Goal: Task Accomplishment & Management: Use online tool/utility

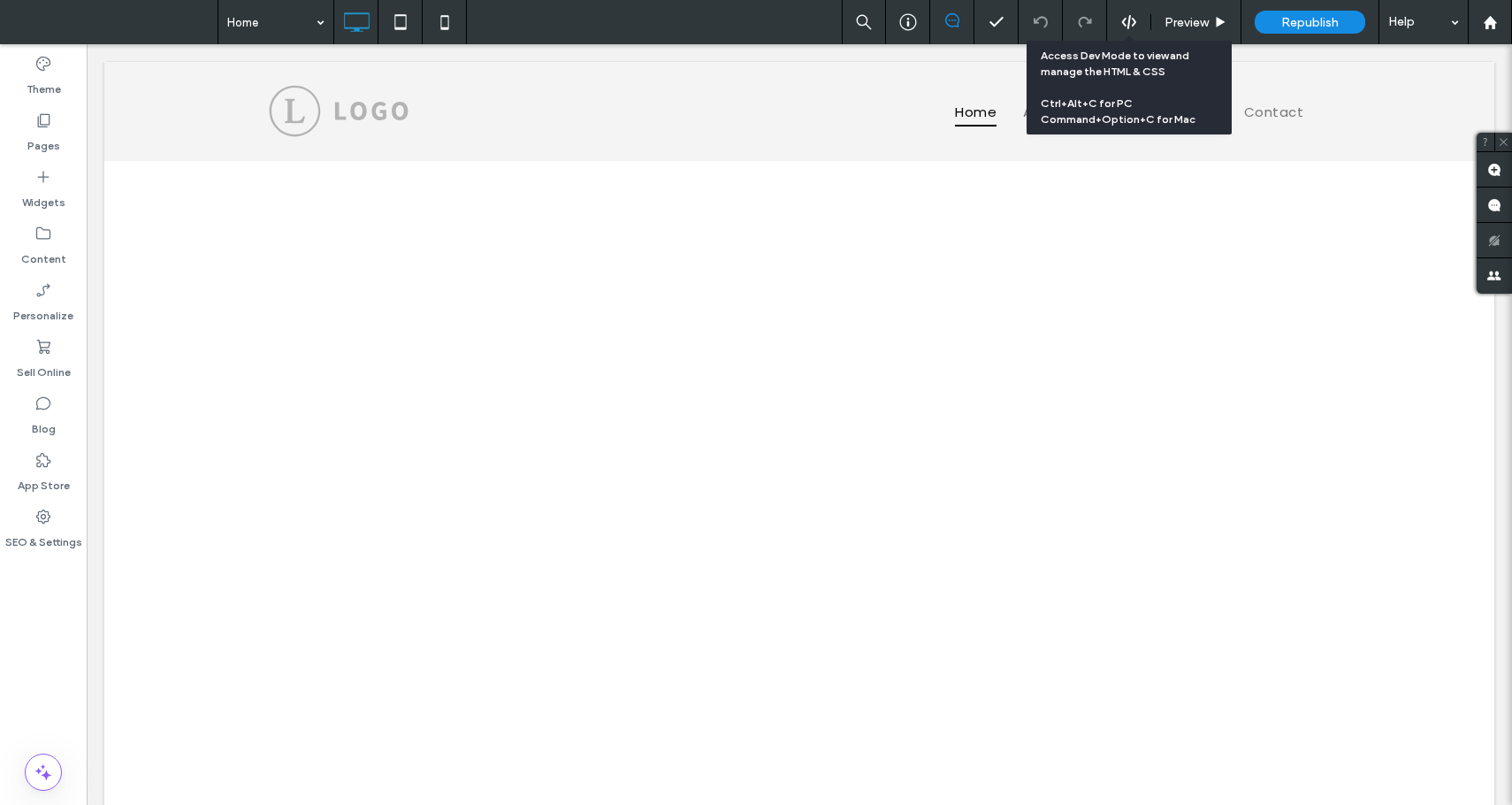
click at [1123, 22] on use at bounding box center [1129, 22] width 14 height 14
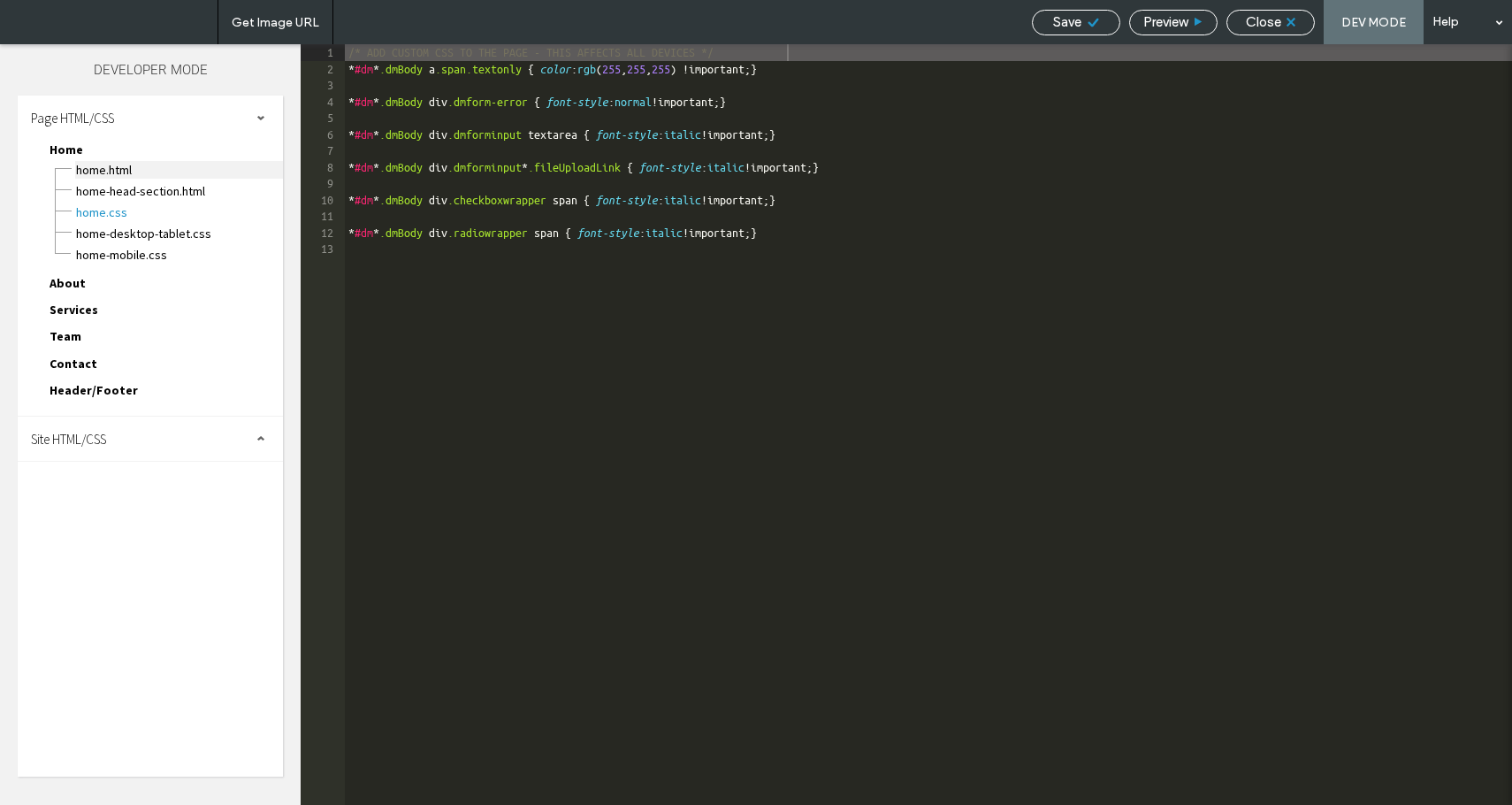
click at [105, 168] on span "Home.html" at bounding box center [179, 170] width 208 height 18
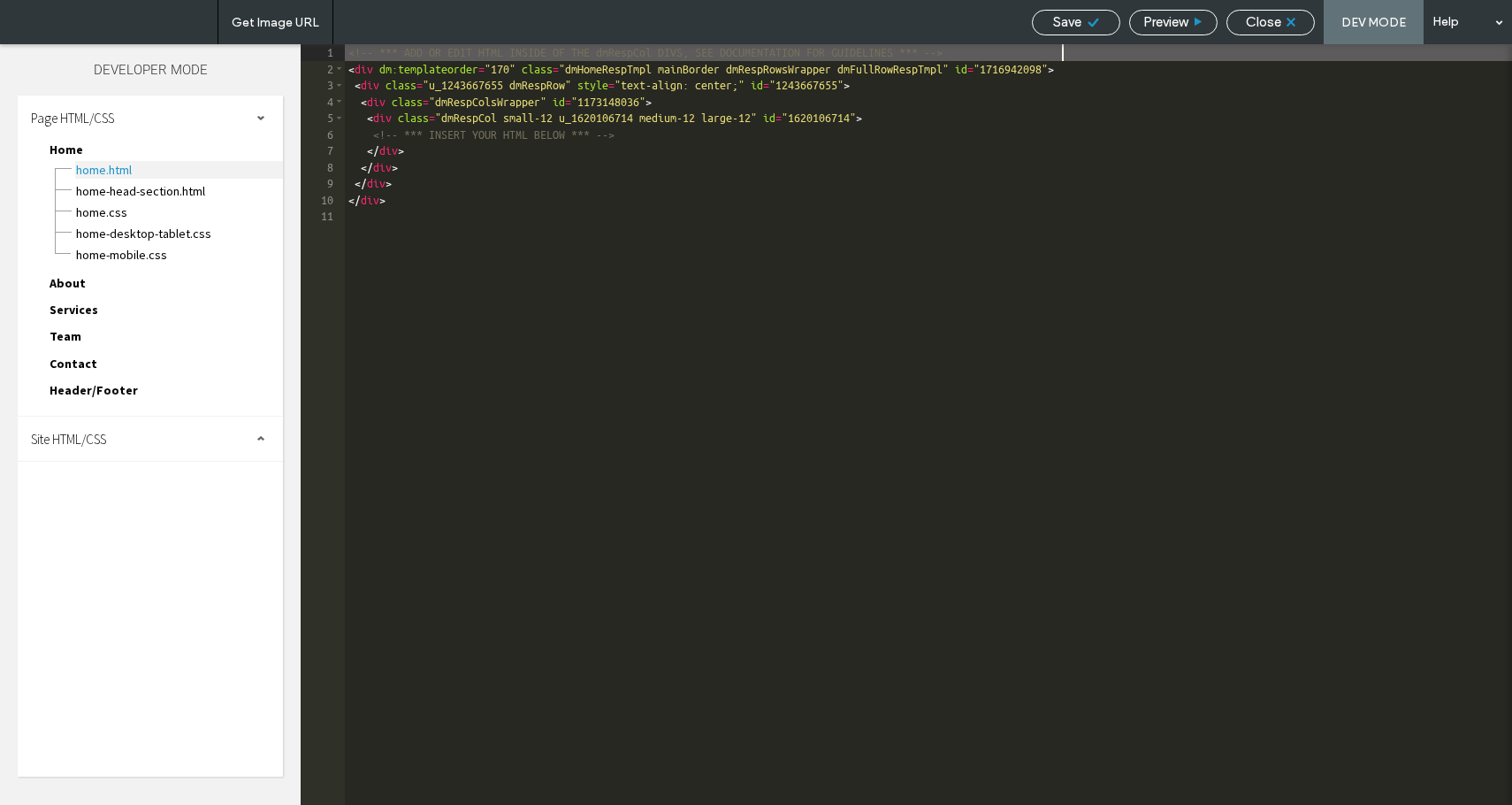
scroll to position [1, 0]
click at [75, 438] on span "Site HTML/CSS" at bounding box center [68, 439] width 75 height 17
click at [378, 139] on div "<!-- *** ADD OR EDIT HTML INSIDE OF THE dmRespCol DIVS, SEE DOCUMENTATION FOR G…" at bounding box center [928, 441] width 1167 height 794
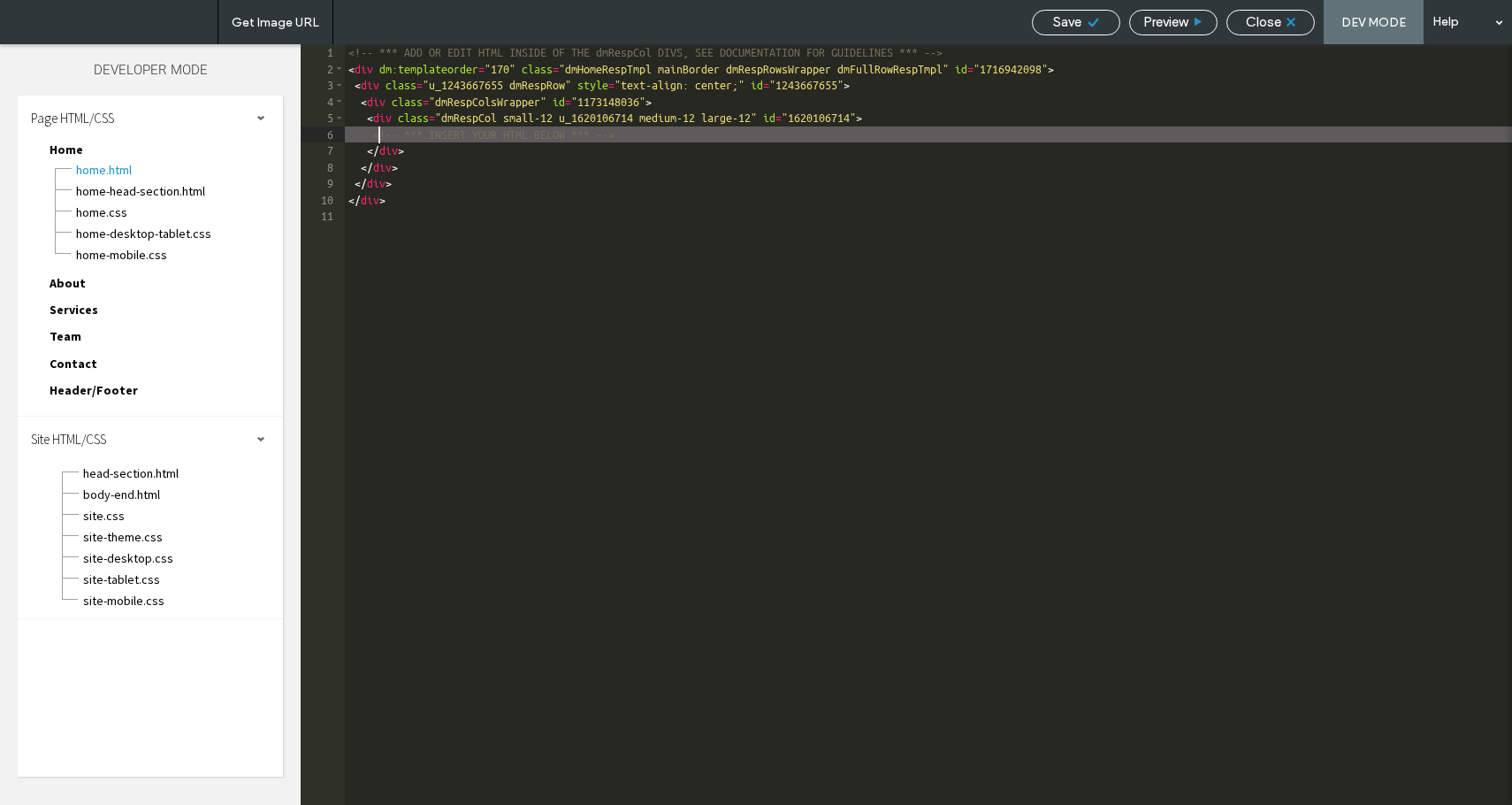
click at [378, 139] on div "<!-- *** ADD OR EDIT HTML INSIDE OF THE dmRespCol DIVS, SEE DOCUMENTATION FOR G…" at bounding box center [928, 441] width 1167 height 794
click at [410, 141] on div "<!-- *** ADD OR EDIT HTML INSIDE OF THE dmRespCol DIVS, SEE DOCUMENTATION FOR G…" at bounding box center [928, 441] width 1167 height 794
click at [470, 137] on div "<!-- *** ADD OR EDIT HTML INSIDE OF THE dmRespCol DIVS, SEE DOCUMENTATION FOR G…" at bounding box center [928, 441] width 1167 height 794
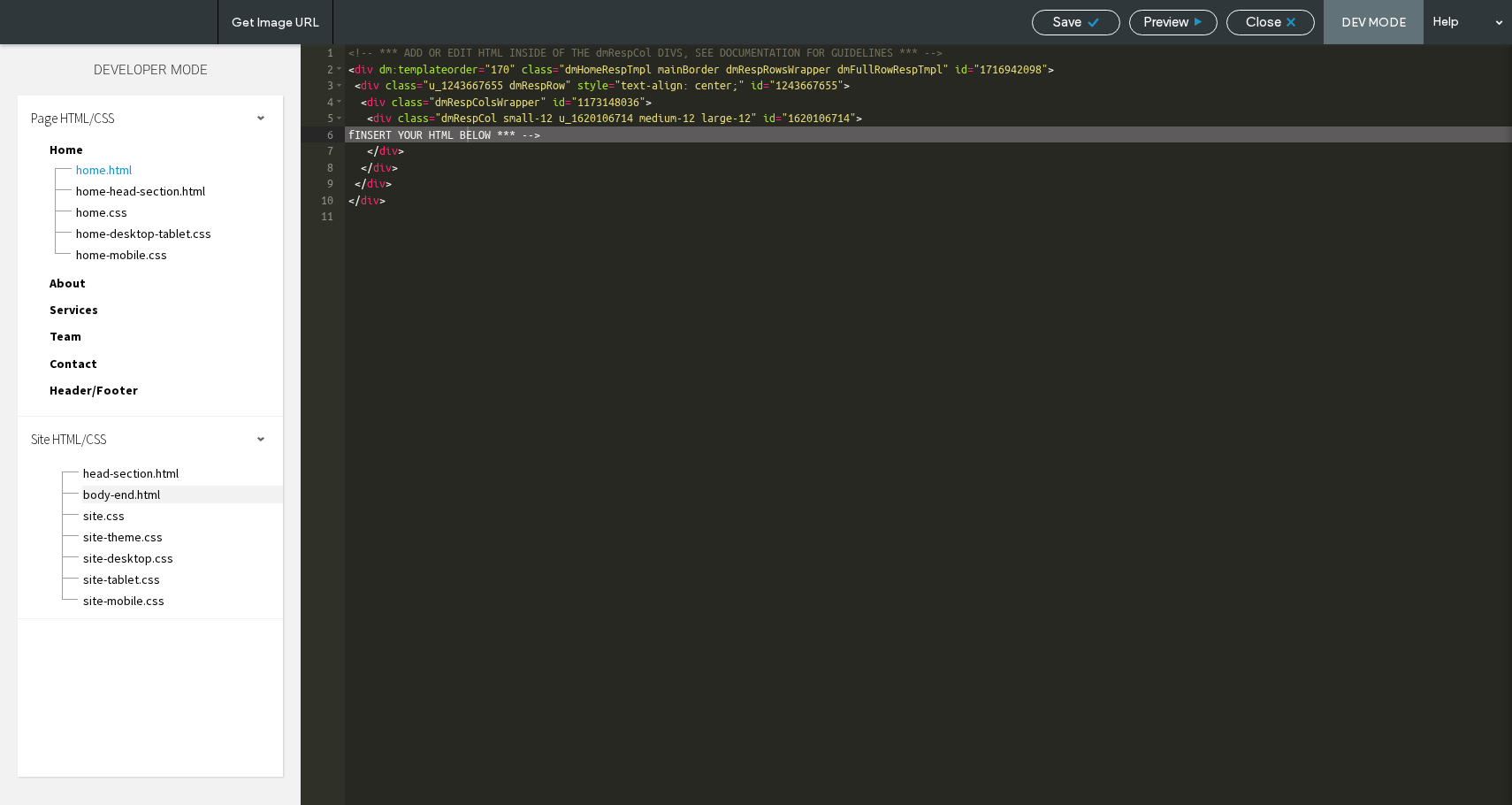
click at [128, 488] on span "body-end.html" at bounding box center [183, 494] width 201 height 18
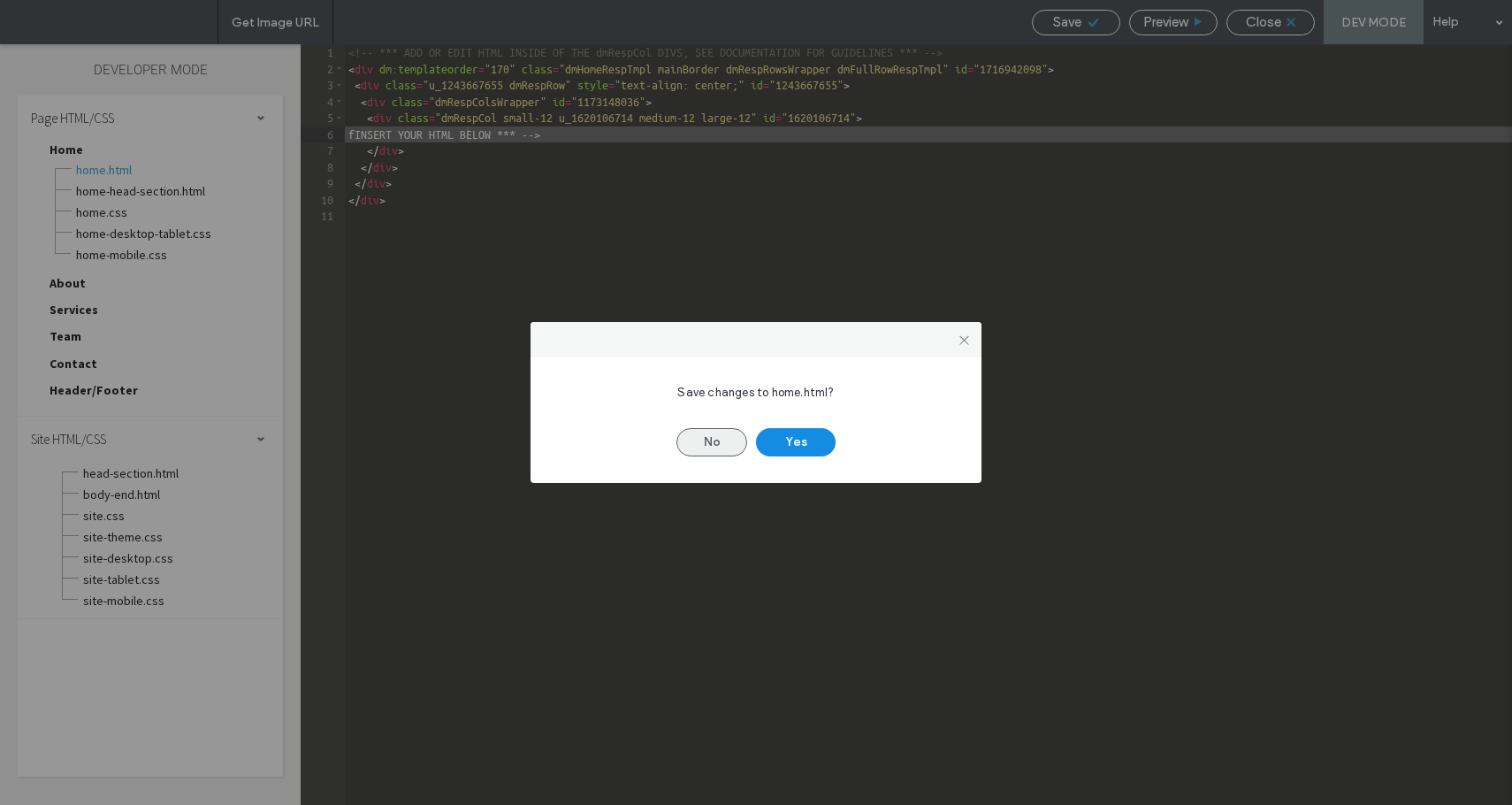
click at [733, 441] on button "No" at bounding box center [712, 442] width 71 height 28
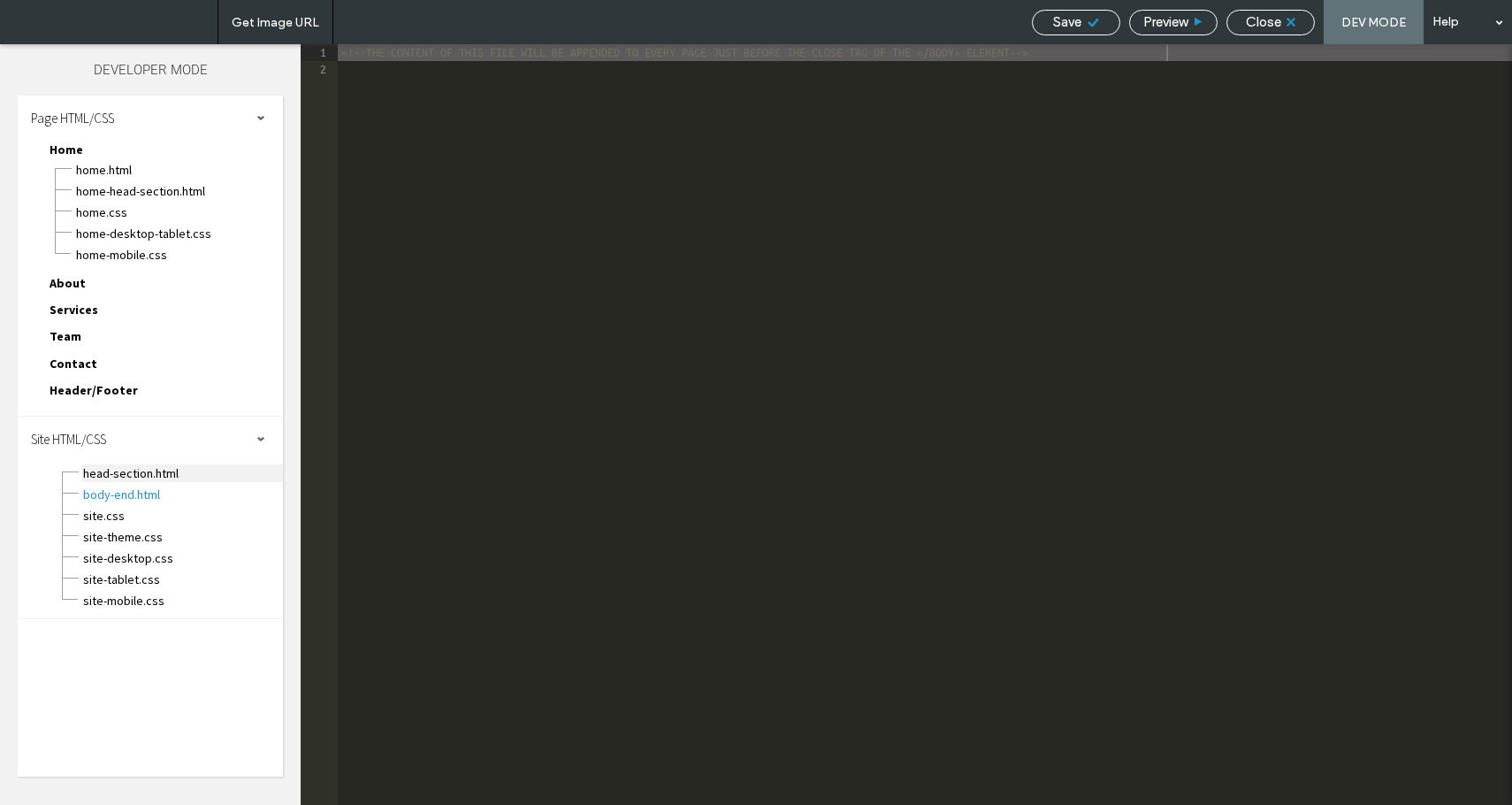
click at [129, 475] on span "head-section.html" at bounding box center [183, 473] width 201 height 18
click at [124, 491] on span "body-end.html" at bounding box center [183, 494] width 201 height 18
click at [131, 469] on span "head-section.html" at bounding box center [183, 473] width 201 height 18
click at [133, 472] on span "head-section.html" at bounding box center [183, 473] width 201 height 18
click at [133, 470] on span "head-section.html" at bounding box center [183, 473] width 201 height 18
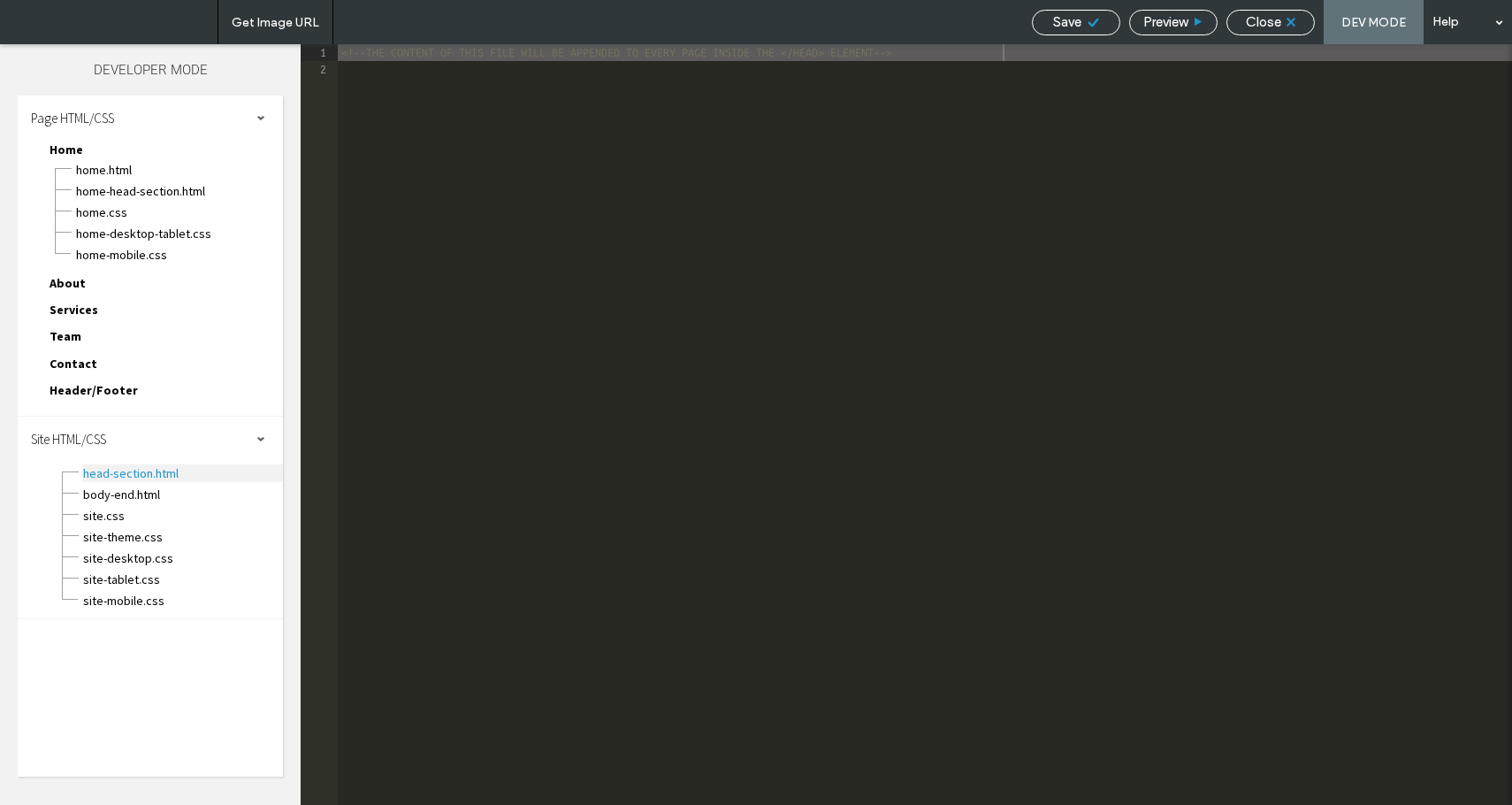
click at [133, 470] on span "head-section.html" at bounding box center [183, 473] width 201 height 18
click at [133, 469] on span "head-section.html" at bounding box center [183, 473] width 201 height 18
click at [128, 492] on span "body-end.html" at bounding box center [183, 494] width 201 height 18
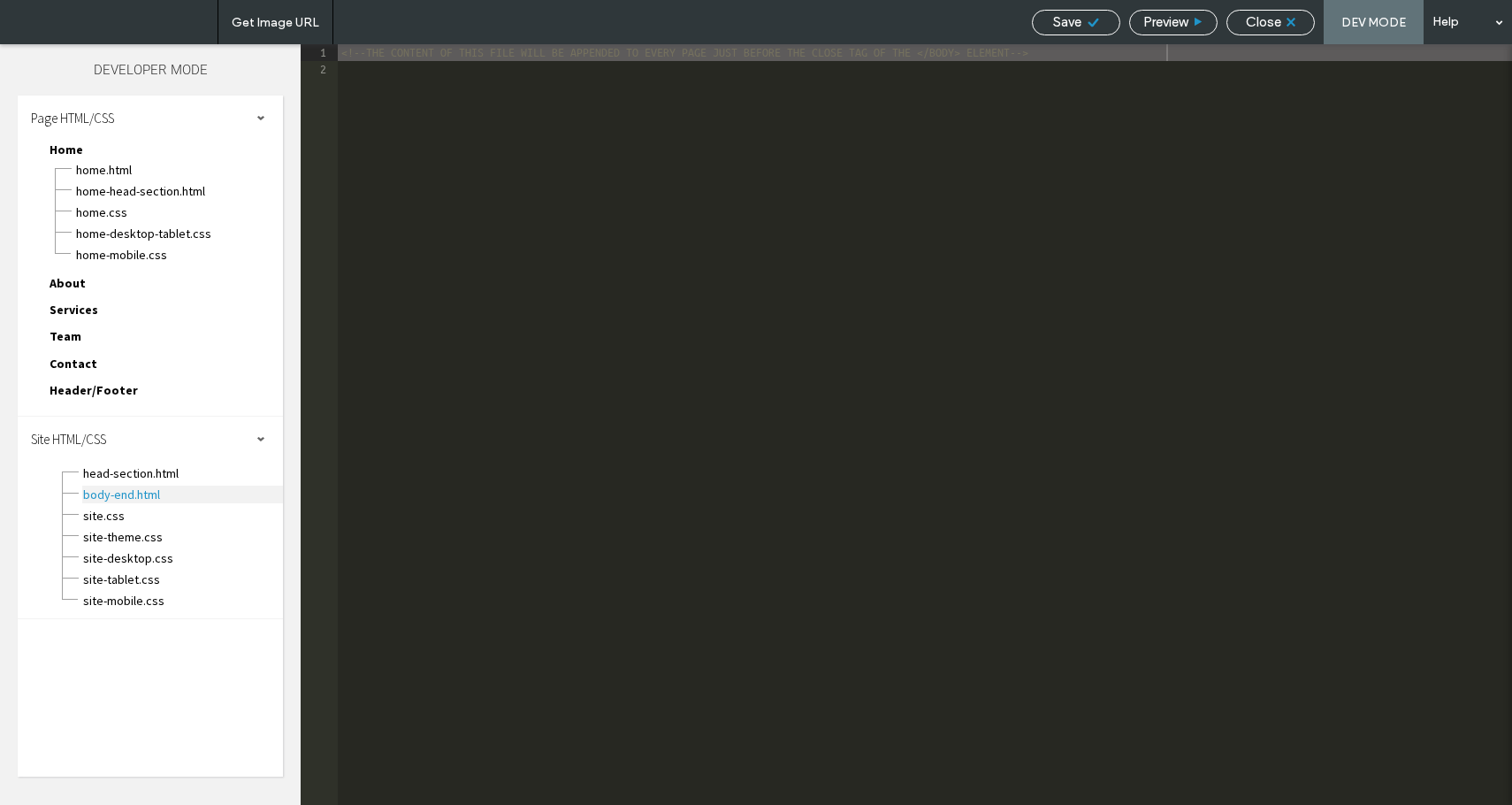
click at [128, 492] on span "body-end.html" at bounding box center [183, 494] width 201 height 18
click at [60, 288] on span "About" at bounding box center [67, 283] width 36 height 16
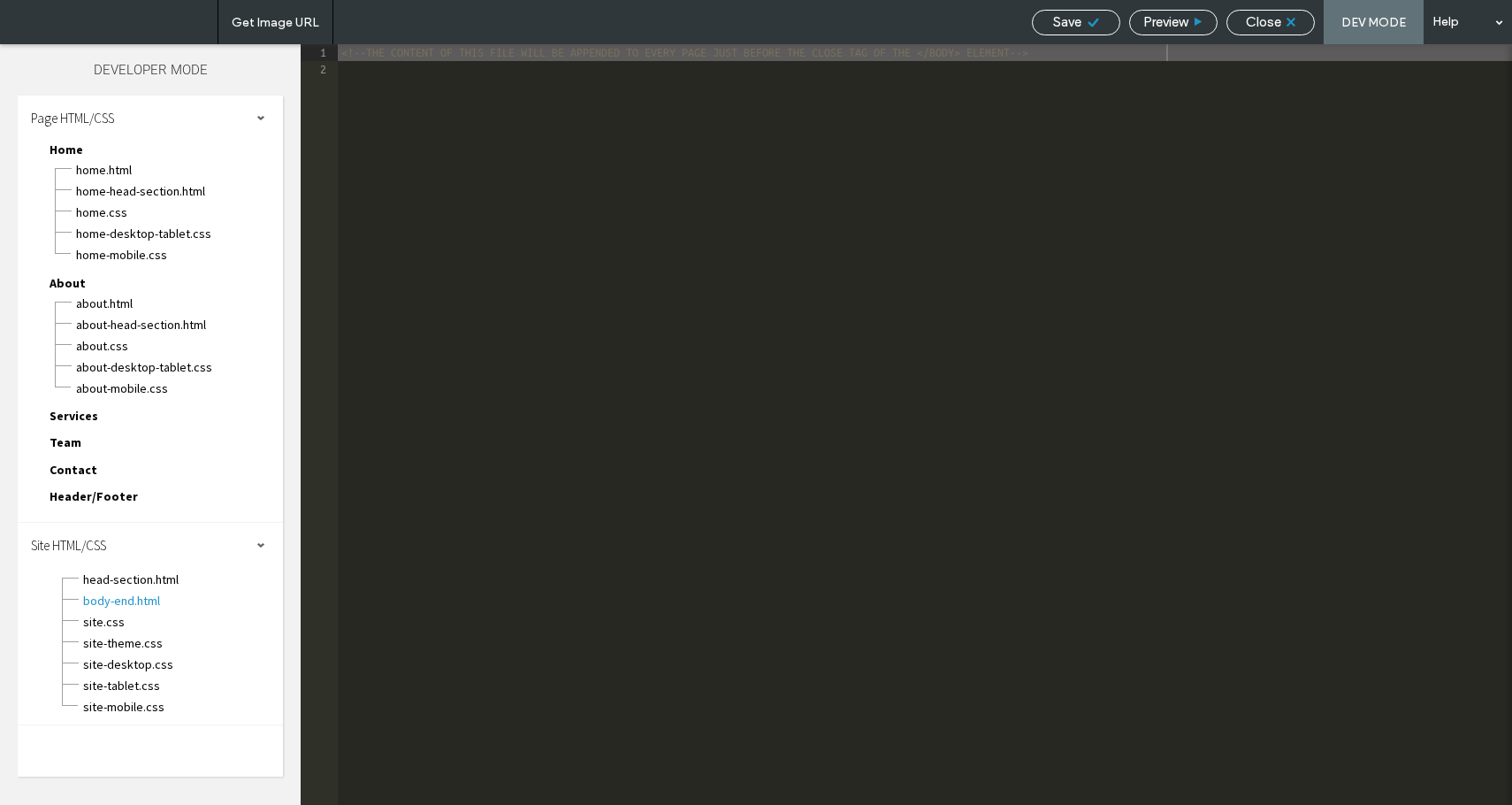
click at [60, 288] on span "About" at bounding box center [67, 283] width 36 height 16
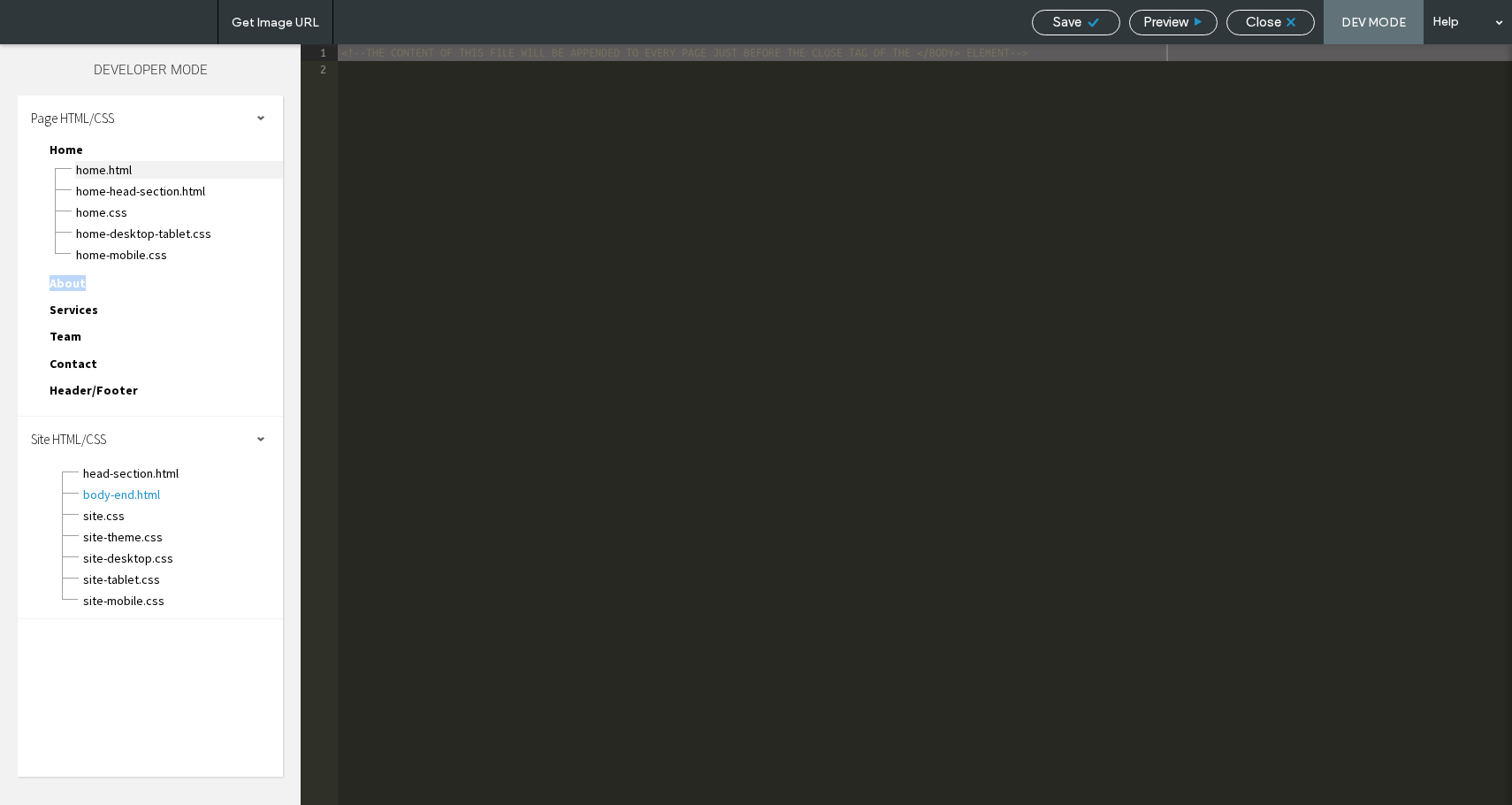
drag, startPoint x: 60, startPoint y: 288, endPoint x: 118, endPoint y: 167, distance: 134.2
click at [118, 167] on div "Home Home.html Home-head-section.html Home.css Home-desktop-tablet.css Home-mob…" at bounding box center [159, 274] width 248 height 267
click at [118, 167] on span "Home.html" at bounding box center [179, 170] width 208 height 18
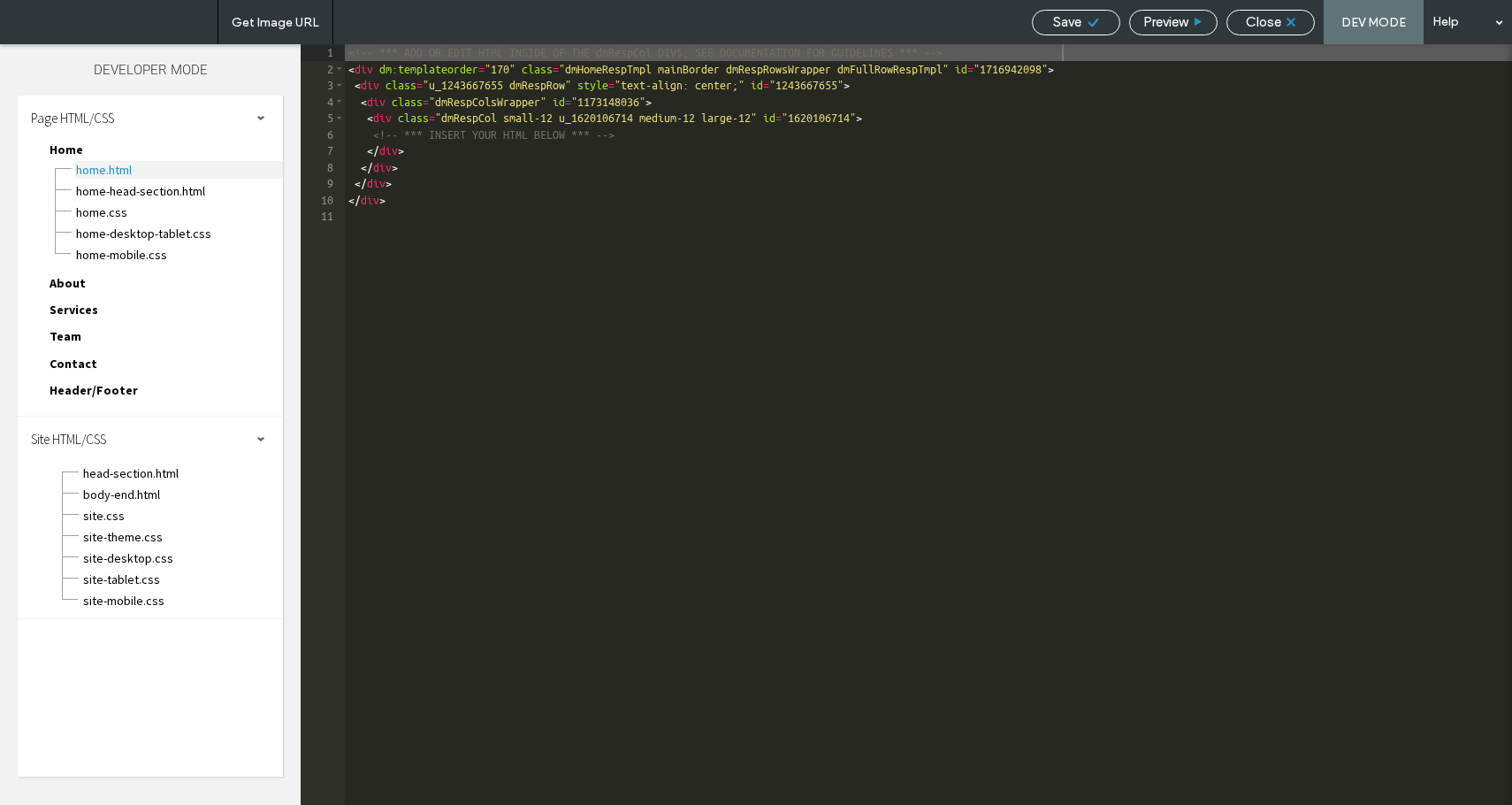
click at [118, 167] on span "Home.html" at bounding box center [179, 170] width 208 height 18
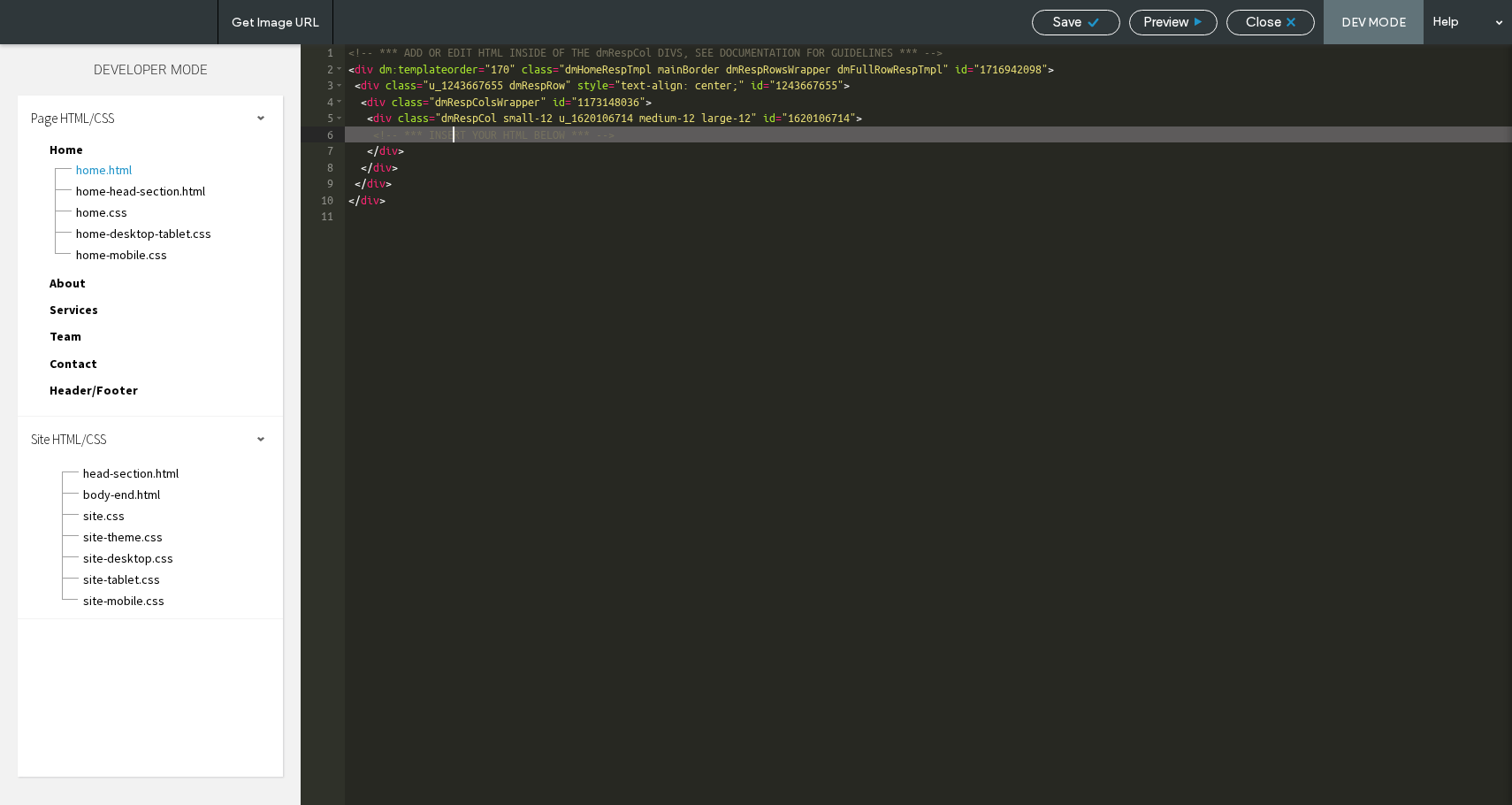
click at [454, 135] on div "<!-- *** ADD OR EDIT HTML INSIDE OF THE dmRespCol DIVS, SEE DOCUMENTATION FOR G…" at bounding box center [928, 441] width 1167 height 794
type textarea "**"
click at [477, 139] on div "<!-- *** ADD OR EDIT HTML INSIDE OF THE dmRespCol DIVS, SEE DOCUMENTATION FOR G…" at bounding box center [928, 441] width 1167 height 794
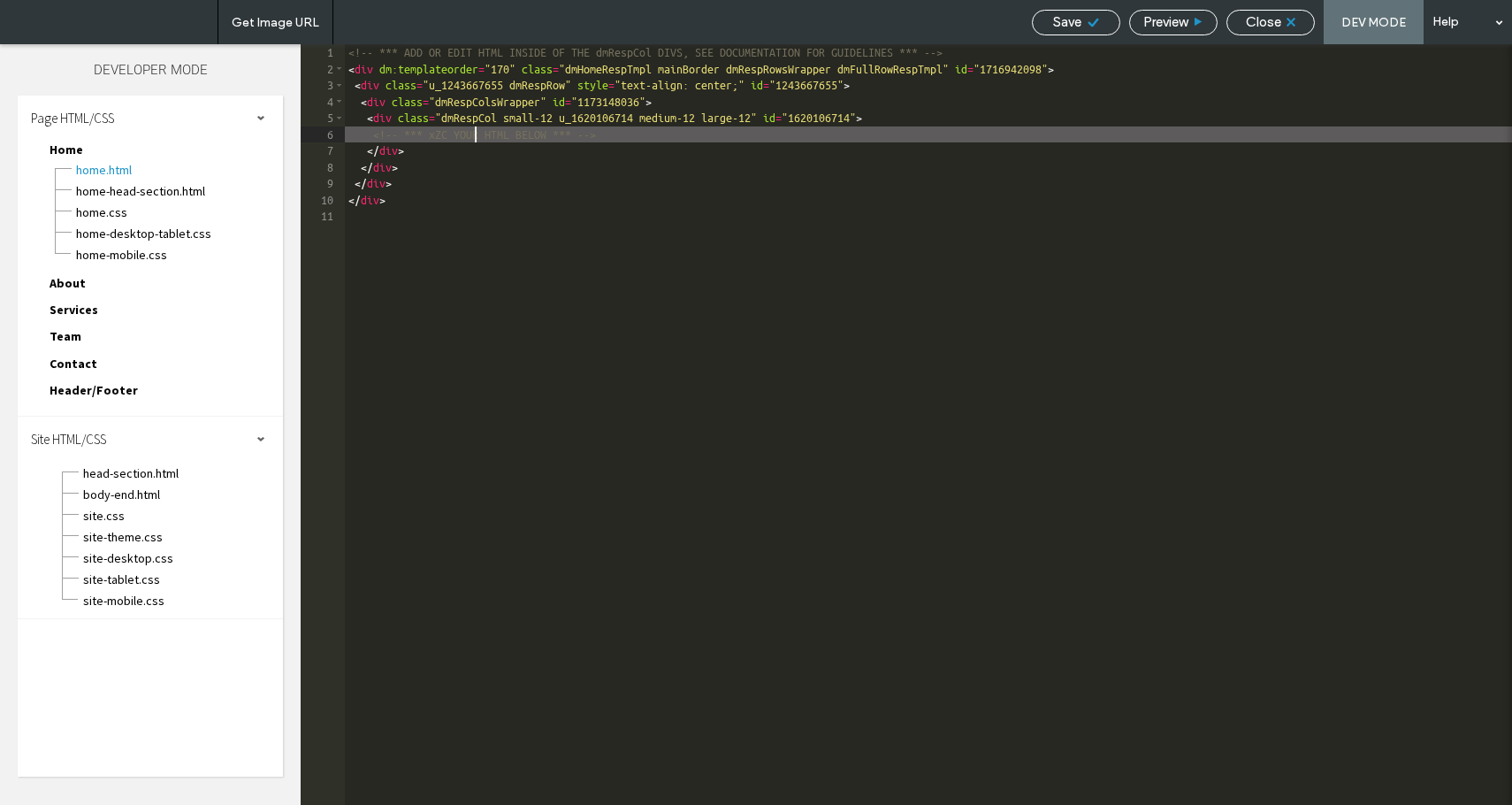
click at [477, 139] on div "<!-- *** ADD OR EDIT HTML INSIDE OF THE dmRespCol DIVS, SEE DOCUMENTATION FOR G…" at bounding box center [928, 441] width 1167 height 794
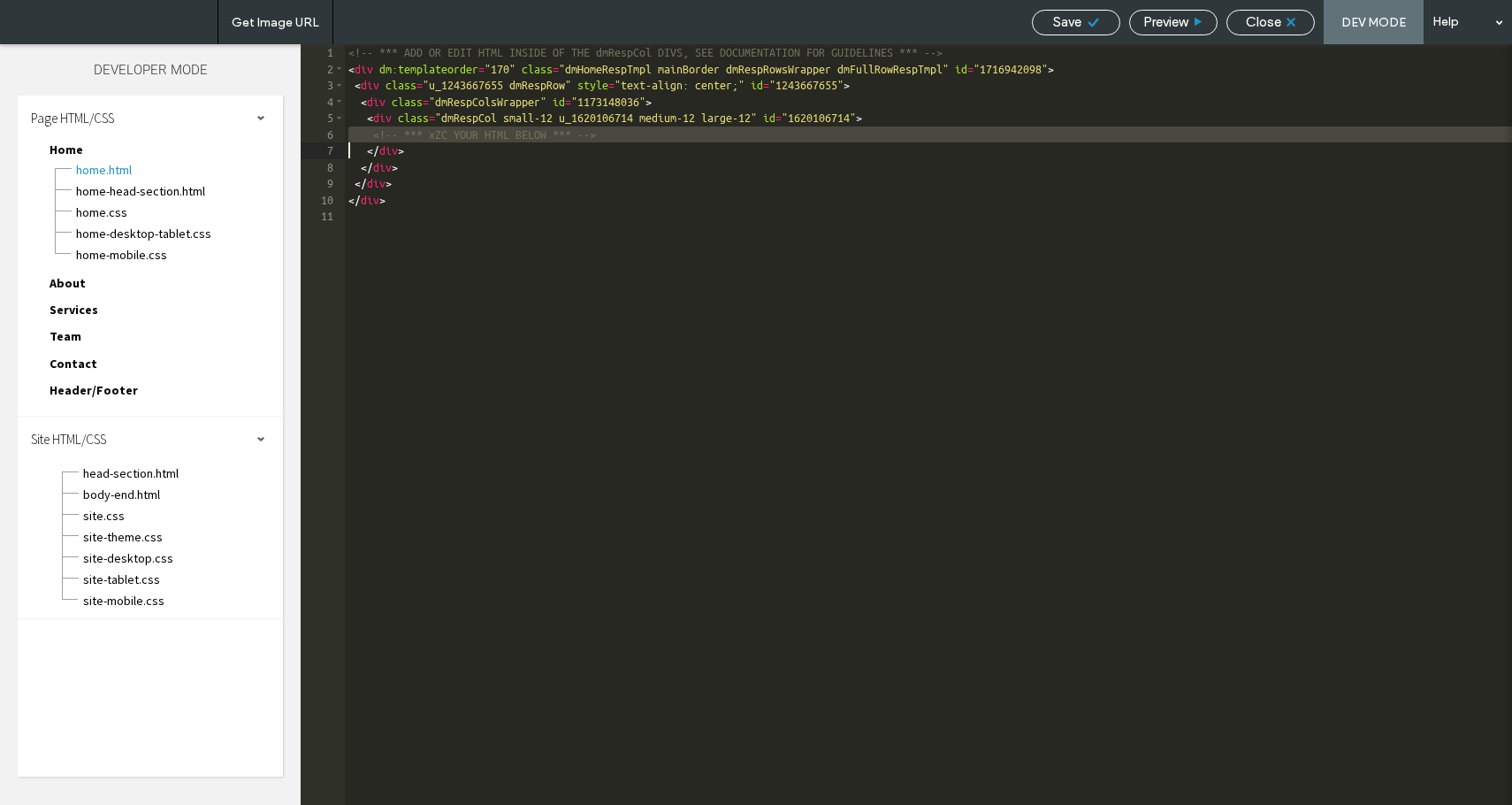
click at [477, 139] on div "<!-- *** ADD OR EDIT HTML INSIDE OF THE dmRespCol DIVS, SEE DOCUMENTATION FOR G…" at bounding box center [928, 441] width 1167 height 794
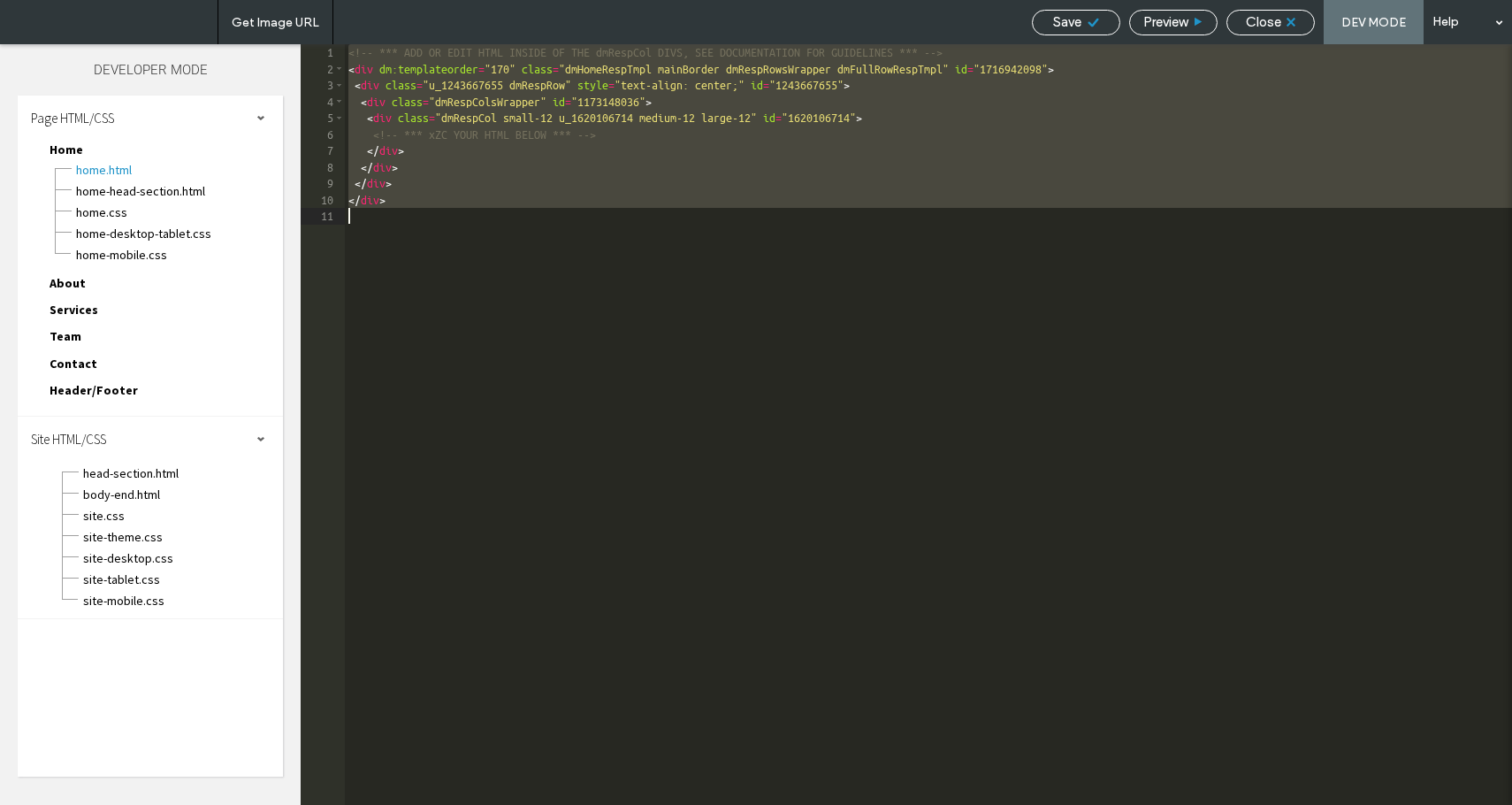
click at [477, 139] on div "<!-- *** ADD OR EDIT HTML INSIDE OF THE dmRespCol DIVS, SEE DOCUMENTATION FOR G…" at bounding box center [928, 441] width 1167 height 794
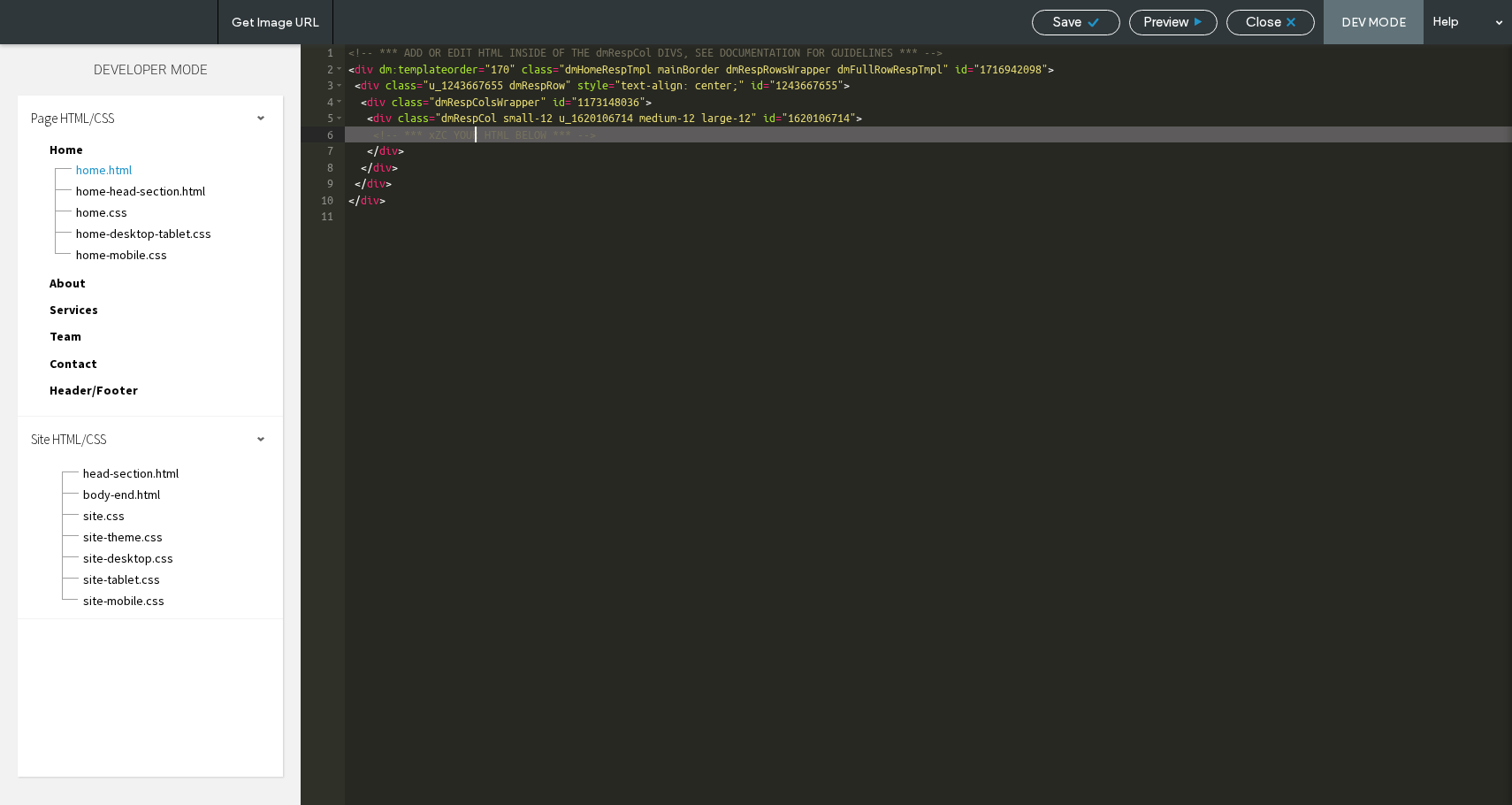
click at [477, 139] on div "<!-- *** ADD OR EDIT HTML INSIDE OF THE dmRespCol DIVS, SEE DOCUMENTATION FOR G…" at bounding box center [928, 441] width 1167 height 794
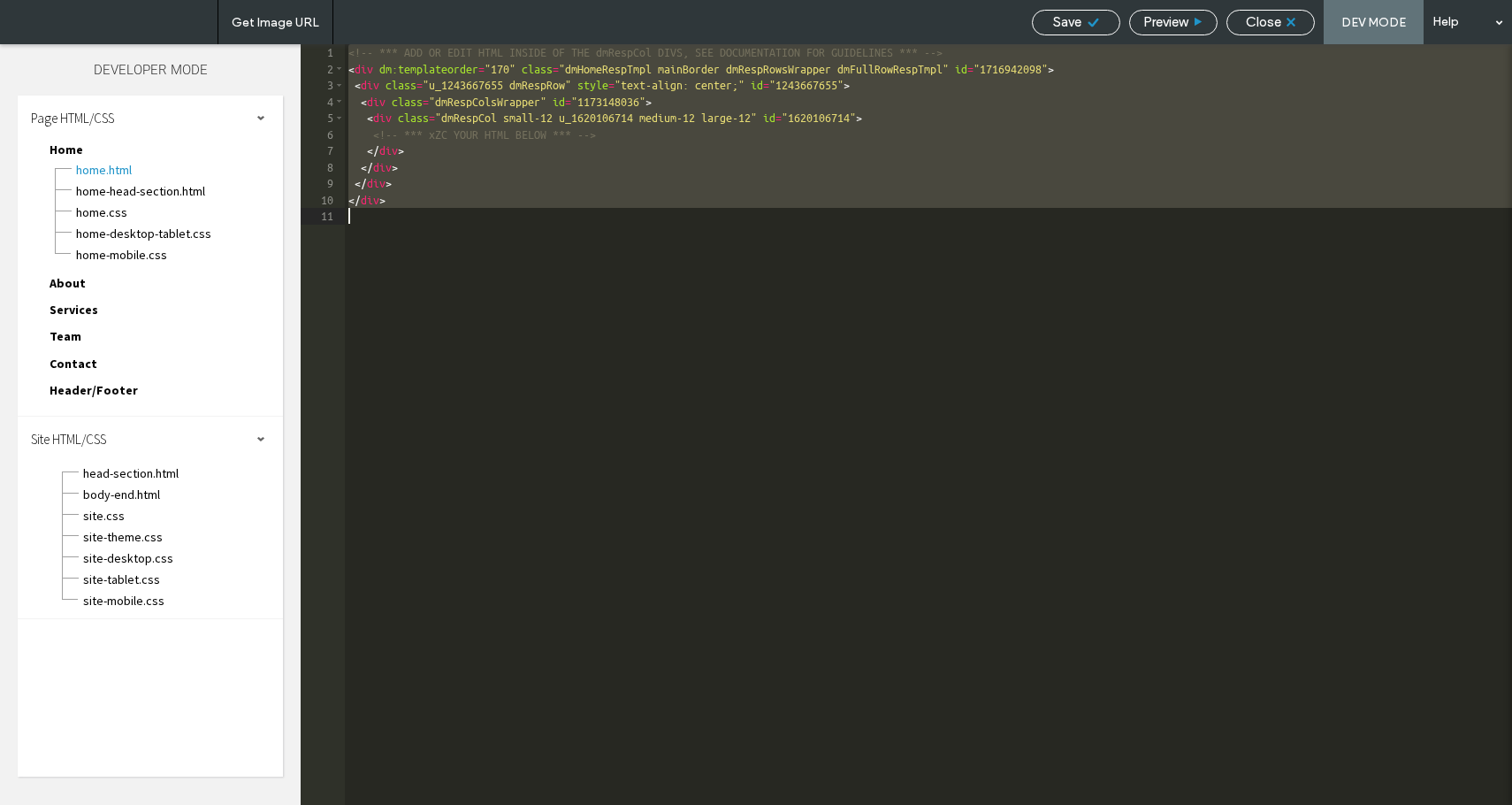
click at [477, 139] on div "<!-- *** ADD OR EDIT HTML INSIDE OF THE dmRespCol DIVS, SEE DOCUMENTATION FOR G…" at bounding box center [928, 441] width 1167 height 794
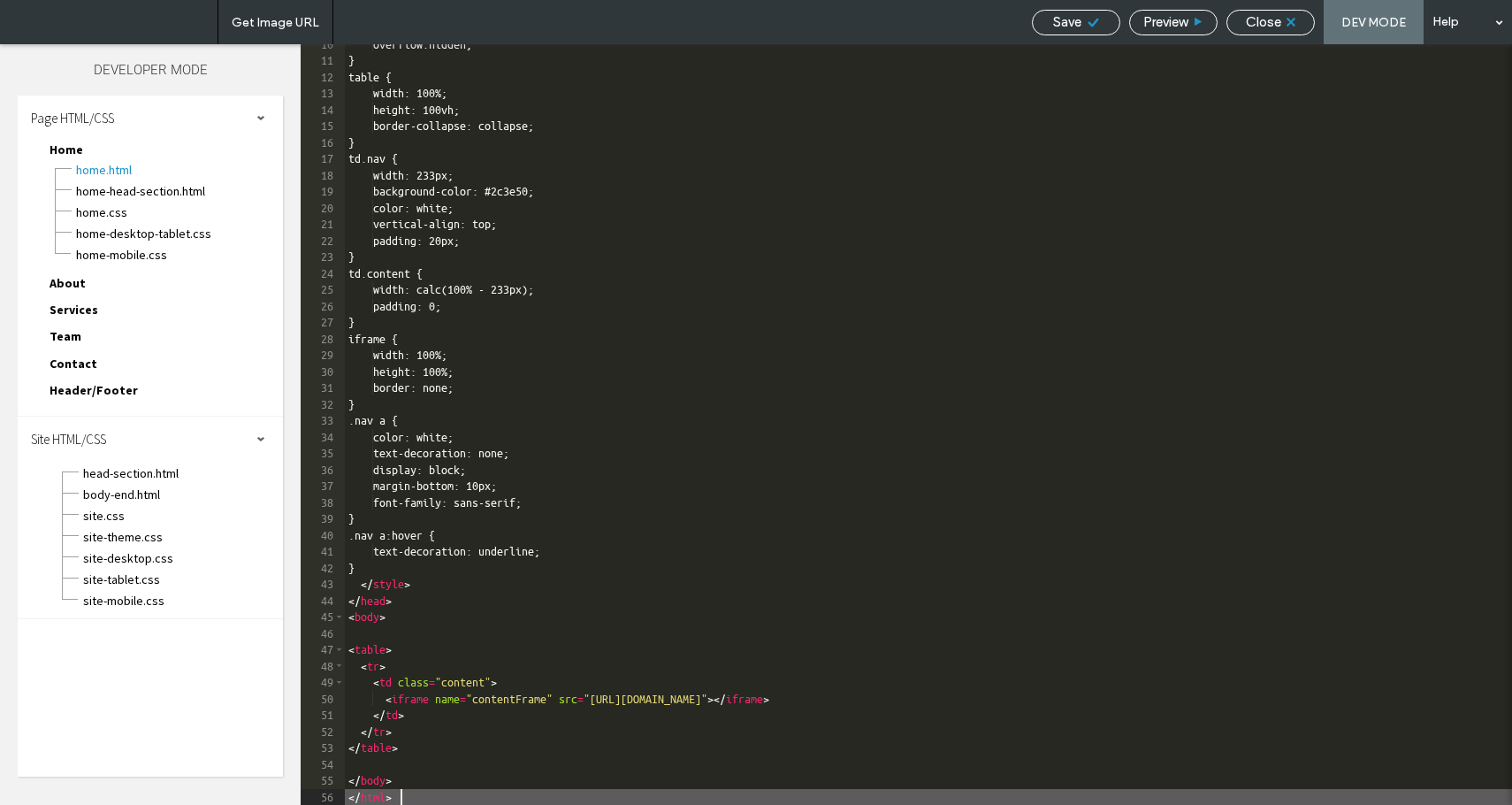
scroll to position [155, 0]
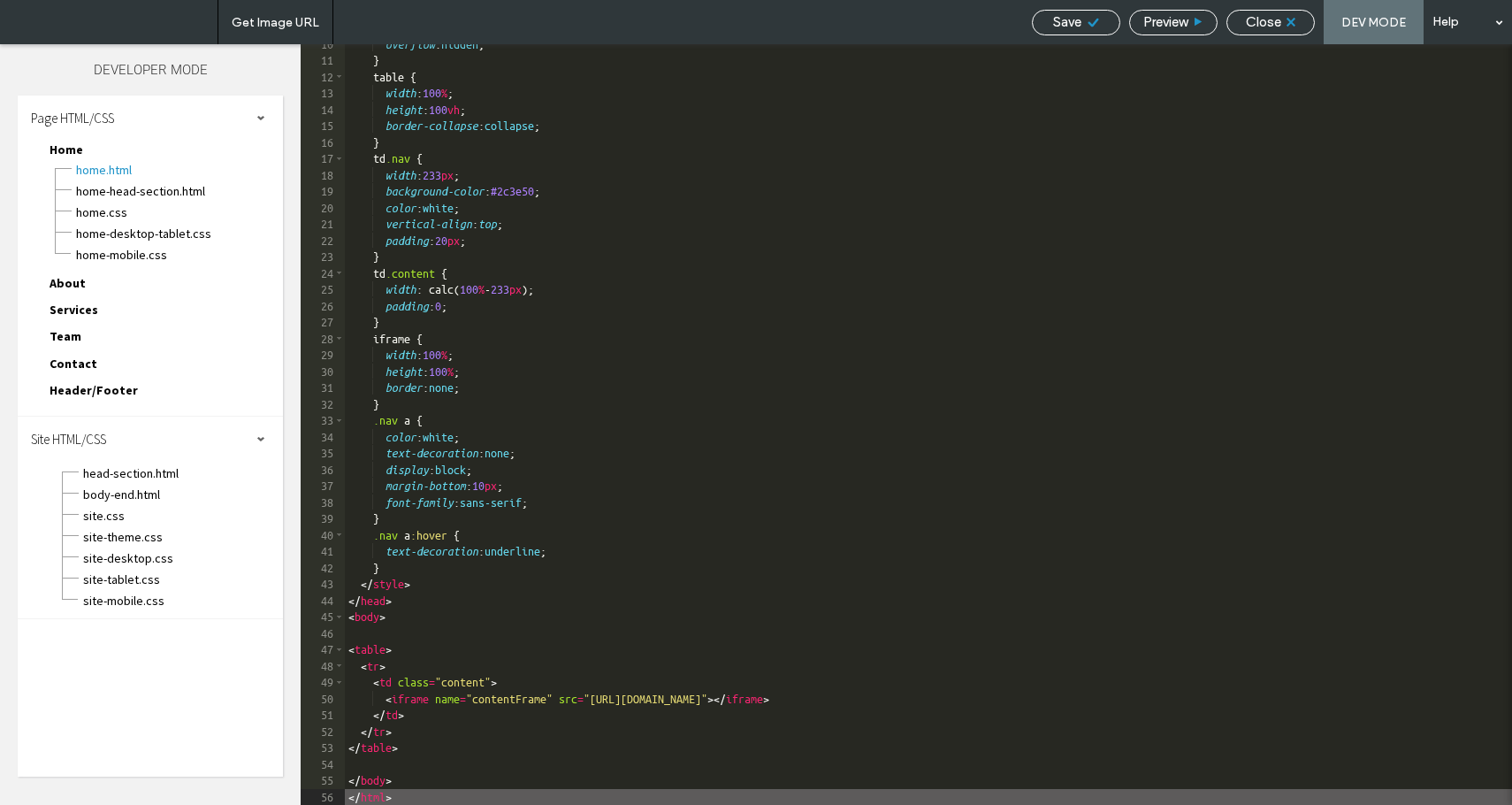
click at [1077, 29] on span "Save" at bounding box center [1068, 22] width 28 height 16
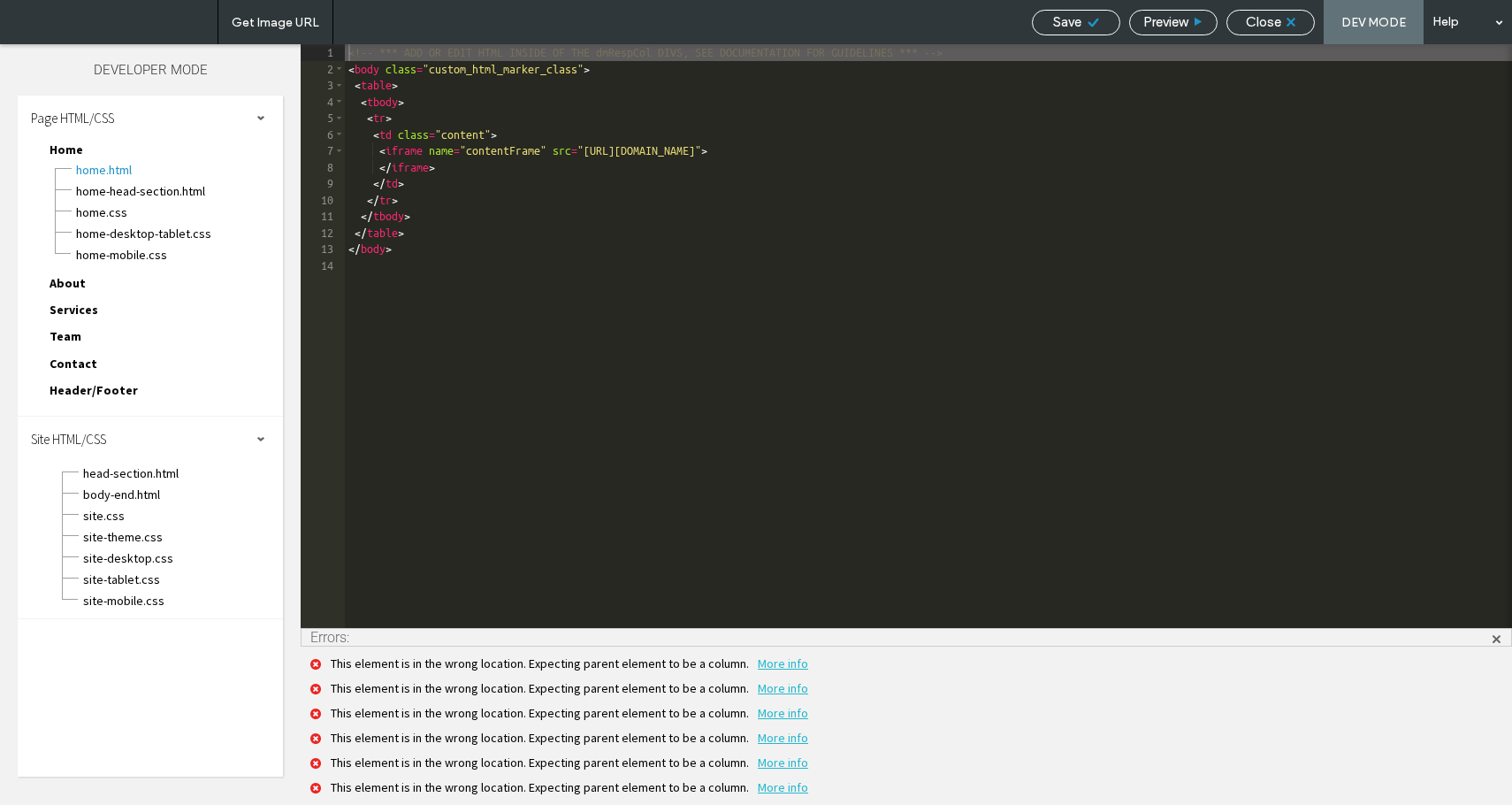
click at [1075, 24] on span "Save" at bounding box center [1068, 22] width 28 height 16
click at [1075, 24] on div "Get Image URL Save Preview Close DEV MODE Help Site Comments Team & Clients Aut…" at bounding box center [756, 402] width 1512 height 805
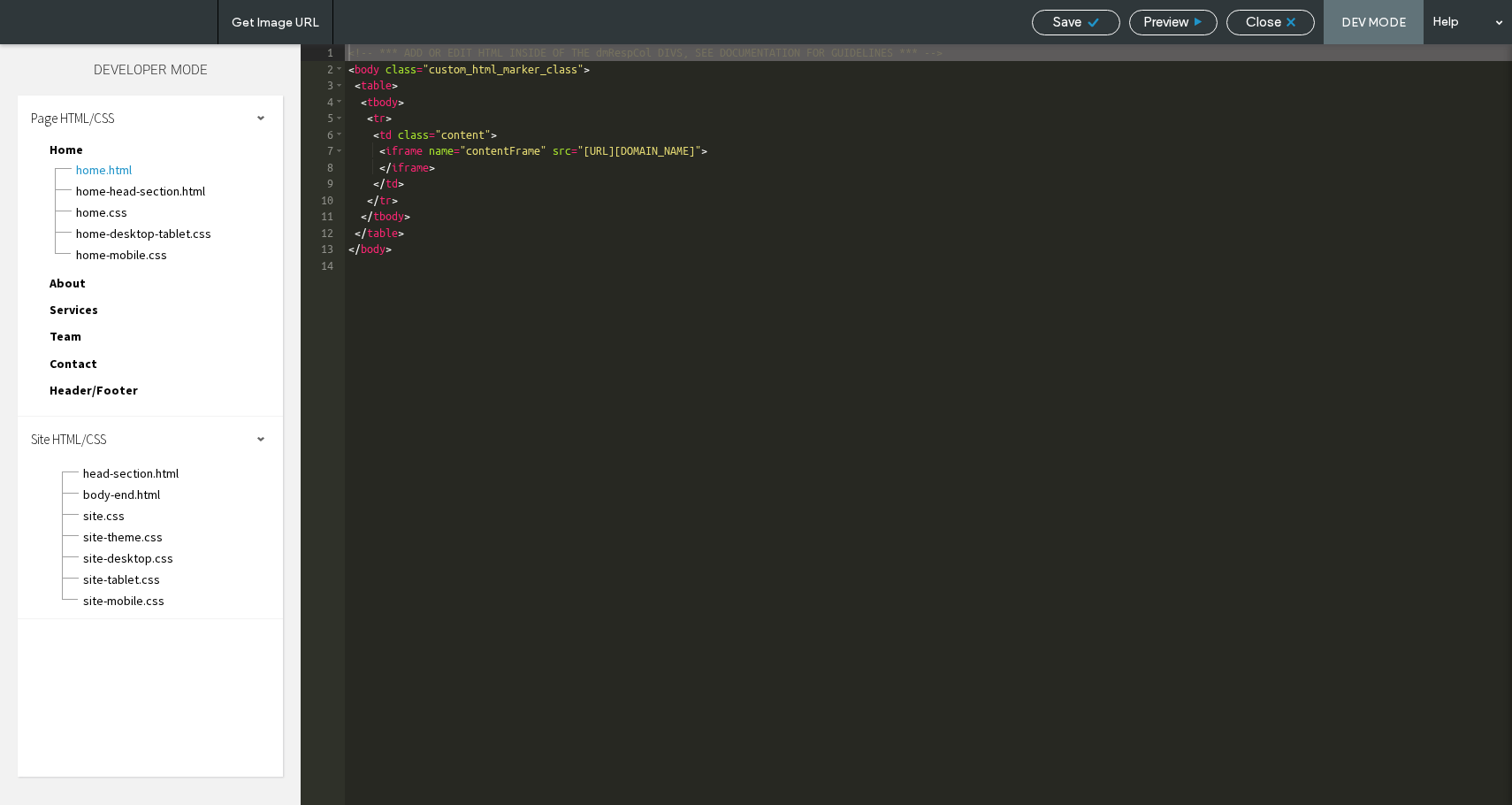
click at [1075, 24] on div at bounding box center [756, 402] width 1512 height 805
click at [1075, 25] on div at bounding box center [756, 402] width 1512 height 805
click at [1170, 27] on div at bounding box center [756, 402] width 1512 height 805
click at [858, 165] on div at bounding box center [756, 402] width 1512 height 805
drag, startPoint x: 863, startPoint y: 164, endPoint x: 859, endPoint y: 110, distance: 54.1
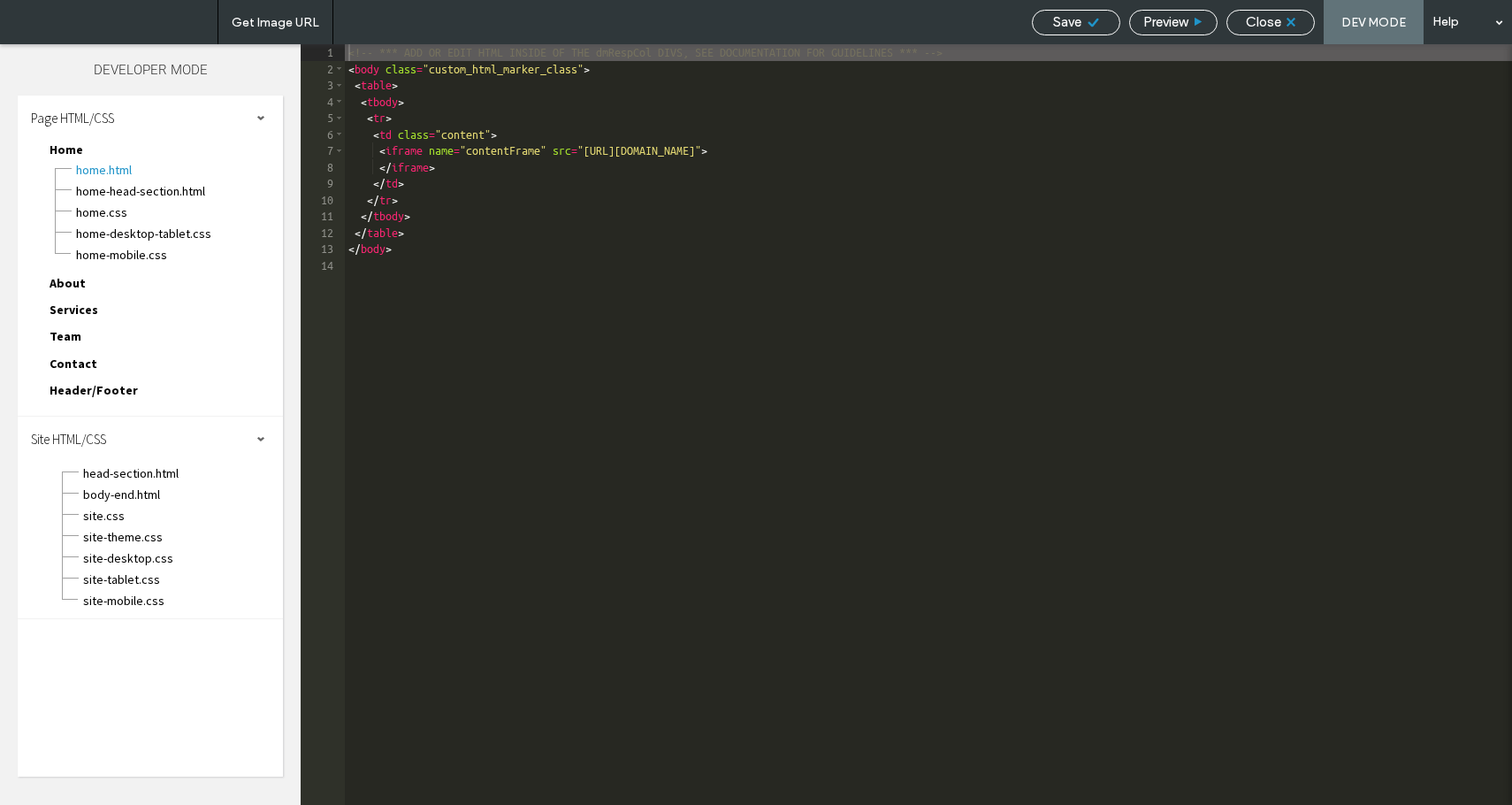
click at [859, 111] on div at bounding box center [756, 402] width 1512 height 805
click at [128, 170] on div at bounding box center [756, 402] width 1512 height 805
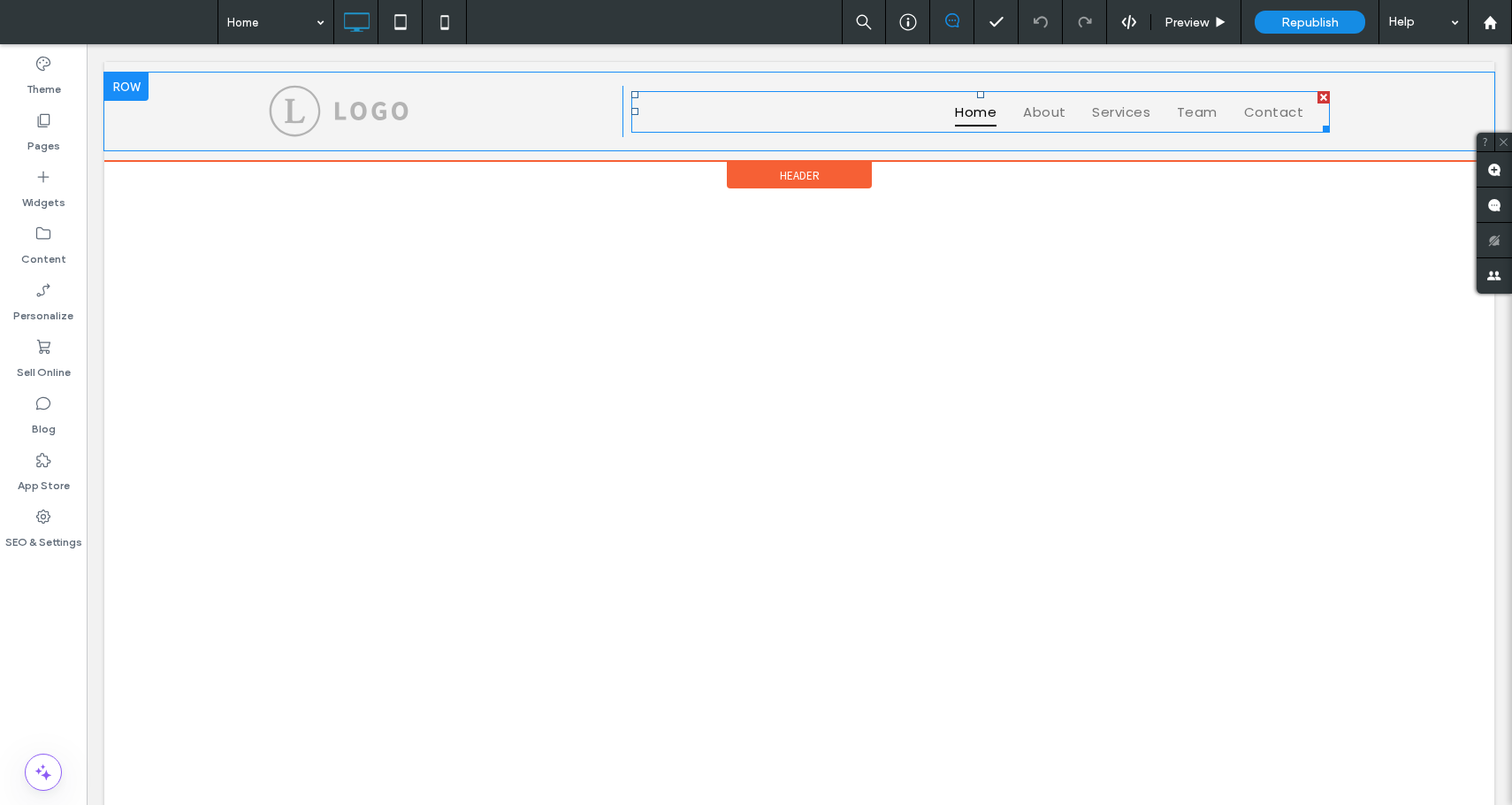
click at [1325, 94] on div at bounding box center [1324, 97] width 12 height 12
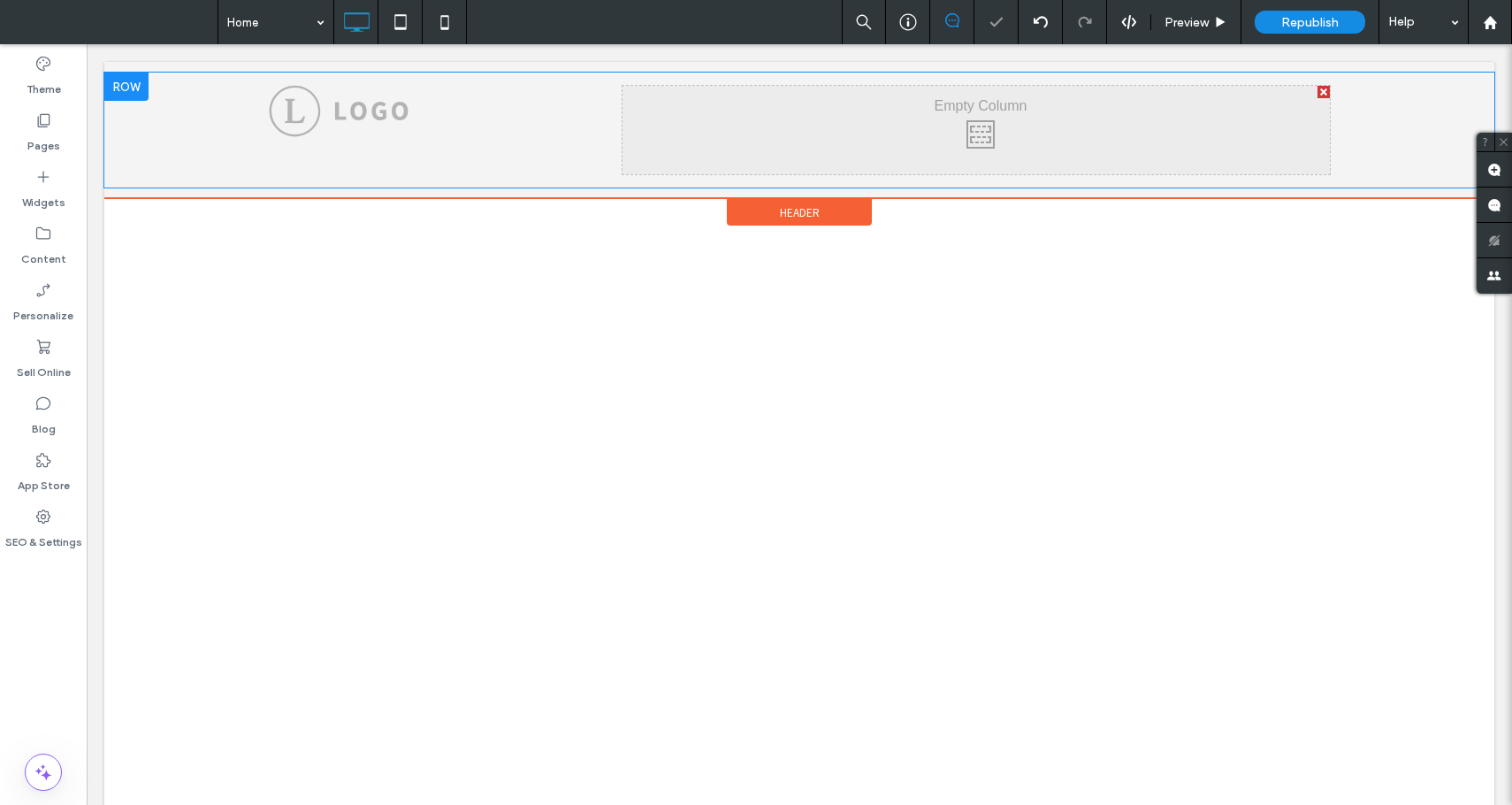
click at [1329, 92] on div at bounding box center [1324, 92] width 12 height 12
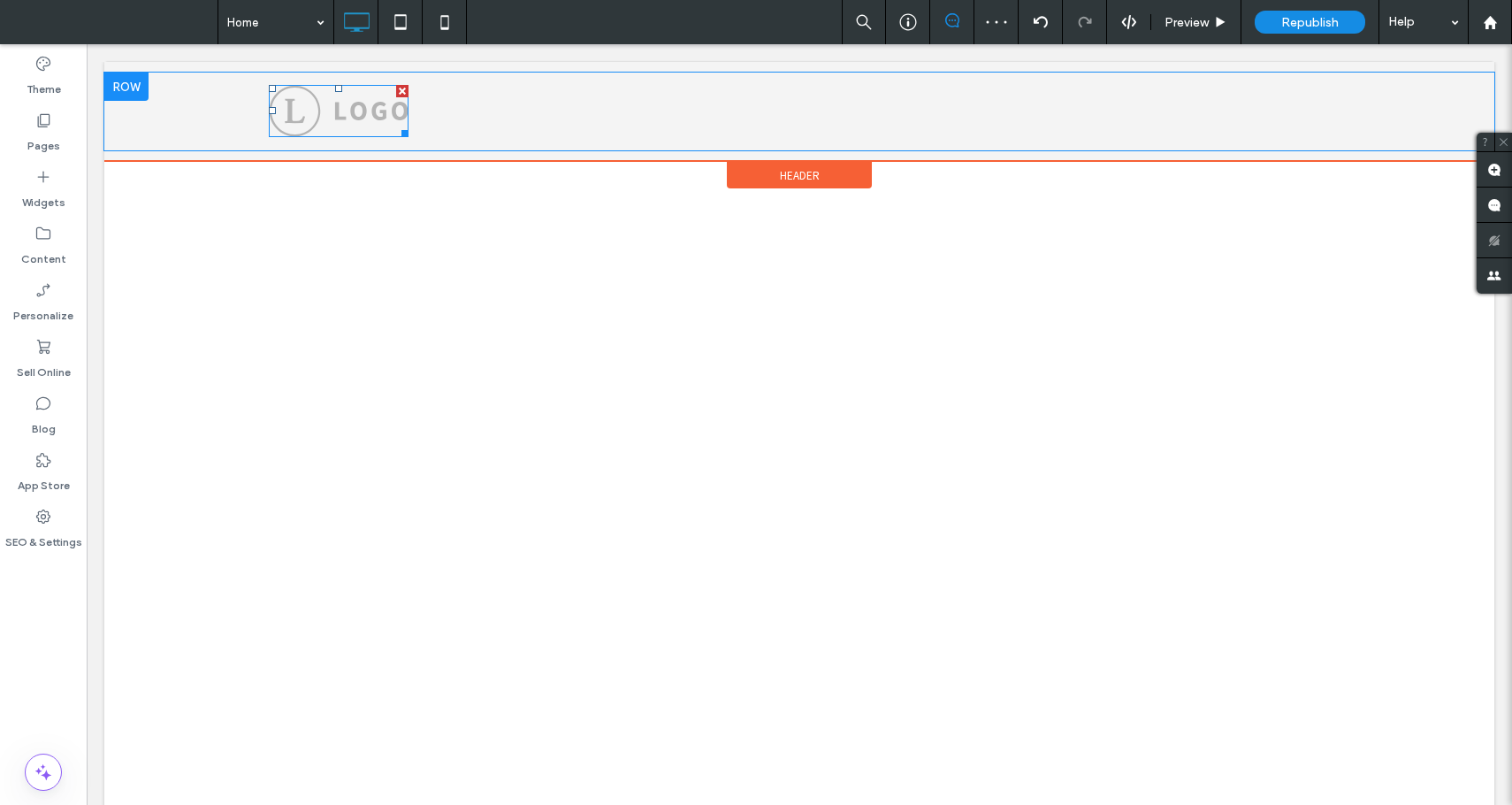
click at [400, 93] on div at bounding box center [402, 91] width 12 height 12
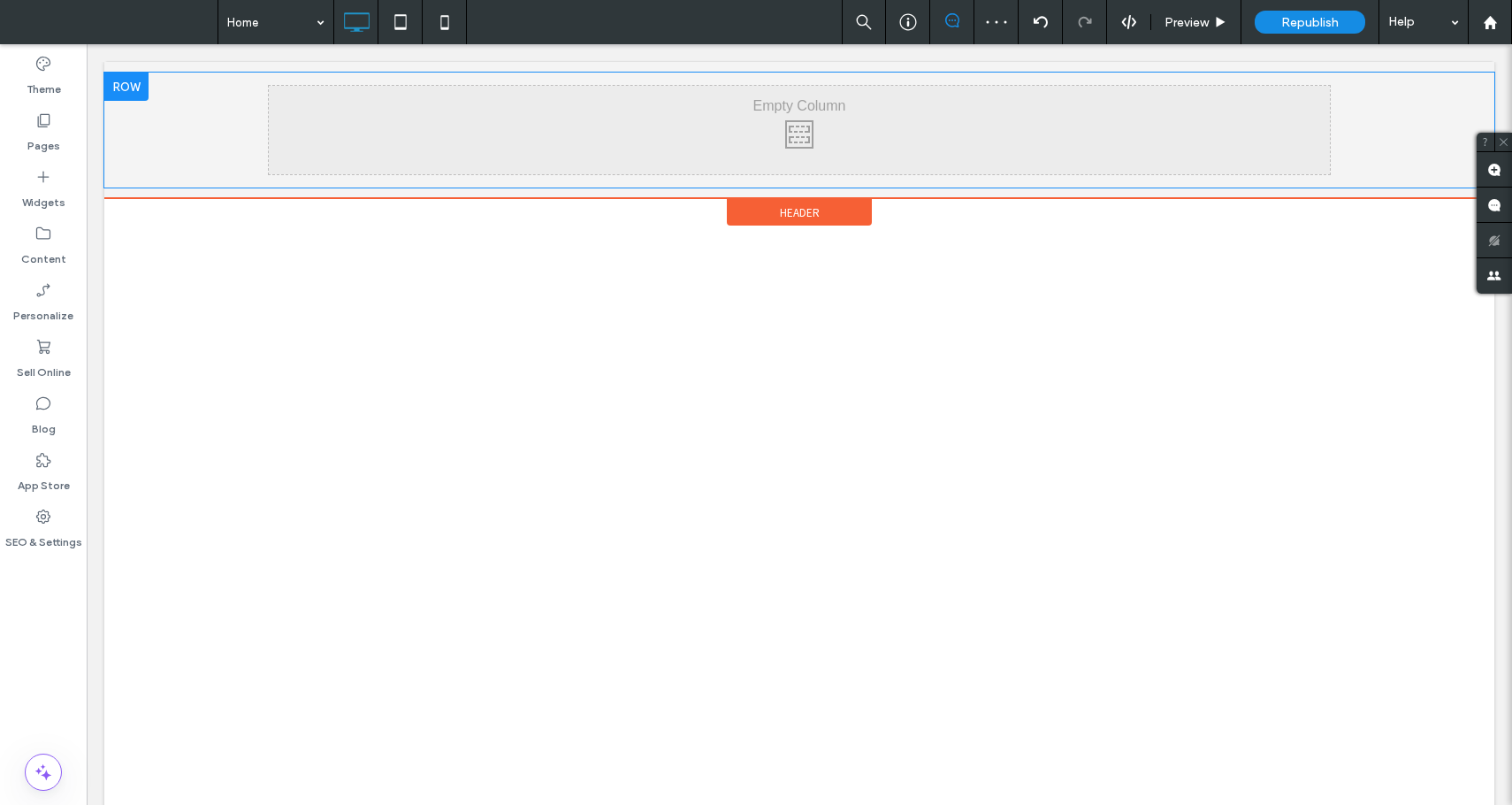
click at [133, 86] on div at bounding box center [126, 87] width 44 height 28
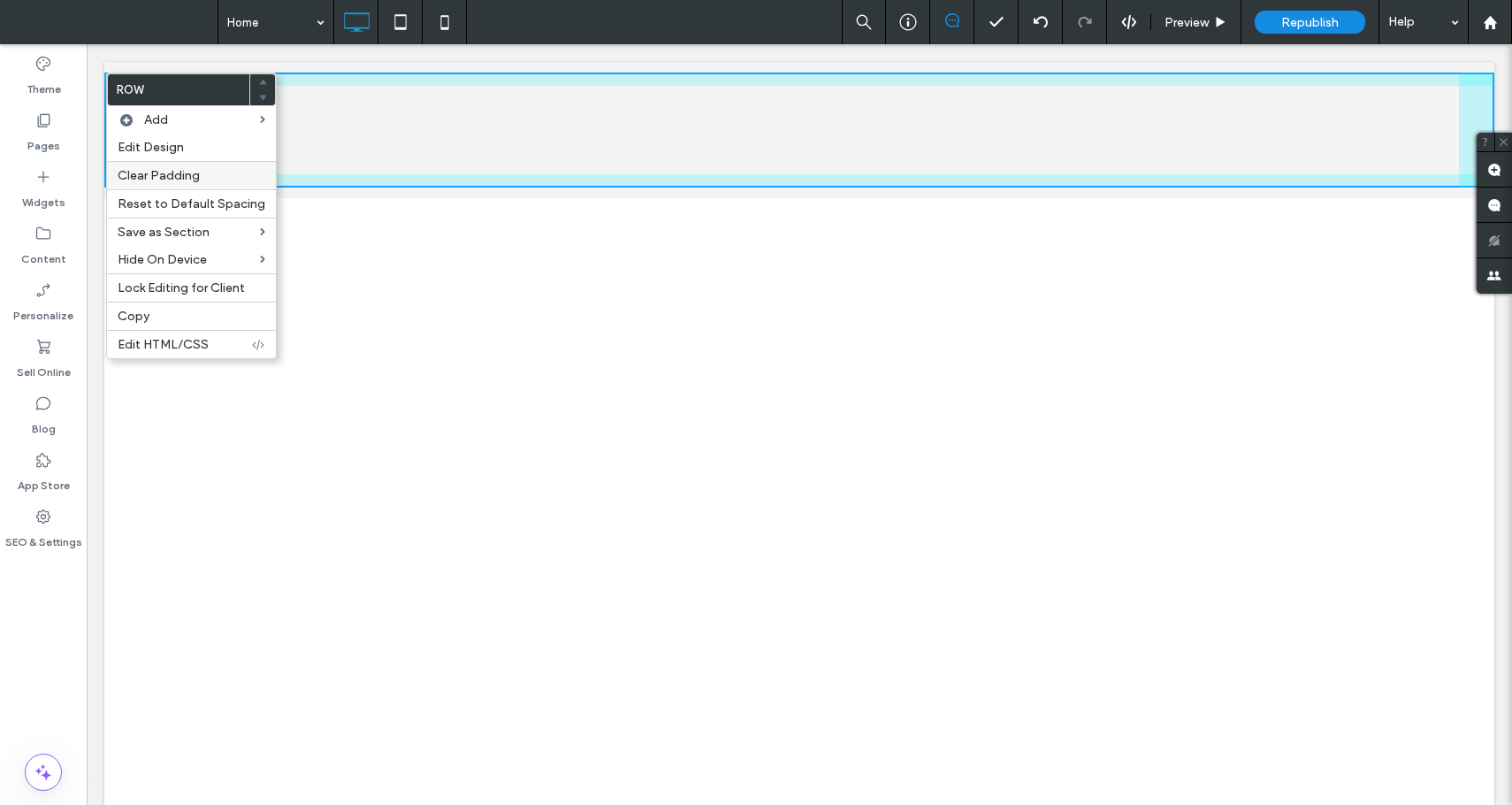
click at [213, 183] on label "Clear Padding" at bounding box center [191, 175] width 148 height 15
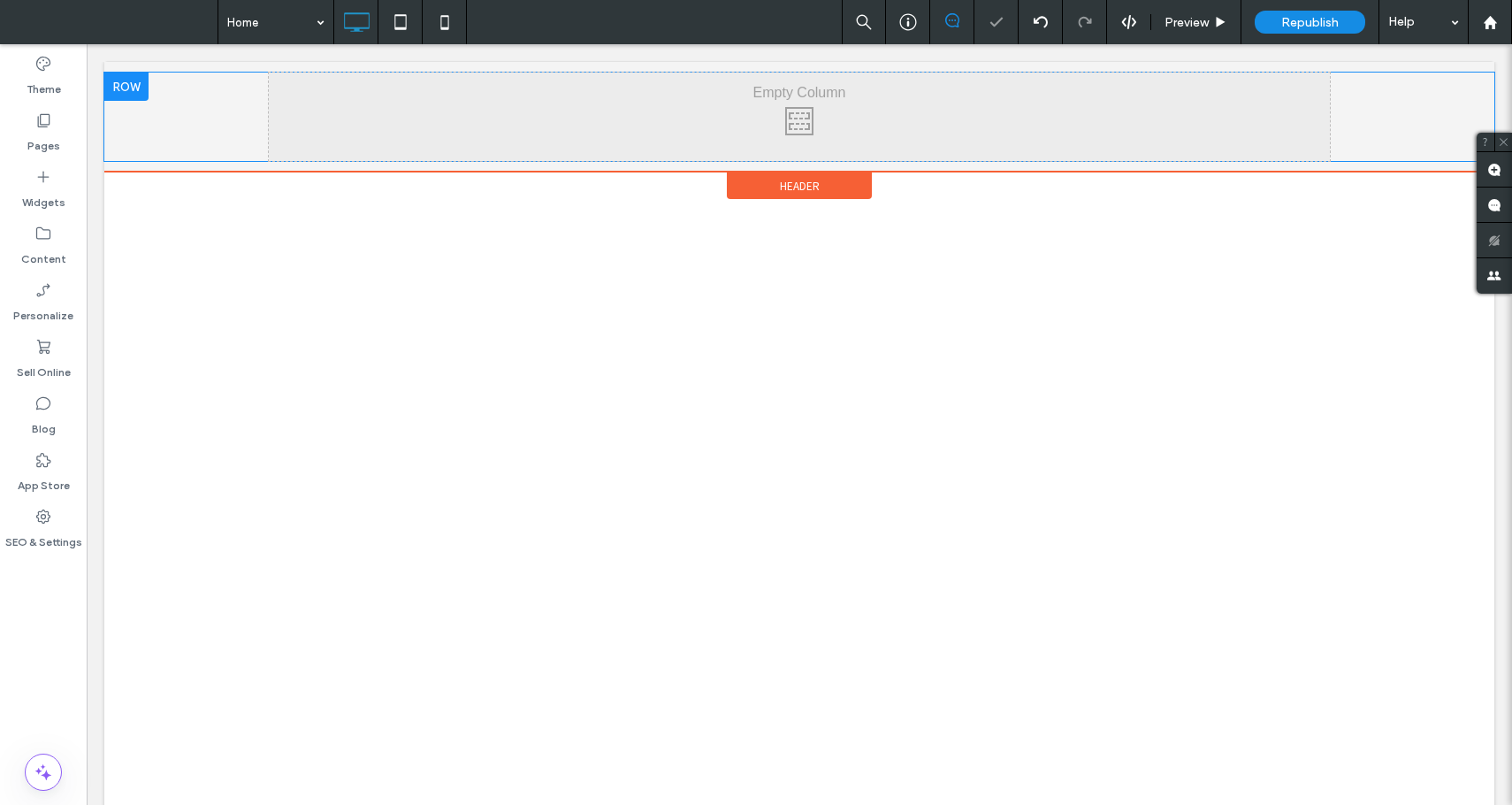
click at [139, 91] on div at bounding box center [126, 87] width 44 height 28
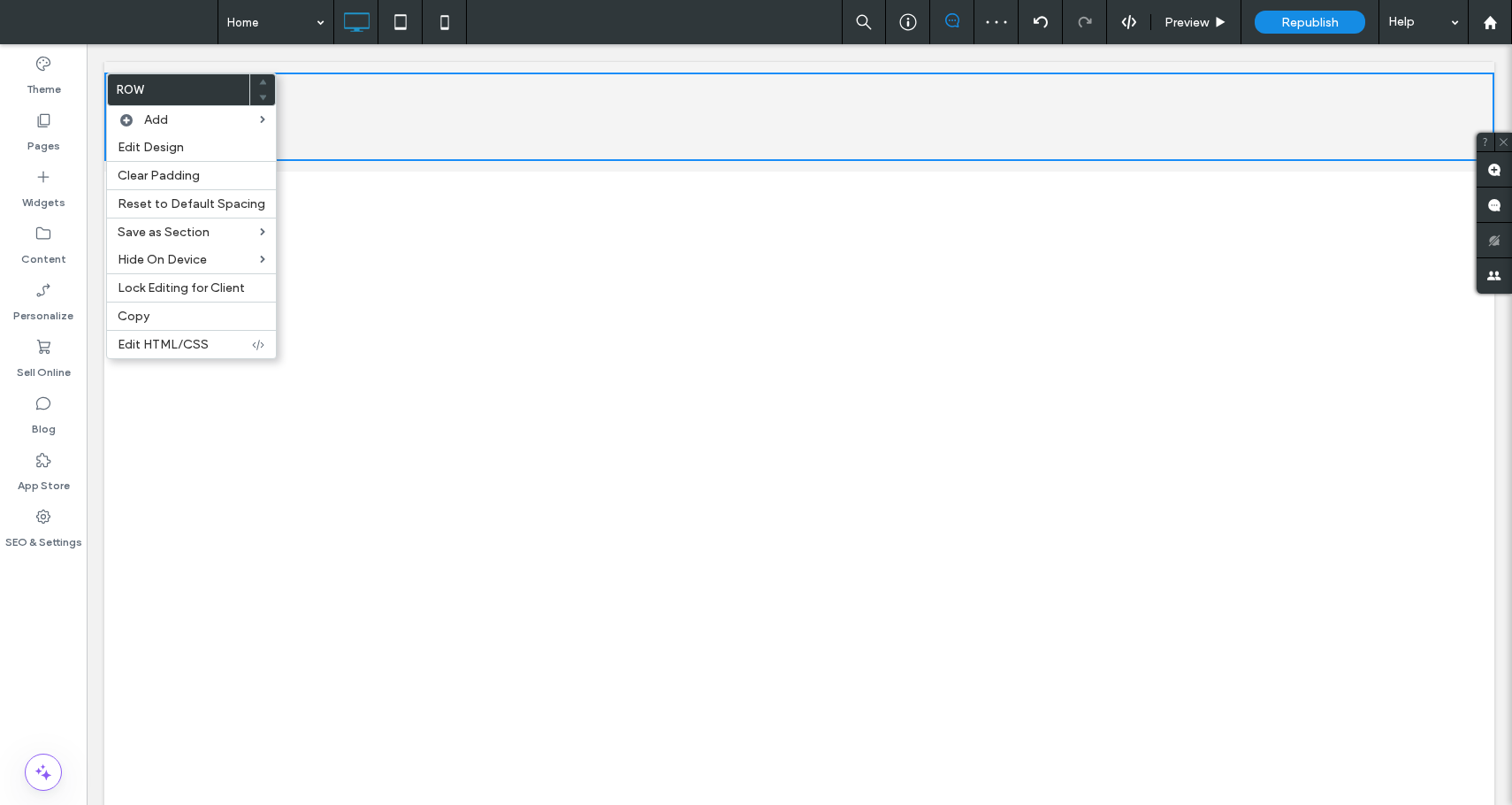
click at [877, 224] on div "Click To Paste Row + Add Section" at bounding box center [799, 532] width 1391 height 743
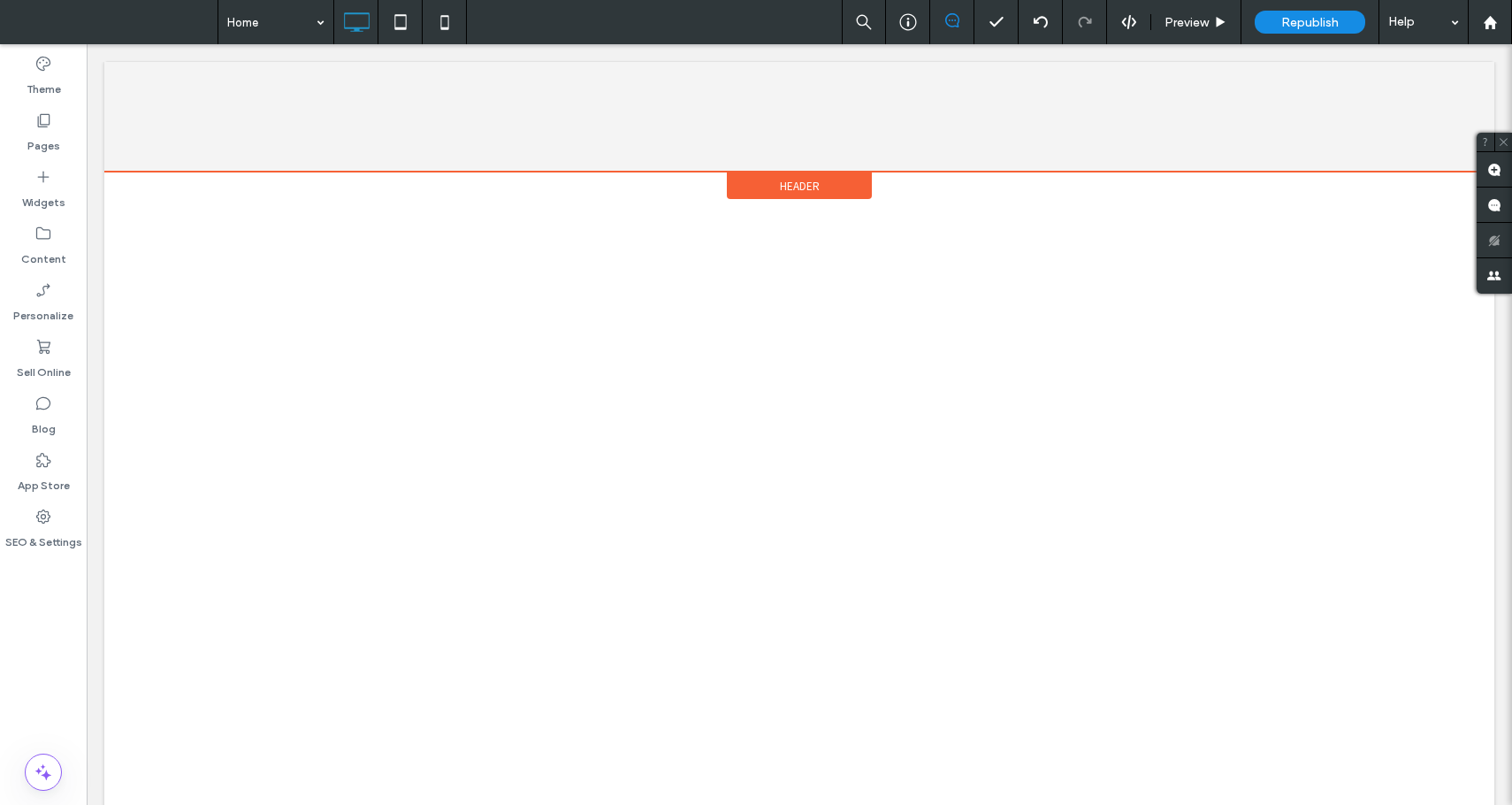
click at [823, 184] on div "Header" at bounding box center [799, 186] width 145 height 27
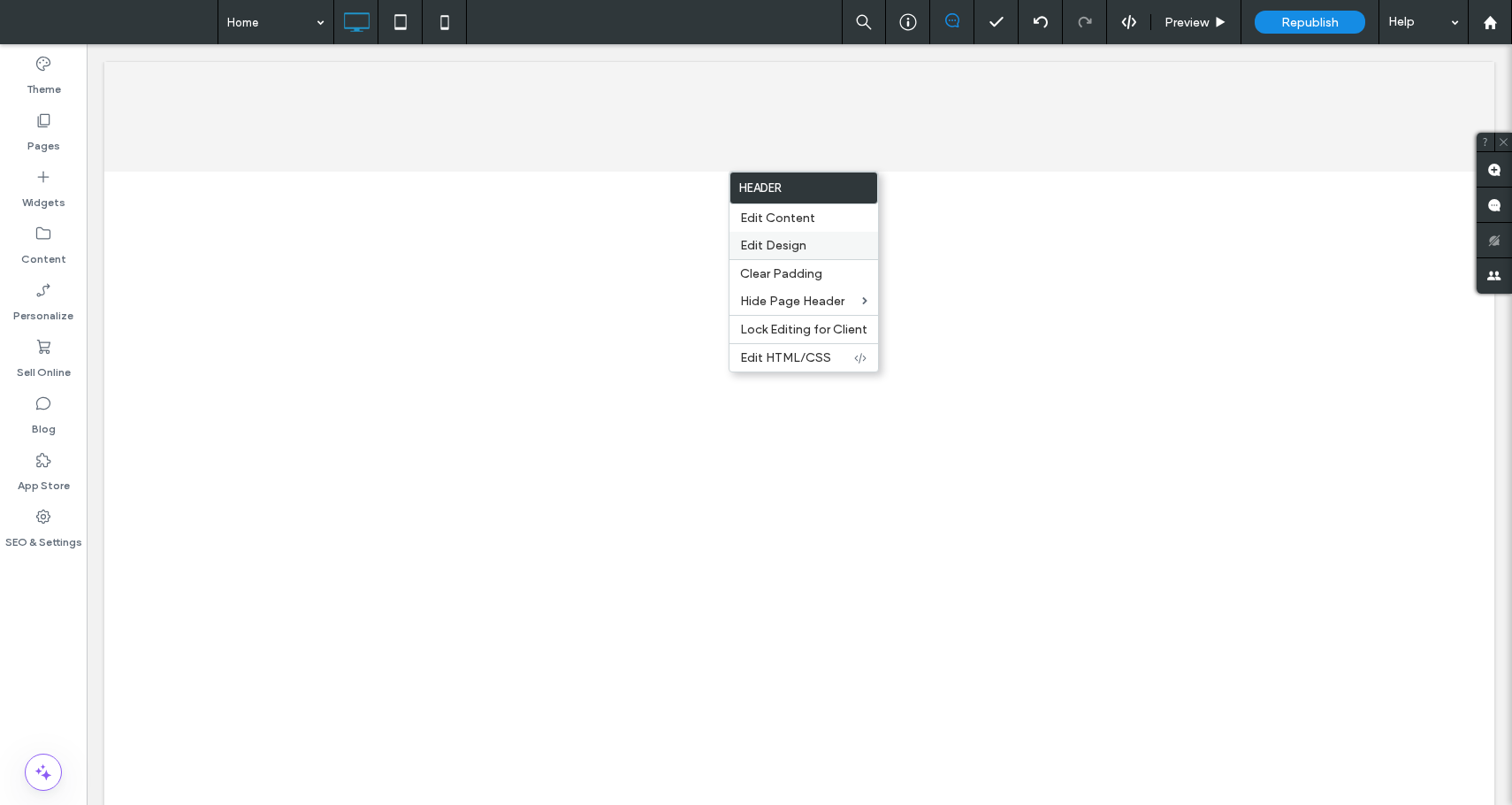
click at [792, 233] on div "Edit Design" at bounding box center [804, 245] width 149 height 27
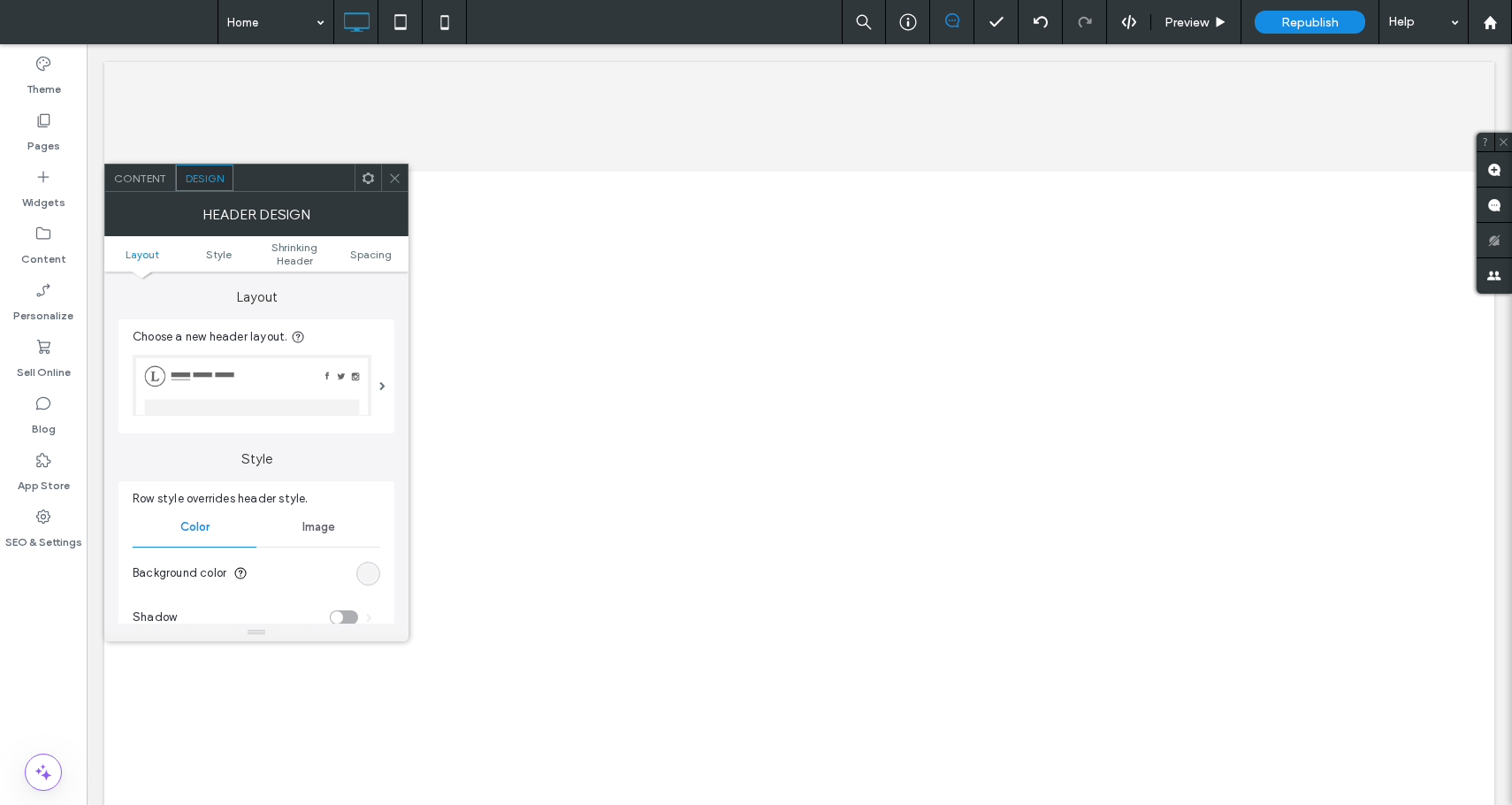
click at [400, 170] on span at bounding box center [395, 178] width 13 height 27
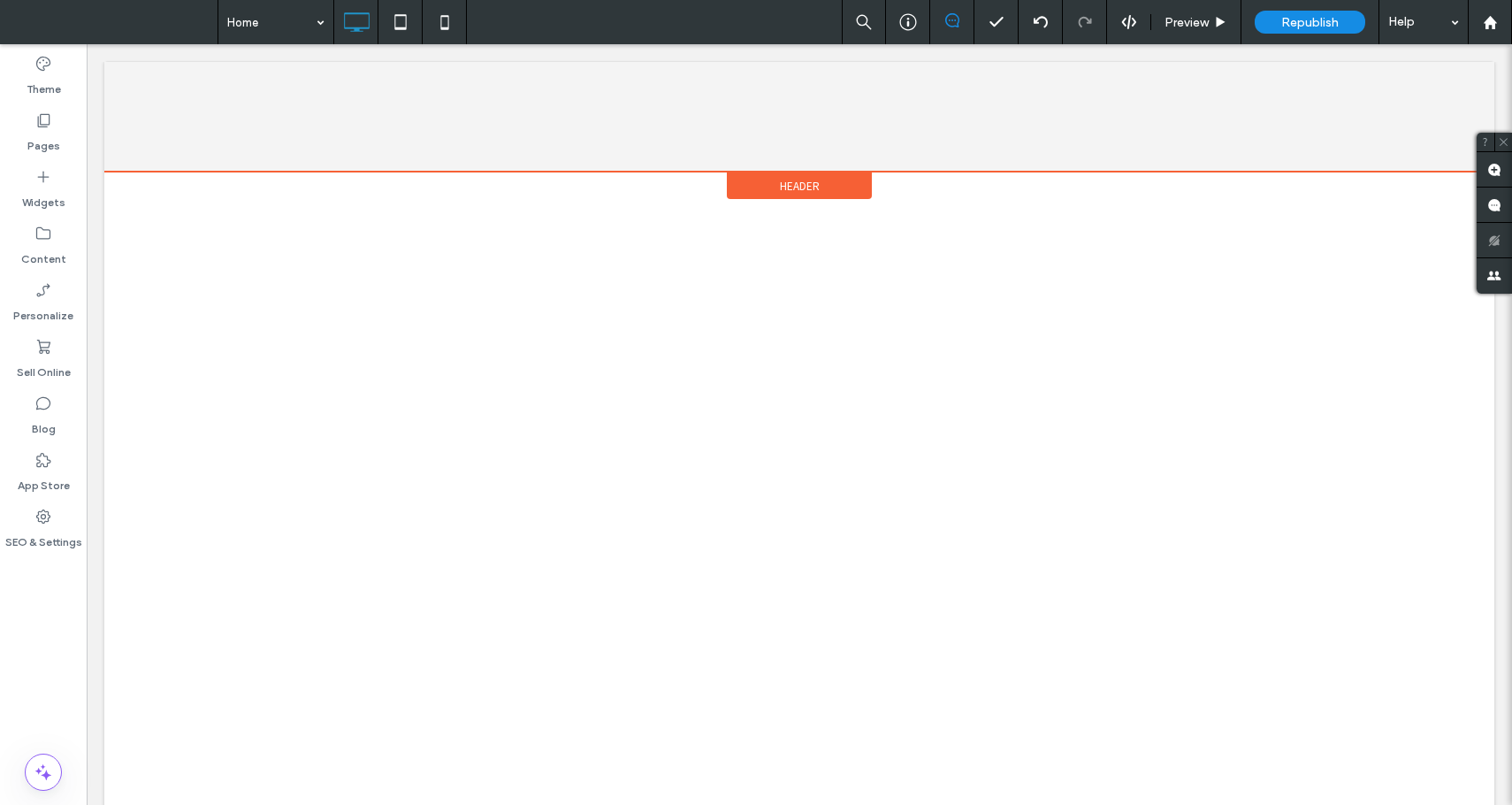
click at [813, 172] on div "Header" at bounding box center [799, 186] width 145 height 27
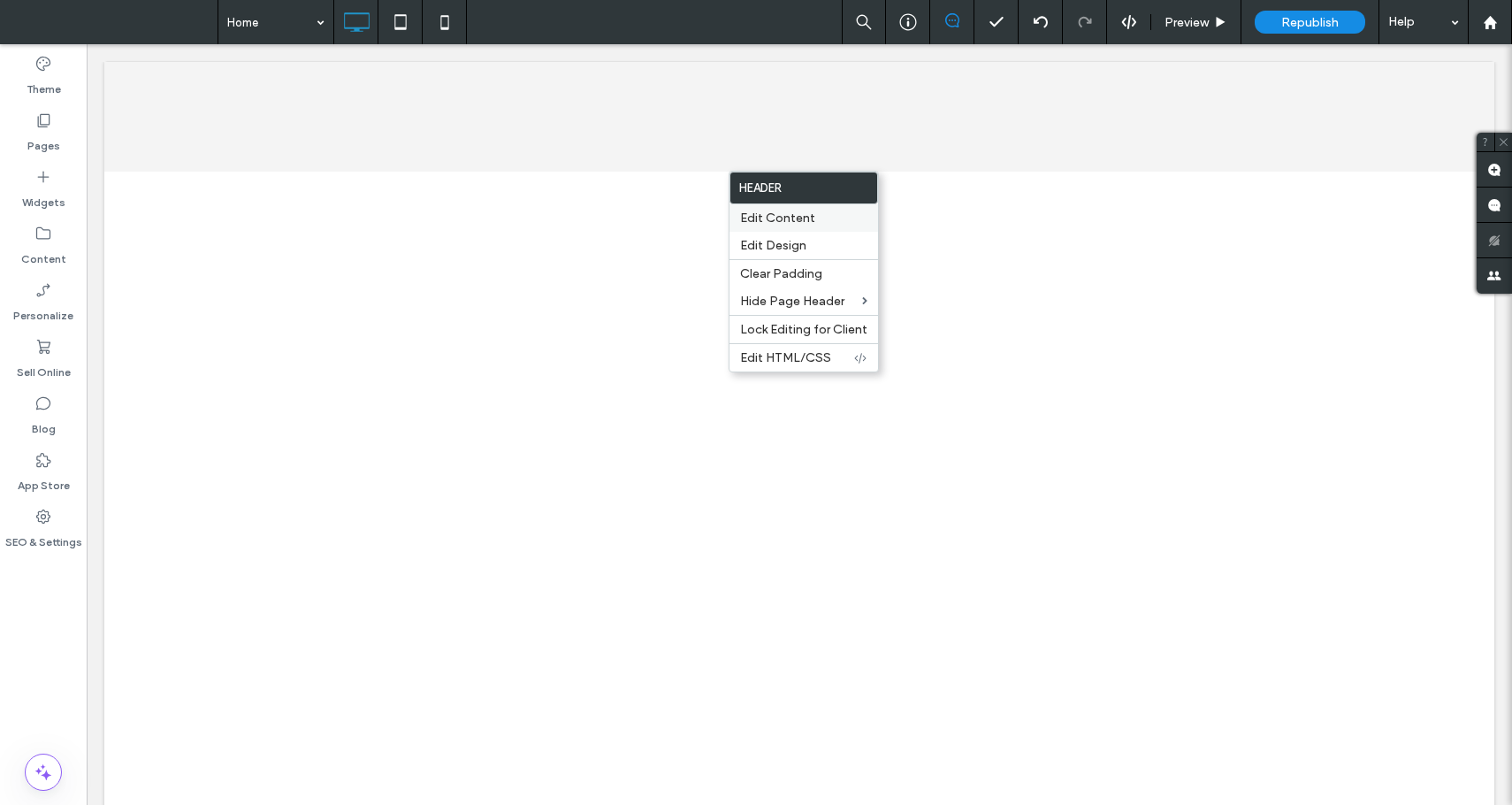
click at [793, 209] on div "Edit Content" at bounding box center [804, 218] width 149 height 27
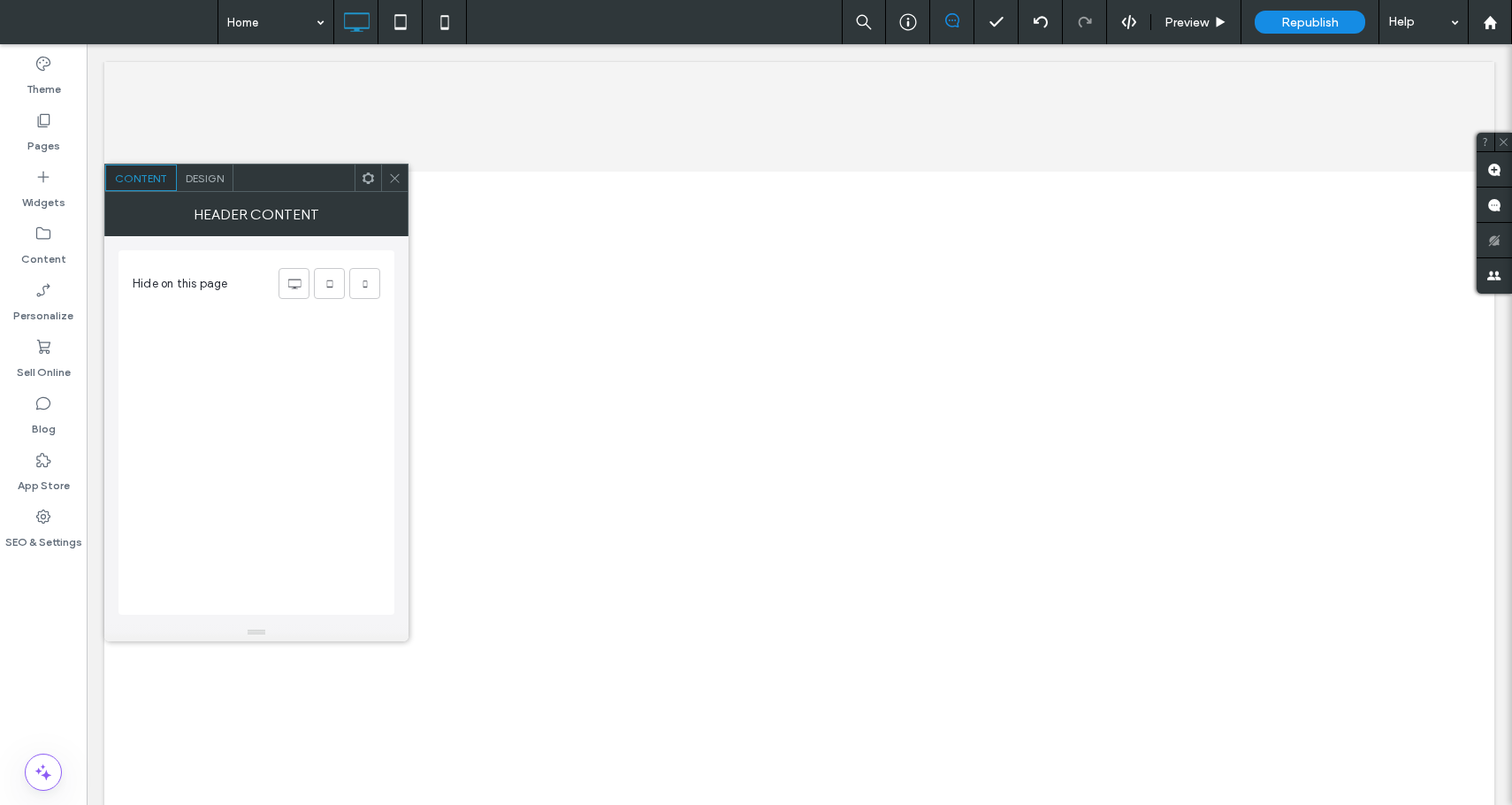
click at [398, 182] on use at bounding box center [394, 177] width 9 height 9
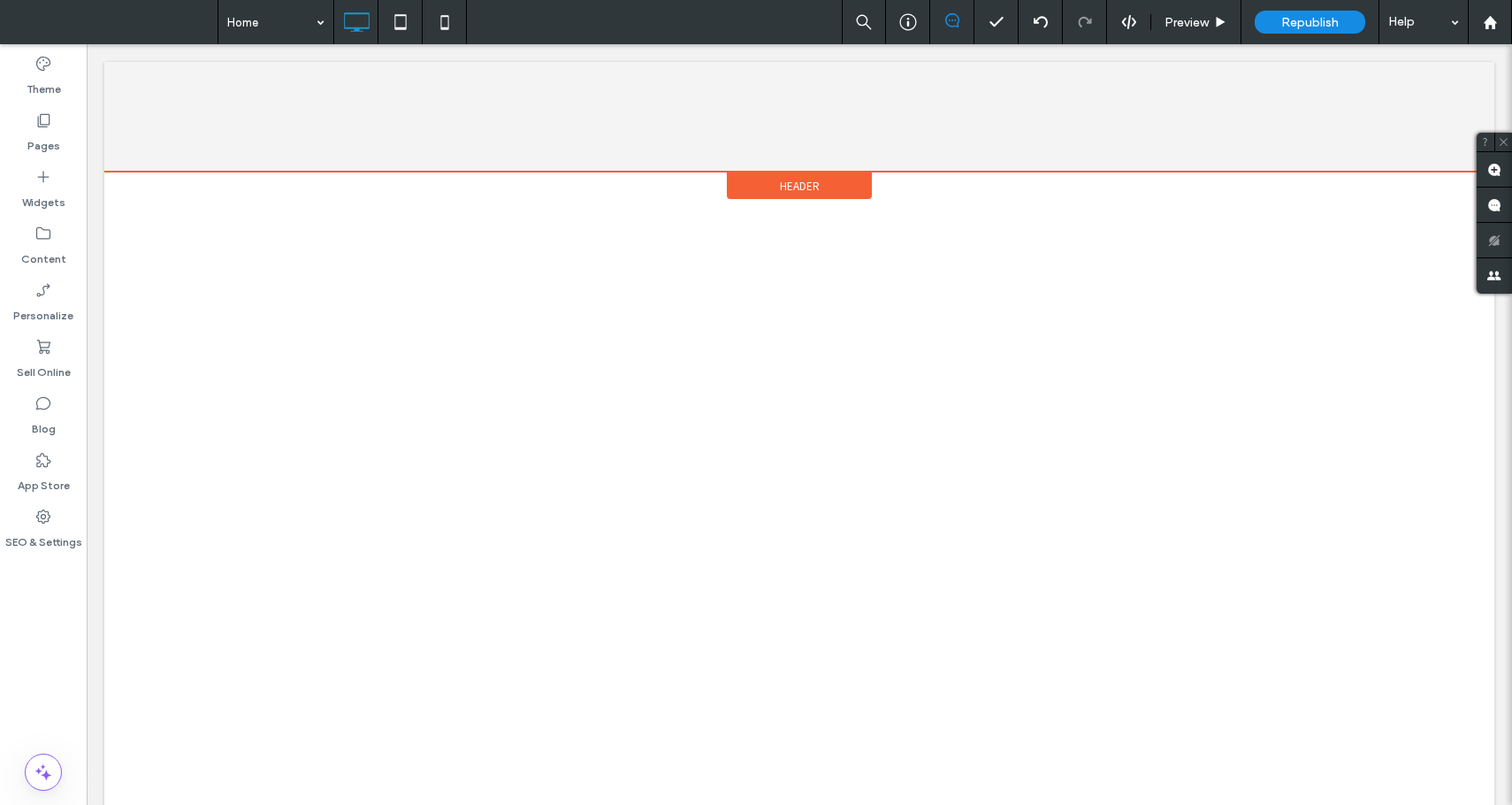
click at [800, 180] on span "Header" at bounding box center [800, 187] width 40 height 15
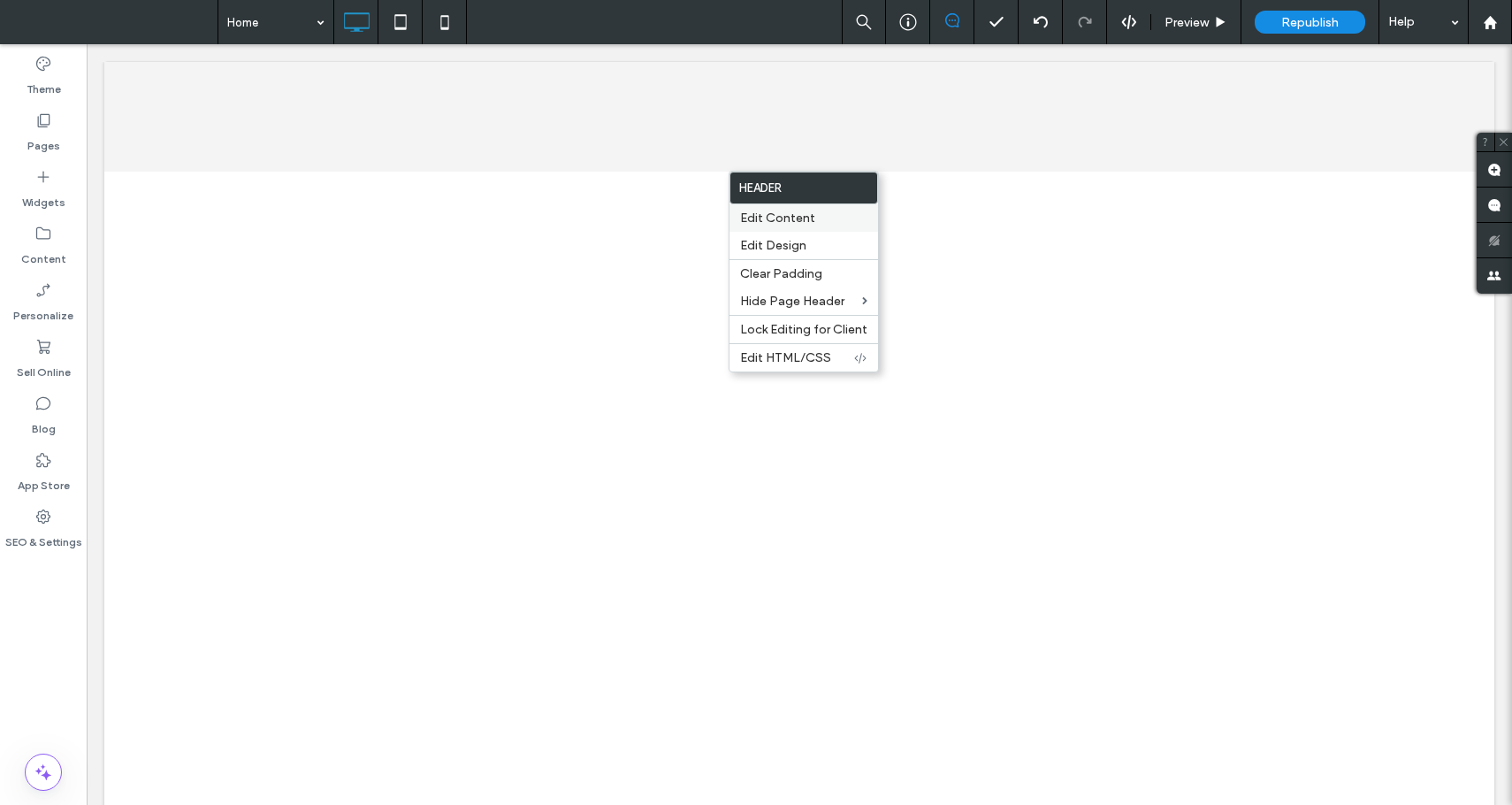
click at [786, 224] on span "Edit Content" at bounding box center [777, 218] width 75 height 15
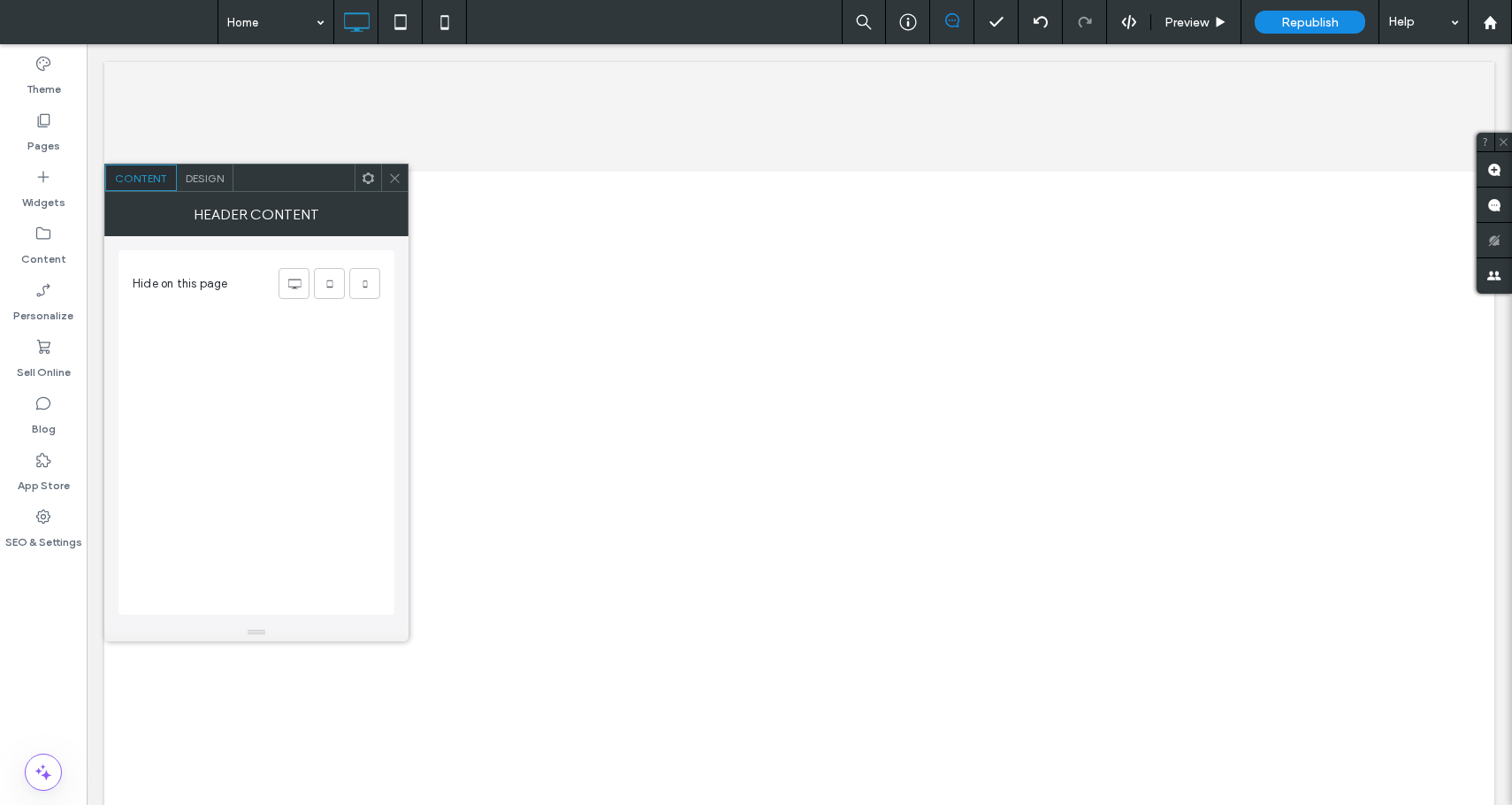
click at [181, 188] on div "Design" at bounding box center [205, 178] width 57 height 27
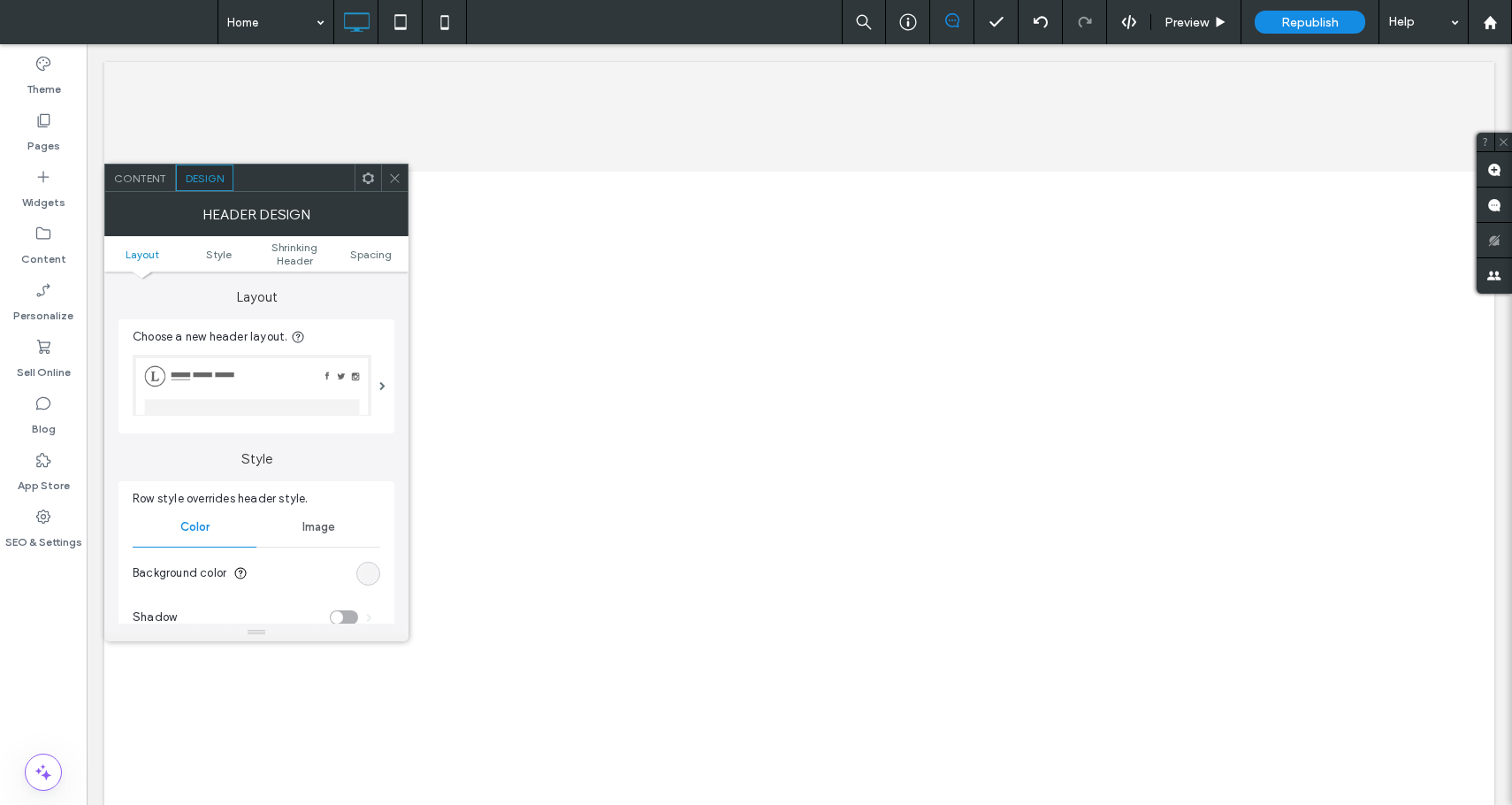
click at [399, 185] on span at bounding box center [395, 178] width 13 height 27
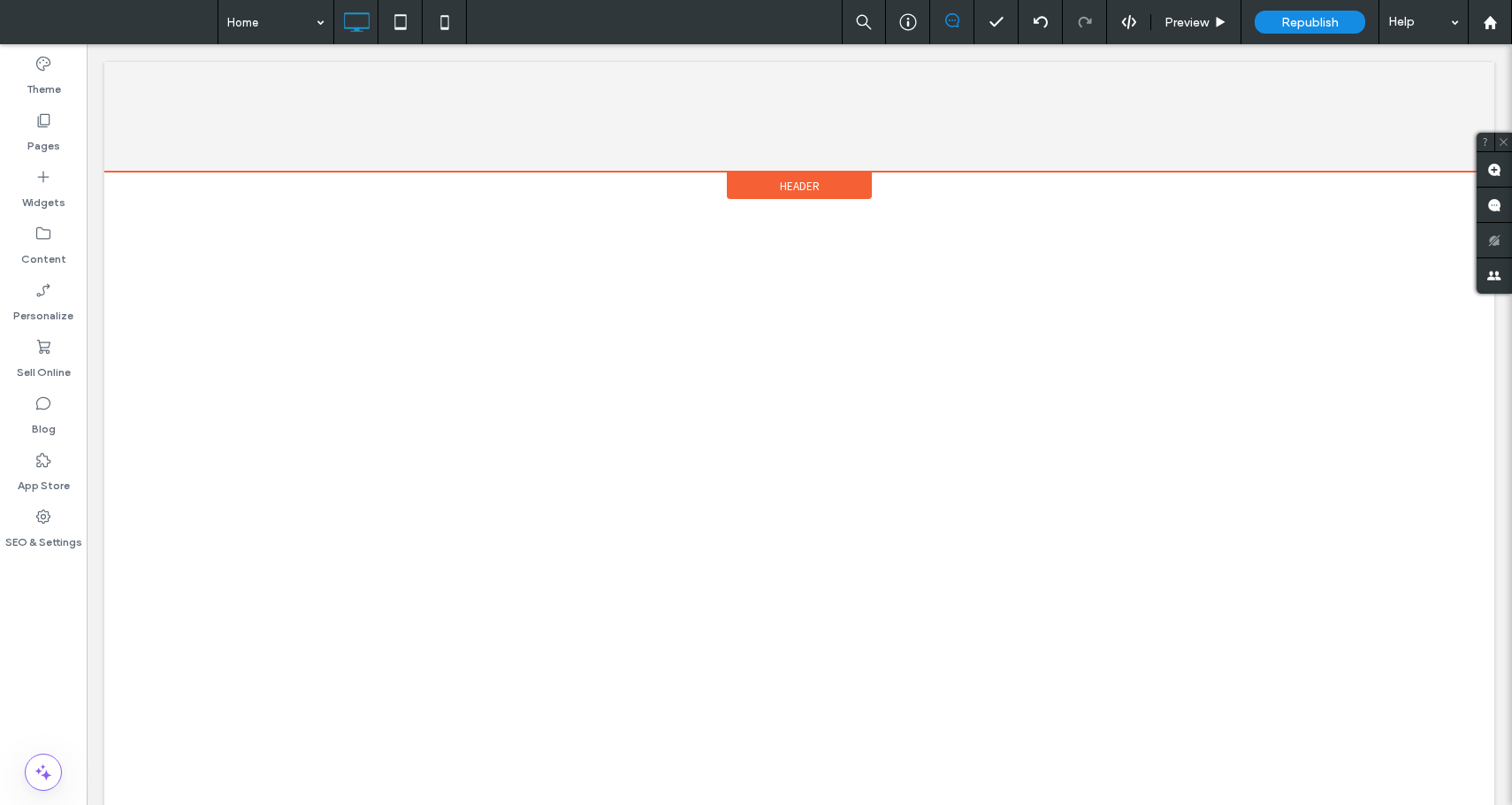
click at [795, 184] on span "Header" at bounding box center [800, 187] width 40 height 15
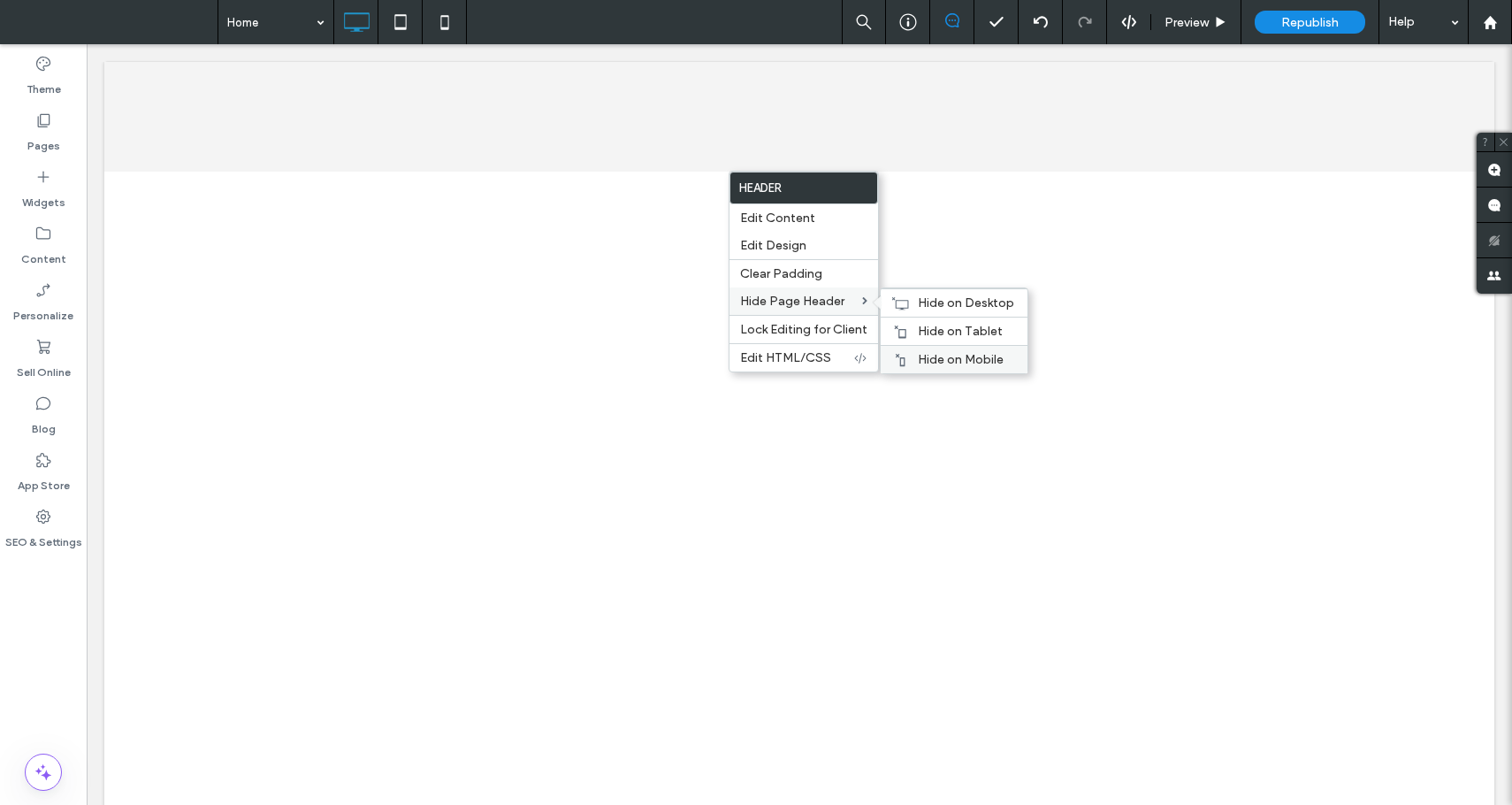
click at [918, 359] on span "Hide on Mobile" at bounding box center [961, 360] width 86 height 15
click at [924, 335] on span "Hide on Tablet" at bounding box center [961, 331] width 85 height 15
click at [920, 300] on span "Hide on Desktop" at bounding box center [967, 303] width 97 height 15
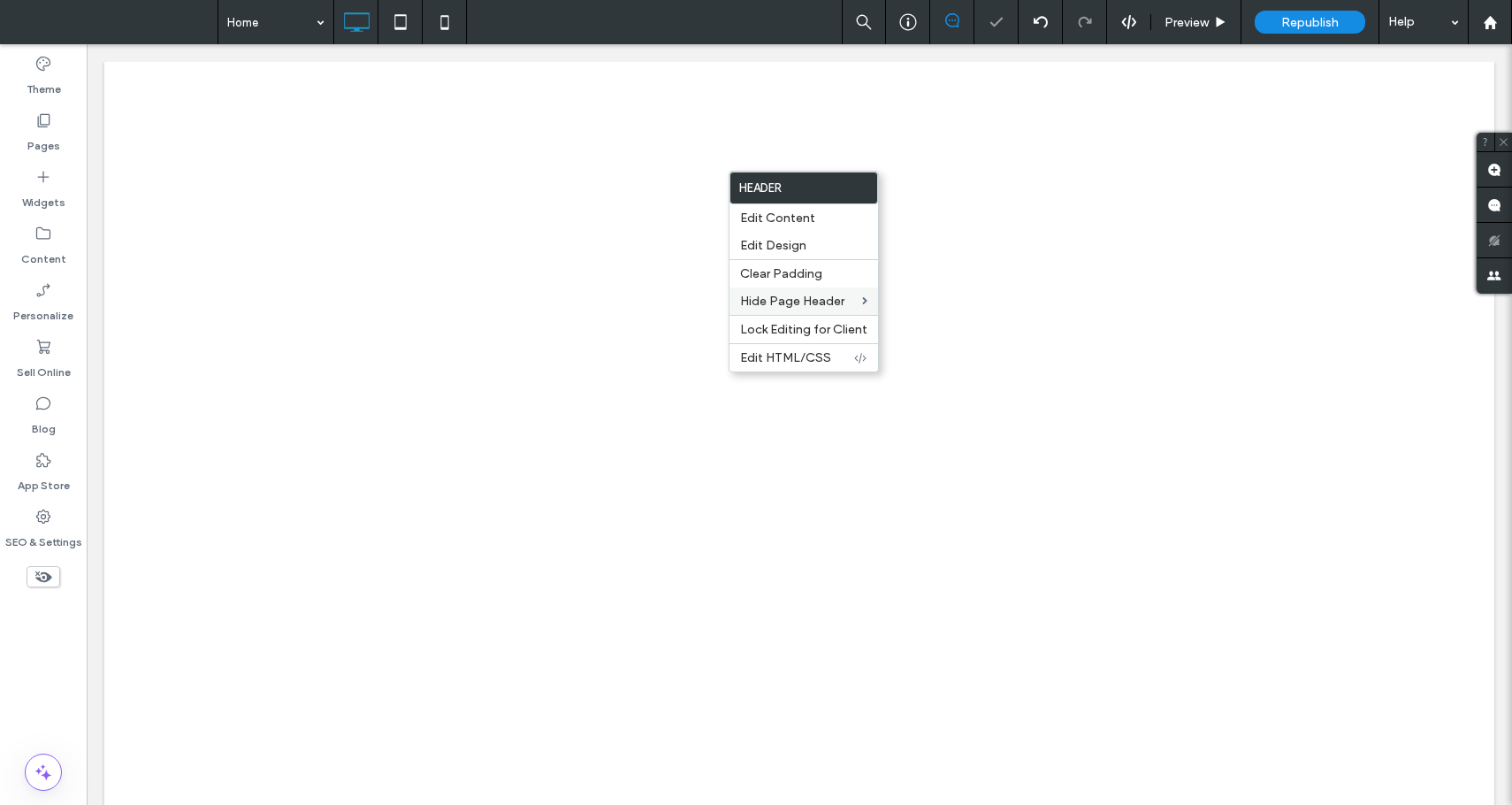
click at [667, 207] on div "Click To Paste Row + Add Section" at bounding box center [799, 433] width 1391 height 743
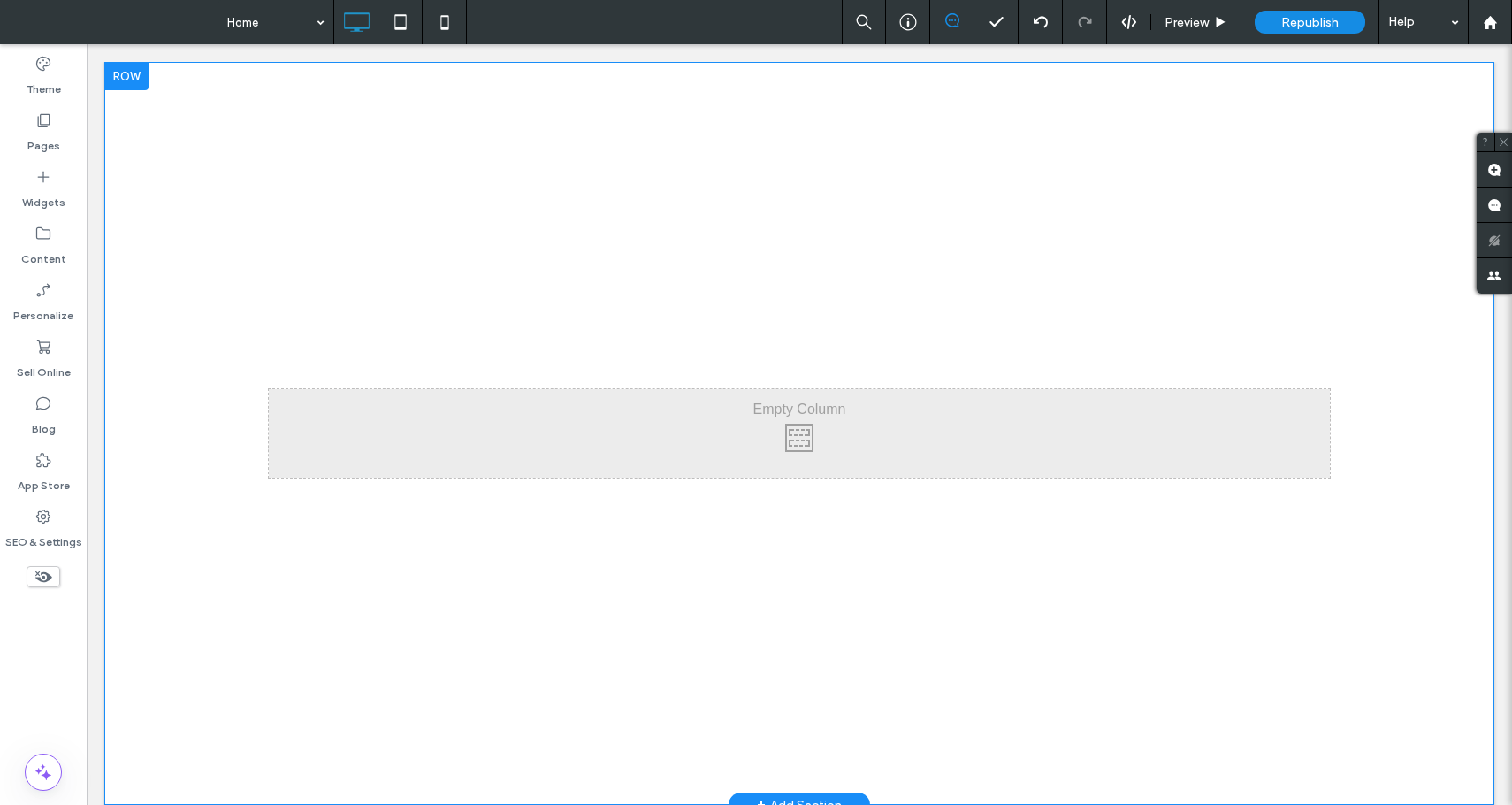
click at [140, 91] on div "Click To Paste Row + Add Section" at bounding box center [799, 433] width 1391 height 743
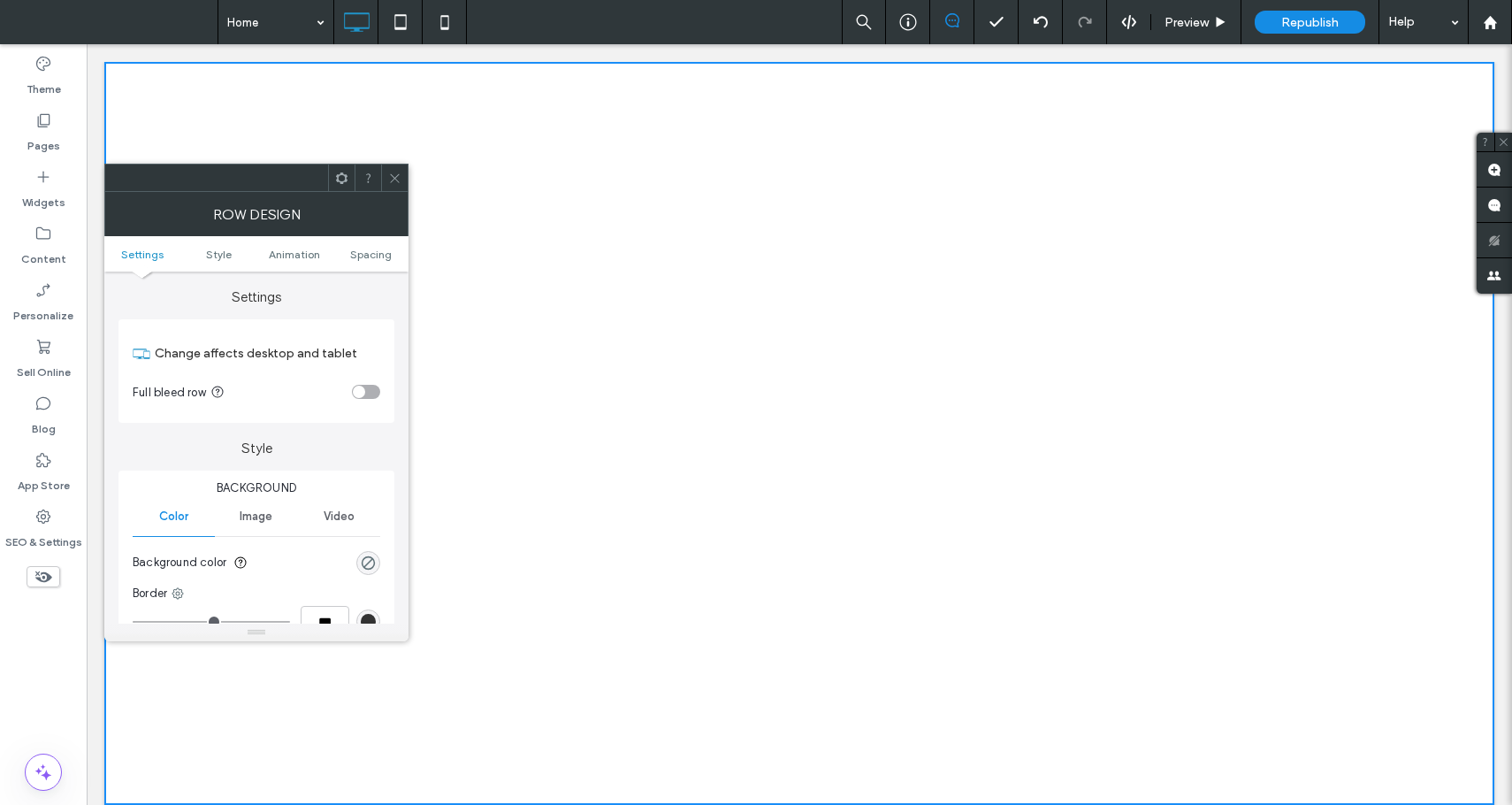
click at [180, 167] on div at bounding box center [216, 178] width 222 height 27
click at [402, 172] on div at bounding box center [395, 178] width 27 height 27
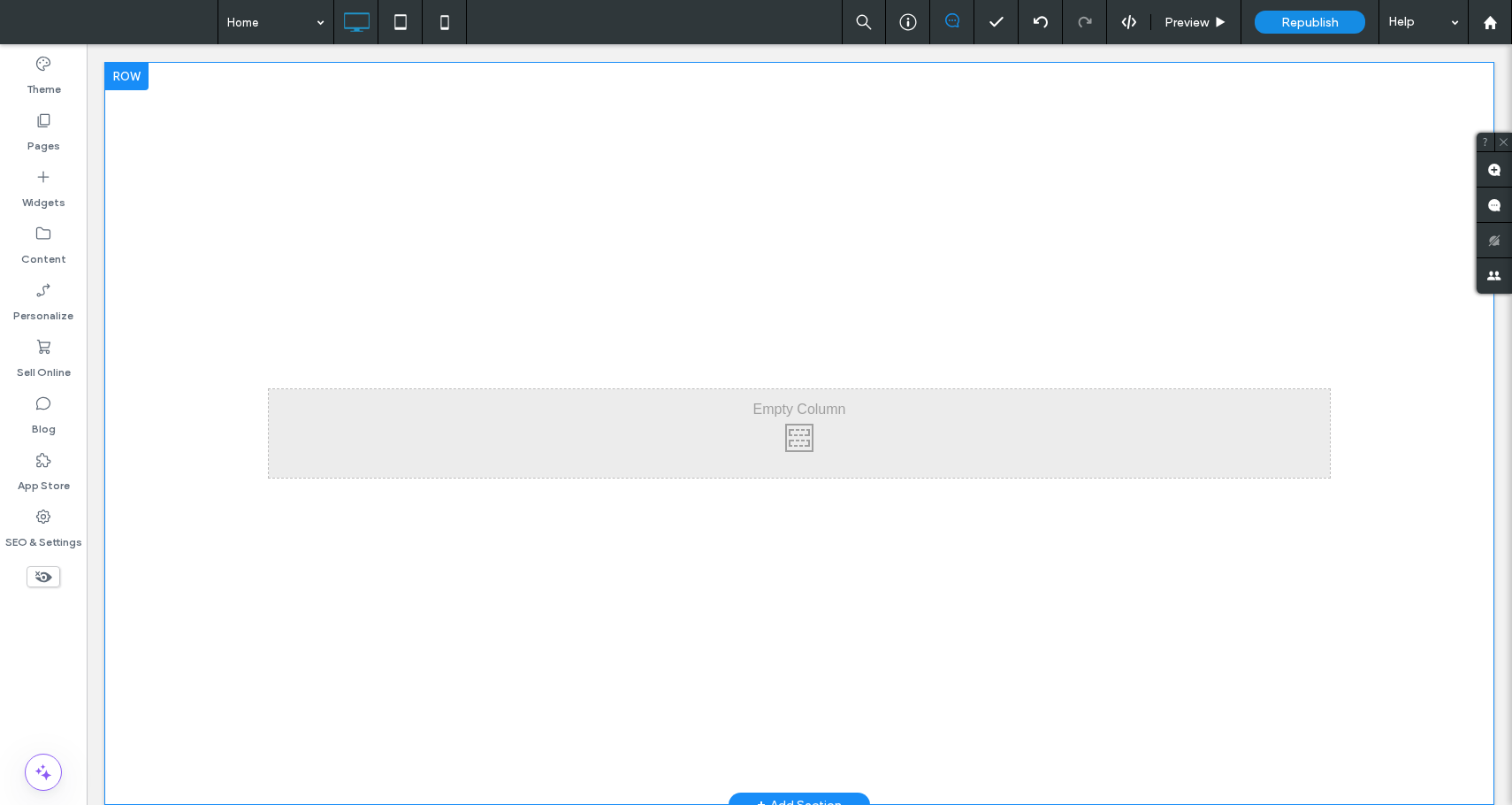
click at [131, 79] on div at bounding box center [126, 76] width 44 height 28
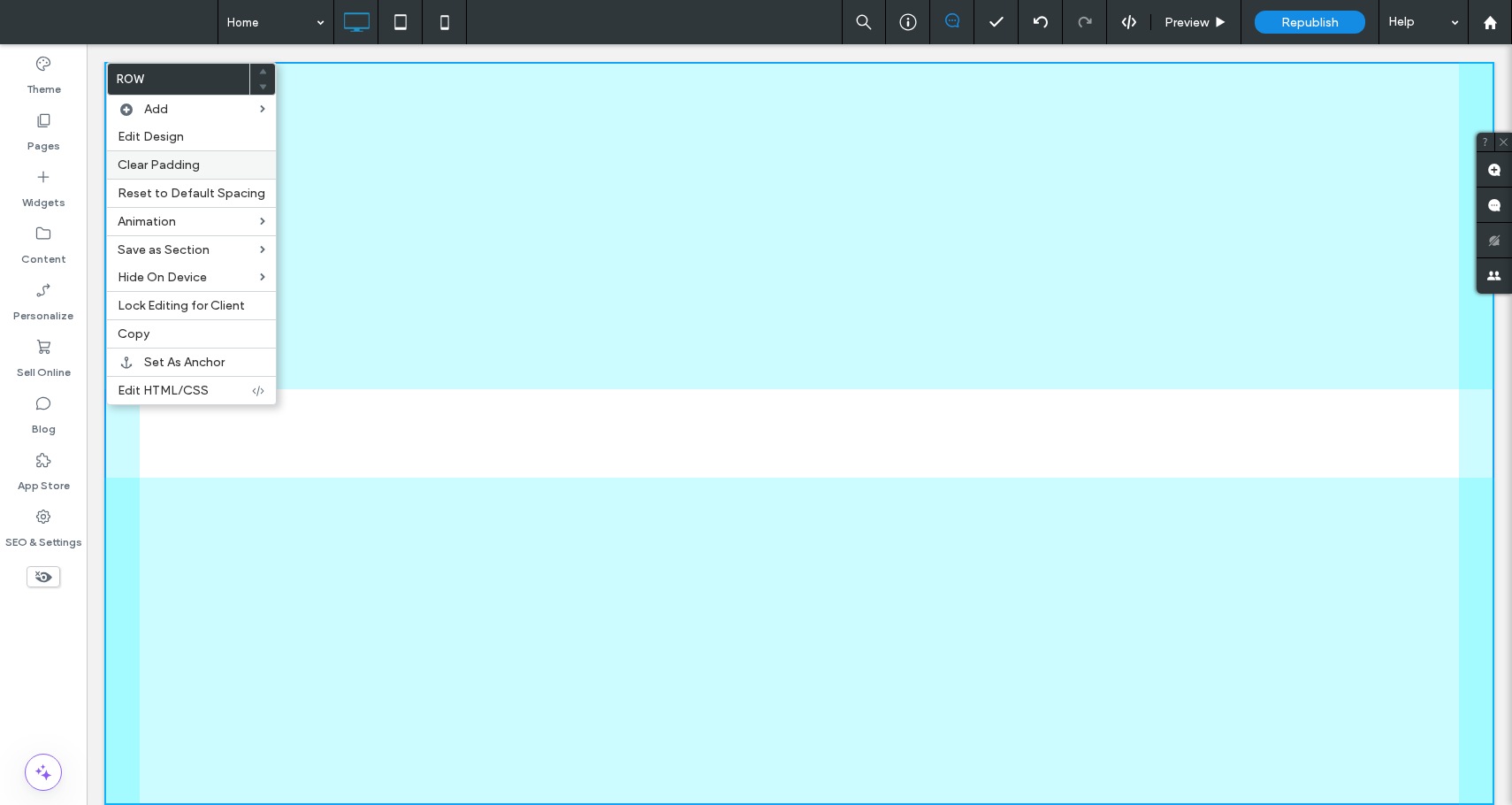
click at [228, 168] on label "Clear Padding" at bounding box center [191, 165] width 148 height 15
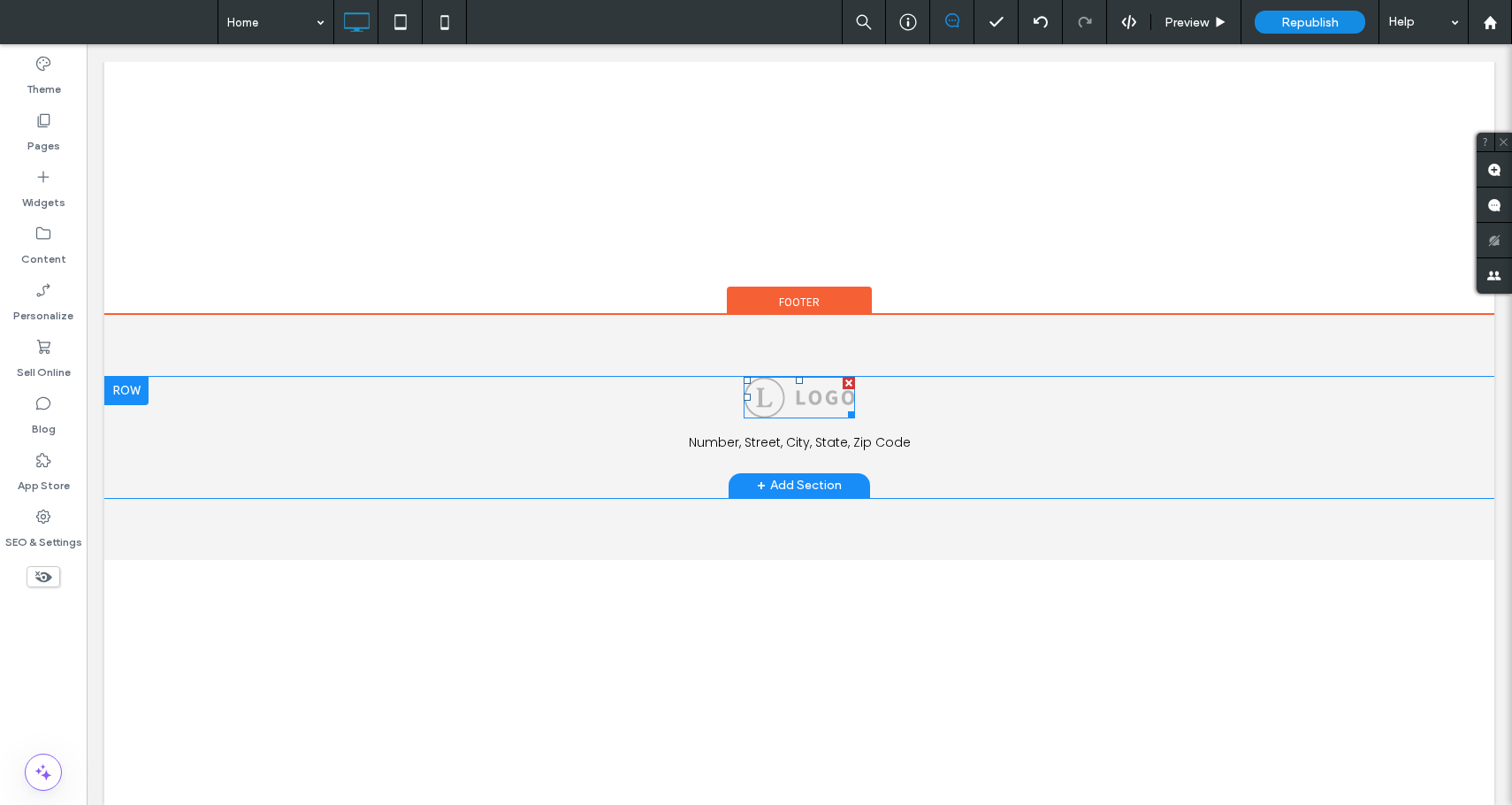
click at [850, 385] on div at bounding box center [848, 383] width 12 height 12
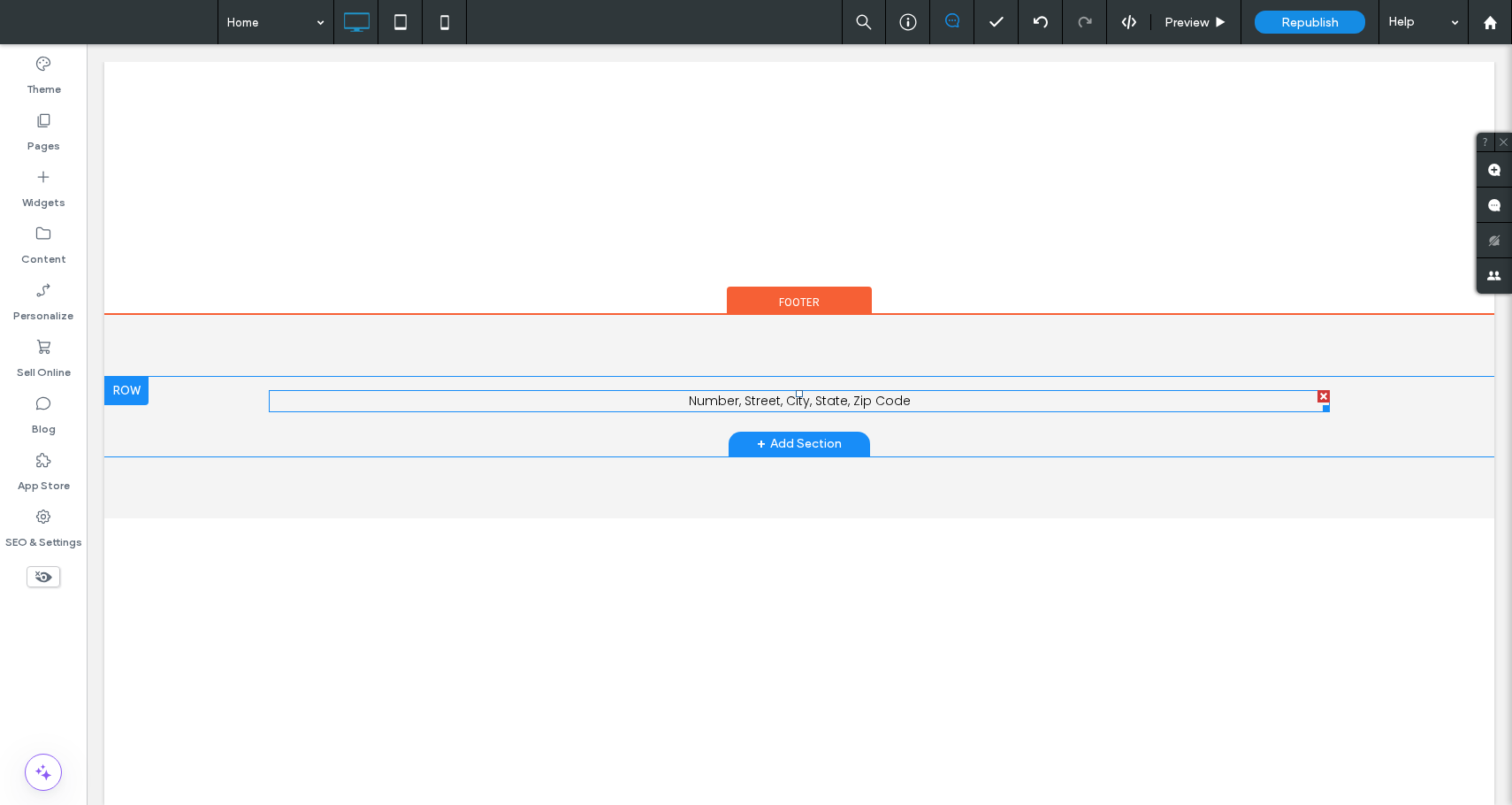
click at [1324, 398] on div at bounding box center [1324, 396] width 12 height 12
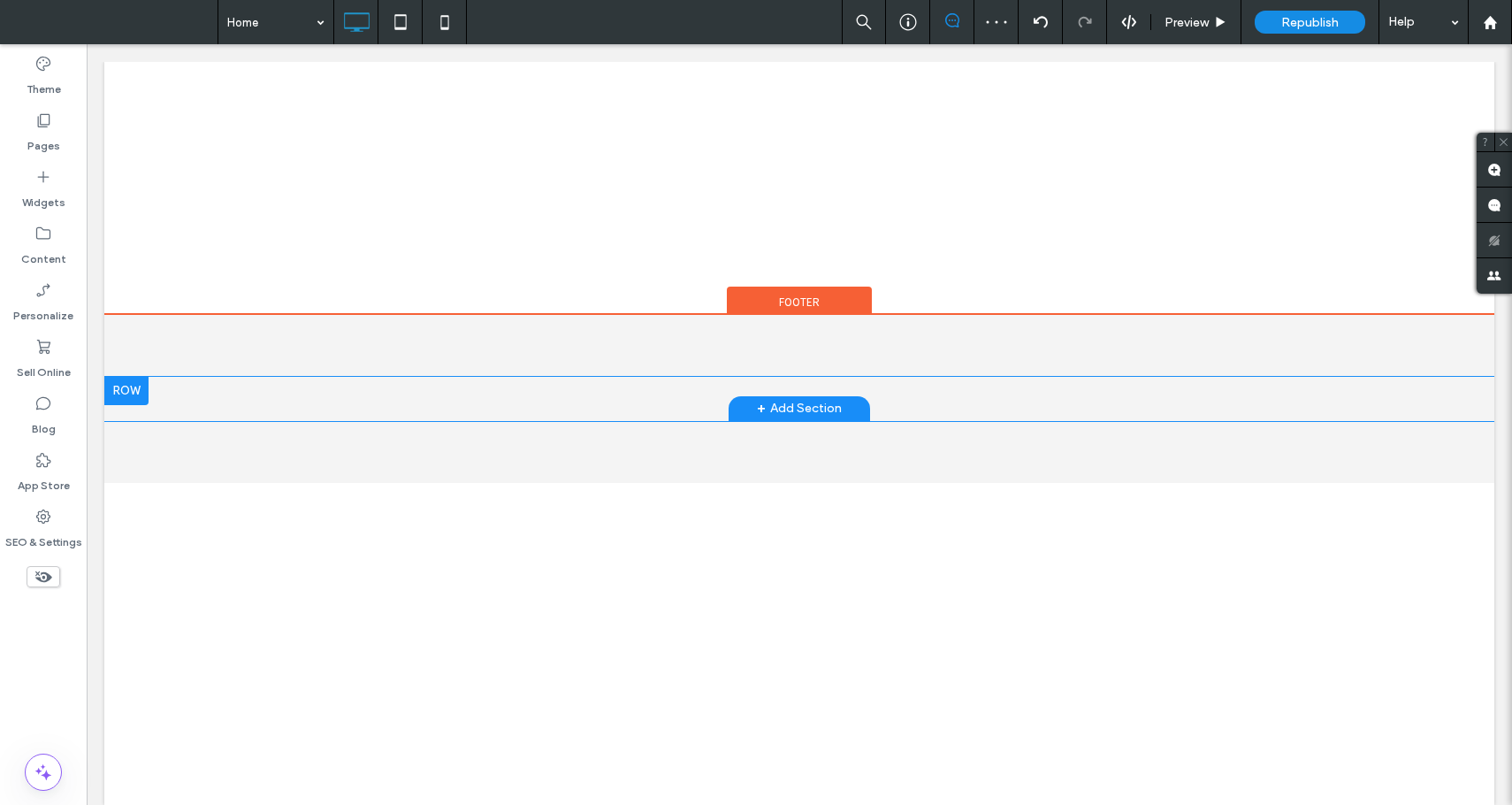
click at [132, 395] on div at bounding box center [126, 391] width 44 height 28
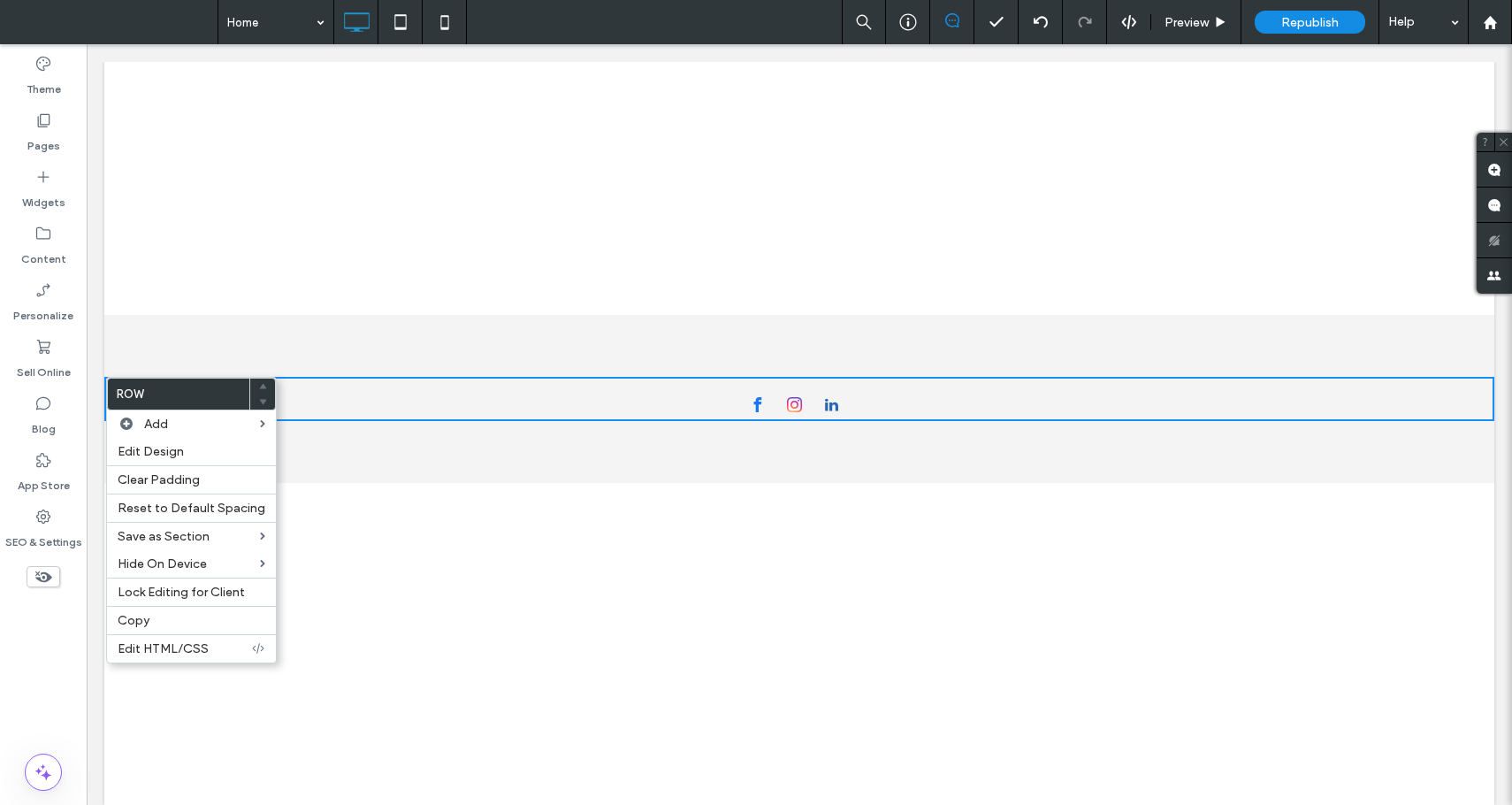
click at [351, 435] on div "Click To Paste + Add Section Footer" at bounding box center [799, 399] width 1391 height 168
click at [699, 454] on div "Click To Paste + Add Section Footer" at bounding box center [799, 399] width 1391 height 168
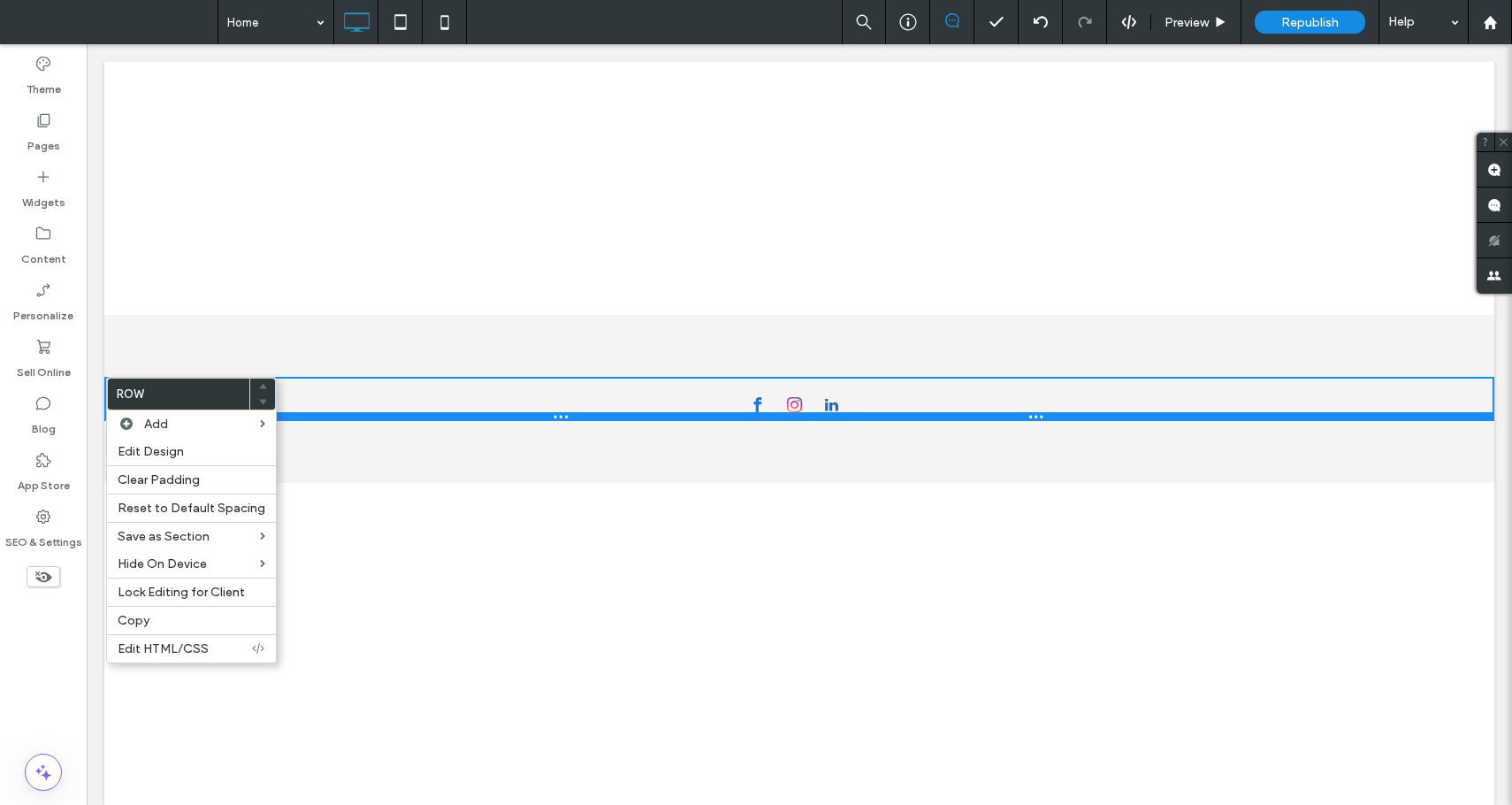
click at [693, 416] on div at bounding box center [799, 416] width 1391 height 9
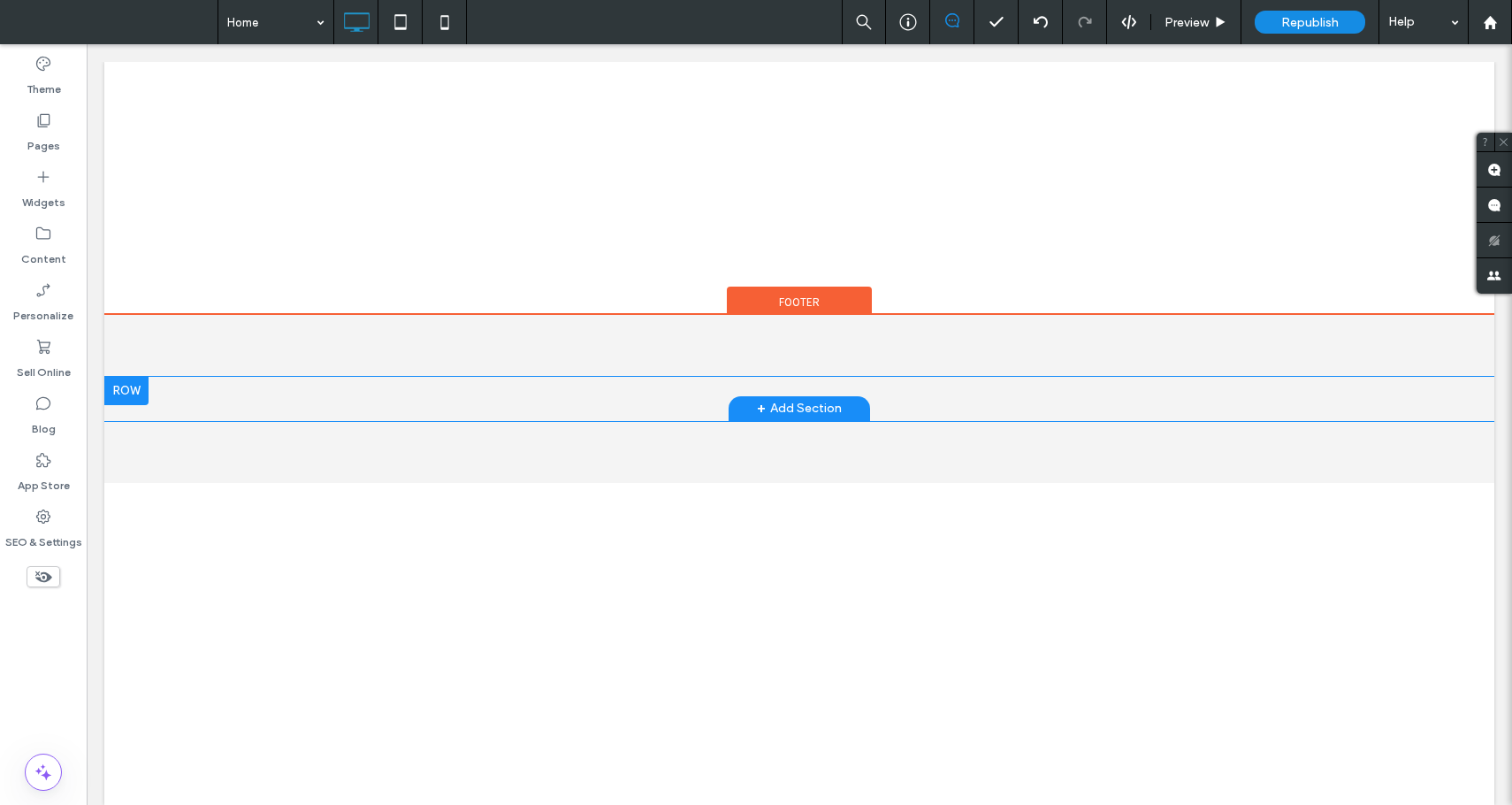
click at [139, 386] on div at bounding box center [126, 391] width 44 height 28
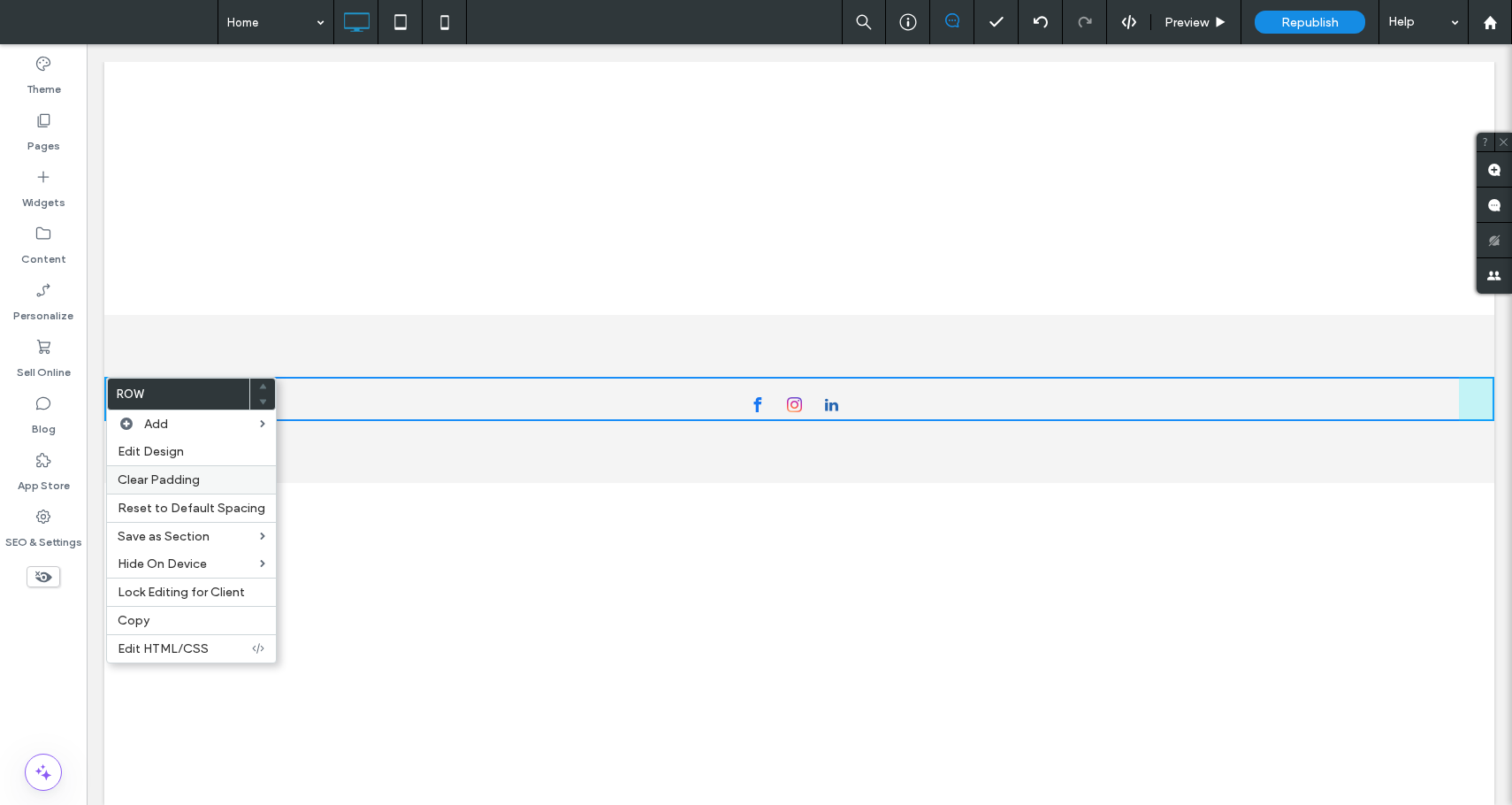
click at [221, 474] on label "Clear Padding" at bounding box center [191, 480] width 148 height 15
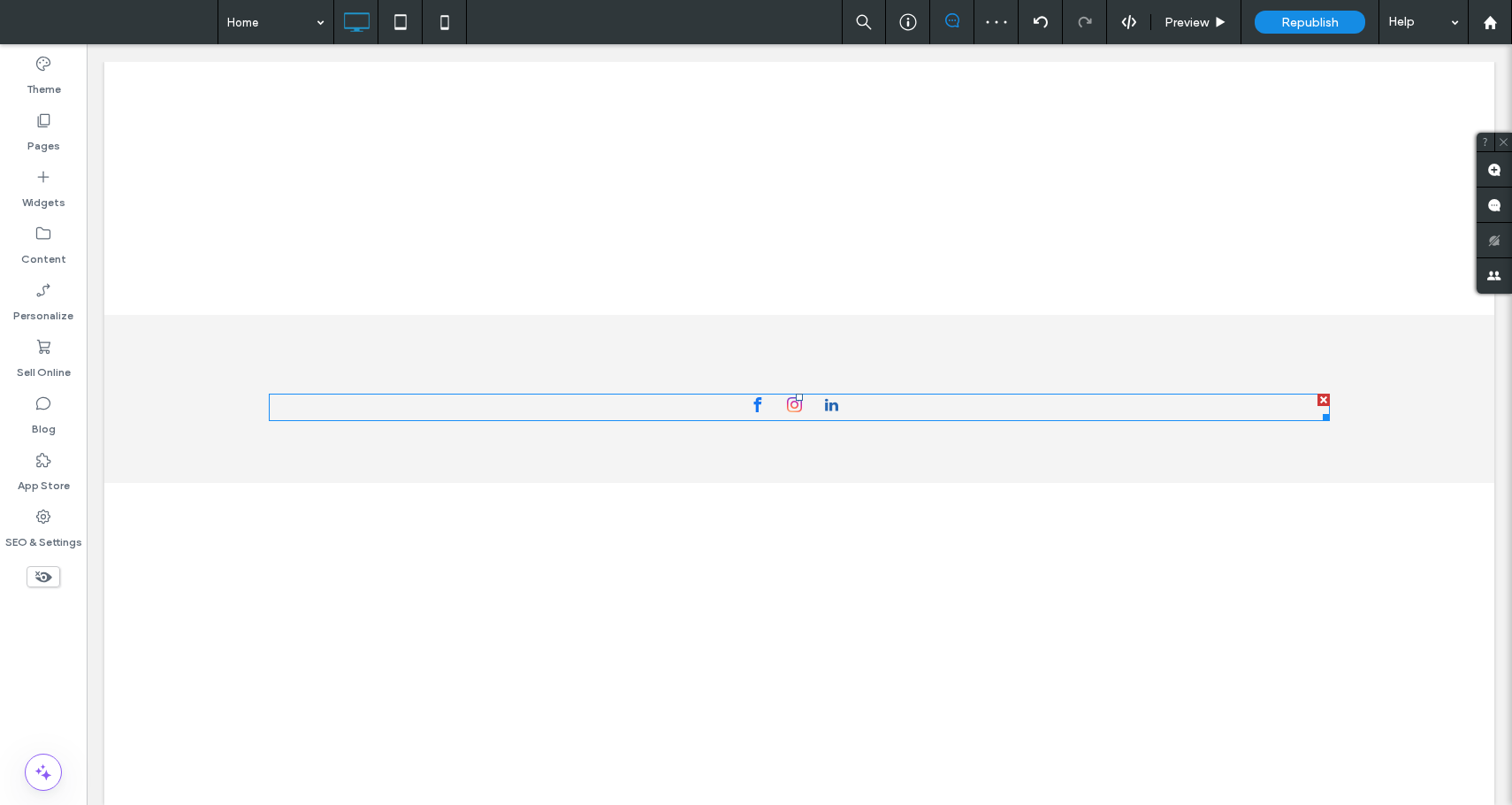
click at [1321, 400] on div at bounding box center [1324, 400] width 12 height 12
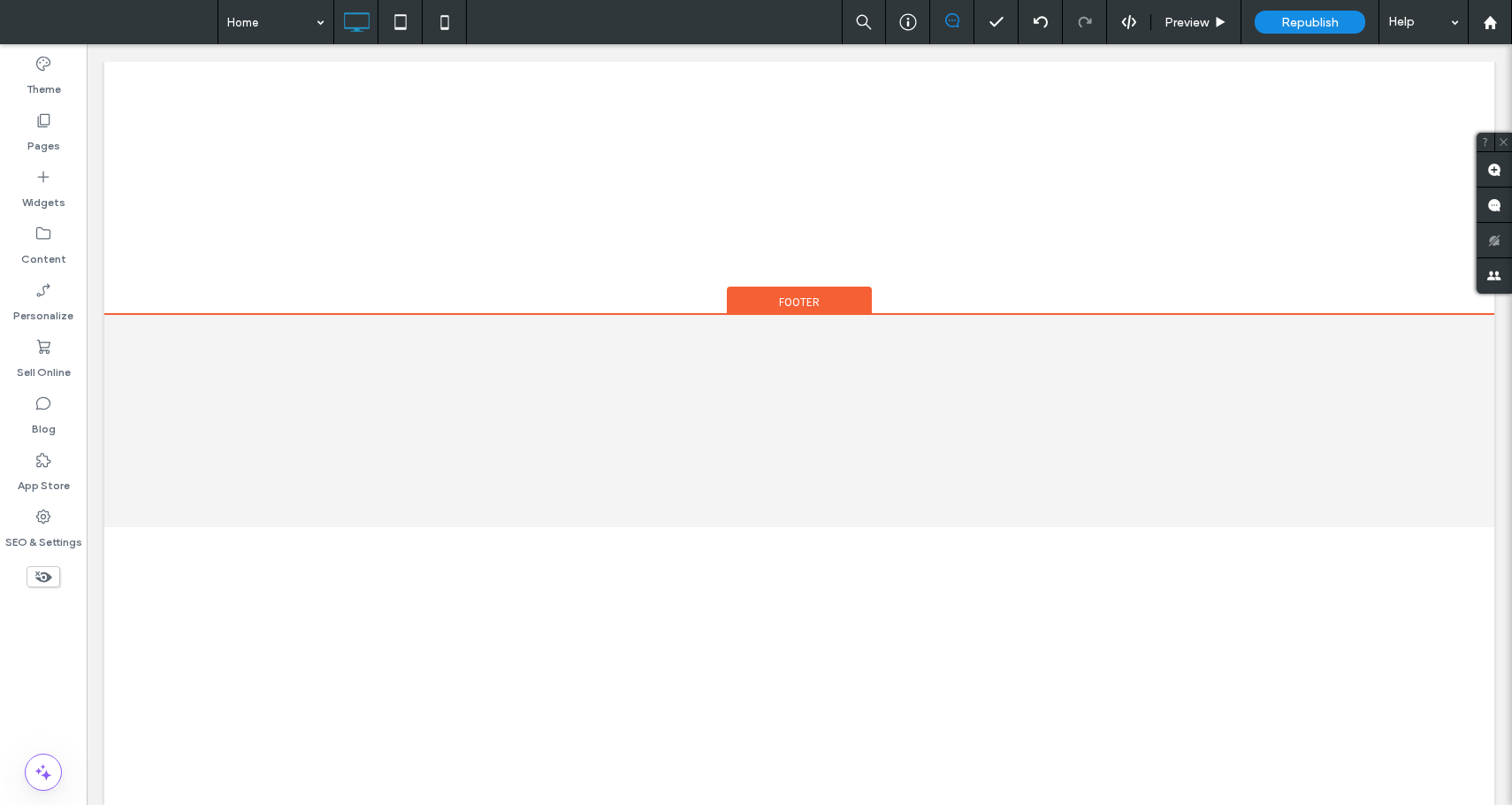
click at [799, 306] on span "Footer" at bounding box center [799, 302] width 41 height 15
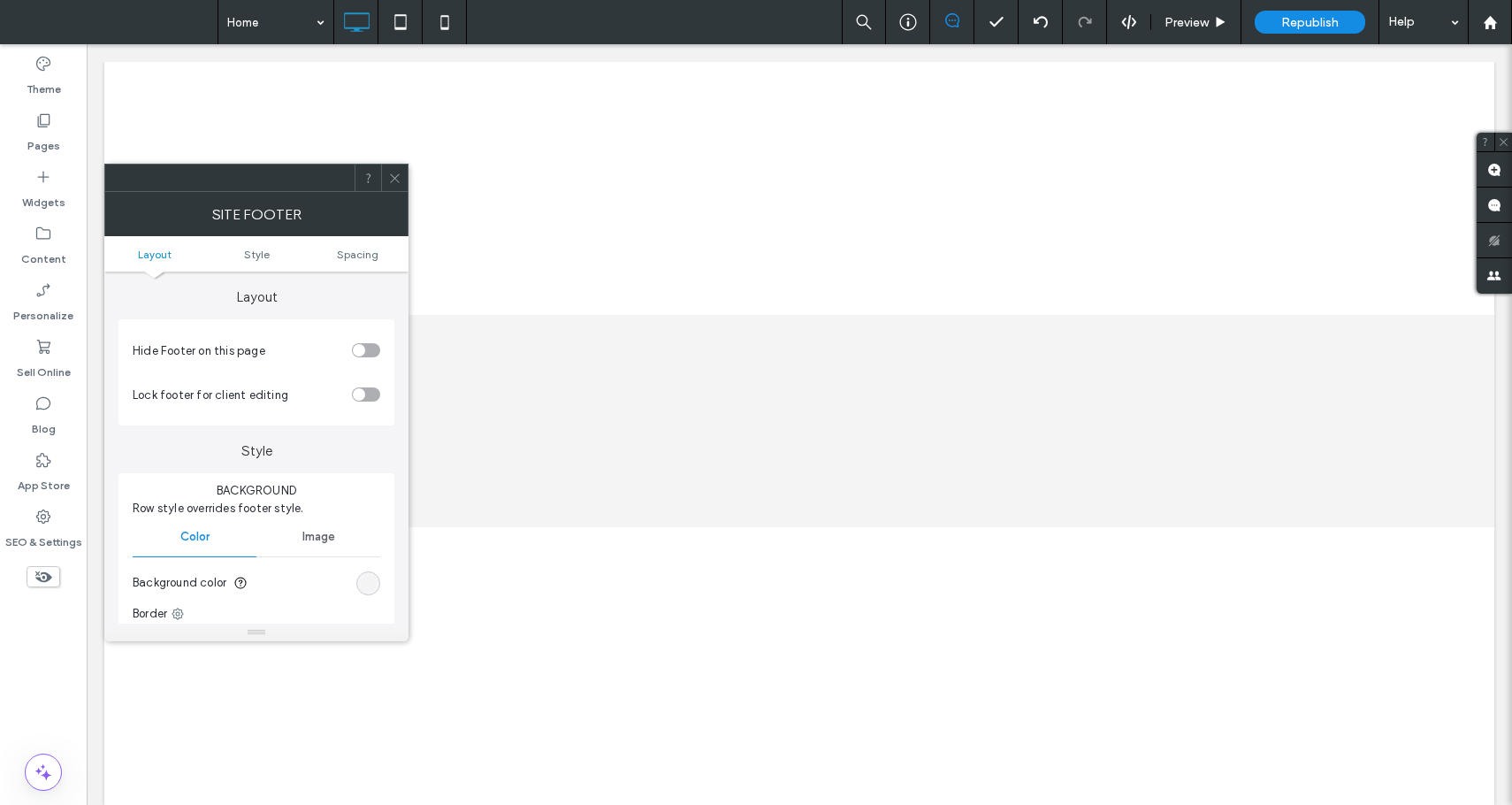
click at [358, 356] on div "toggle" at bounding box center [359, 349] width 12 height 12
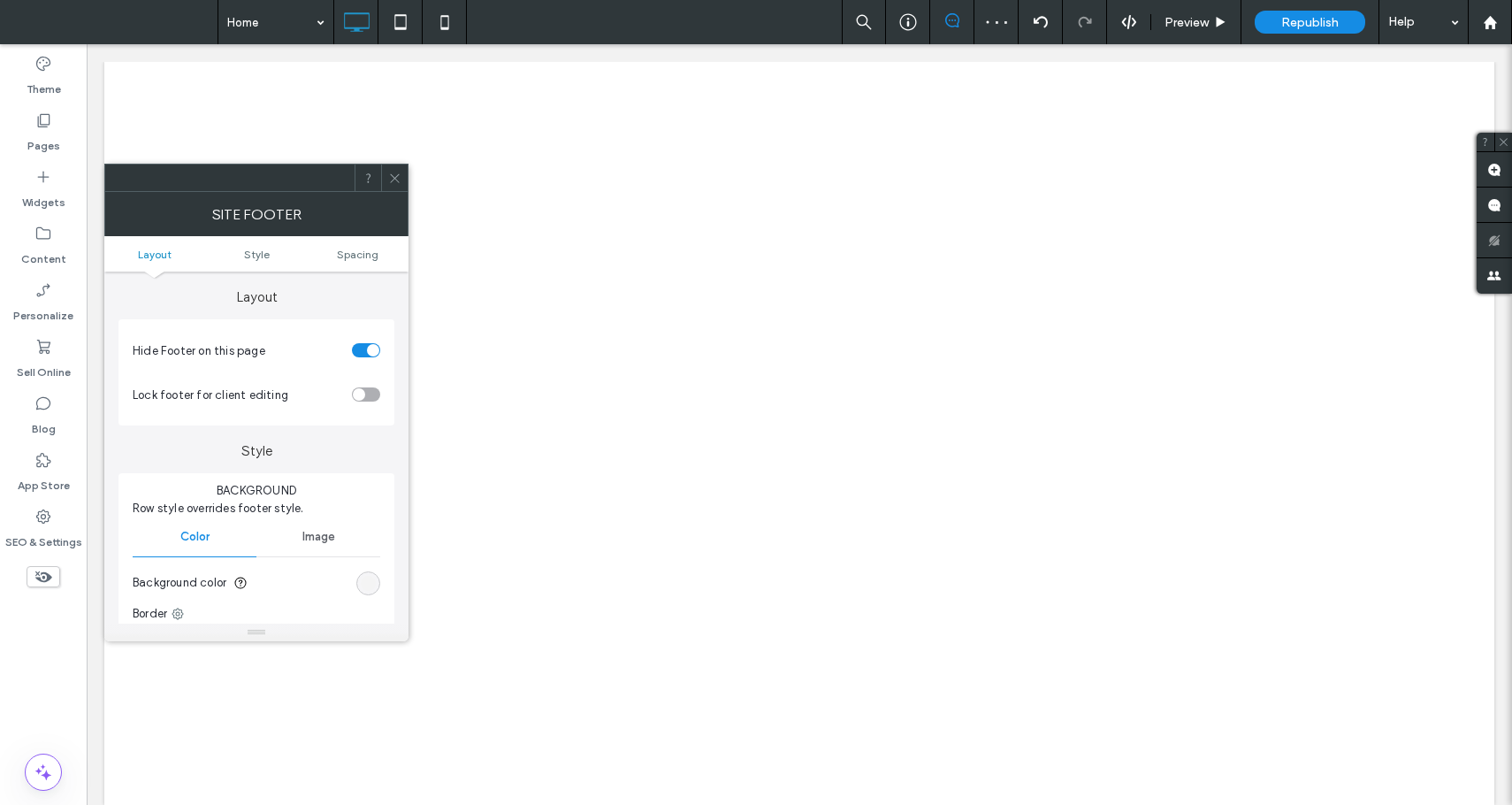
click at [367, 398] on div "toggle" at bounding box center [366, 394] width 28 height 14
click at [401, 178] on div at bounding box center [395, 178] width 27 height 27
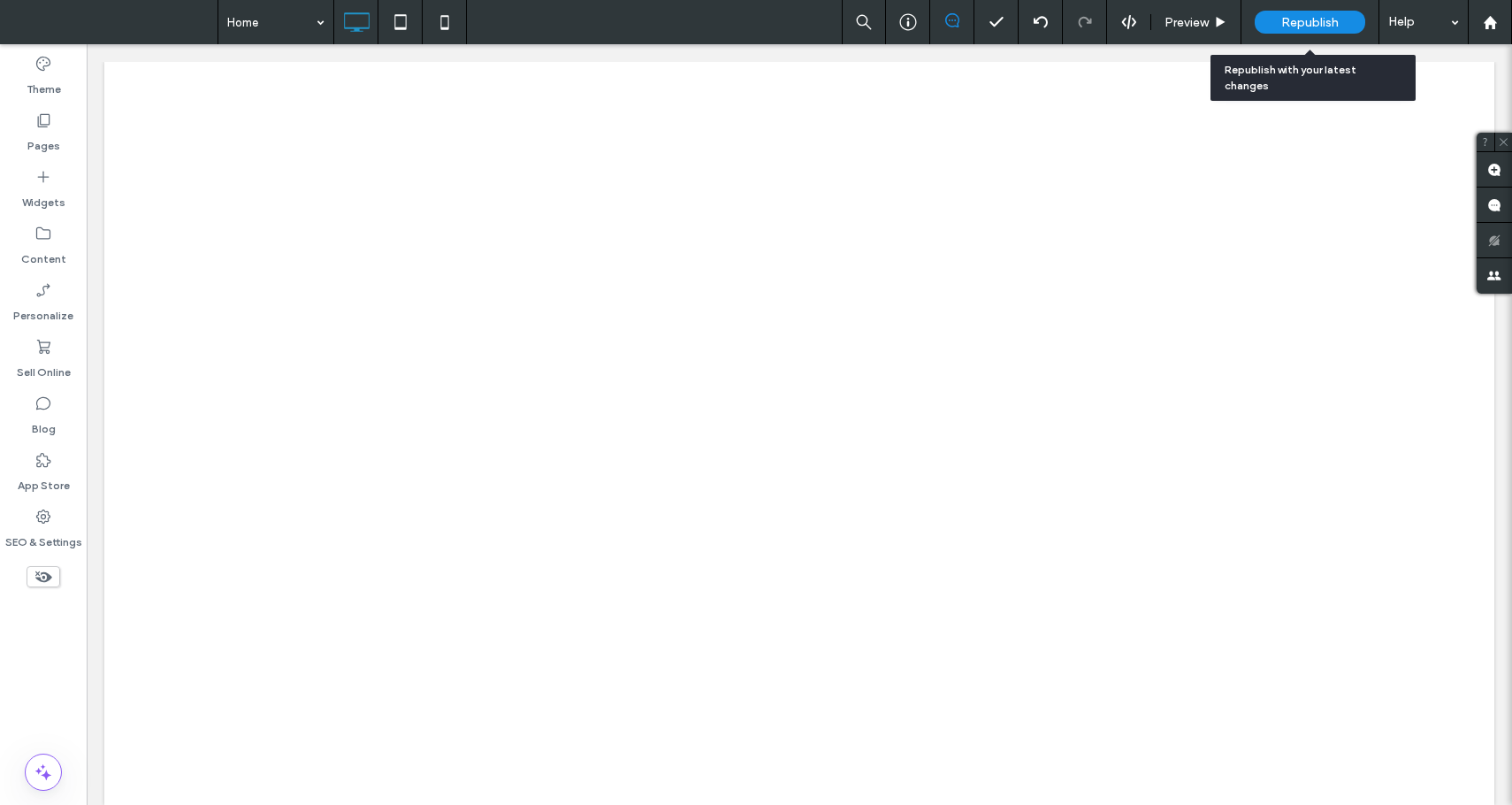
click at [1287, 15] on span "Republish" at bounding box center [1310, 23] width 58 height 15
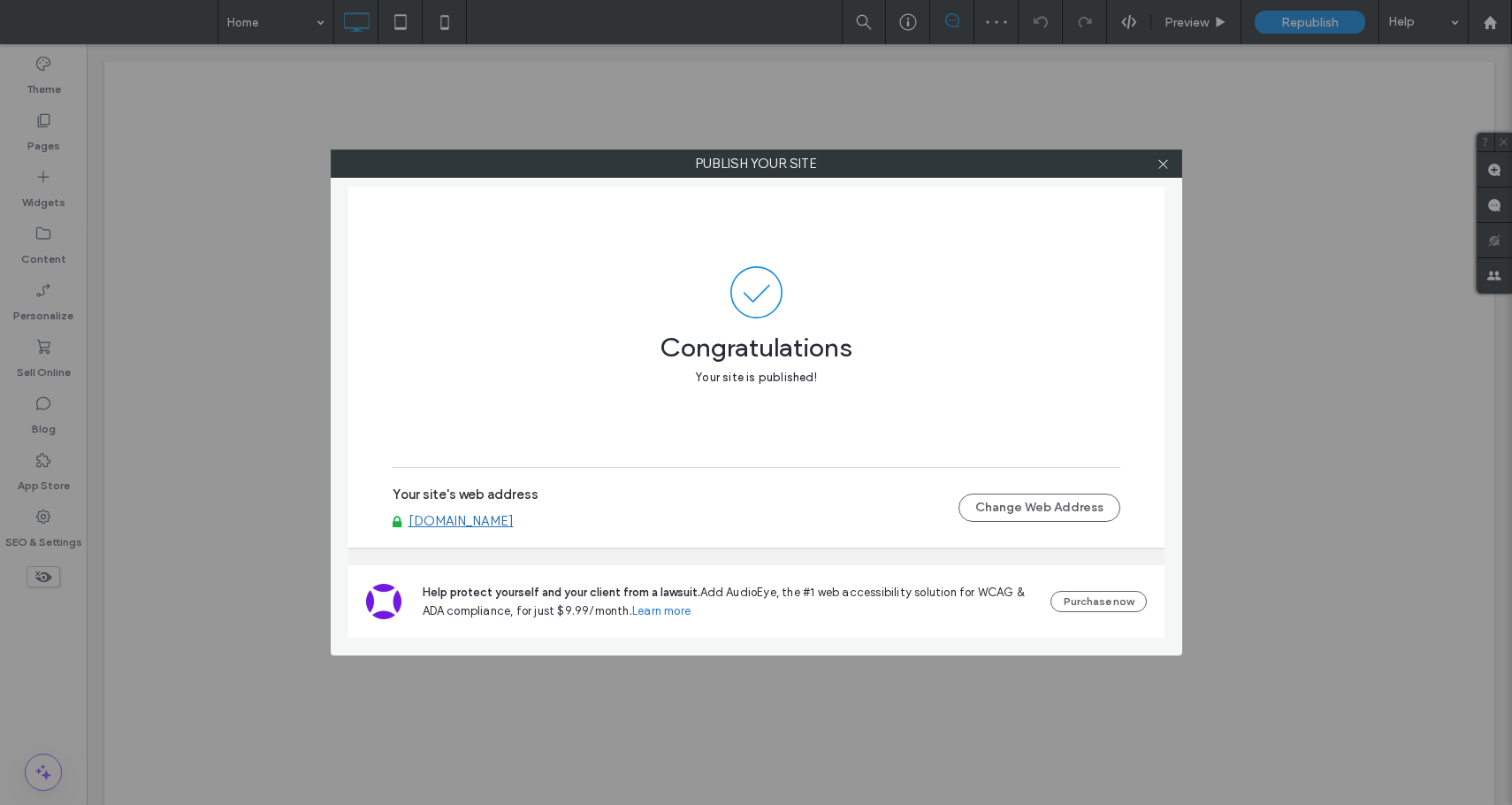
click at [491, 516] on link "[DOMAIN_NAME]" at bounding box center [461, 521] width 105 height 16
click at [1170, 165] on div at bounding box center [1164, 164] width 27 height 27
click at [1168, 168] on icon at bounding box center [1164, 164] width 13 height 13
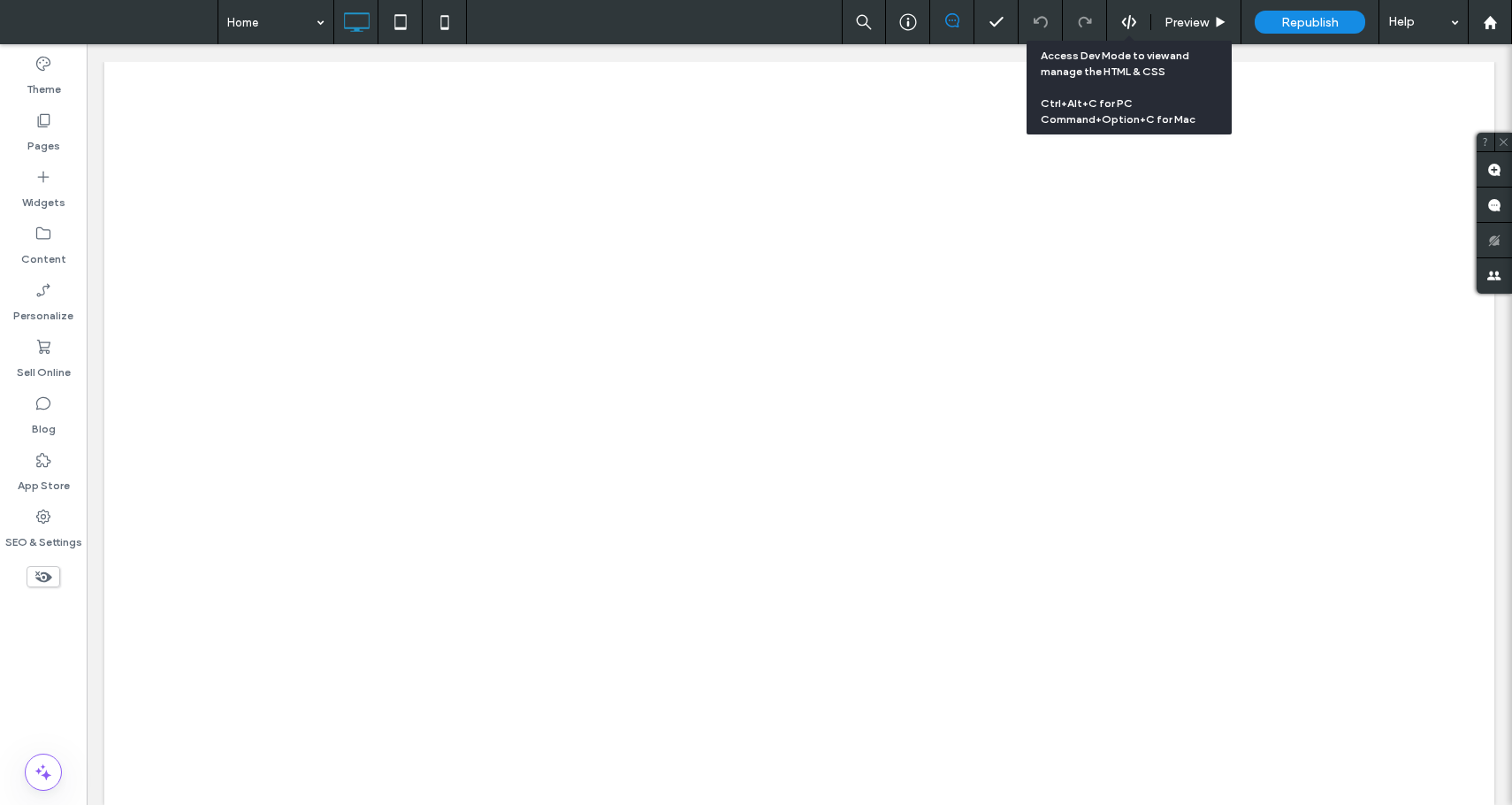
click at [1130, 22] on icon at bounding box center [1130, 22] width 16 height 16
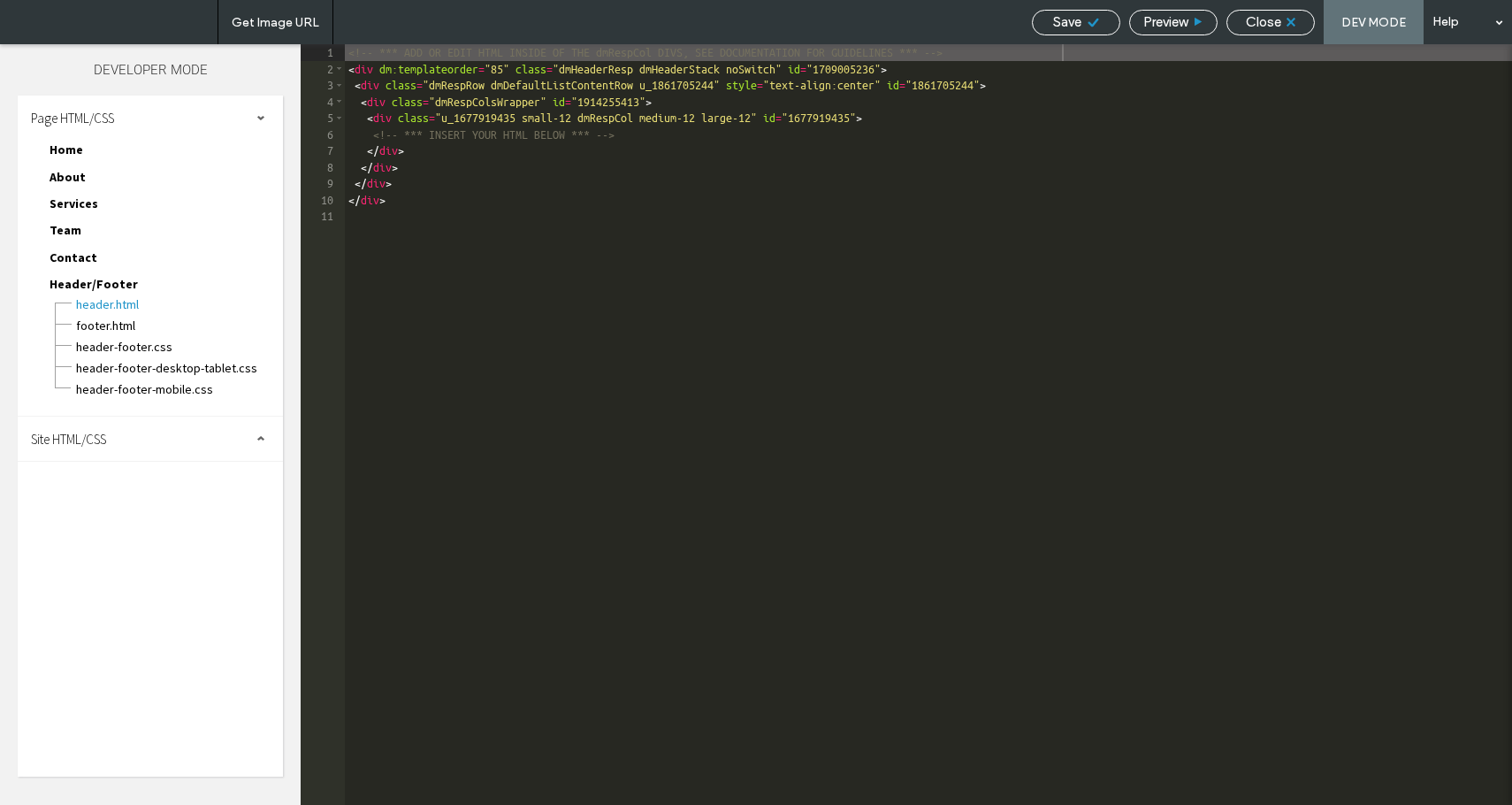
scroll to position [1, 0]
click at [451, 139] on div "<!-- *** ADD OR EDIT HTML INSIDE OF THE dmRespCol DIVS, SEE DOCUMENTATION FOR G…" at bounding box center [1078, 441] width 1468 height 794
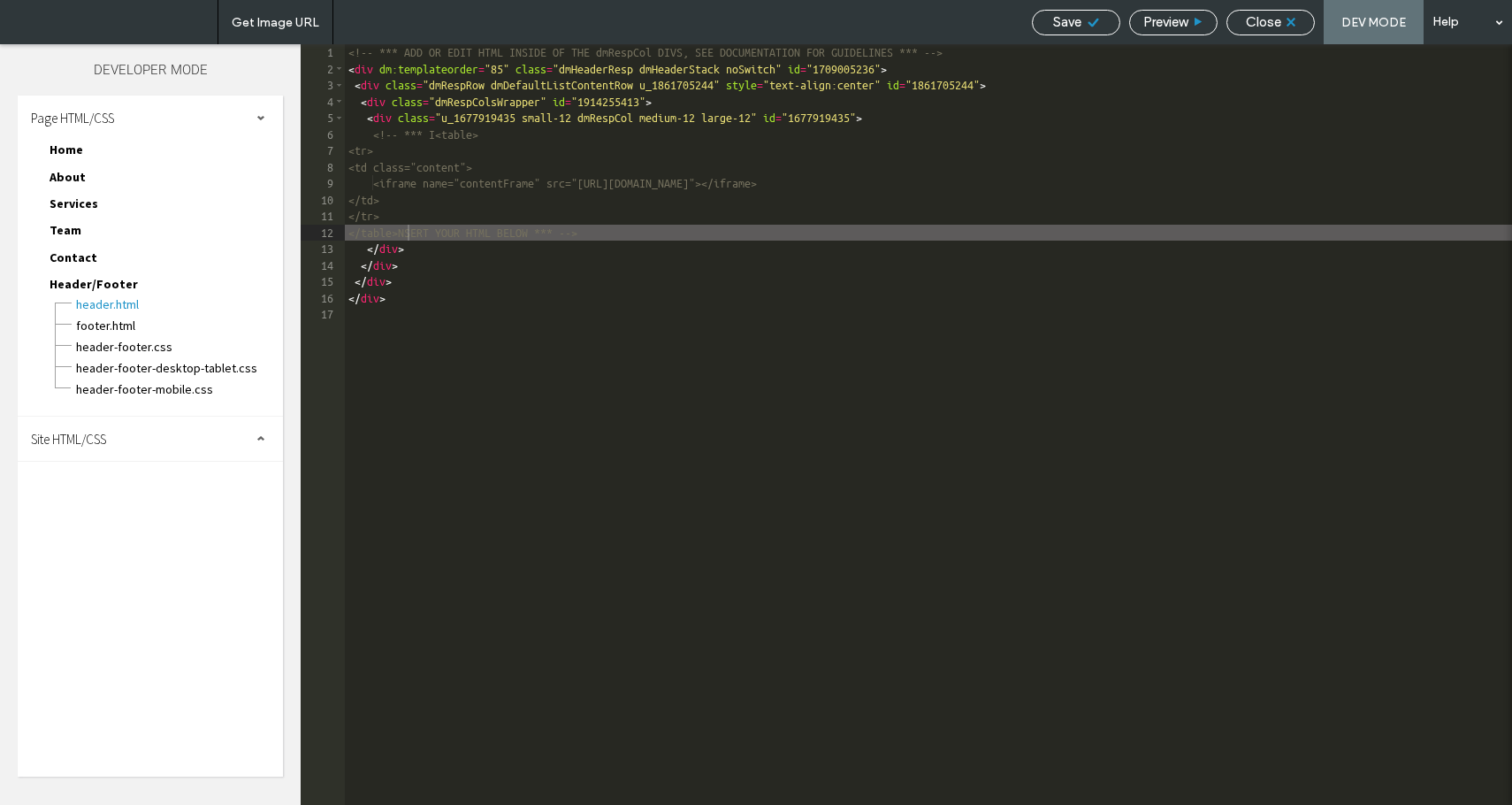
click at [1075, 27] on span "Save" at bounding box center [1068, 22] width 28 height 16
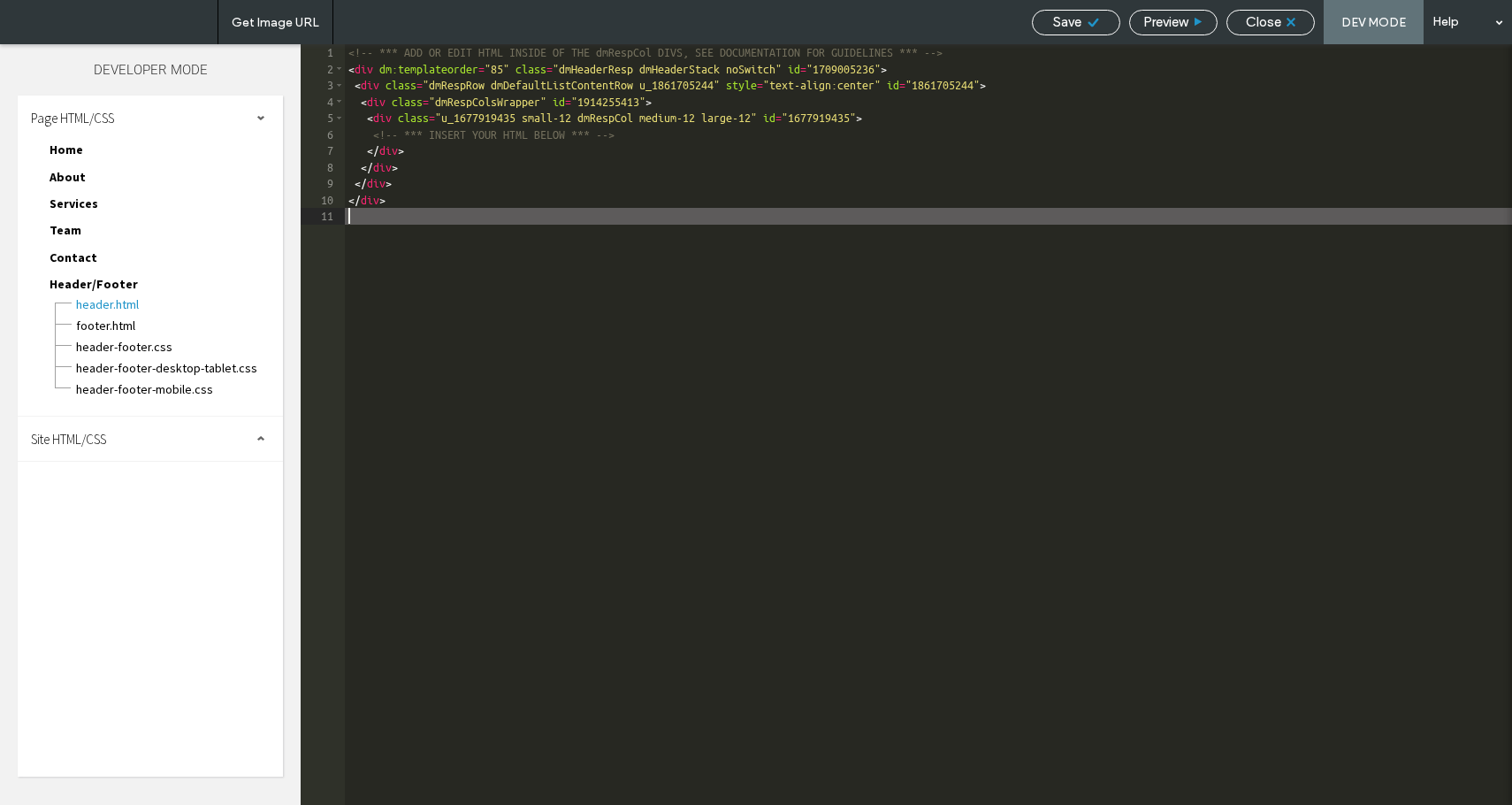
scroll to position [0, 0]
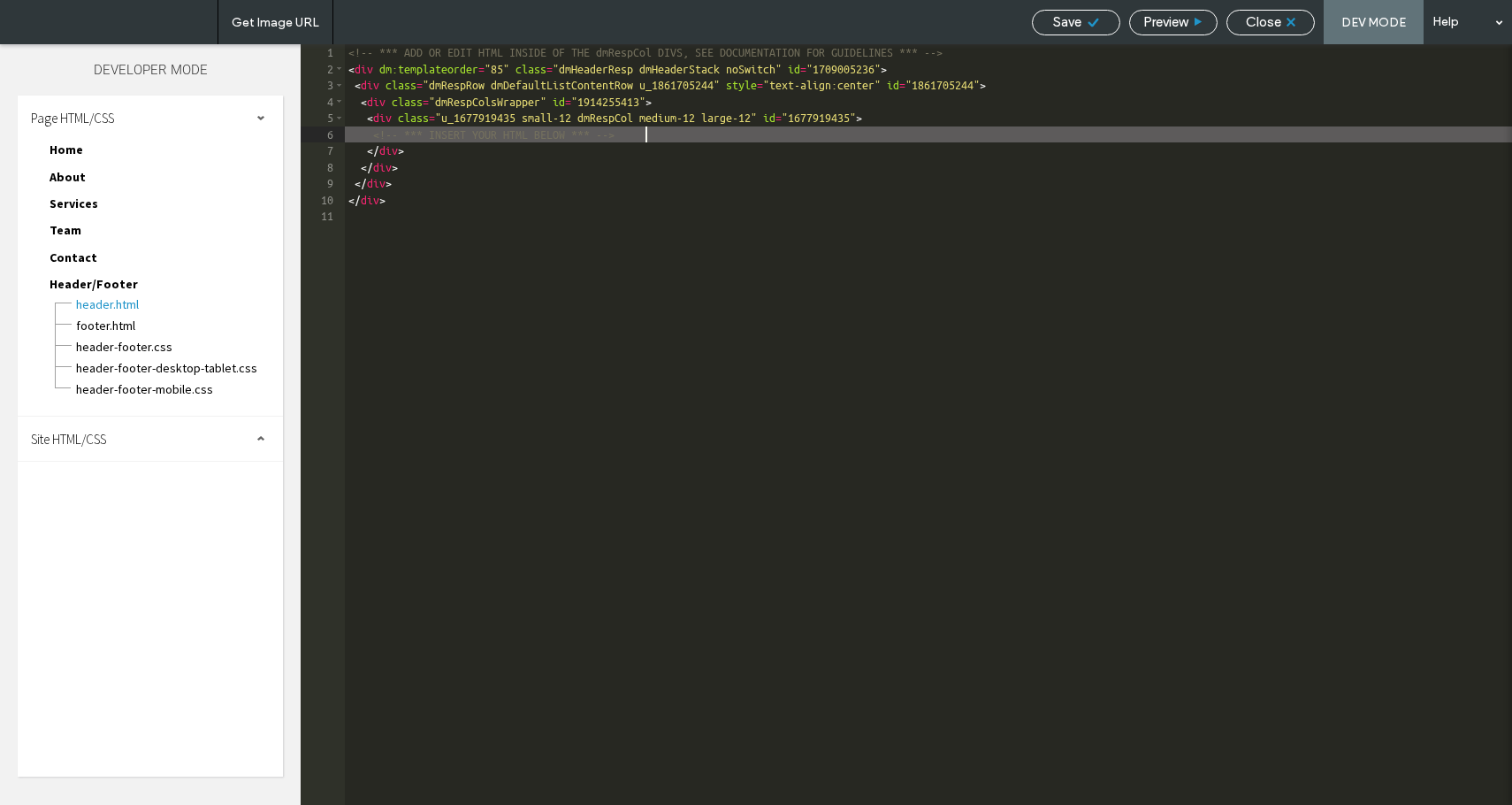
click at [645, 133] on div "<!-- *** ADD OR EDIT HTML INSIDE OF THE dmRespCol DIVS, SEE DOCUMENTATION FOR G…" at bounding box center [928, 441] width 1167 height 794
click at [643, 132] on div "<!-- *** ADD OR EDIT HTML INSIDE OF THE dmRespCol DIVS, SEE DOCUMENTATION FOR G…" at bounding box center [928, 441] width 1167 height 794
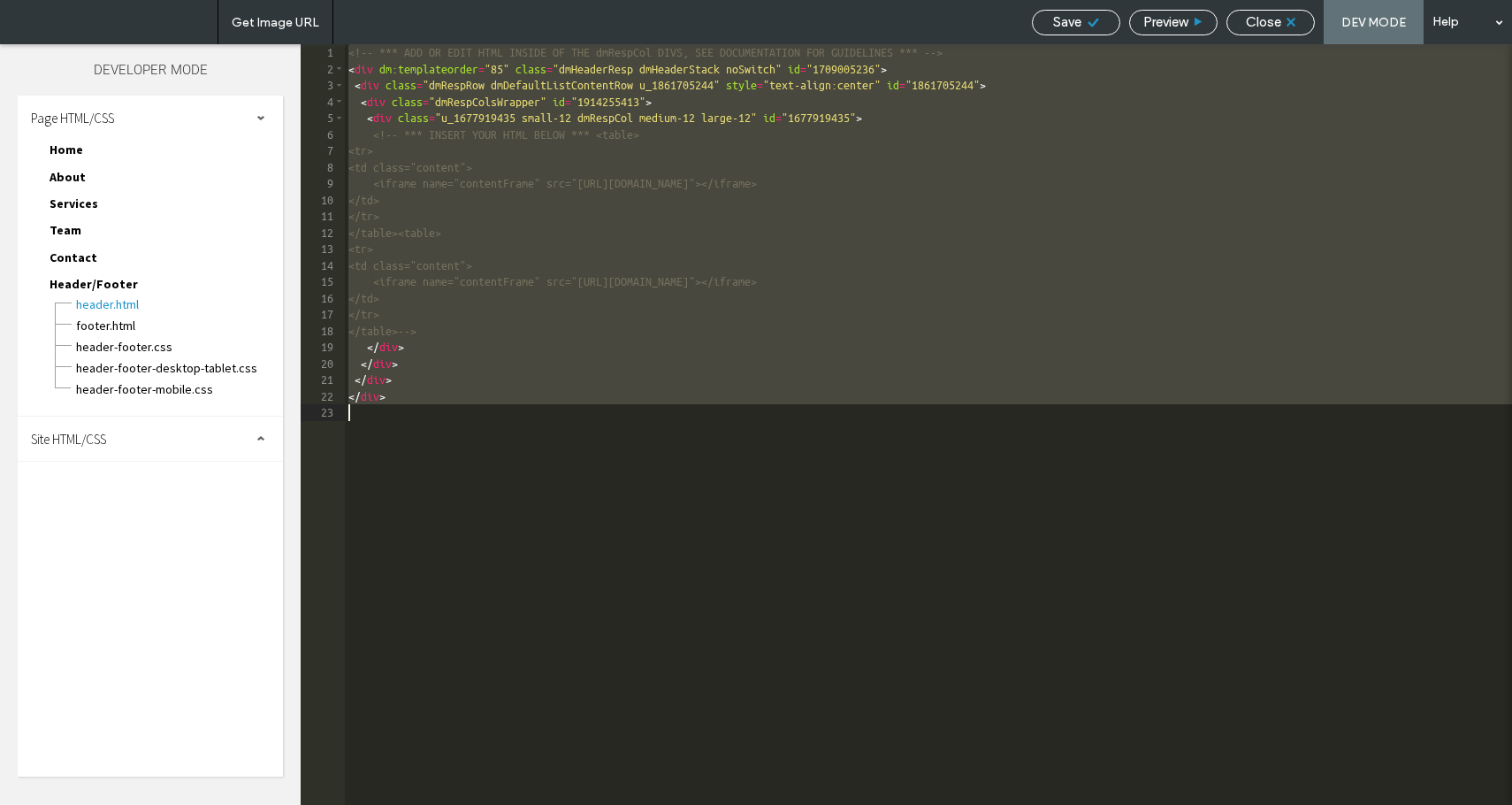
click at [614, 130] on div "<!-- *** ADD OR EDIT HTML INSIDE OF THE dmRespCol DIVS, SEE DOCUMENTATION FOR G…" at bounding box center [928, 441] width 1167 height 794
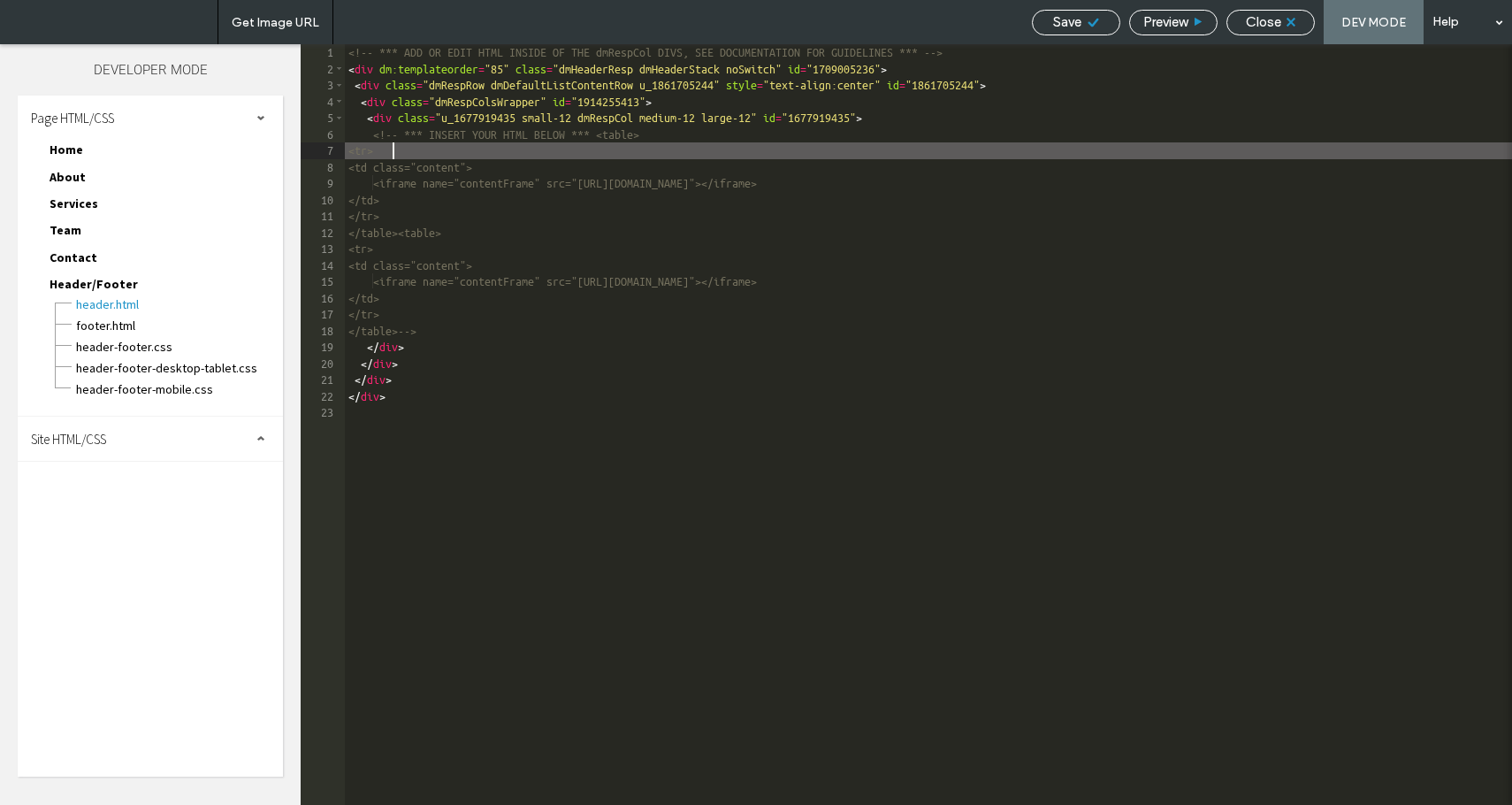
click at [436, 146] on div "<!-- *** ADD OR EDIT HTML INSIDE OF THE dmRespCol DIVS, SEE DOCUMENTATION FOR G…" at bounding box center [928, 441] width 1167 height 794
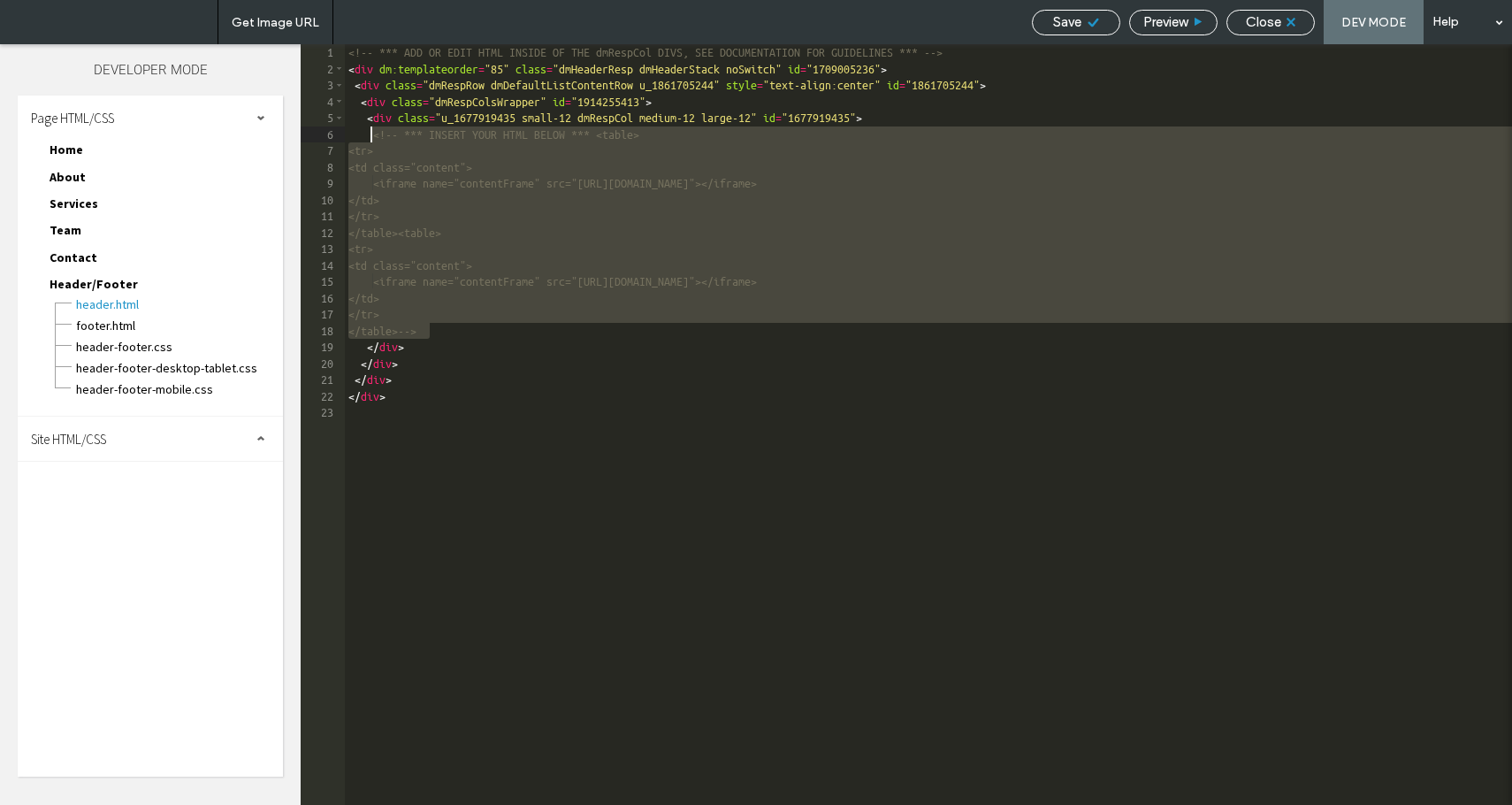
drag, startPoint x: 446, startPoint y: 326, endPoint x: 369, endPoint y: 141, distance: 200.4
click at [369, 141] on div "<!-- *** ADD OR EDIT HTML INSIDE OF THE dmRespCol DIVS, SEE DOCUMENTATION FOR G…" at bounding box center [928, 441] width 1167 height 794
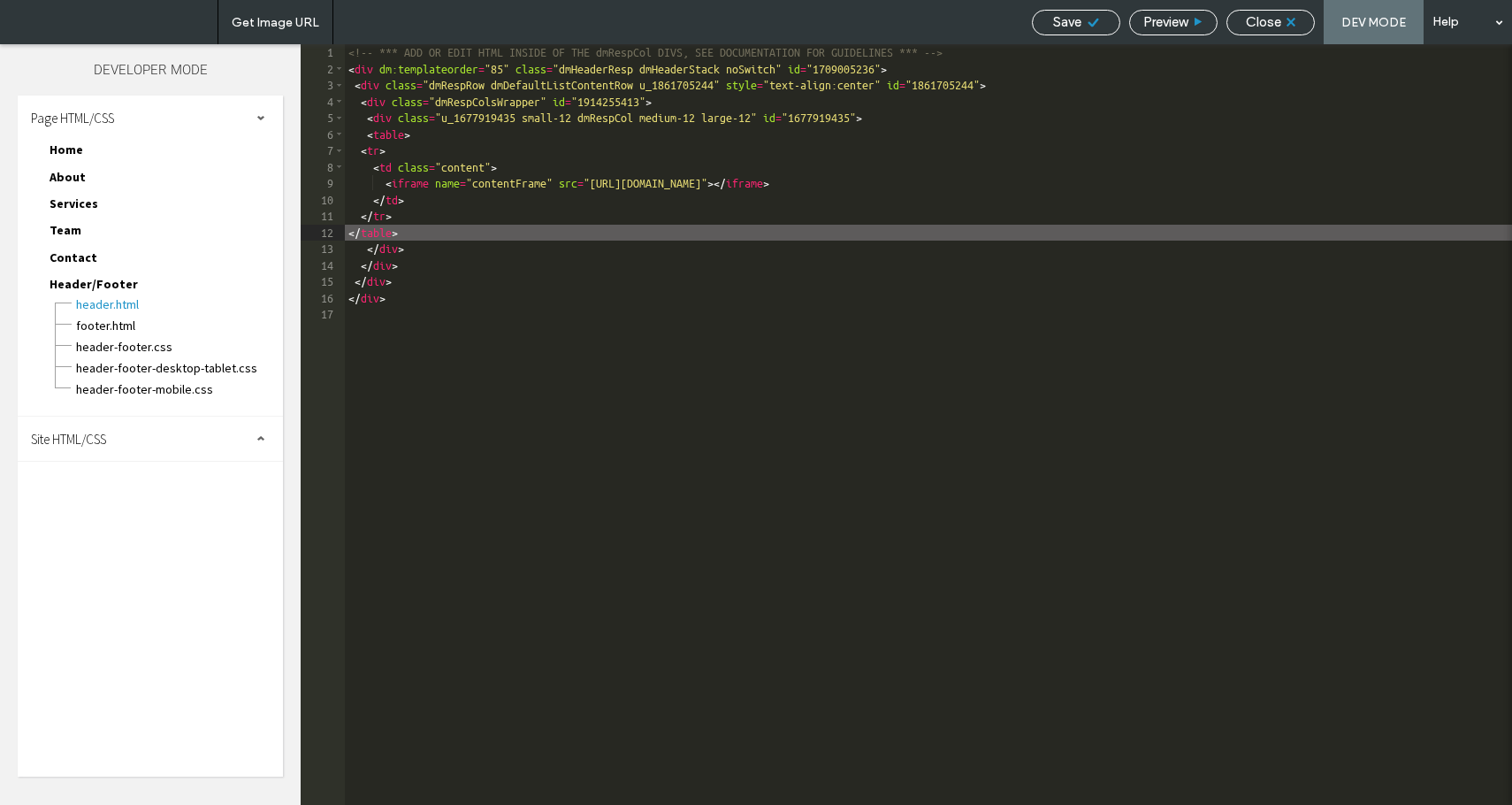
click at [1077, 34] on div "Save Preview Close DEV MODE Help" at bounding box center [1268, 22] width 489 height 45
click at [1077, 21] on span "Save" at bounding box center [1068, 22] width 28 height 16
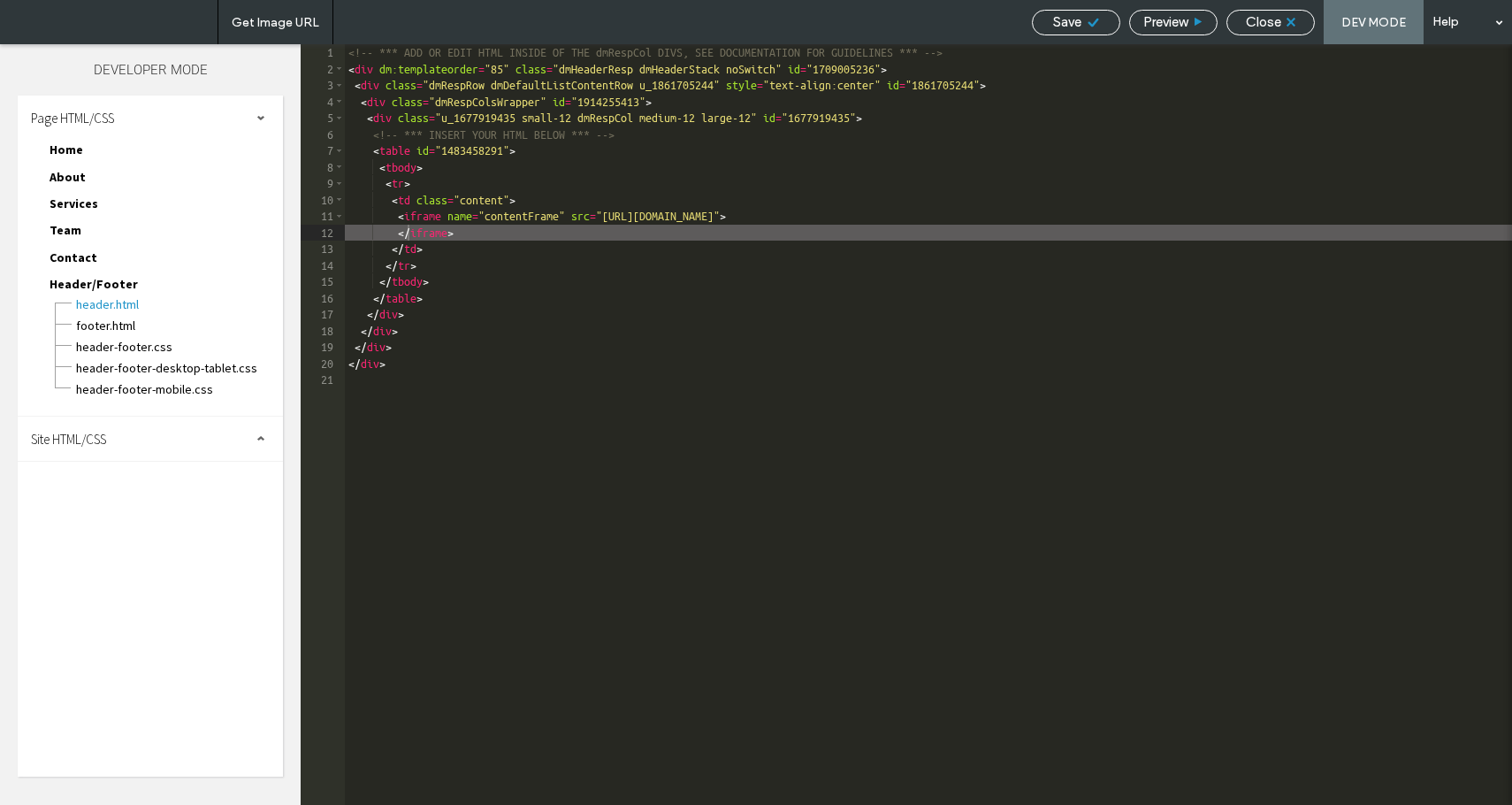
click at [1244, 28] on div "Close" at bounding box center [1272, 22] width 87 height 16
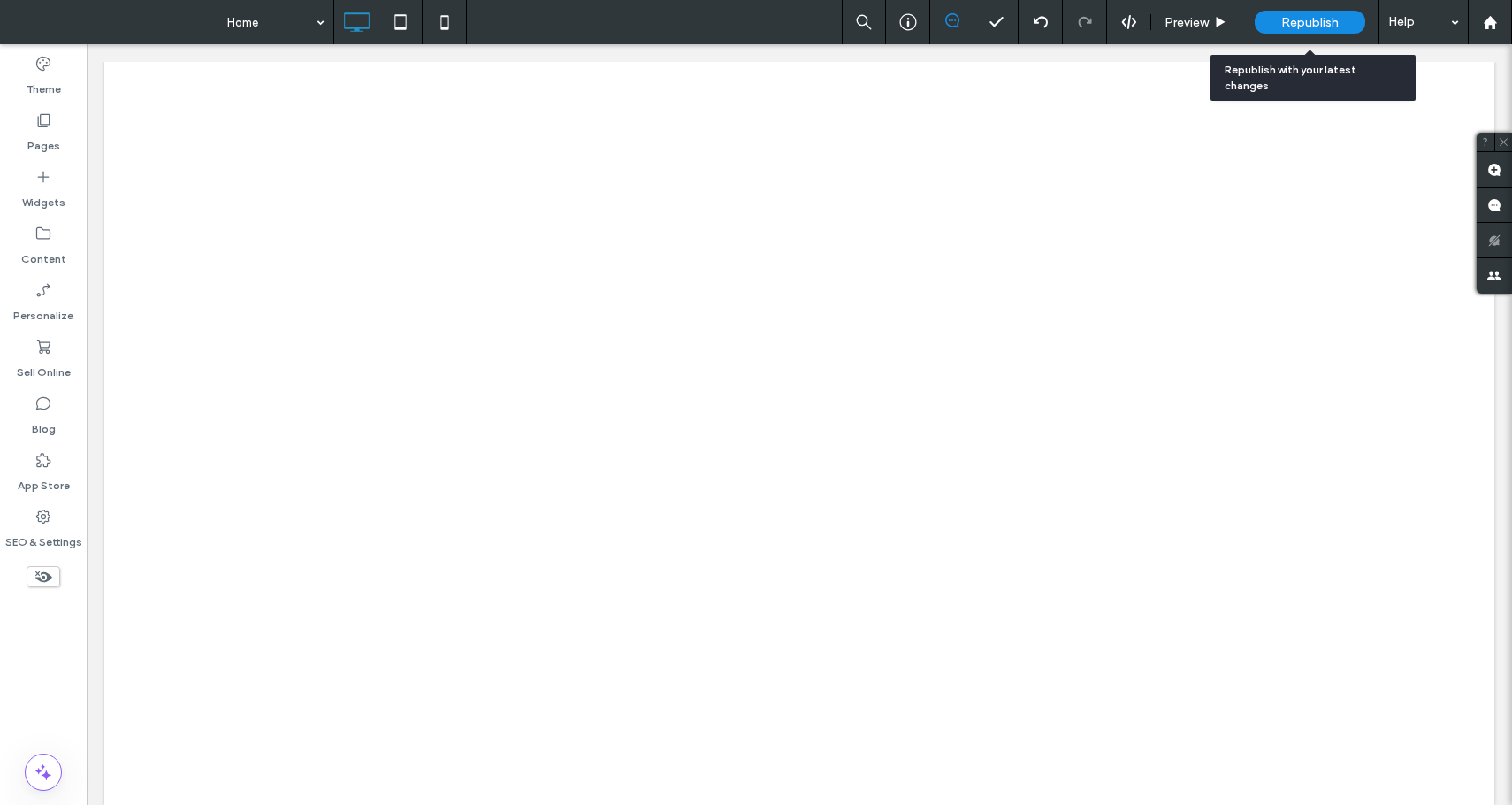
click at [1312, 32] on div "Republish" at bounding box center [1310, 22] width 111 height 23
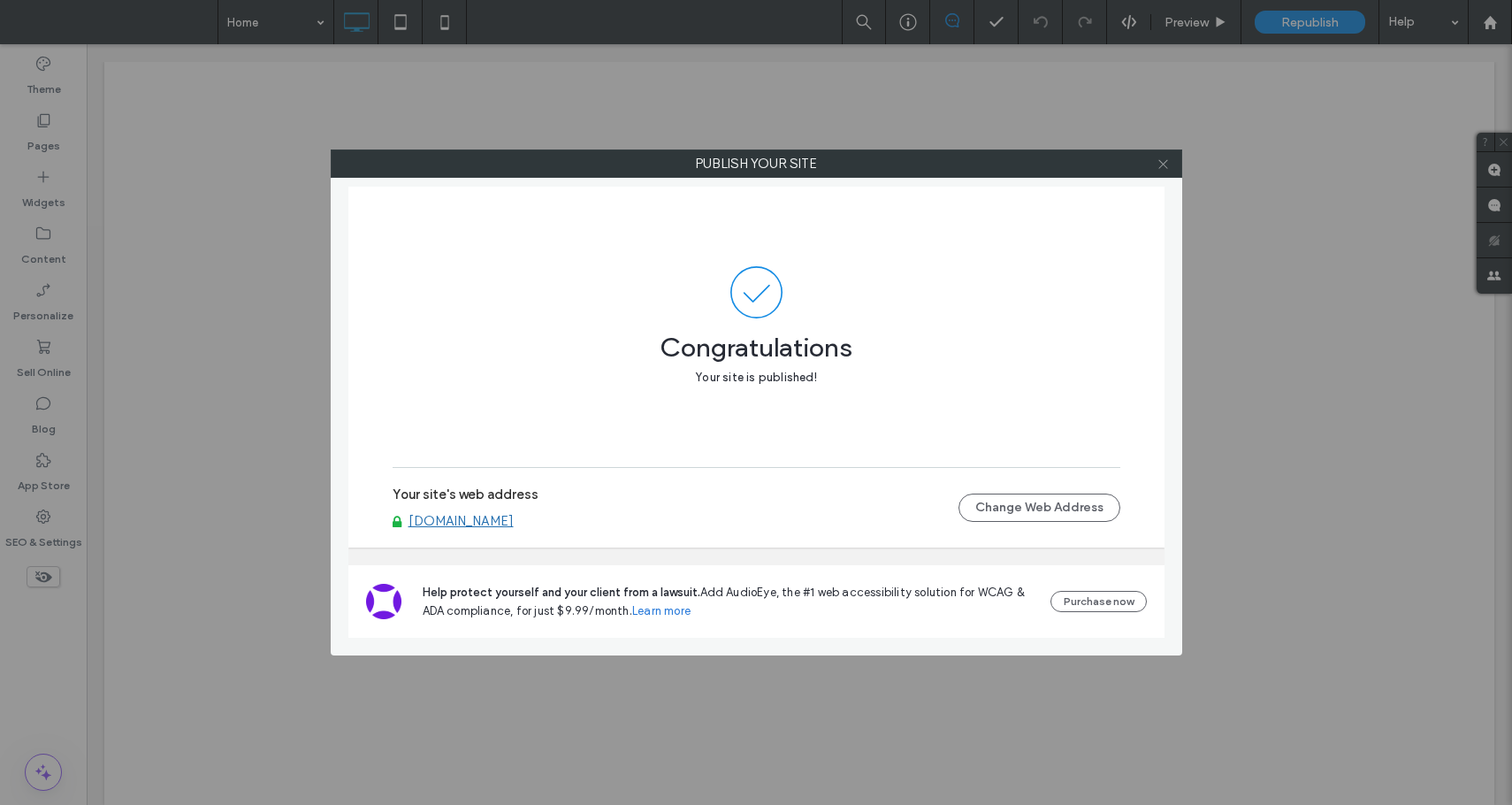
click at [1161, 171] on span at bounding box center [1164, 164] width 13 height 27
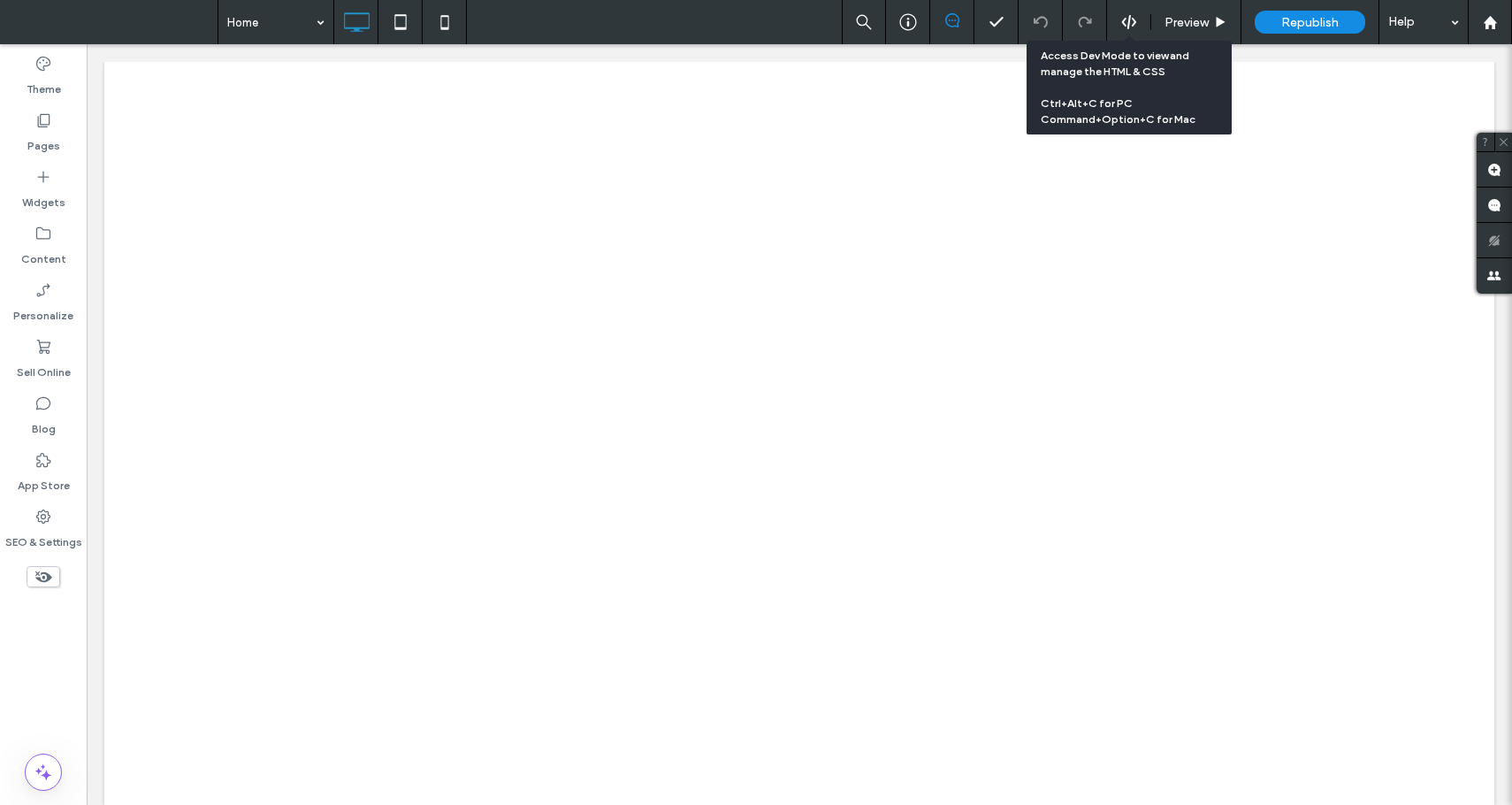
click at [1127, 23] on icon at bounding box center [1130, 22] width 16 height 16
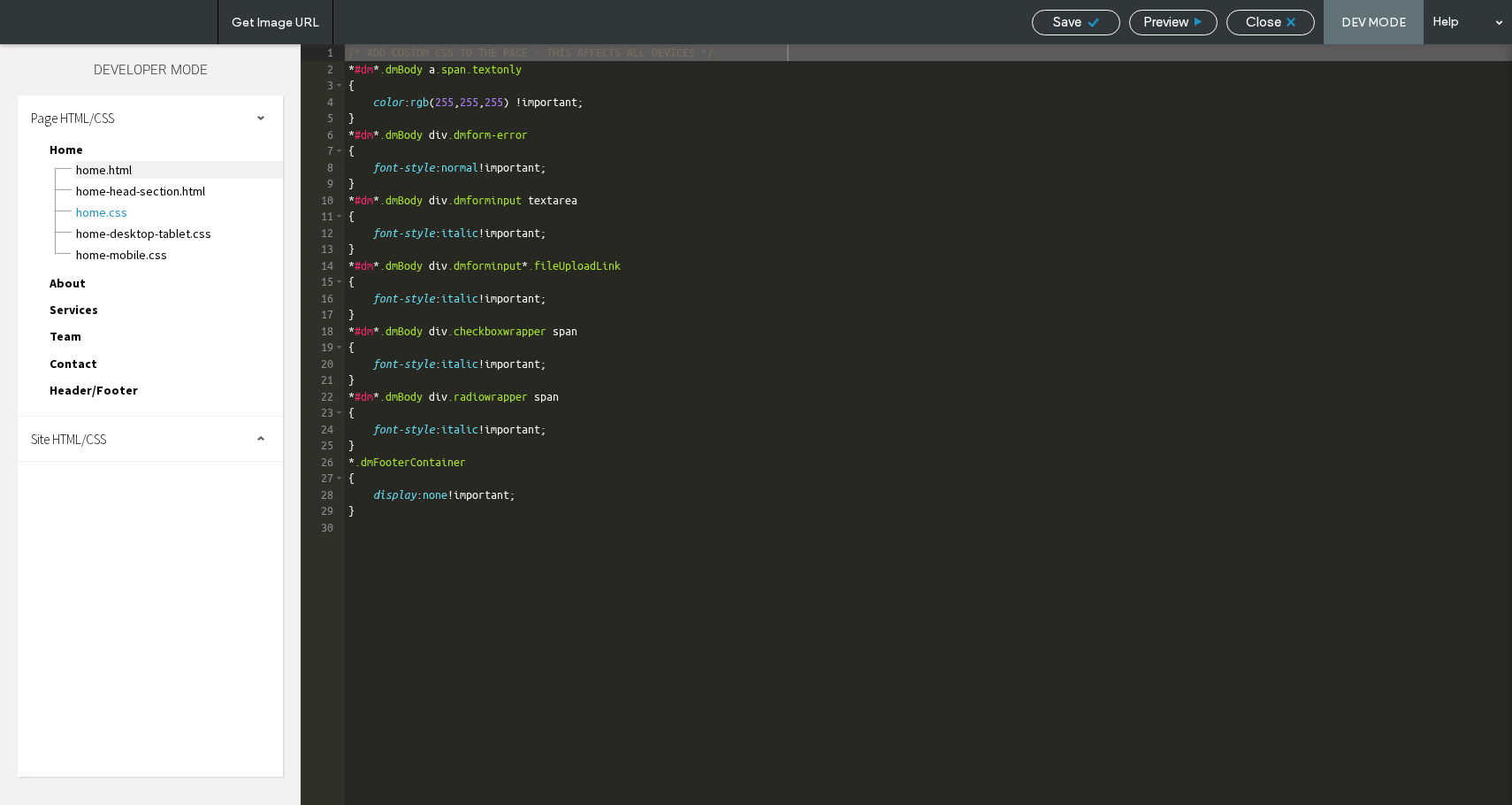
click at [98, 170] on span "Home.html" at bounding box center [179, 170] width 208 height 18
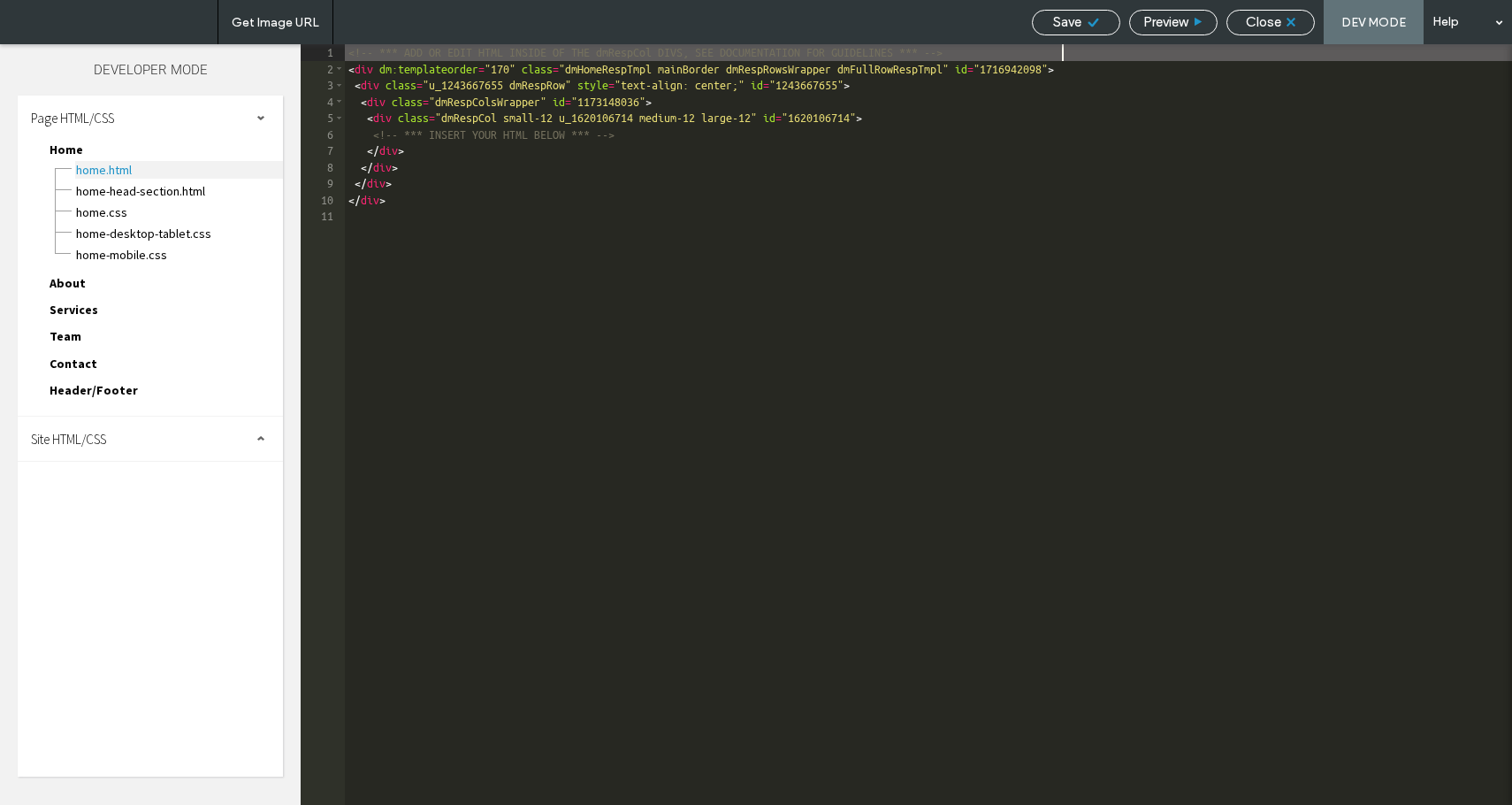
scroll to position [1, 0]
click at [462, 140] on div "<!-- *** ADD OR EDIT HTML INSIDE OF THE dmRespCol DIVS, SEE DOCUMENTATION FOR G…" at bounding box center [928, 441] width 1167 height 794
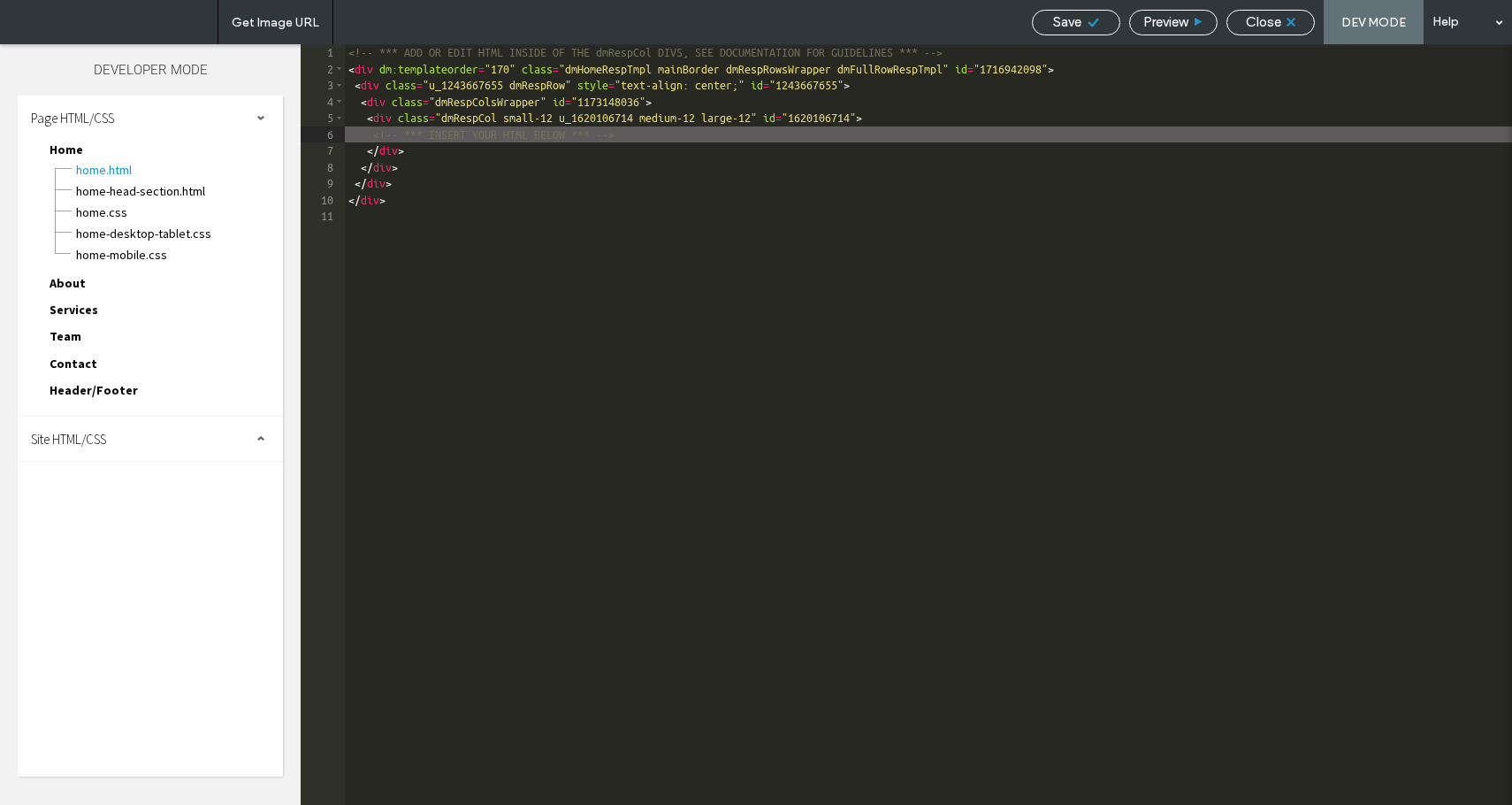
click at [1261, 16] on span "Close" at bounding box center [1263, 22] width 35 height 16
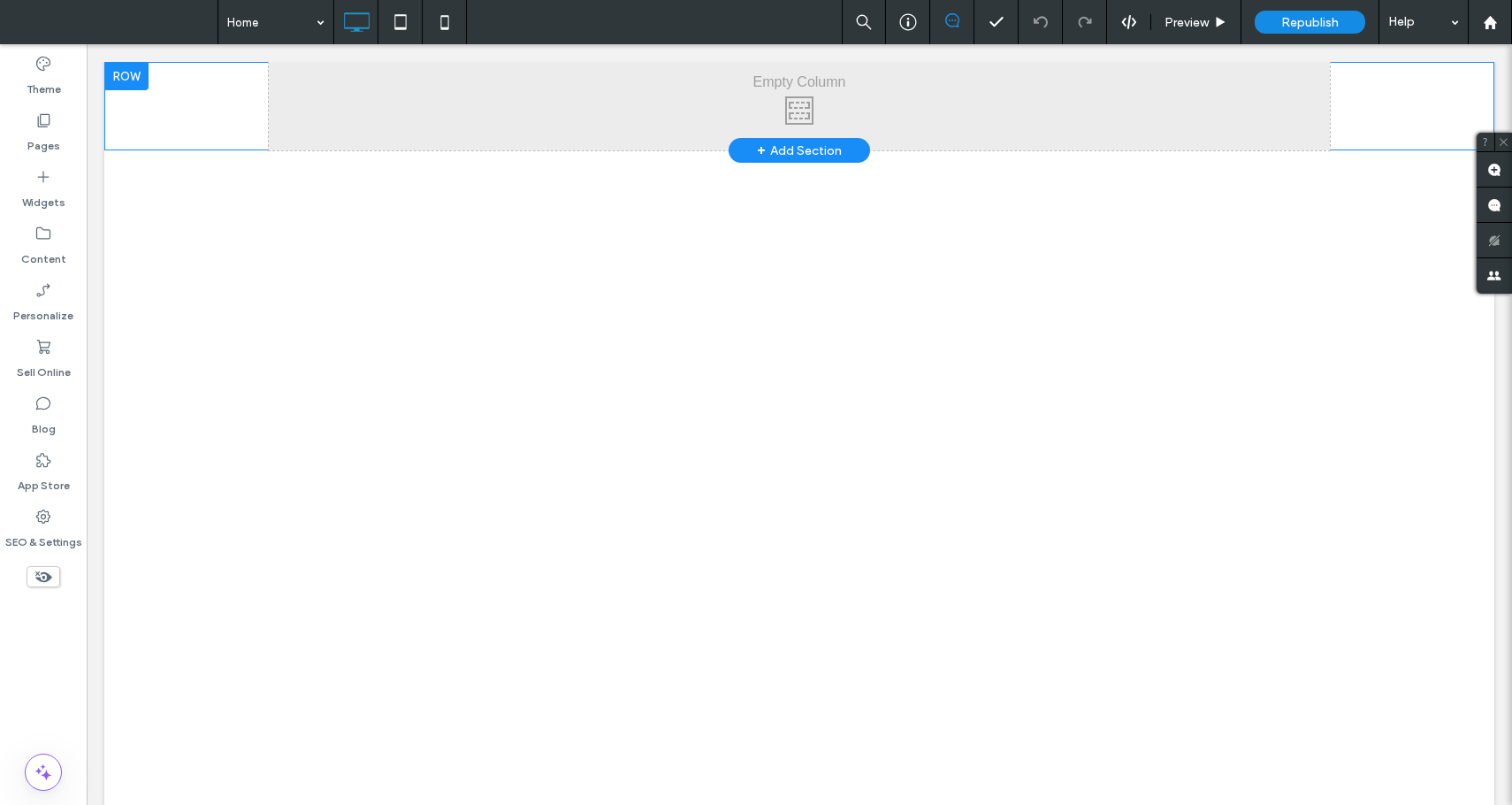
click at [128, 74] on div at bounding box center [126, 76] width 44 height 28
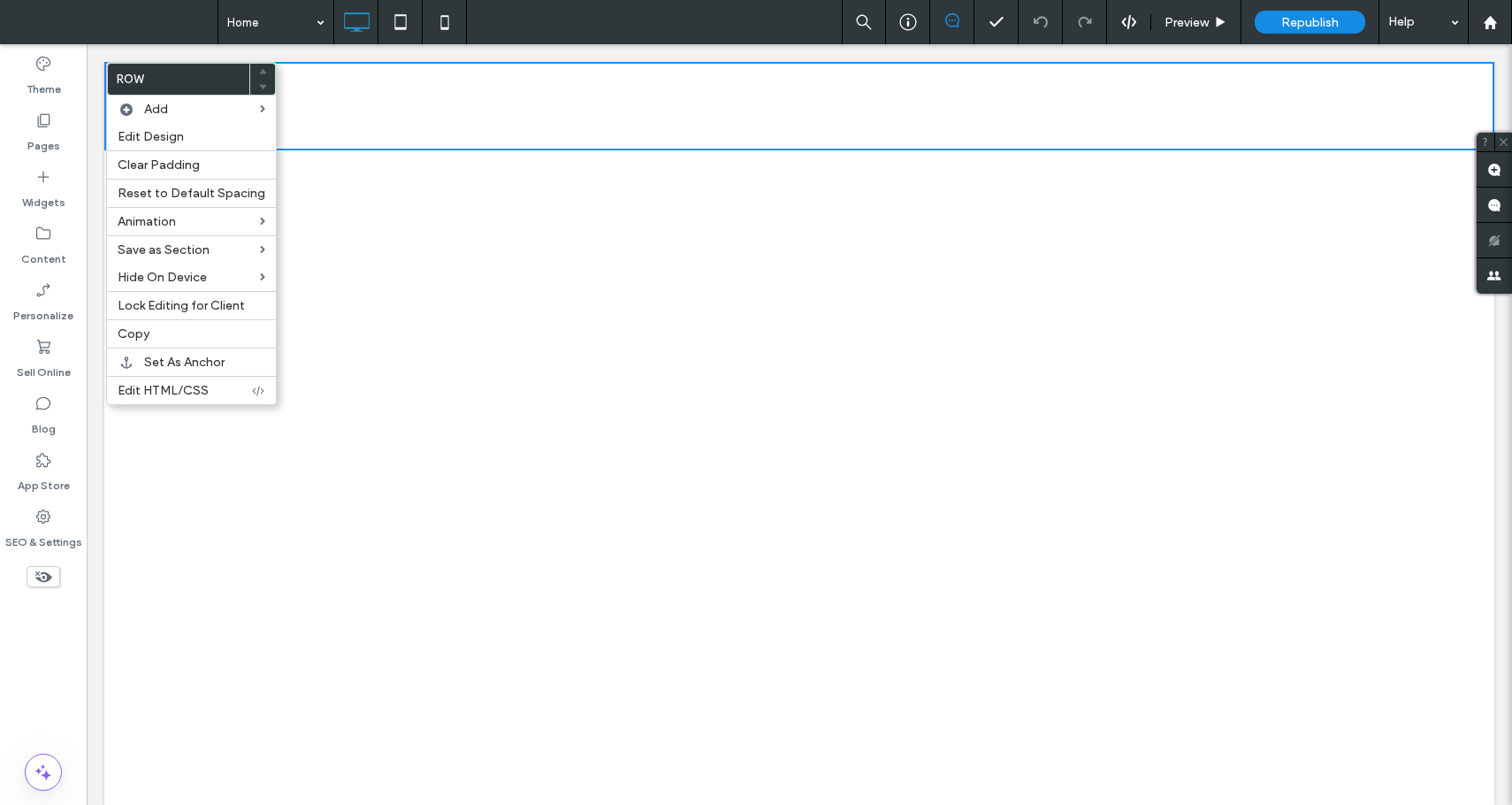
click at [693, 330] on div "Click To Paste Row + Add Section" at bounding box center [799, 433] width 1391 height 743
click at [396, 297] on div "Click To Paste Row + Add Section" at bounding box center [799, 433] width 1391 height 743
click at [80, 62] on div "Theme" at bounding box center [44, 76] width 87 height 57
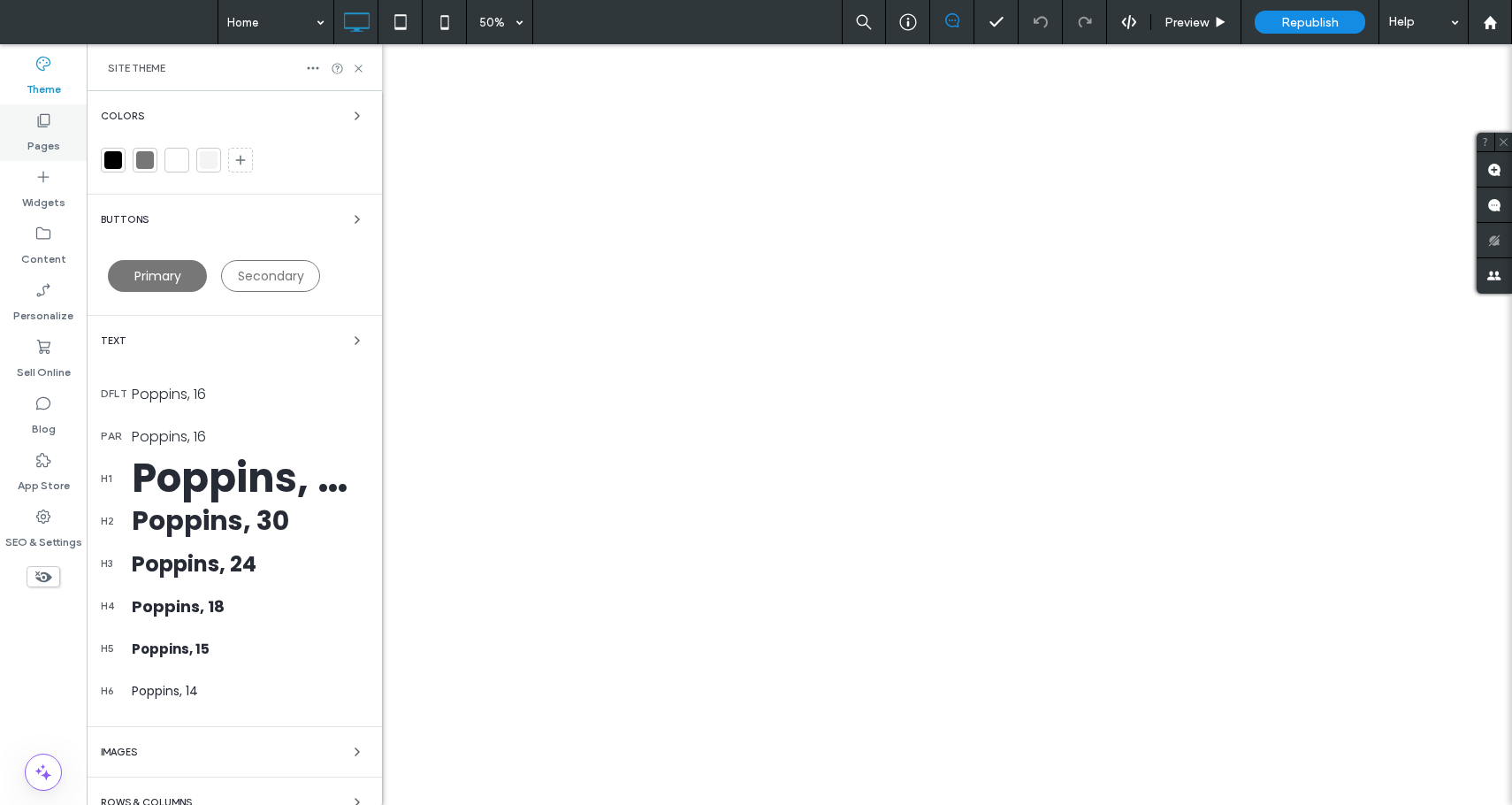
click at [33, 157] on div "Pages" at bounding box center [44, 133] width 87 height 57
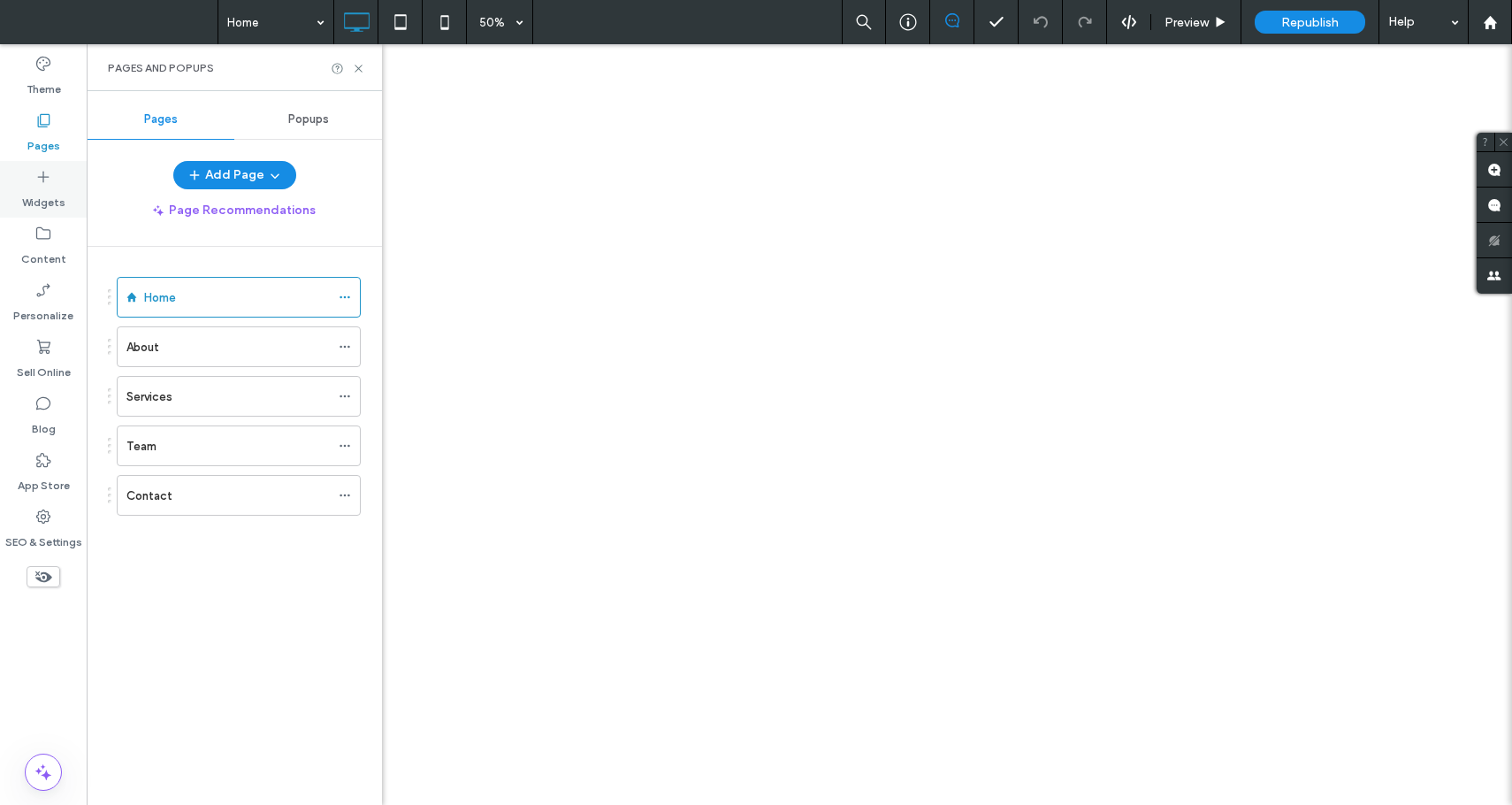
click at [37, 181] on icon at bounding box center [43, 176] width 18 height 18
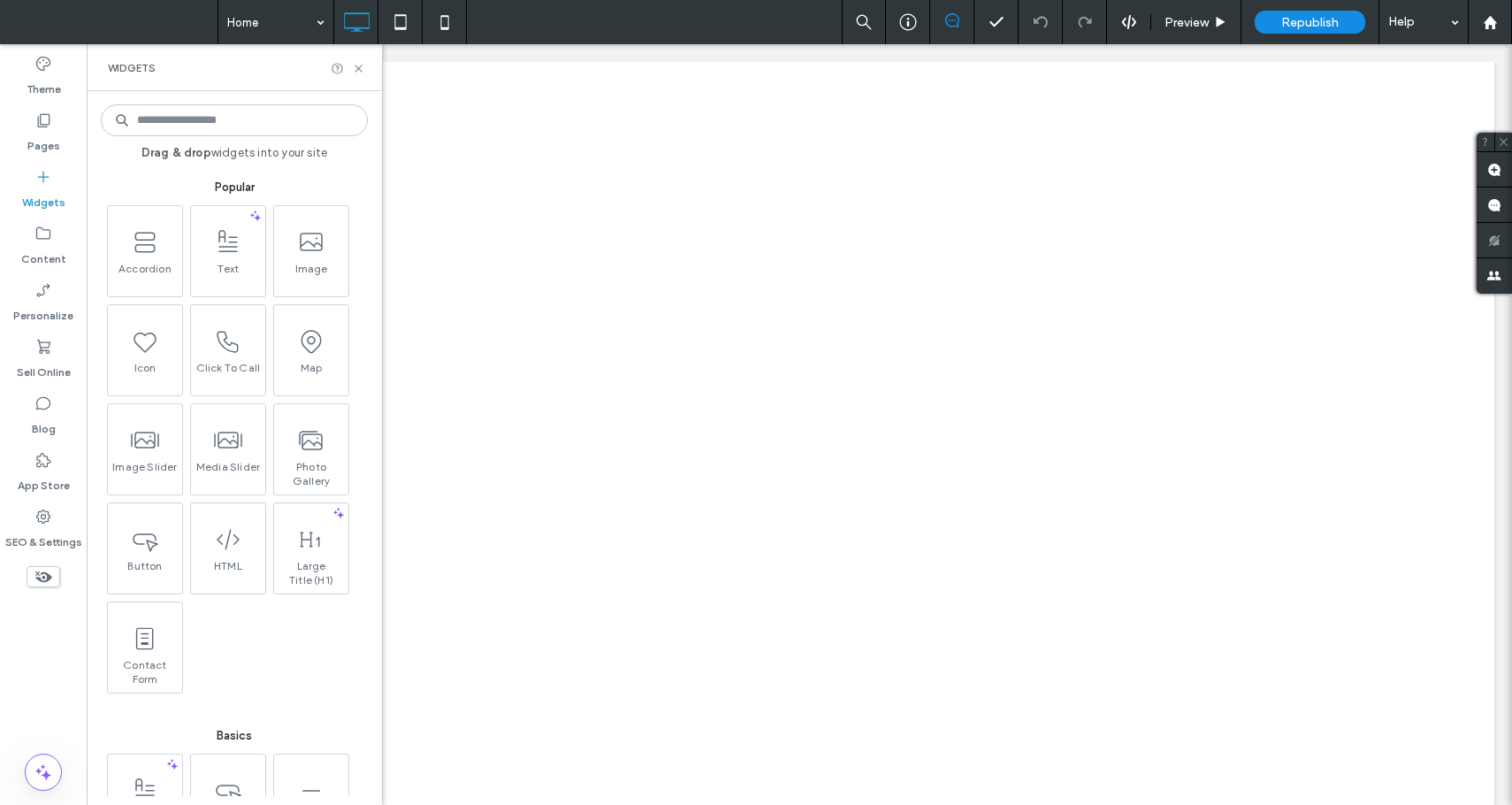
click at [257, 123] on input at bounding box center [234, 120] width 267 height 32
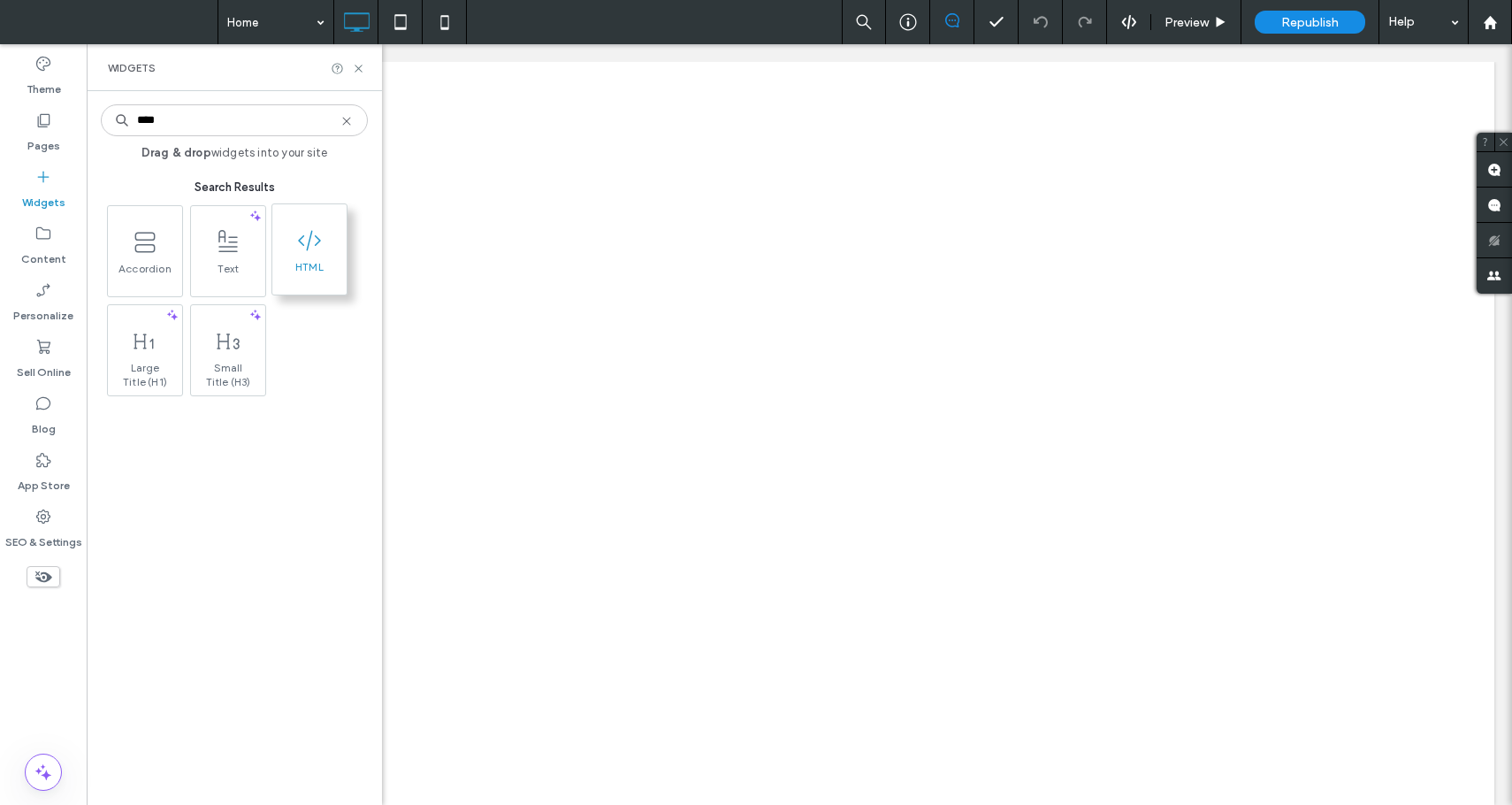
type input "****"
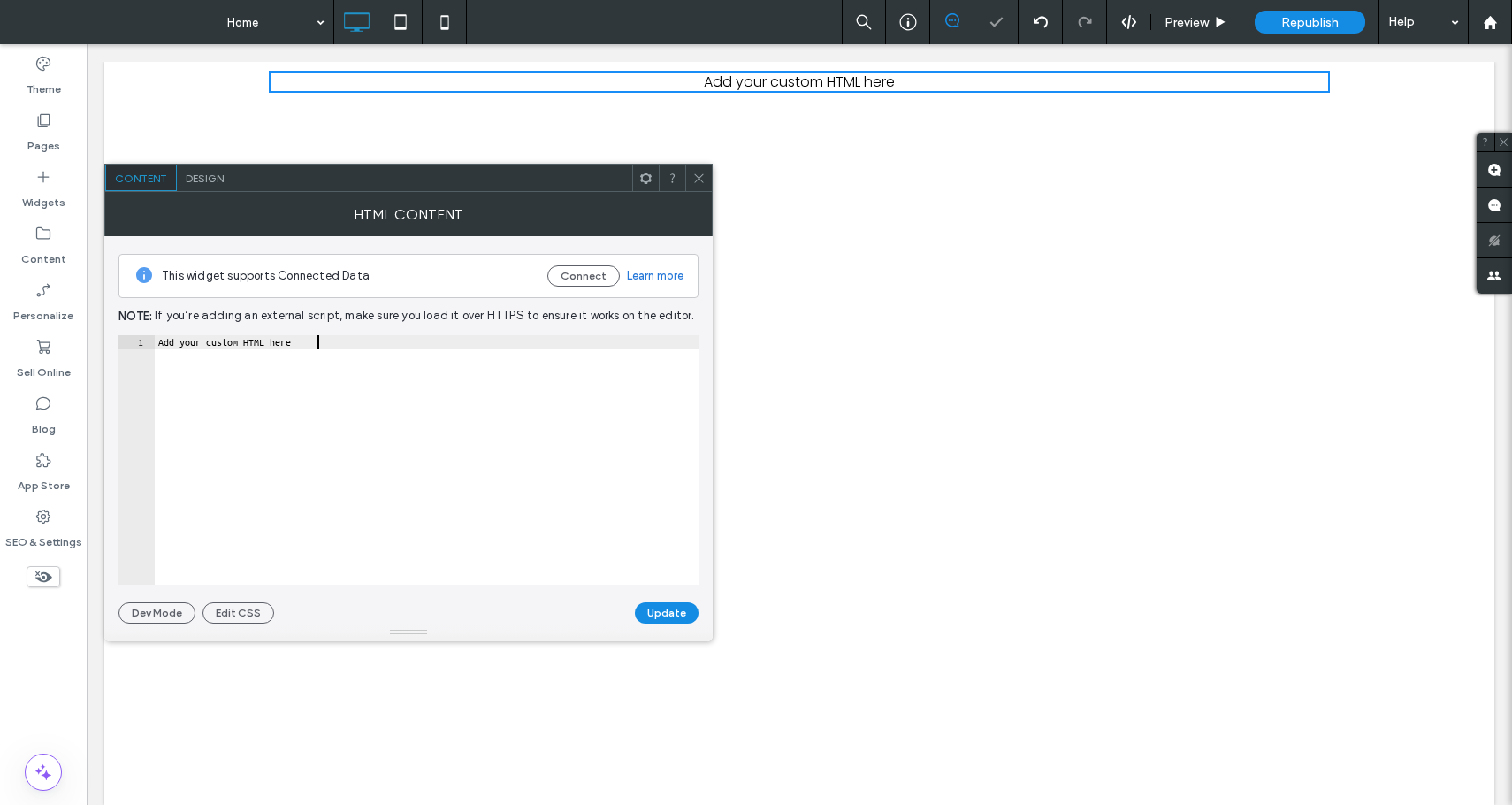
scroll to position [0, 0]
click at [415, 370] on div "Add your custom HTML here" at bounding box center [426, 474] width 544 height 277
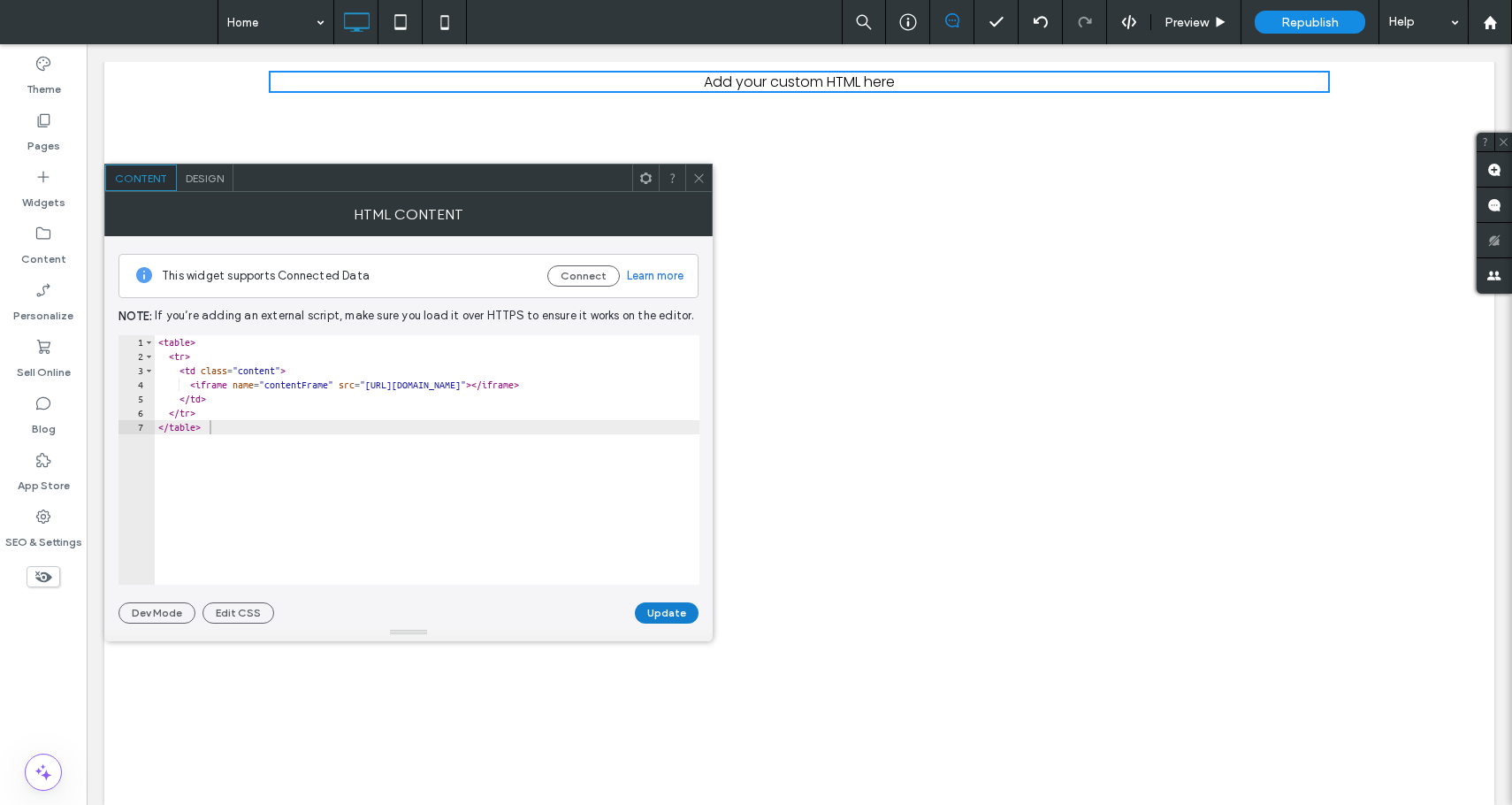
click at [666, 612] on button "Update" at bounding box center [667, 613] width 63 height 21
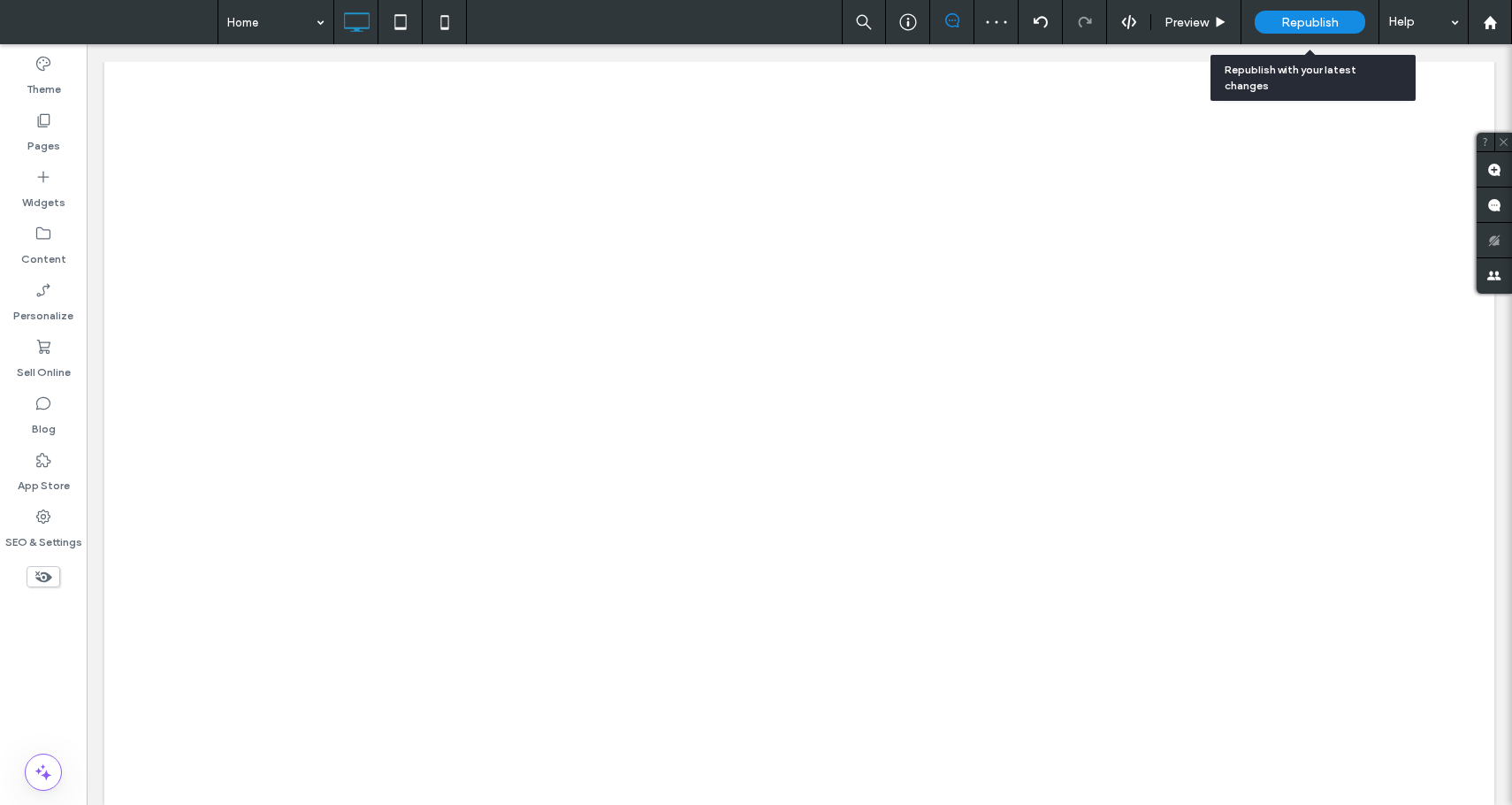
click at [1310, 26] on span "Republish" at bounding box center [1310, 23] width 58 height 15
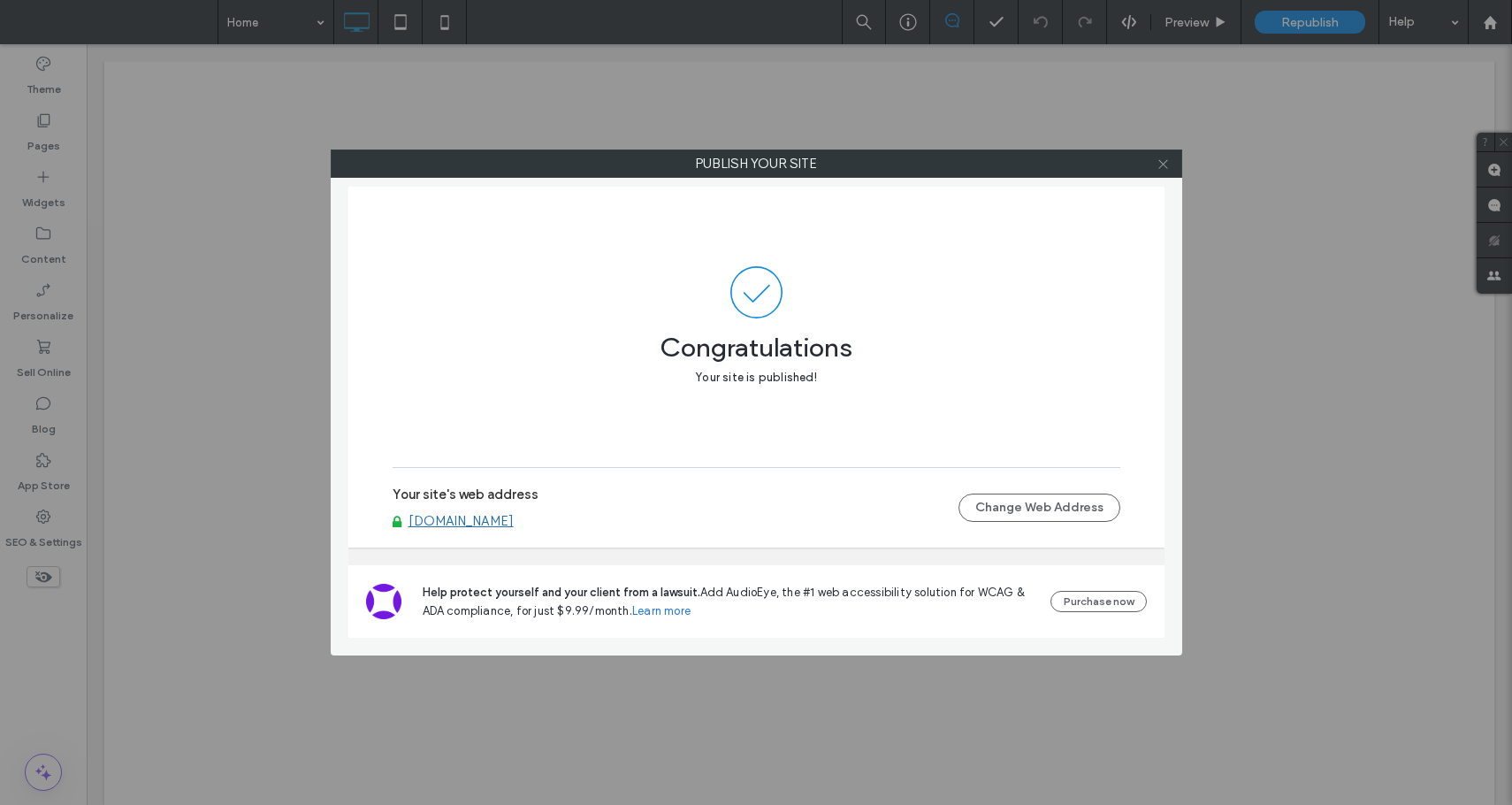
click at [1158, 166] on icon at bounding box center [1164, 164] width 13 height 13
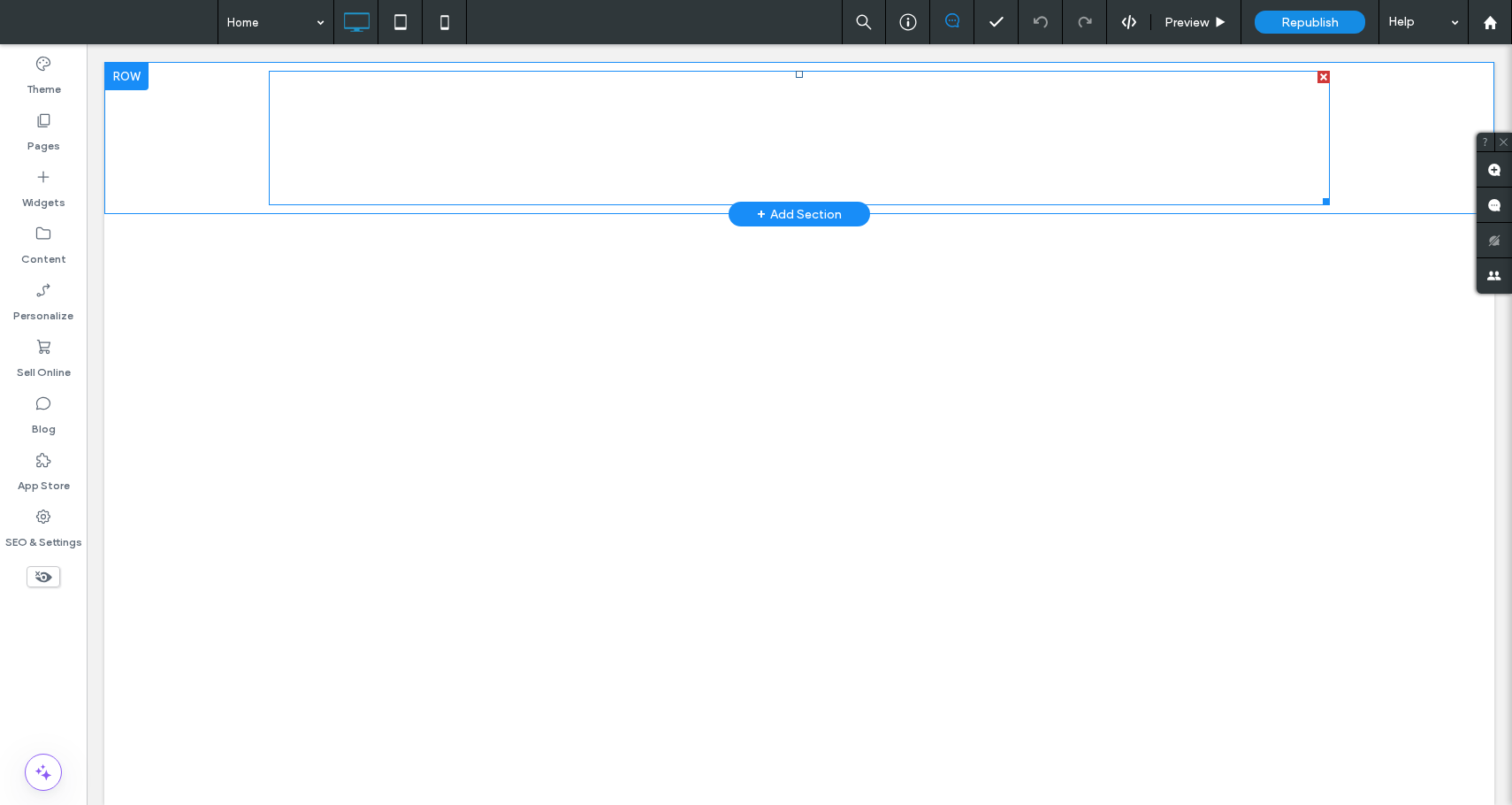
click at [650, 192] on span at bounding box center [799, 138] width 1061 height 134
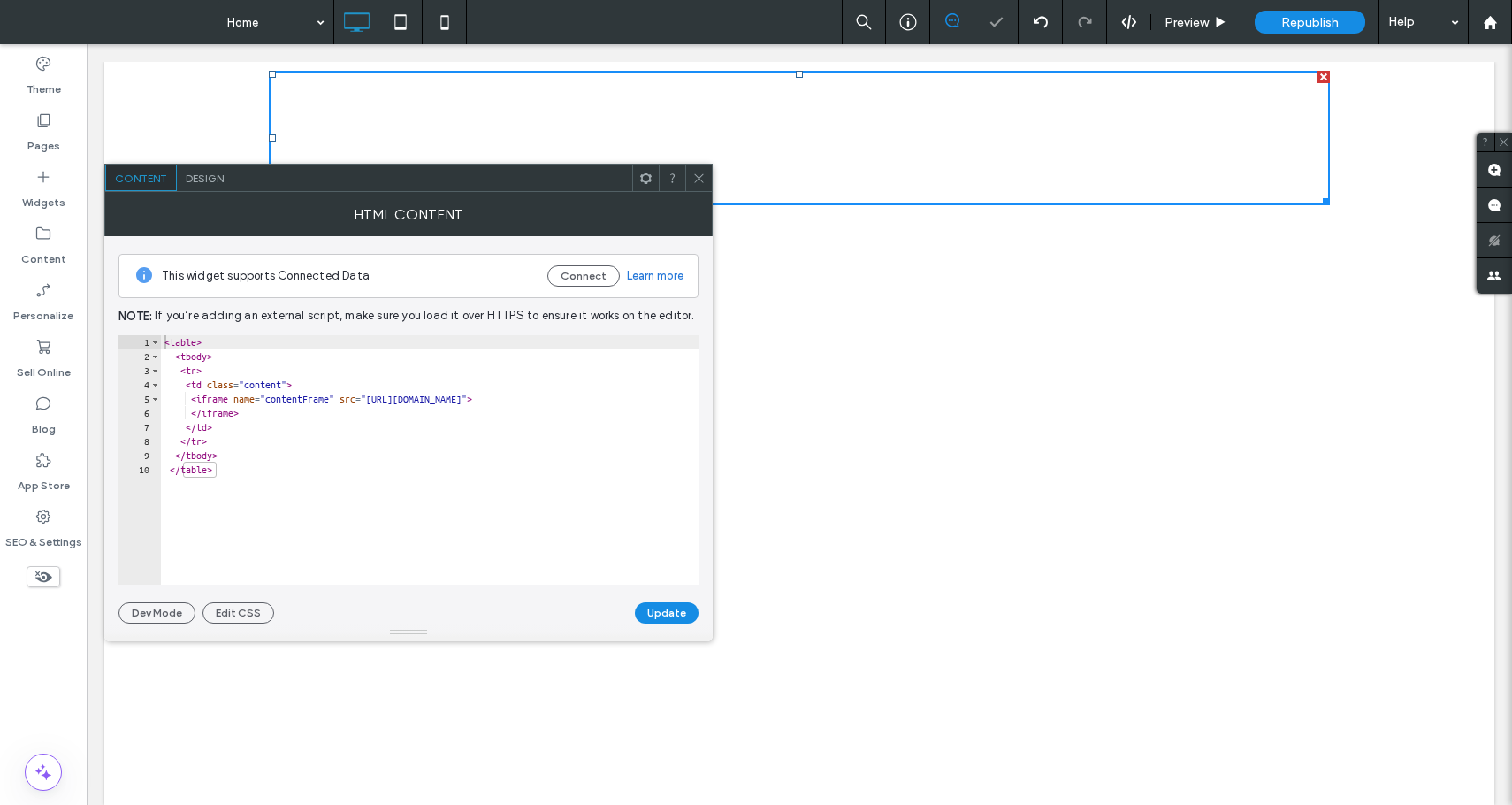
click at [203, 186] on div "Design" at bounding box center [205, 178] width 57 height 27
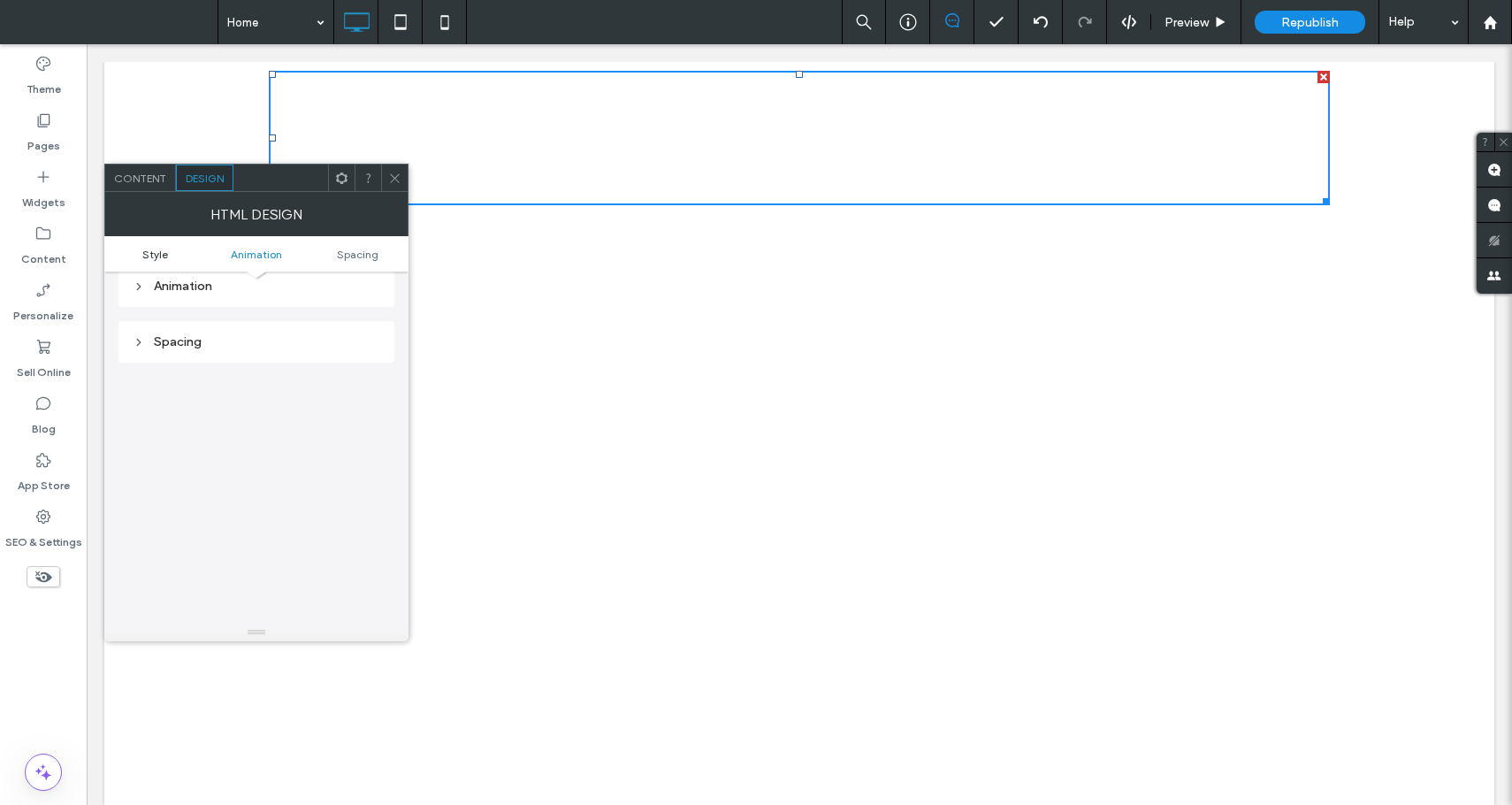
click at [166, 249] on span "Style" at bounding box center [154, 255] width 26 height 13
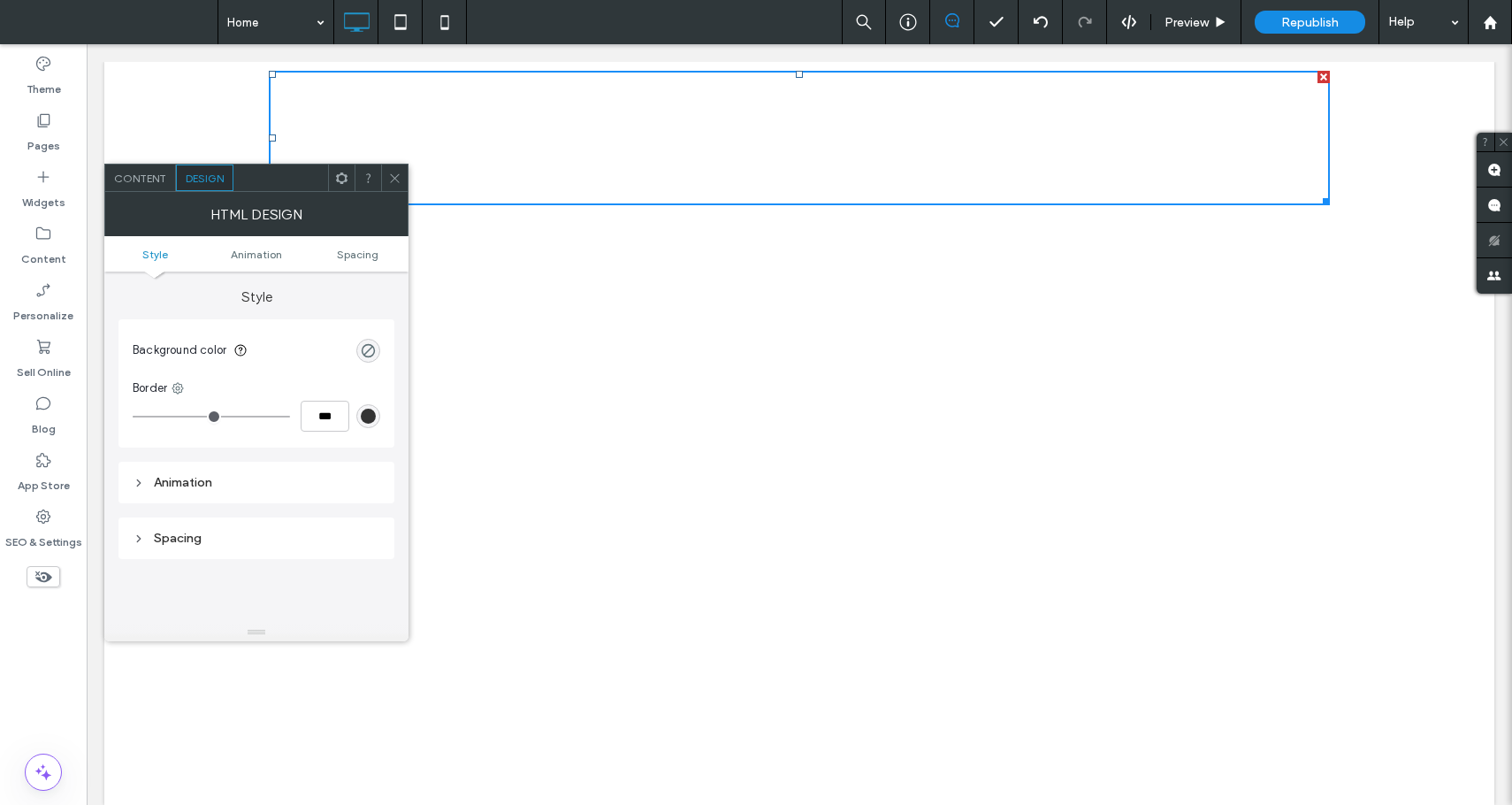
click at [143, 194] on div "HTML Design" at bounding box center [256, 214] width 304 height 45
click at [144, 184] on div "Content" at bounding box center [140, 178] width 71 height 27
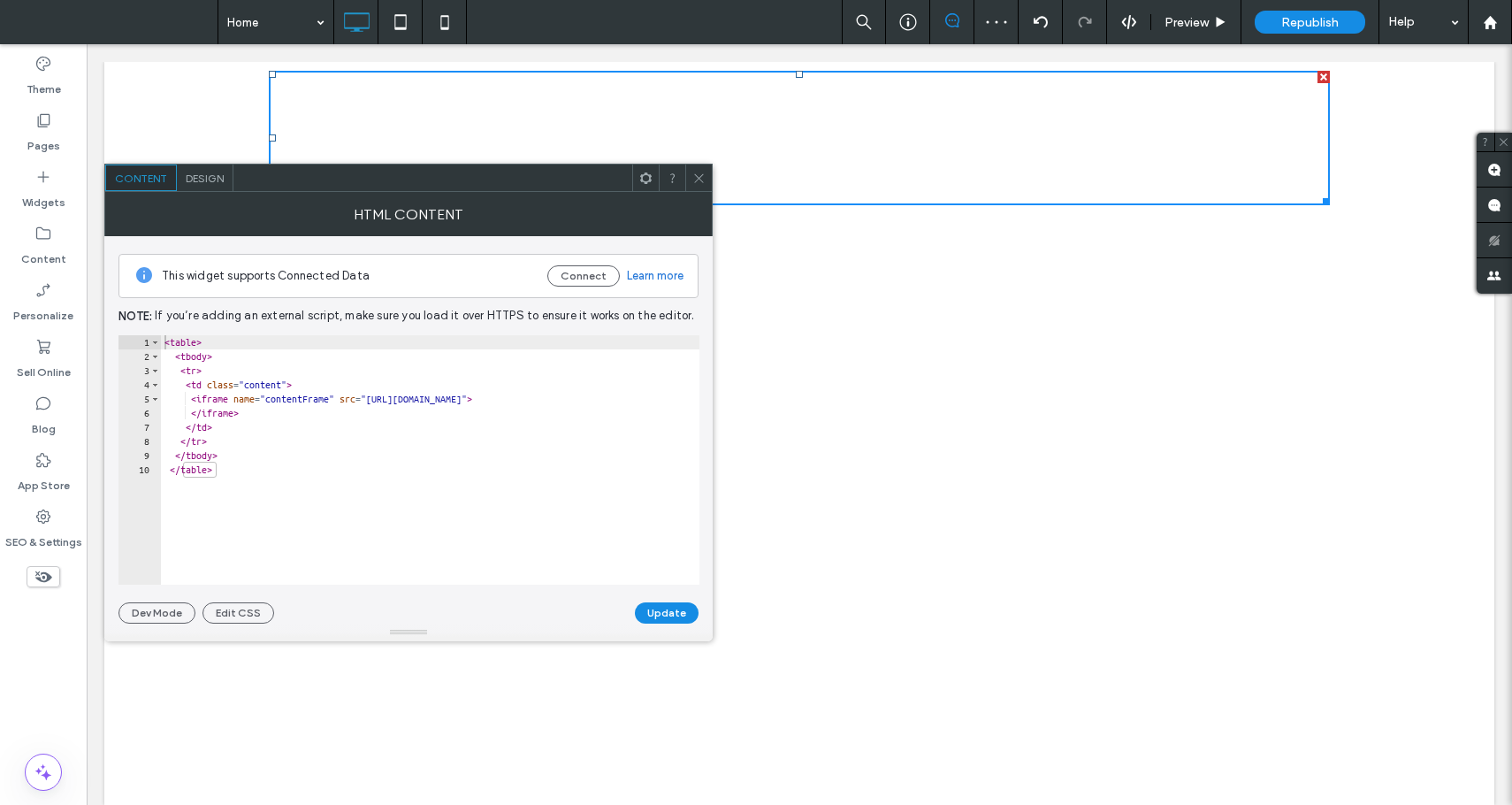
click at [168, 344] on div "< table > < tbody > < tr > < td class = "content" > < iframe name = "contentFra…" at bounding box center [430, 474] width 539 height 277
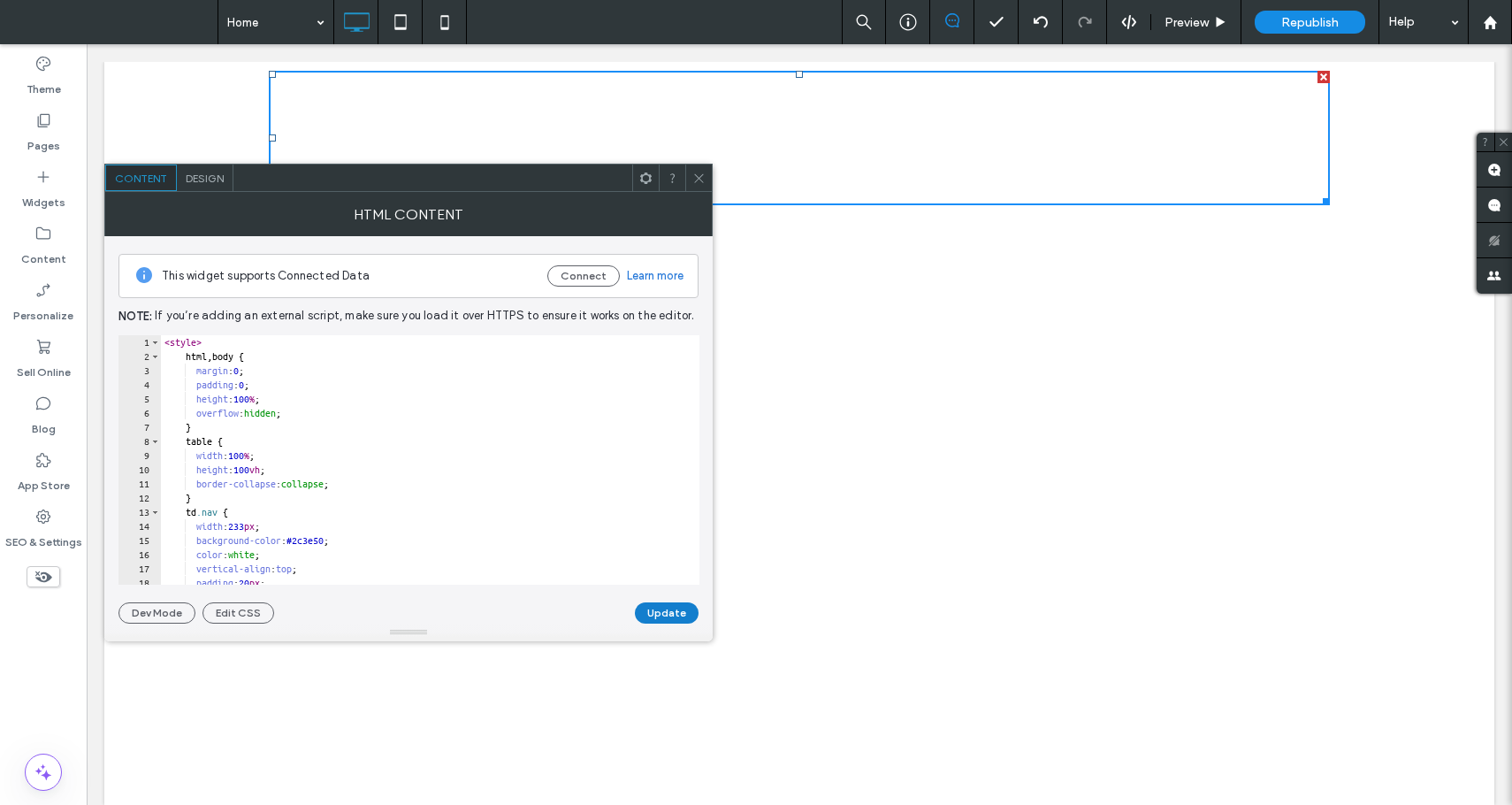
click at [649, 612] on button "Update" at bounding box center [667, 613] width 63 height 21
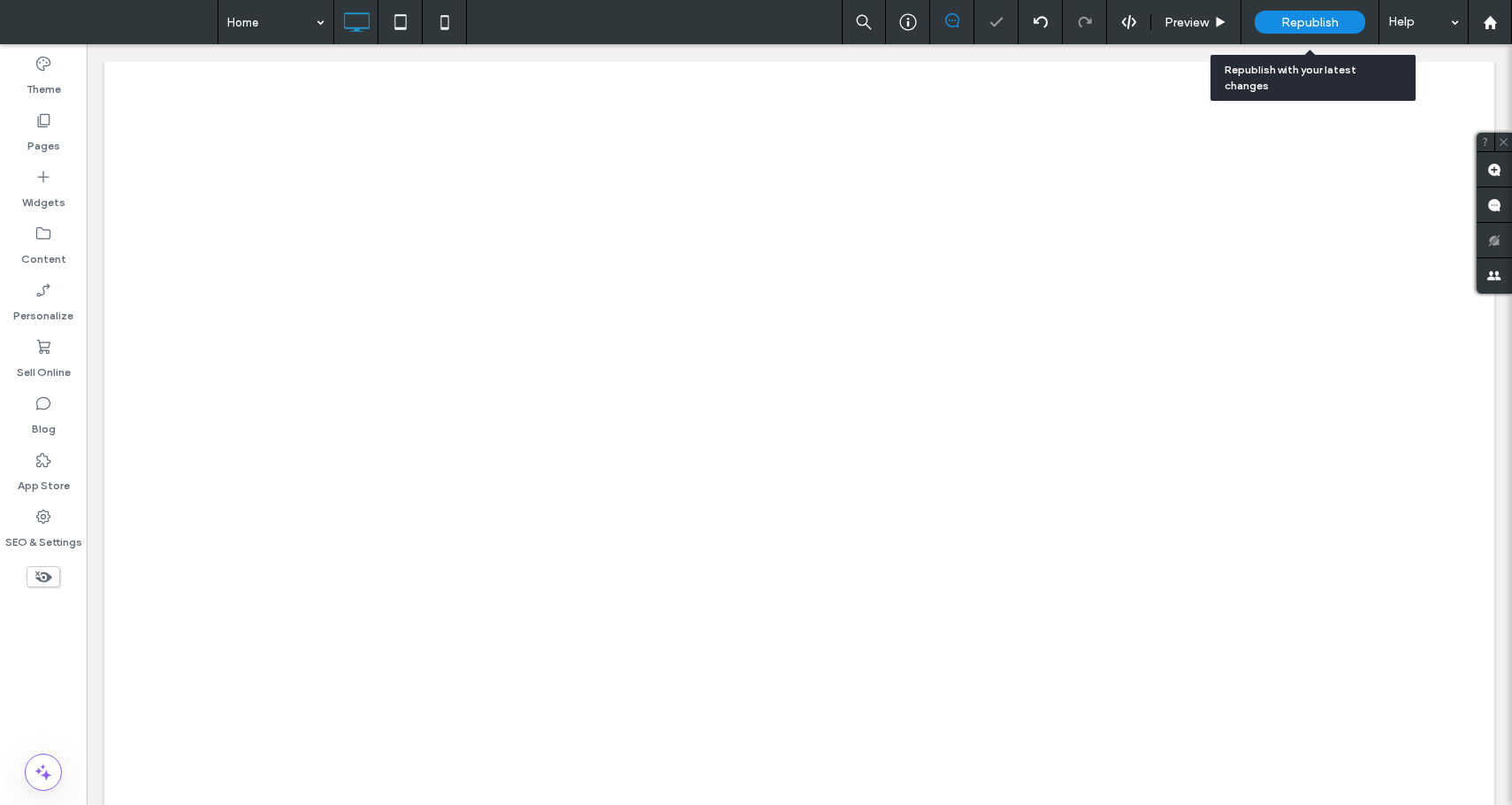
click at [1313, 25] on span "Republish" at bounding box center [1310, 23] width 58 height 15
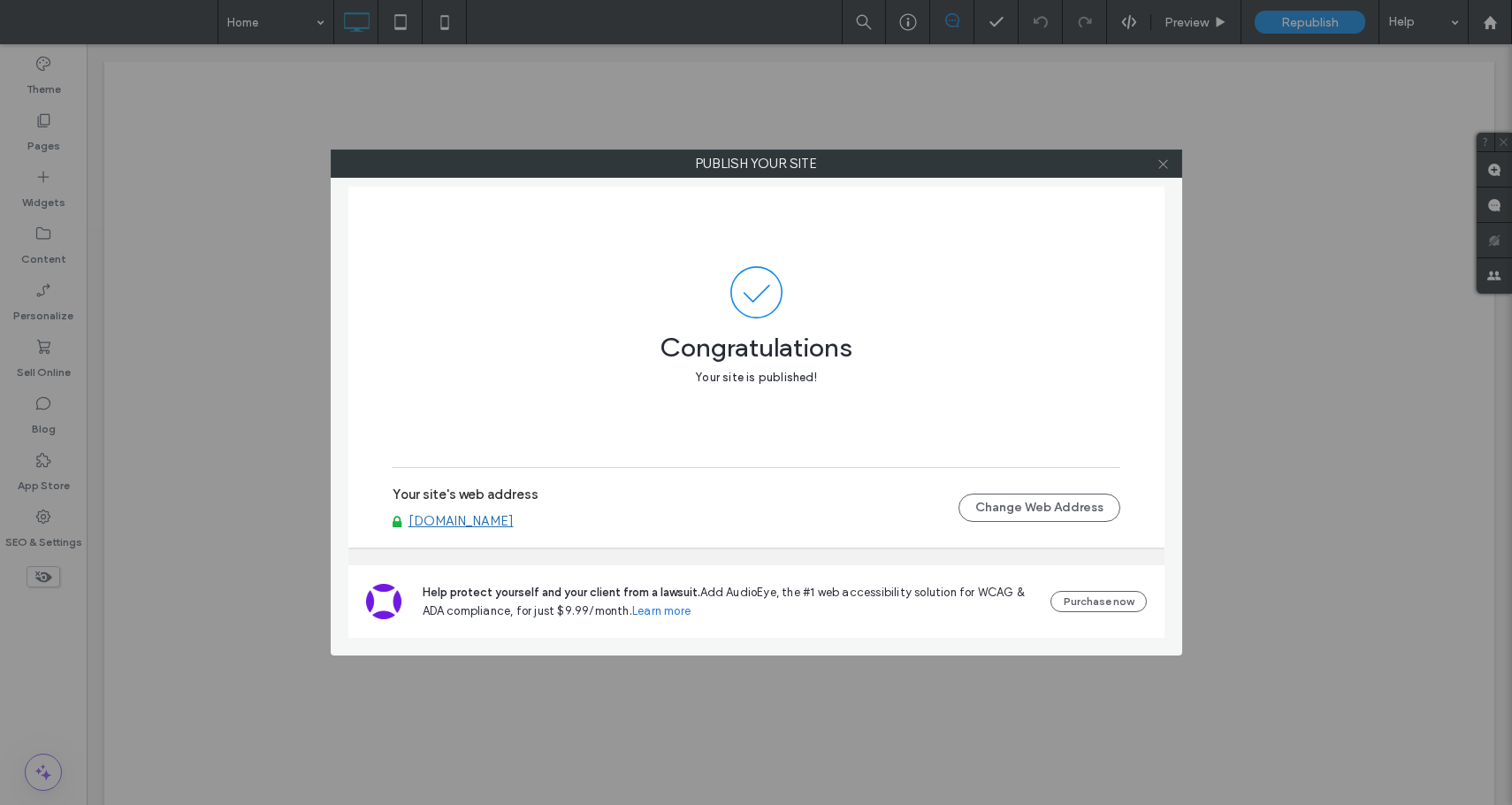
click at [1168, 162] on icon at bounding box center [1164, 164] width 13 height 13
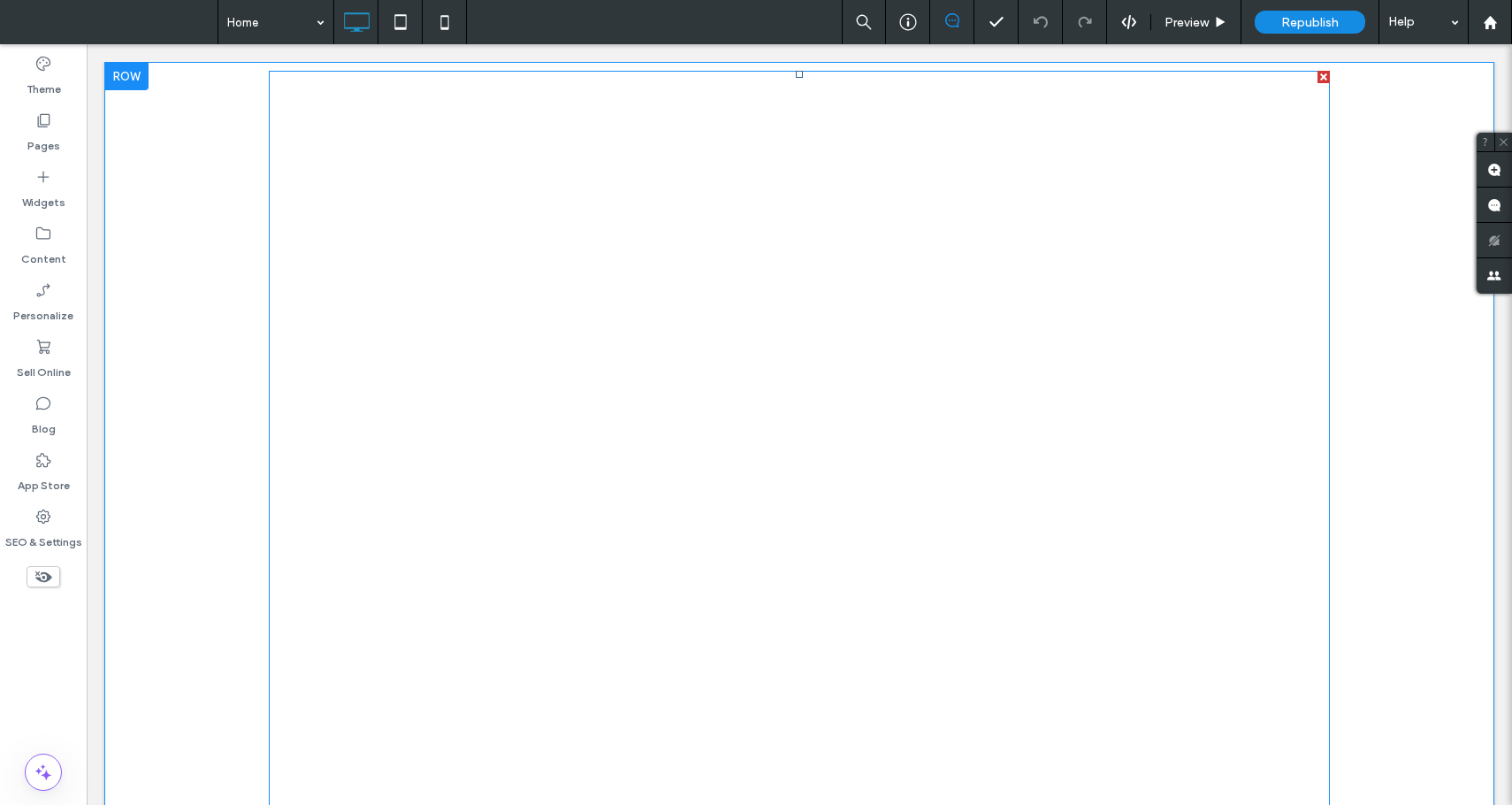
click at [1159, 180] on span at bounding box center [799, 451] width 1061 height 760
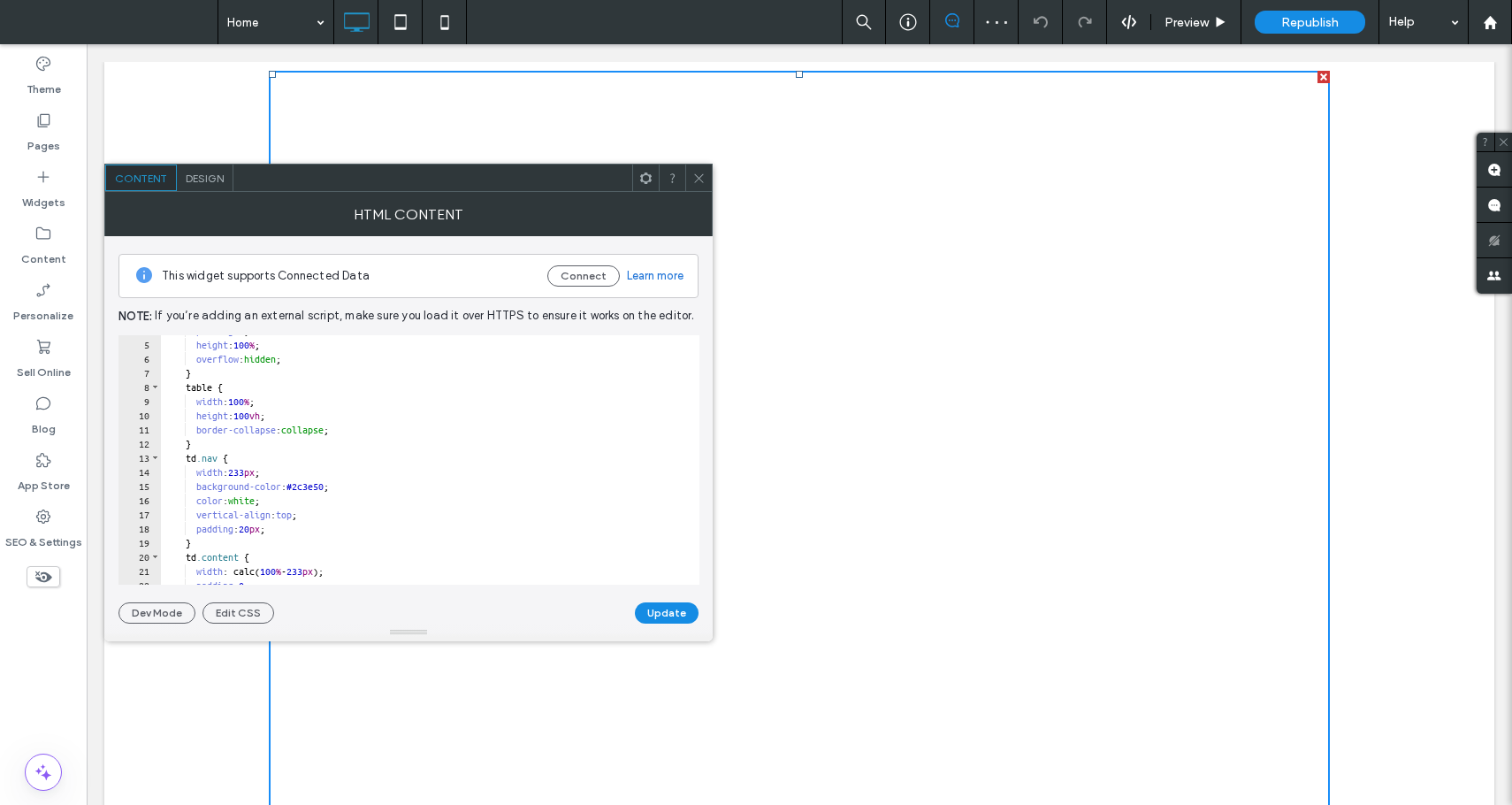
scroll to position [54, 0]
click at [693, 178] on icon at bounding box center [699, 178] width 13 height 13
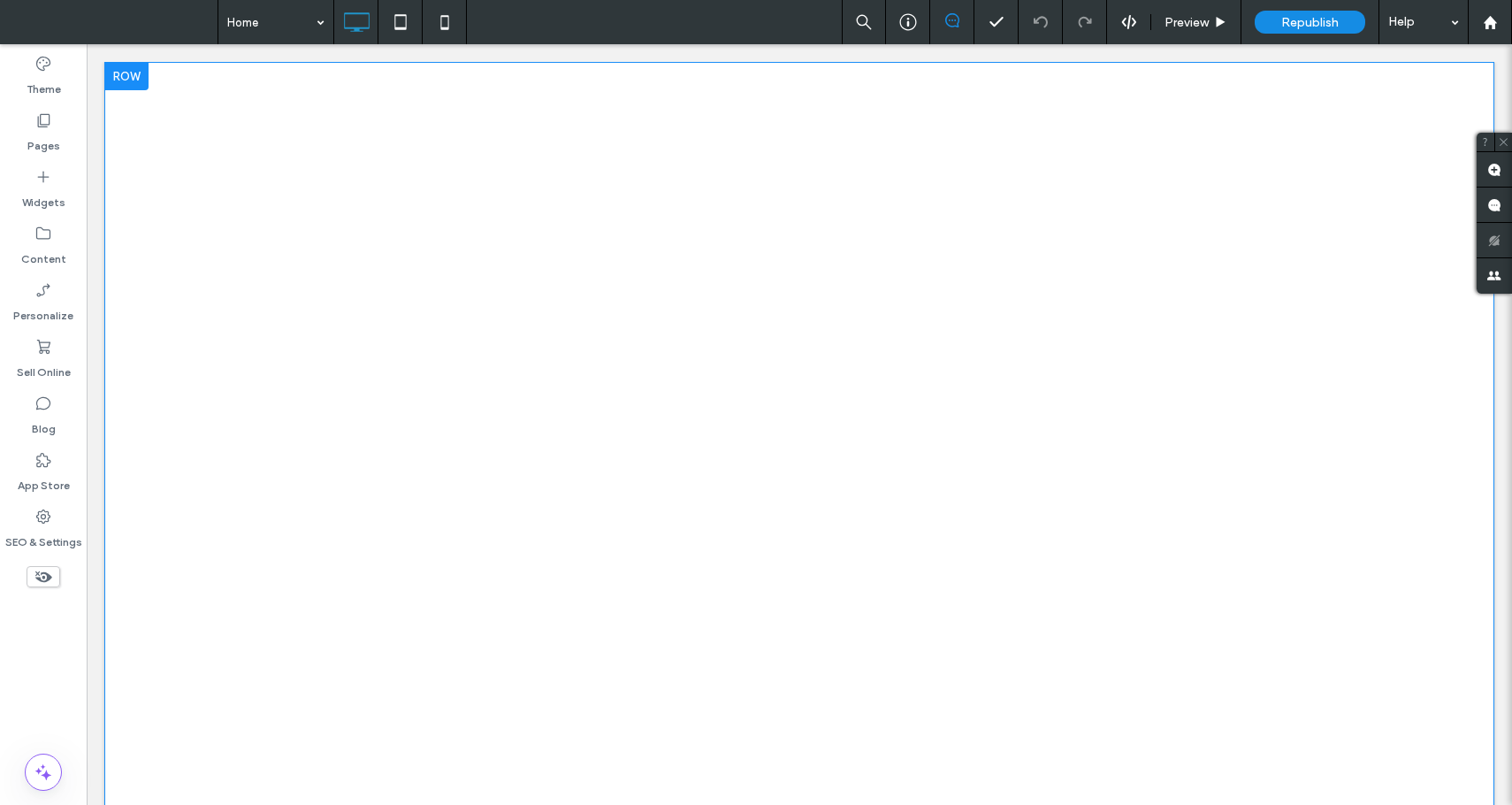
click at [119, 83] on div at bounding box center [126, 76] width 44 height 28
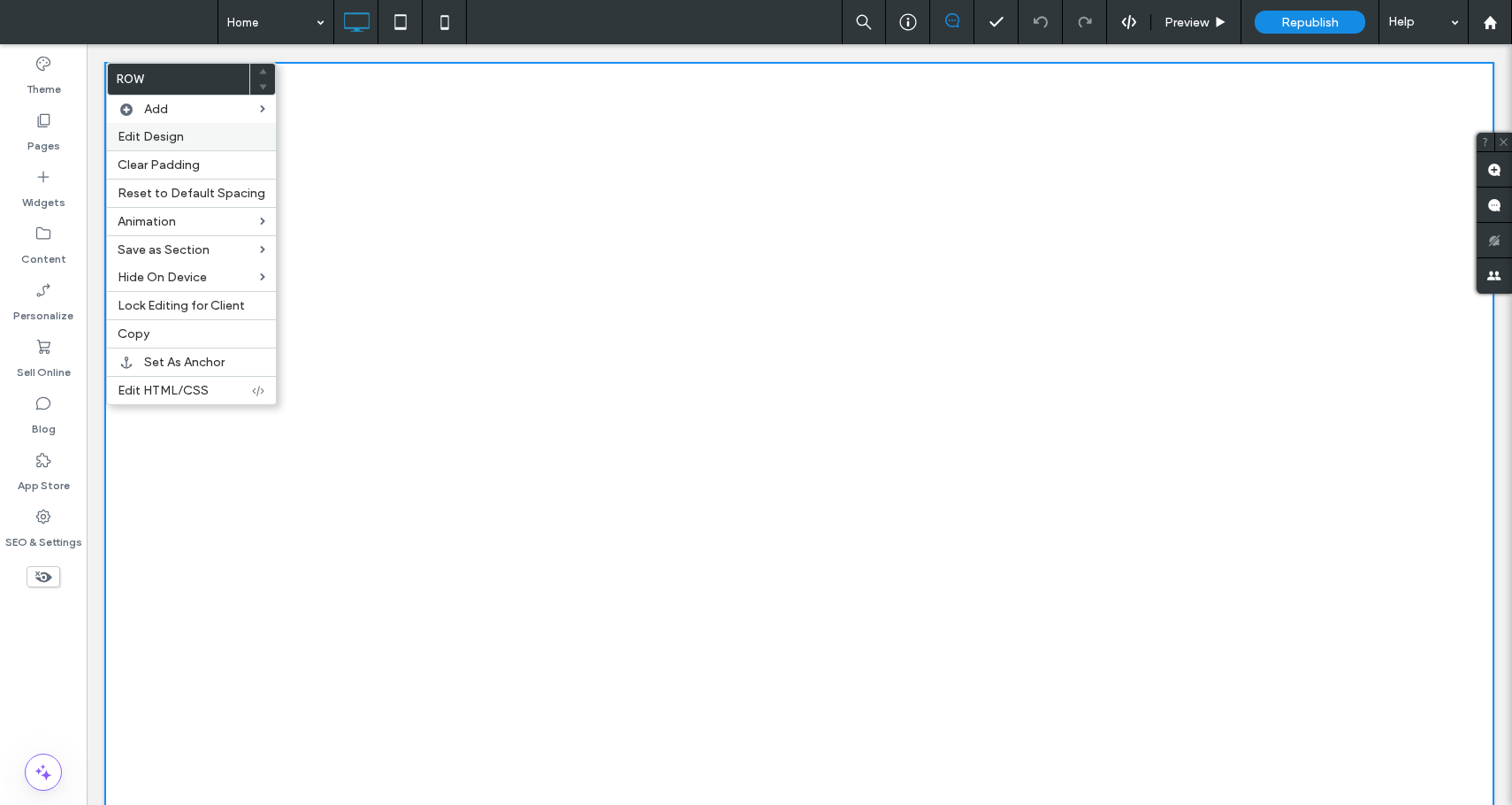
click at [168, 133] on span "Edit Design" at bounding box center [151, 136] width 66 height 15
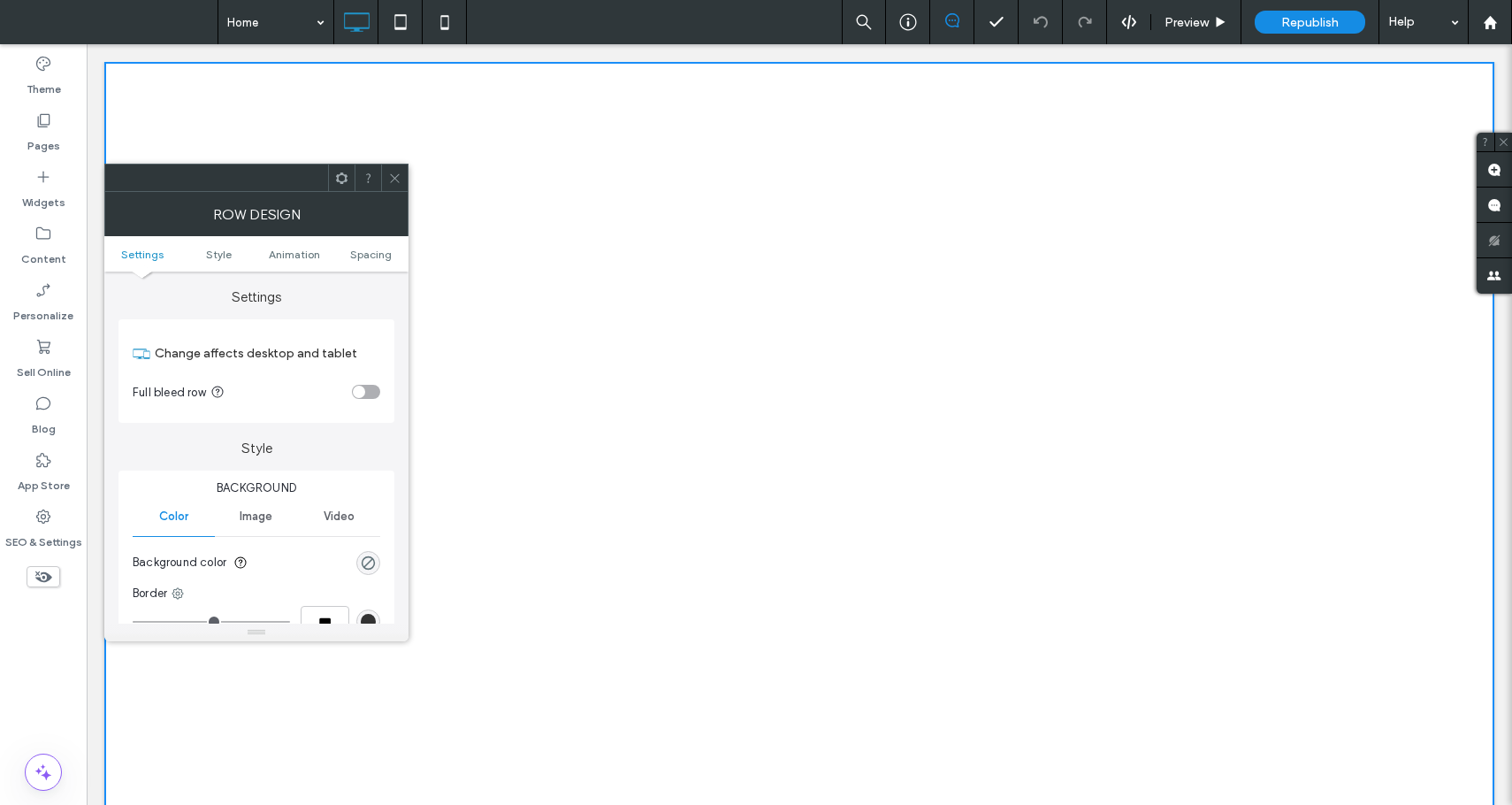
click at [369, 394] on div "toggle" at bounding box center [366, 391] width 28 height 14
click at [396, 182] on icon at bounding box center [395, 178] width 13 height 13
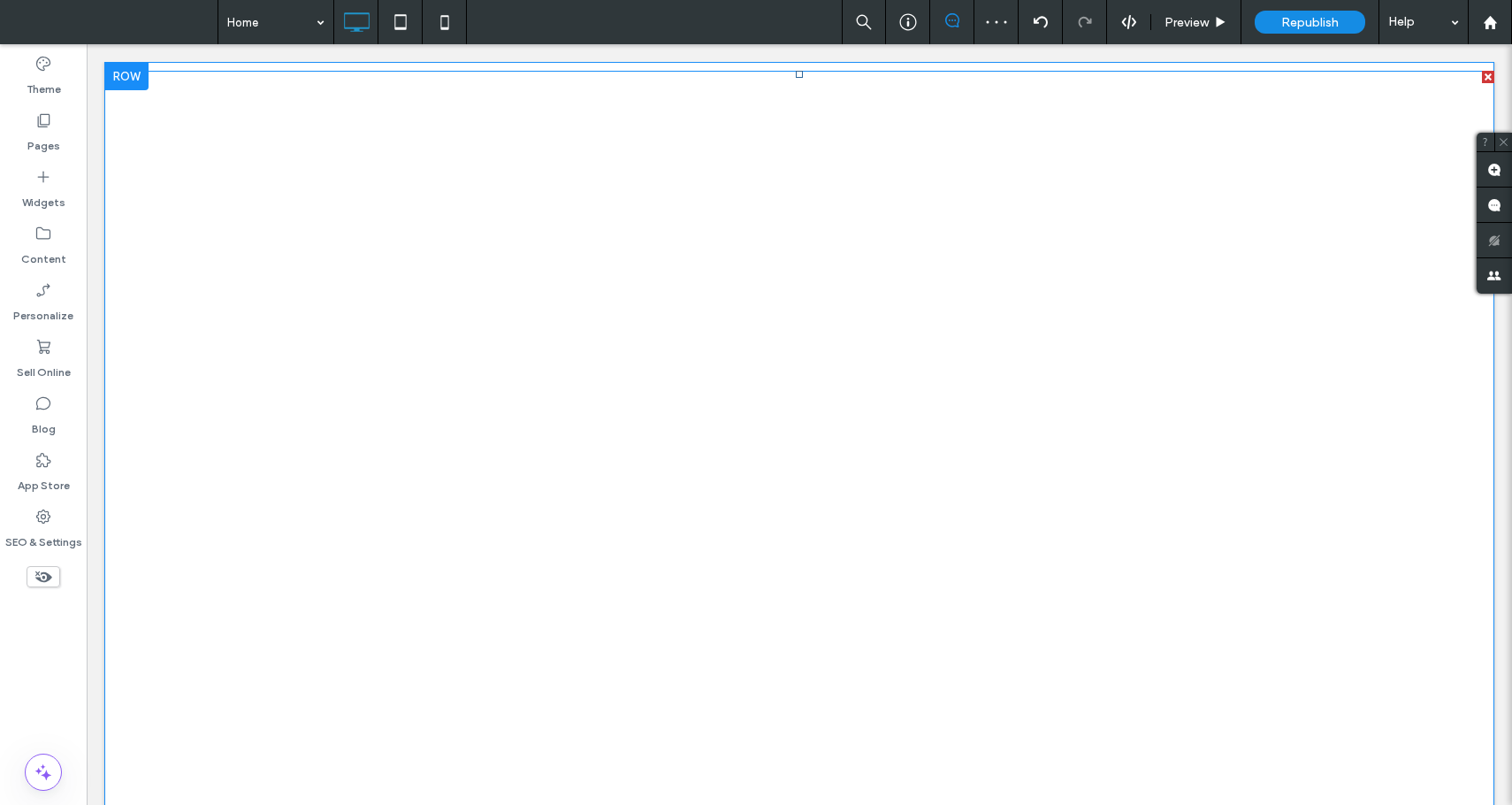
click at [366, 224] on span at bounding box center [799, 451] width 1391 height 760
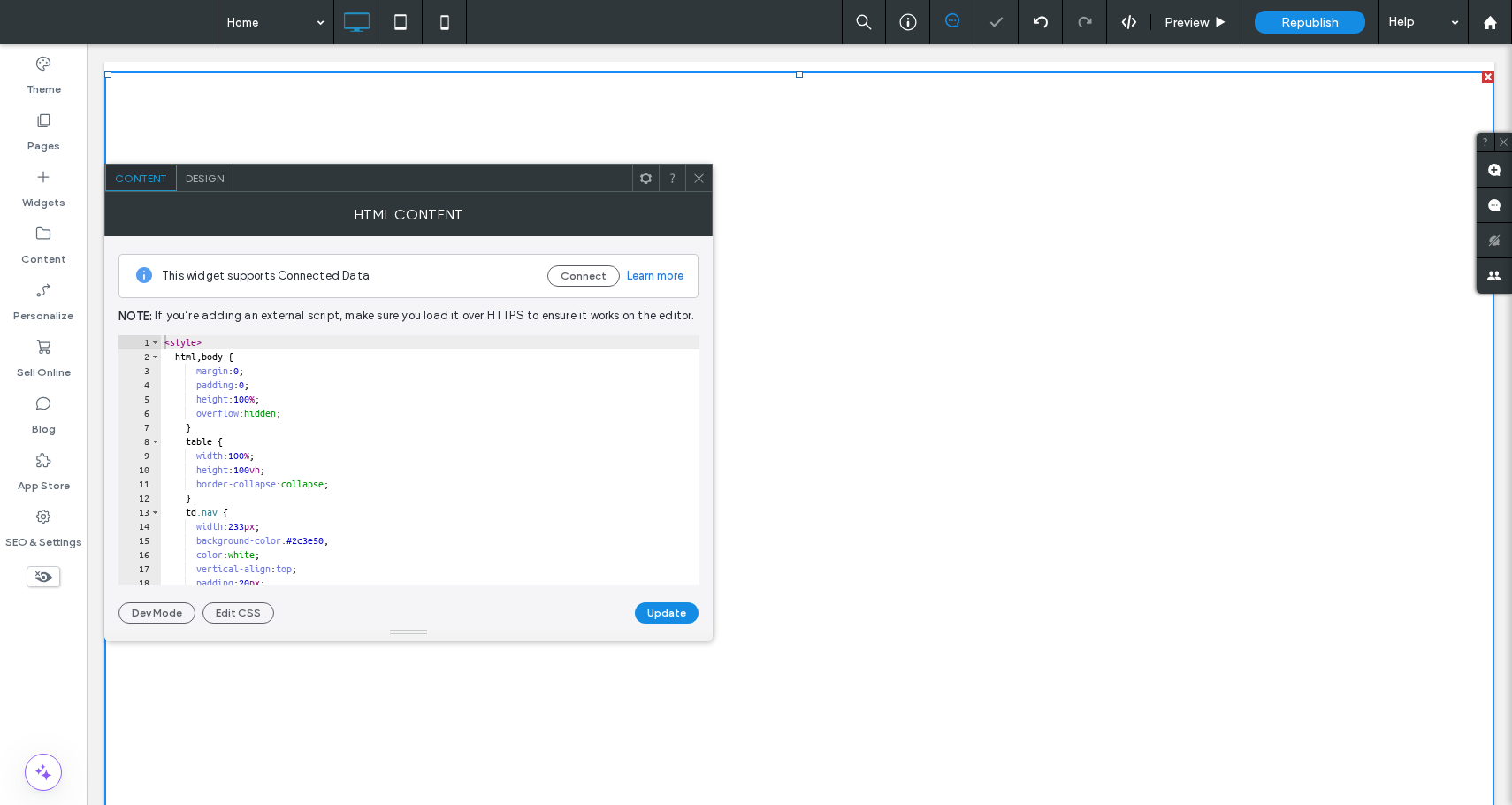
click at [694, 182] on icon at bounding box center [699, 178] width 13 height 13
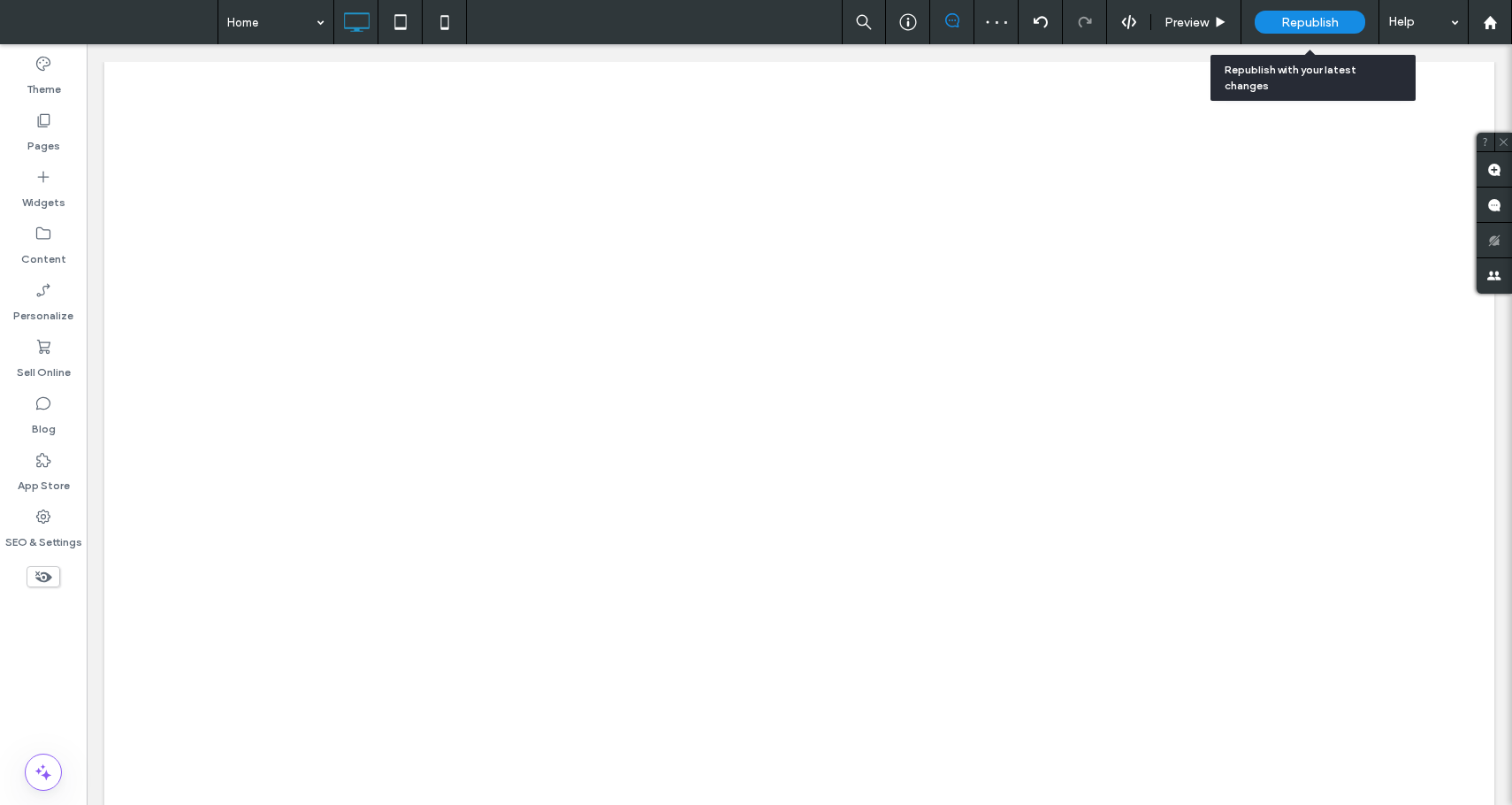
click at [1314, 20] on span "Republish" at bounding box center [1310, 23] width 58 height 15
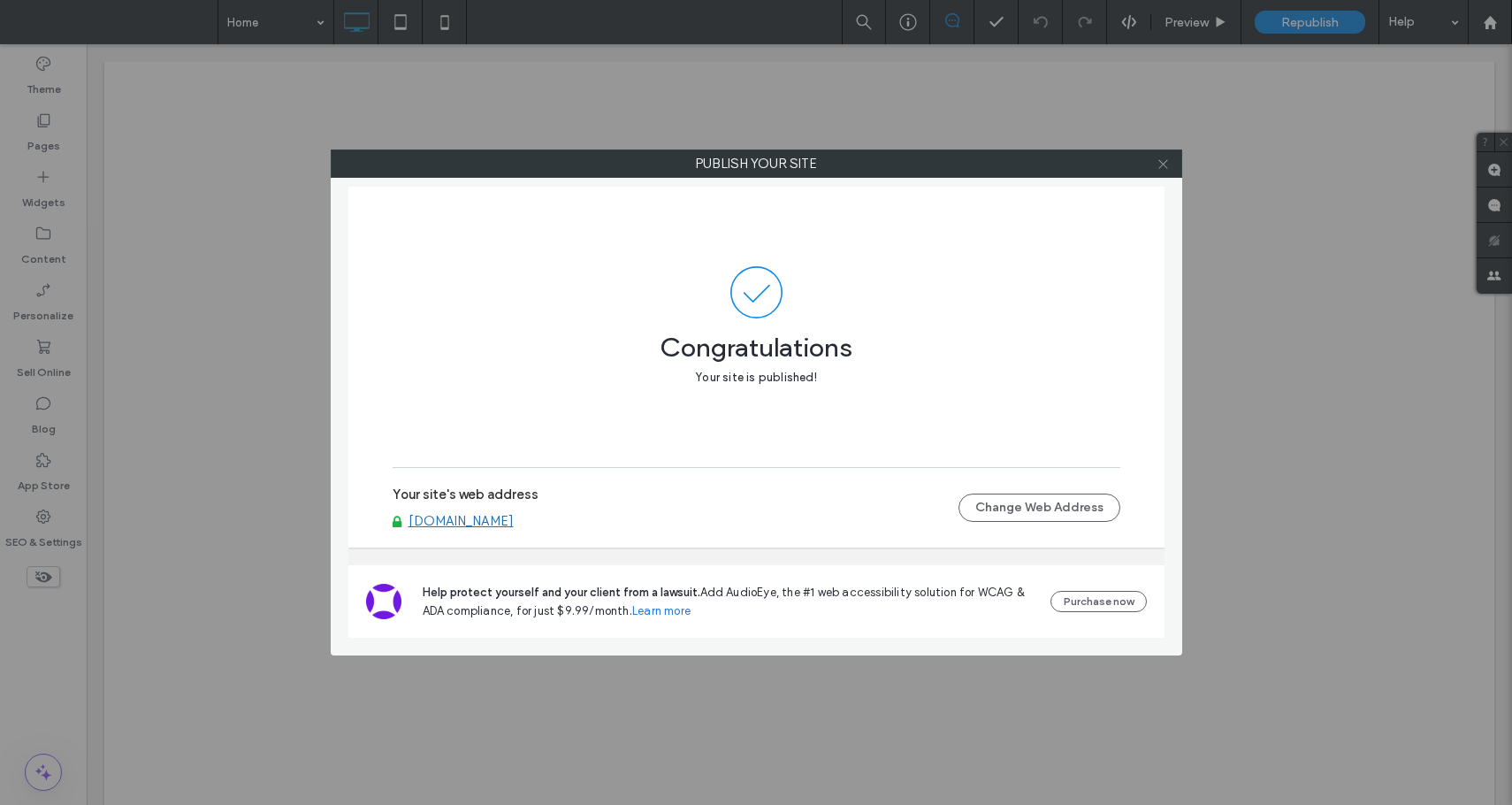
click at [1167, 170] on icon at bounding box center [1164, 164] width 13 height 13
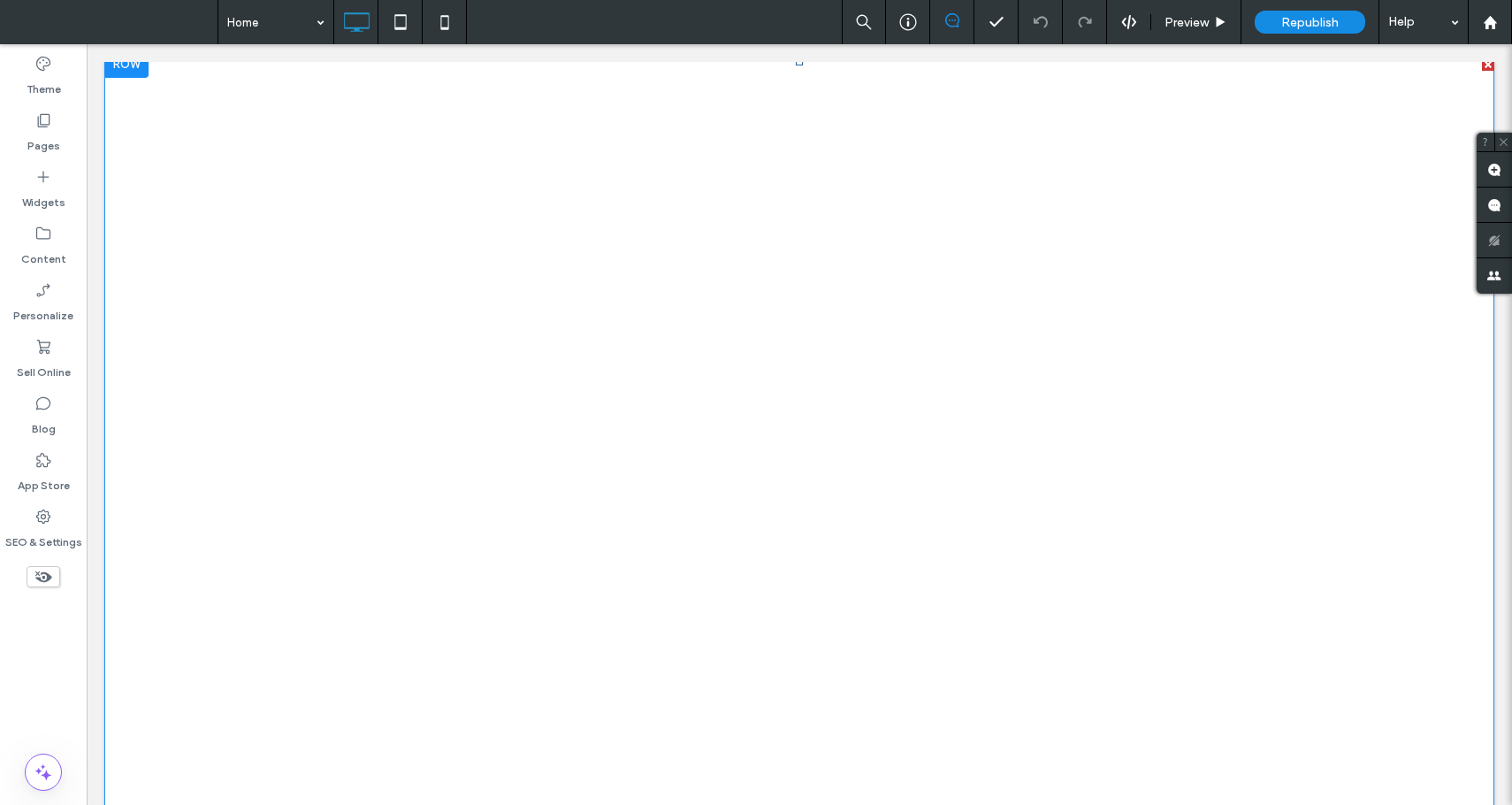
scroll to position [0, 0]
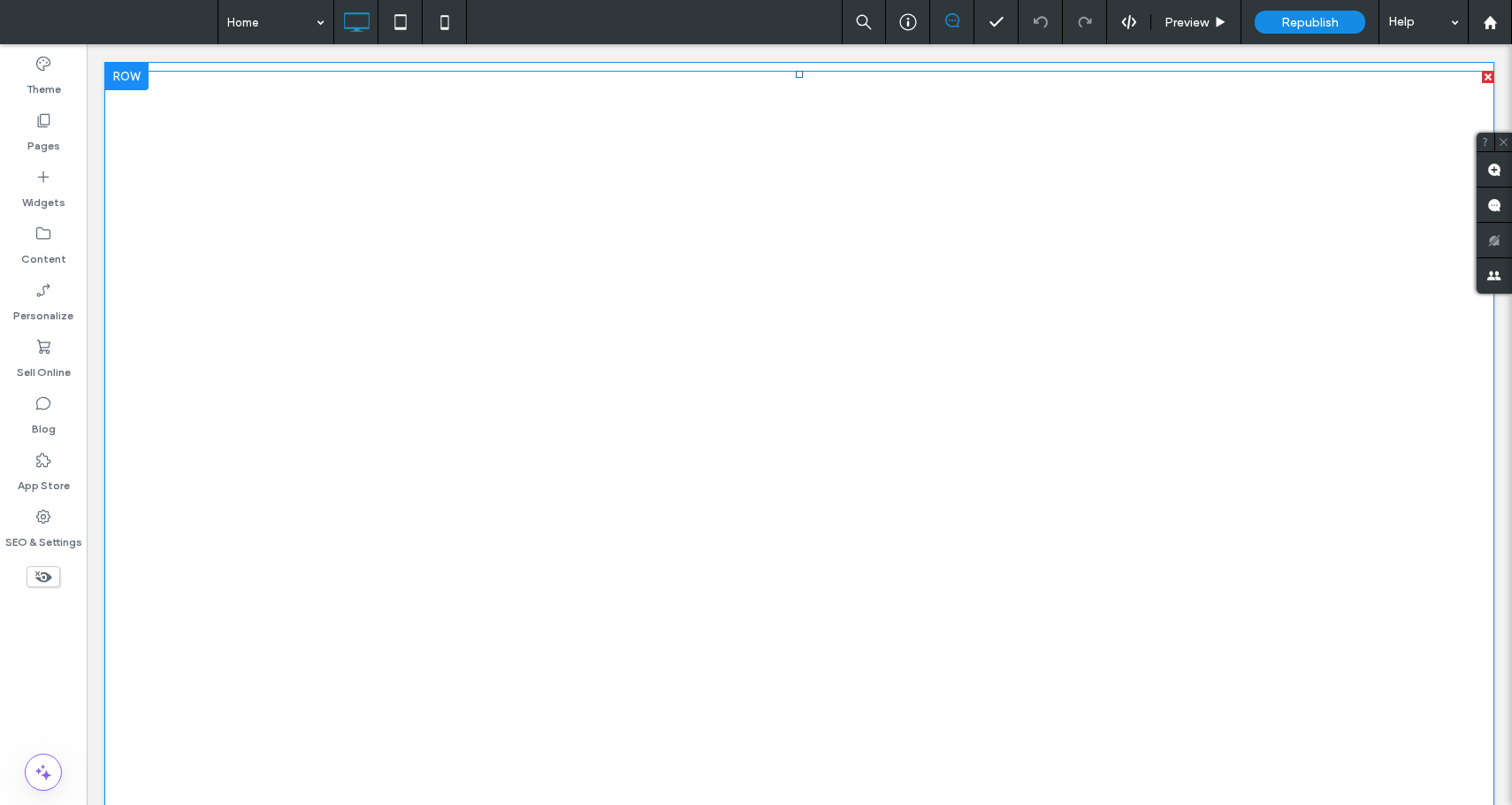
click at [289, 329] on span at bounding box center [799, 451] width 1391 height 760
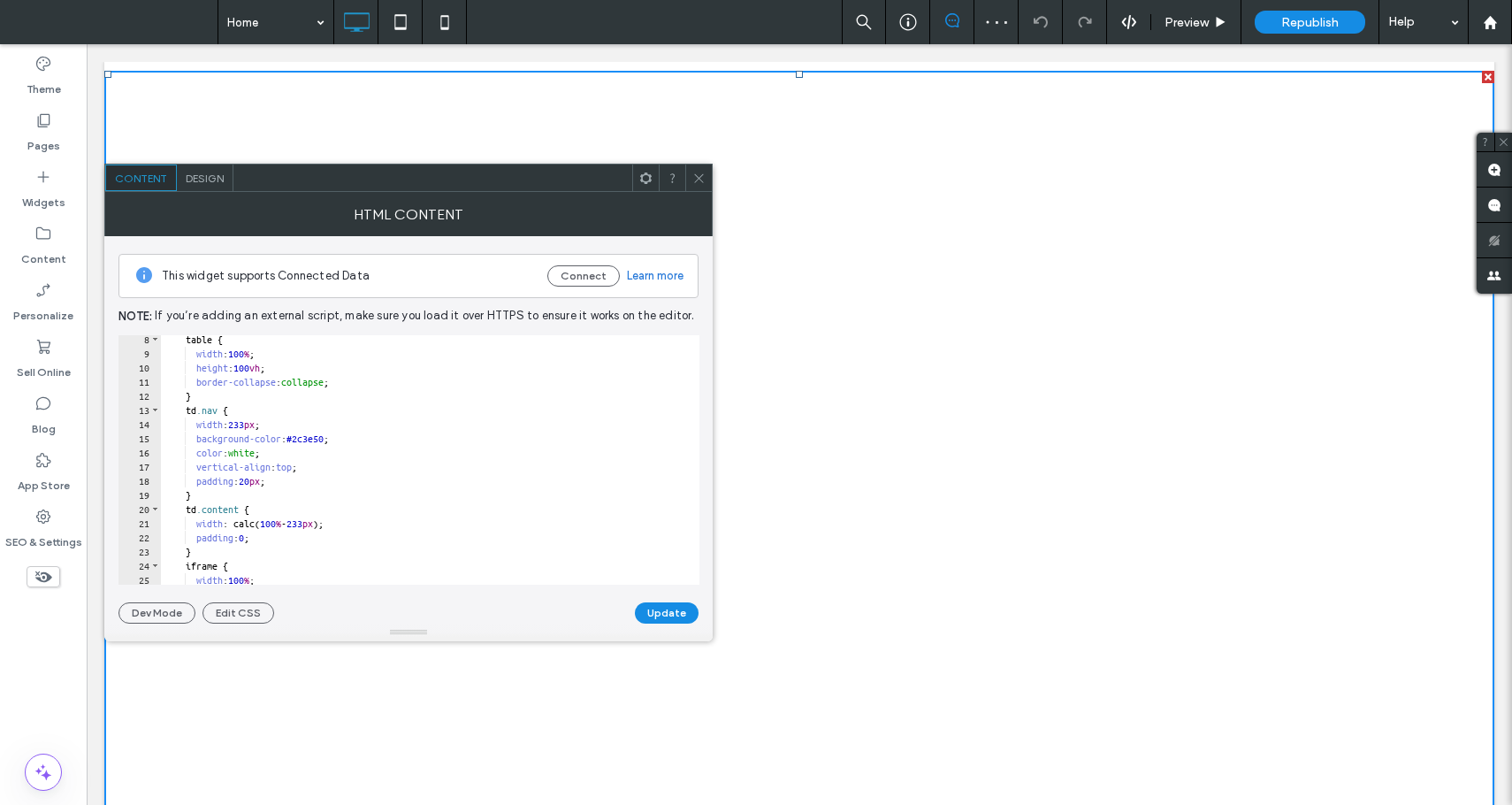
scroll to position [444, 0]
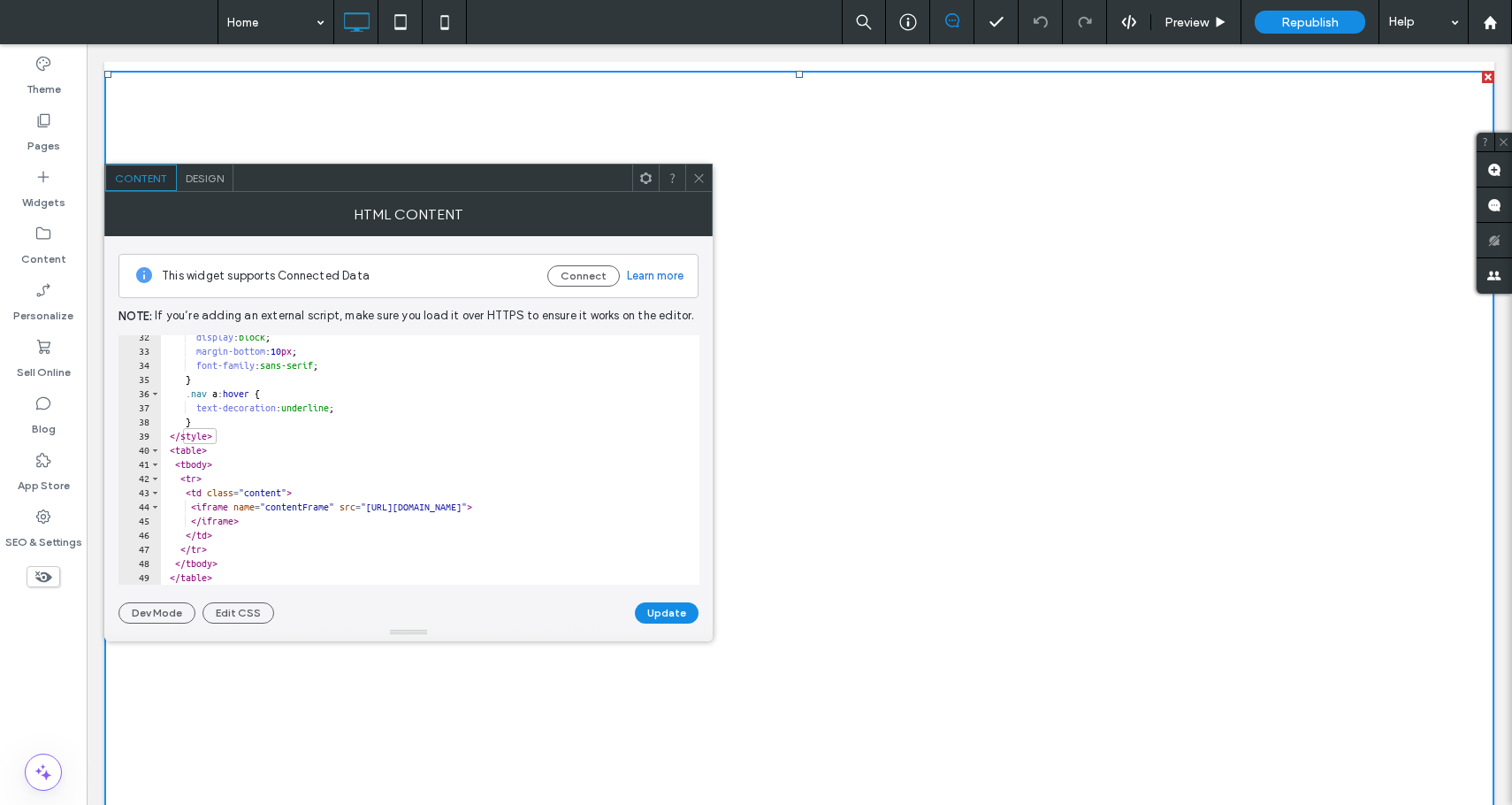
click at [240, 436] on div "display : block ; margin-bottom : 10 px ; font-family : sans-serif ; } .nav a :…" at bounding box center [430, 468] width 539 height 277
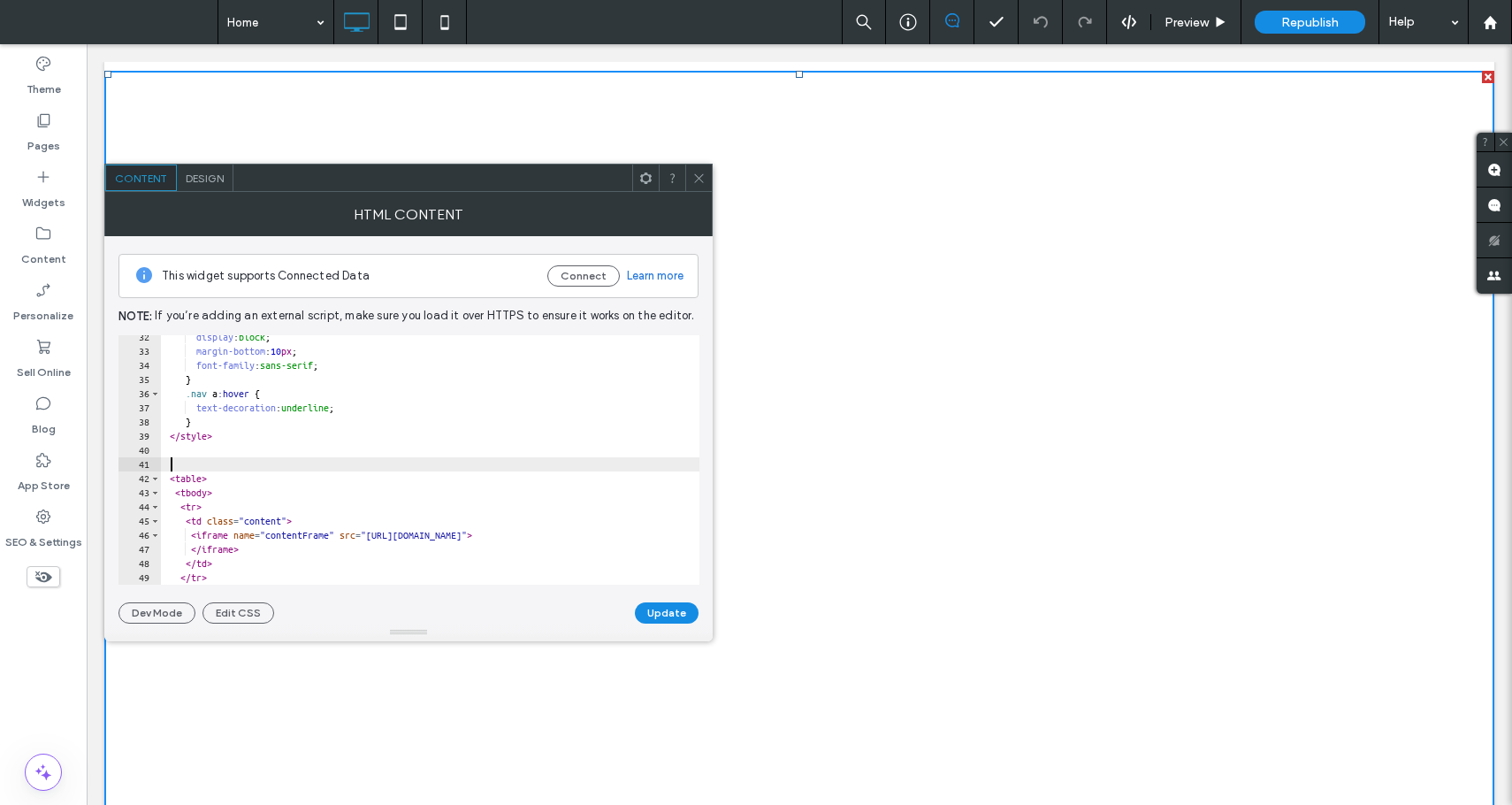
paste textarea
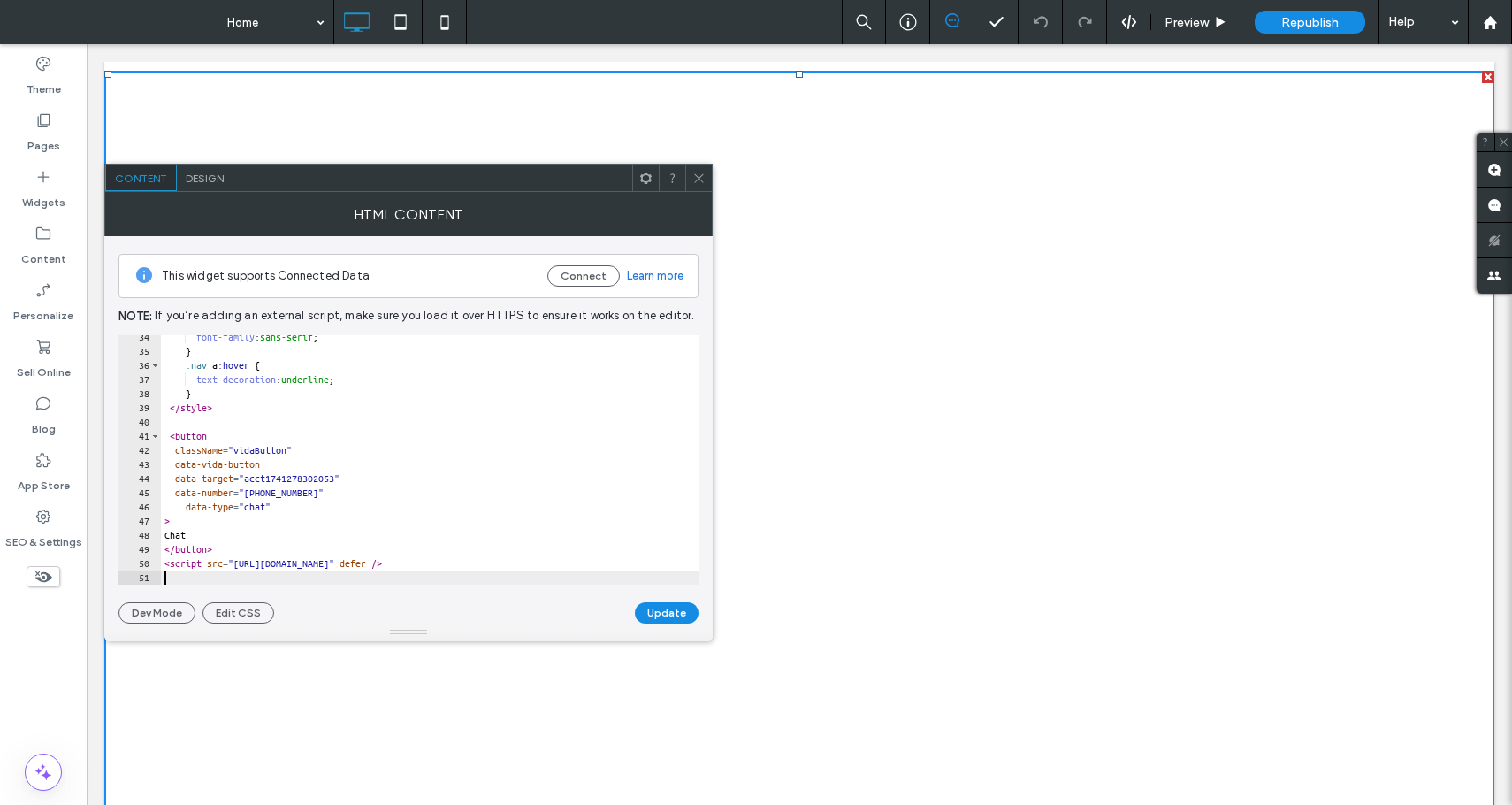
type textarea "**"
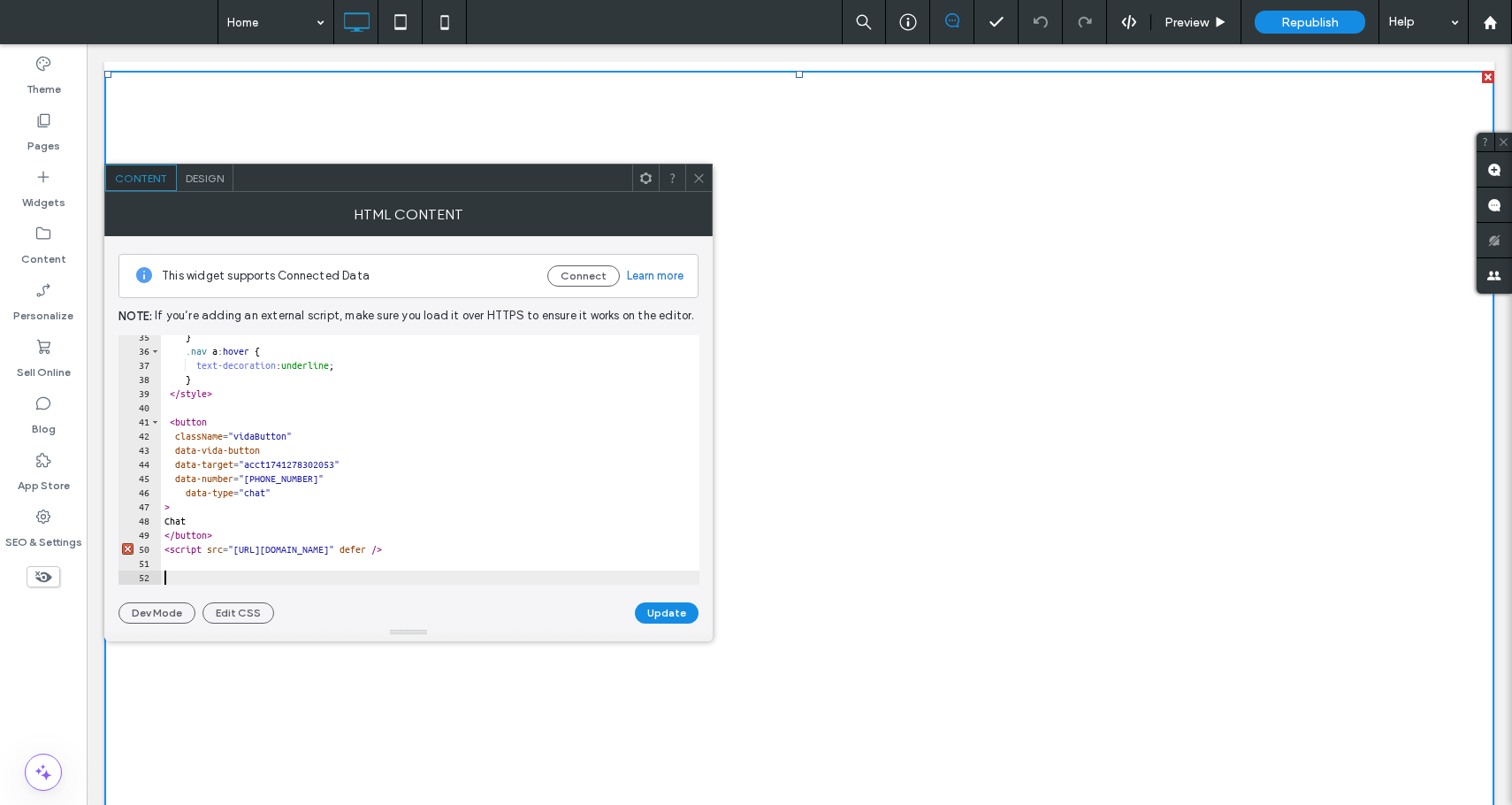
scroll to position [487, 0]
click at [666, 612] on button "Update" at bounding box center [667, 613] width 63 height 21
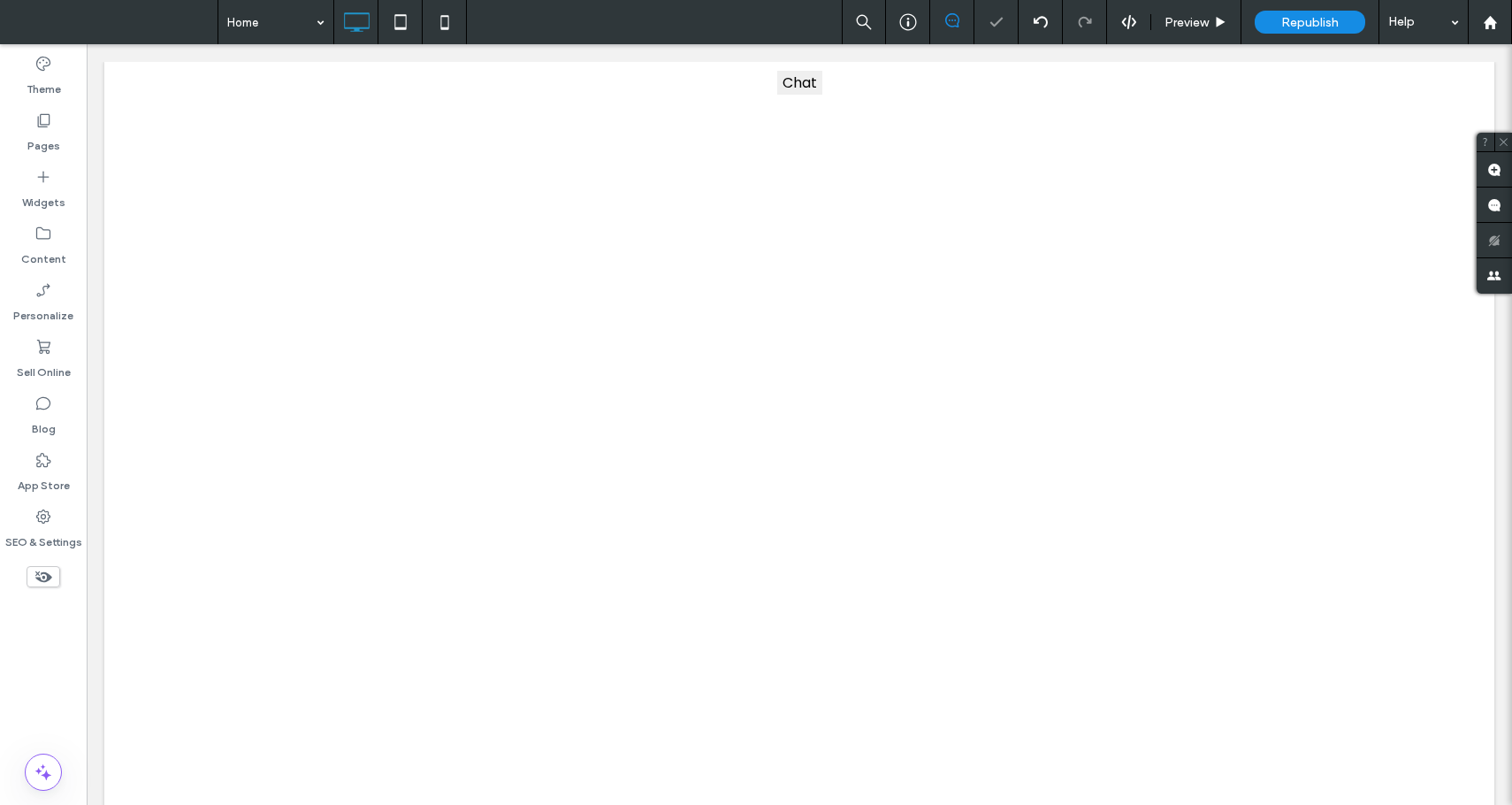
scroll to position [0, 0]
click at [1188, 25] on span "Preview" at bounding box center [1186, 23] width 44 height 15
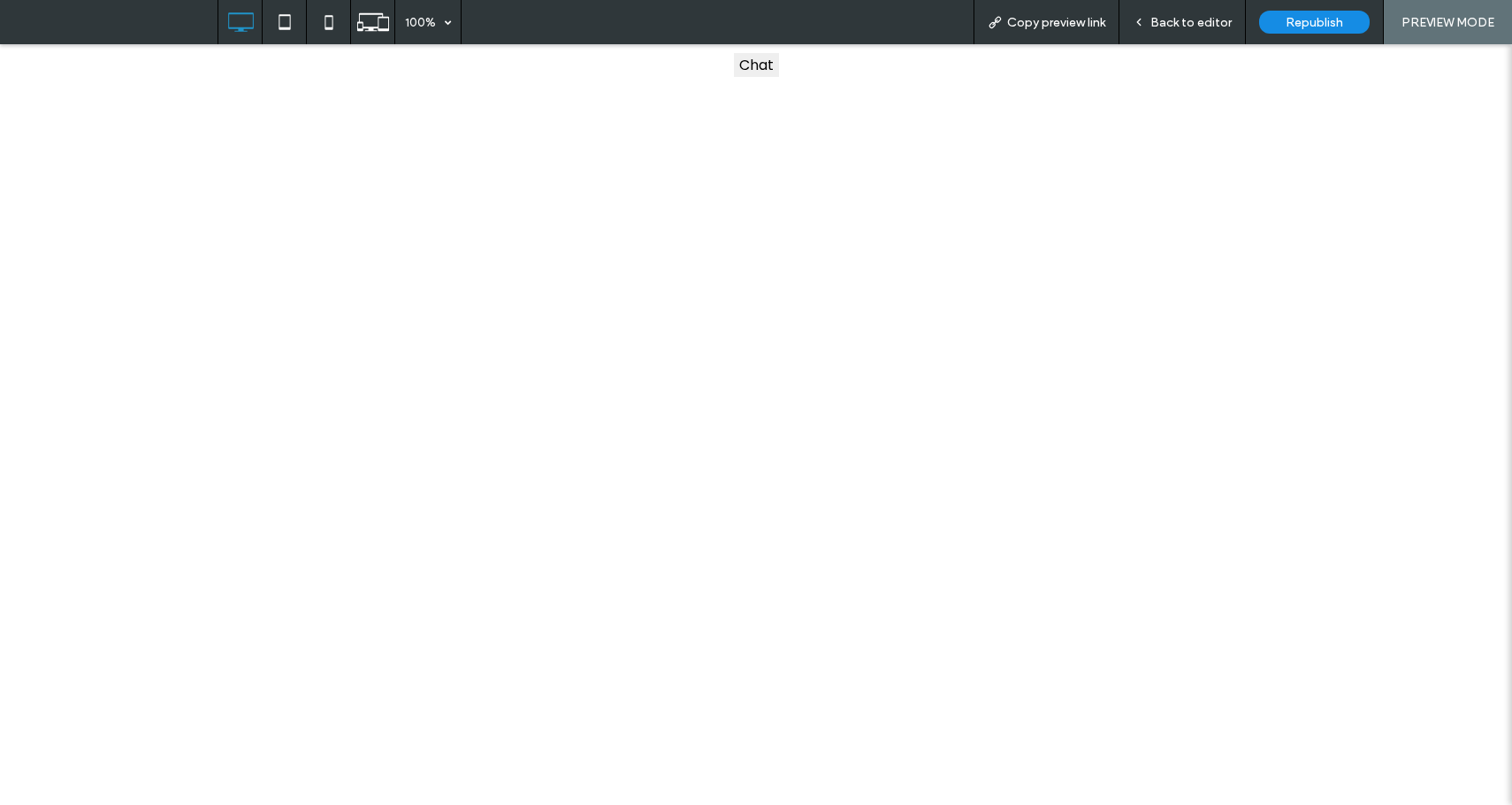
click at [760, 68] on button "Chat" at bounding box center [756, 64] width 45 height 24
click at [1303, 19] on span "Republish" at bounding box center [1314, 23] width 58 height 15
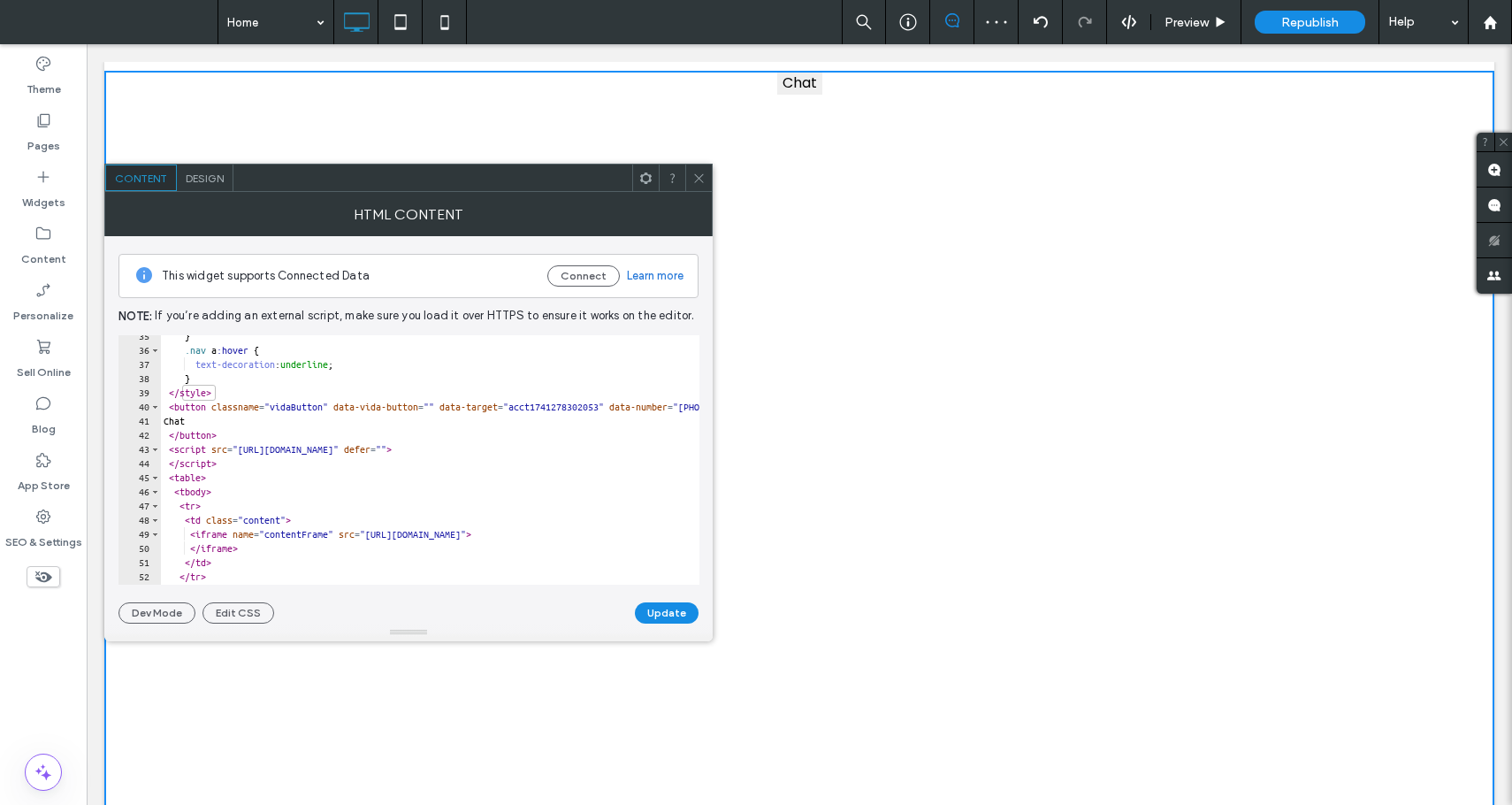
scroll to position [488, 0]
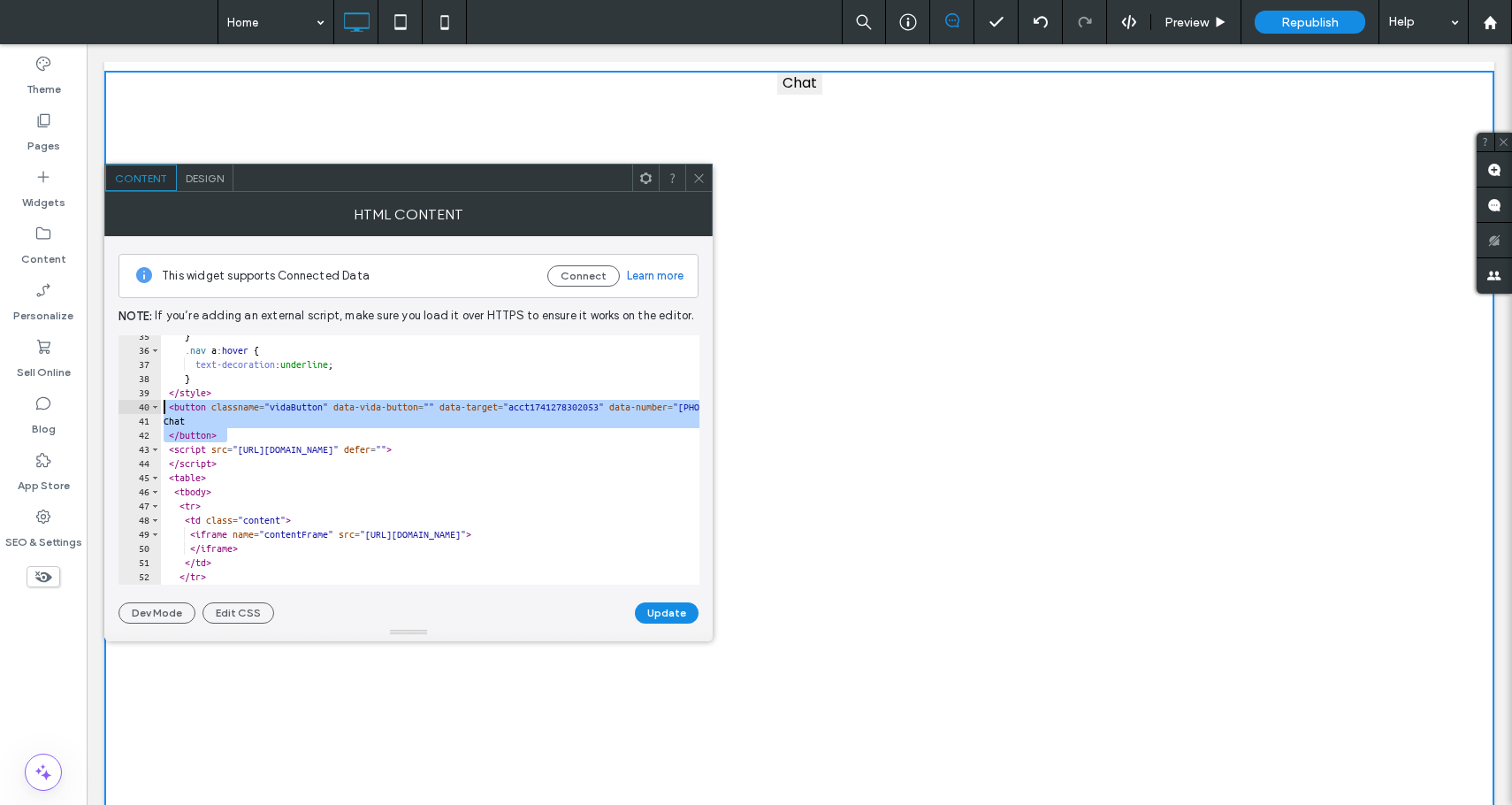
drag, startPoint x: 232, startPoint y: 433, endPoint x: 148, endPoint y: 411, distance: 86.8
click at [148, 411] on div "********* 35 36 37 38 39 40 41 42 43 44 45 46 47 48 49 50 51 52 53 54 } .nav a …" at bounding box center [409, 459] width 581 height 249
type textarea "**********"
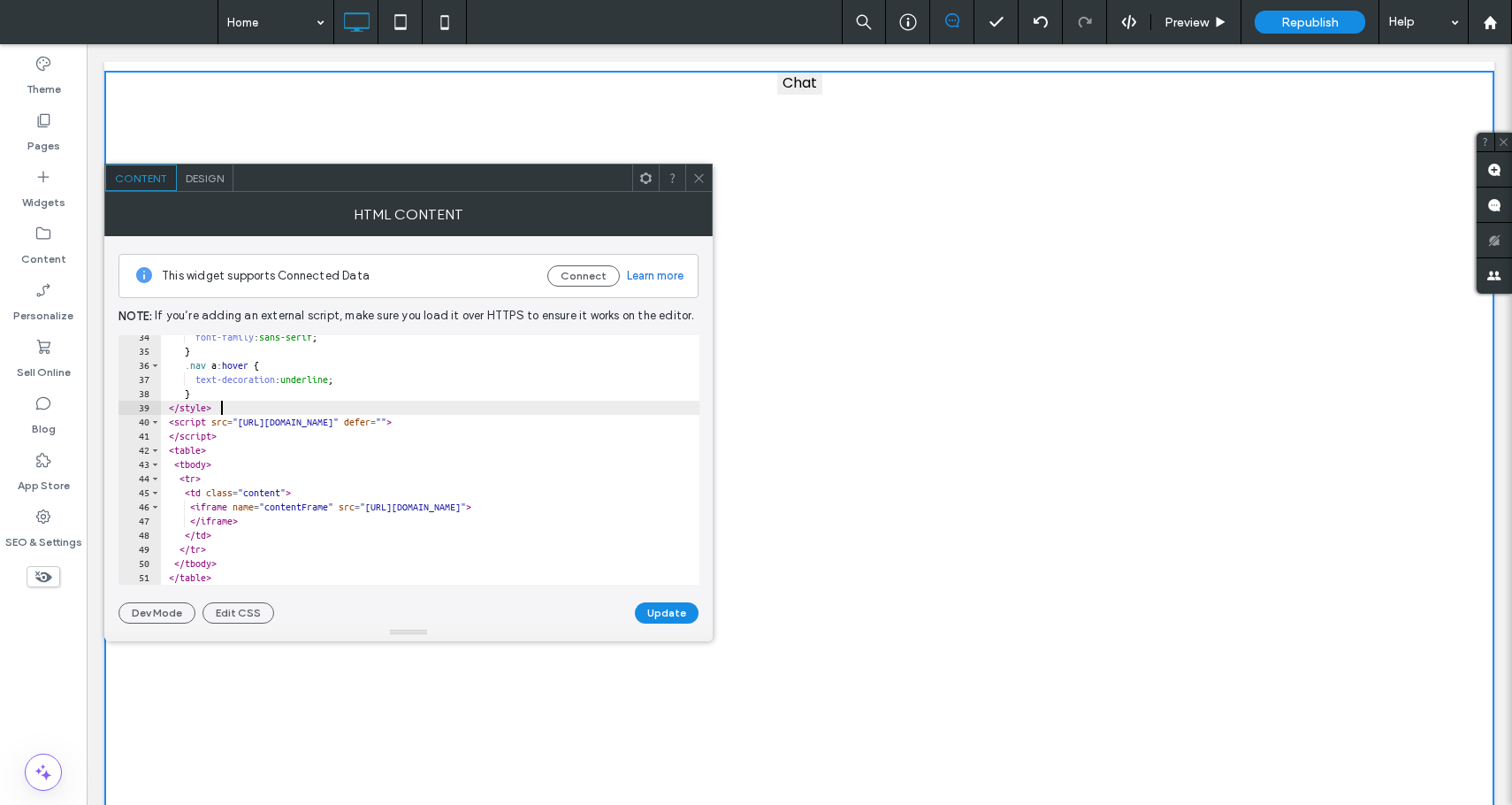
scroll to position [473, 0]
click at [169, 421] on div "font-family : sans-serif ; } .nav a :hover { text-decoration : underline ; } </…" at bounding box center [430, 468] width 540 height 277
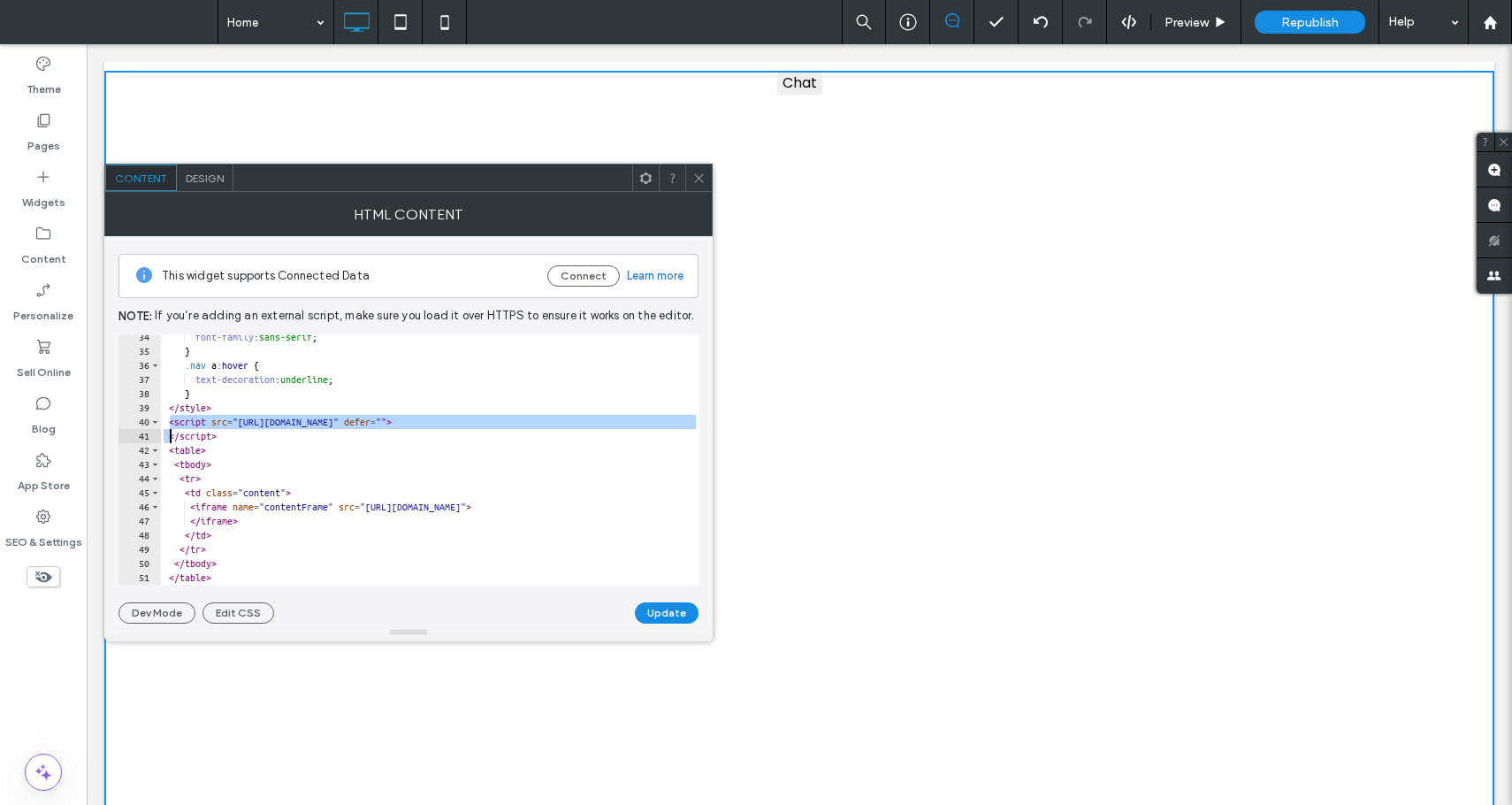
scroll to position [458, 0]
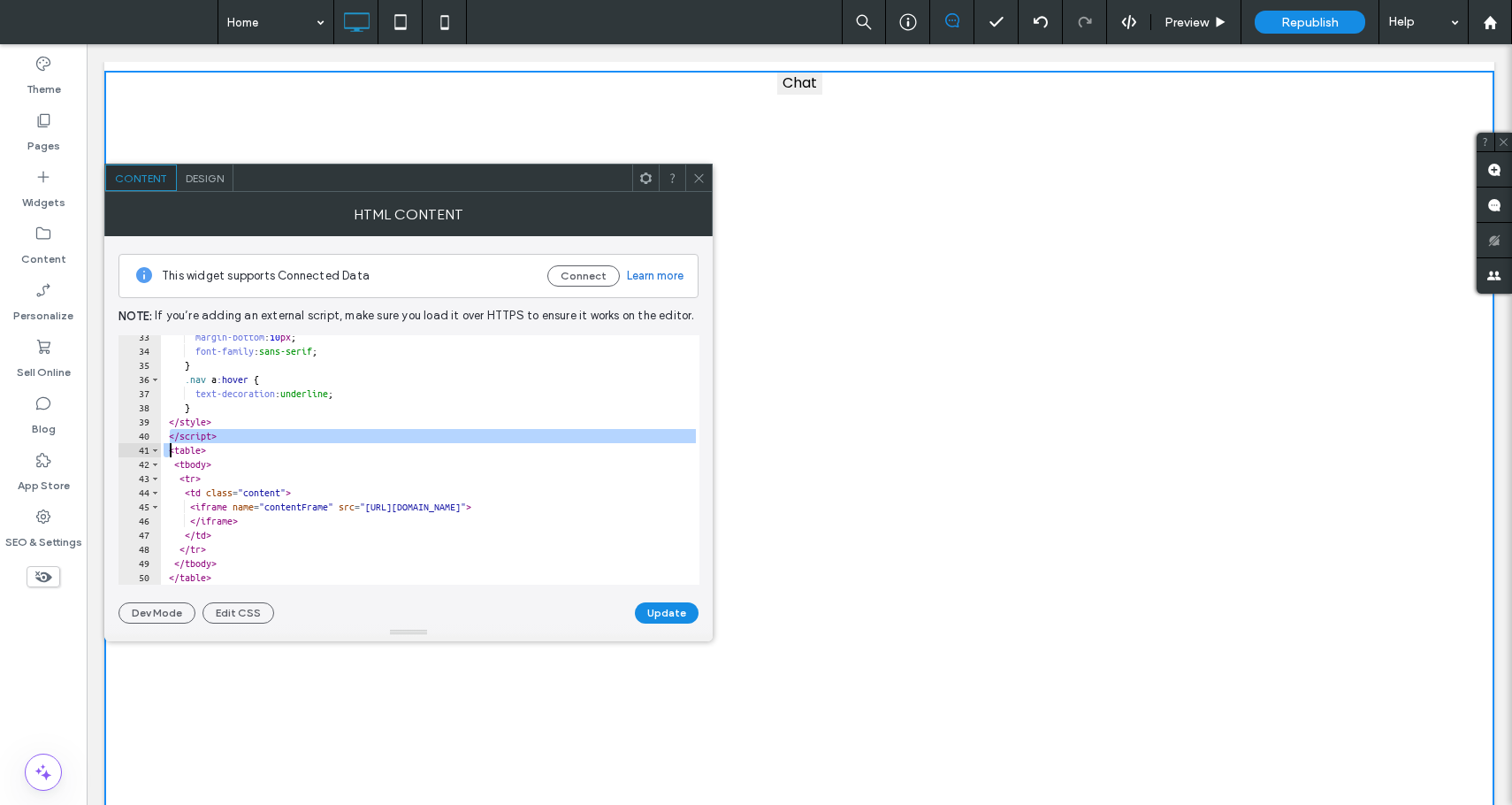
type textarea "*******"
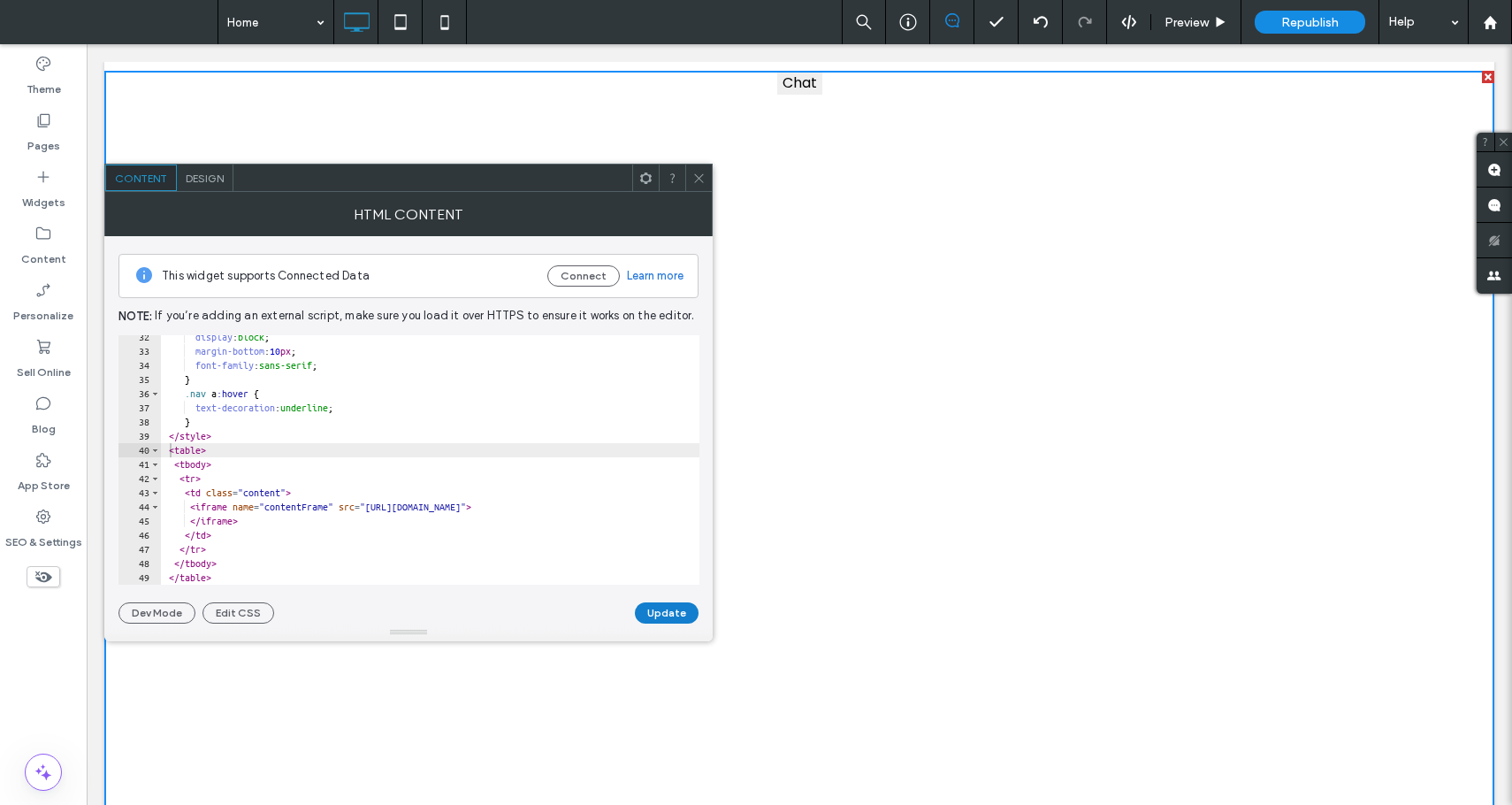
click at [665, 603] on button "Update" at bounding box center [667, 613] width 63 height 21
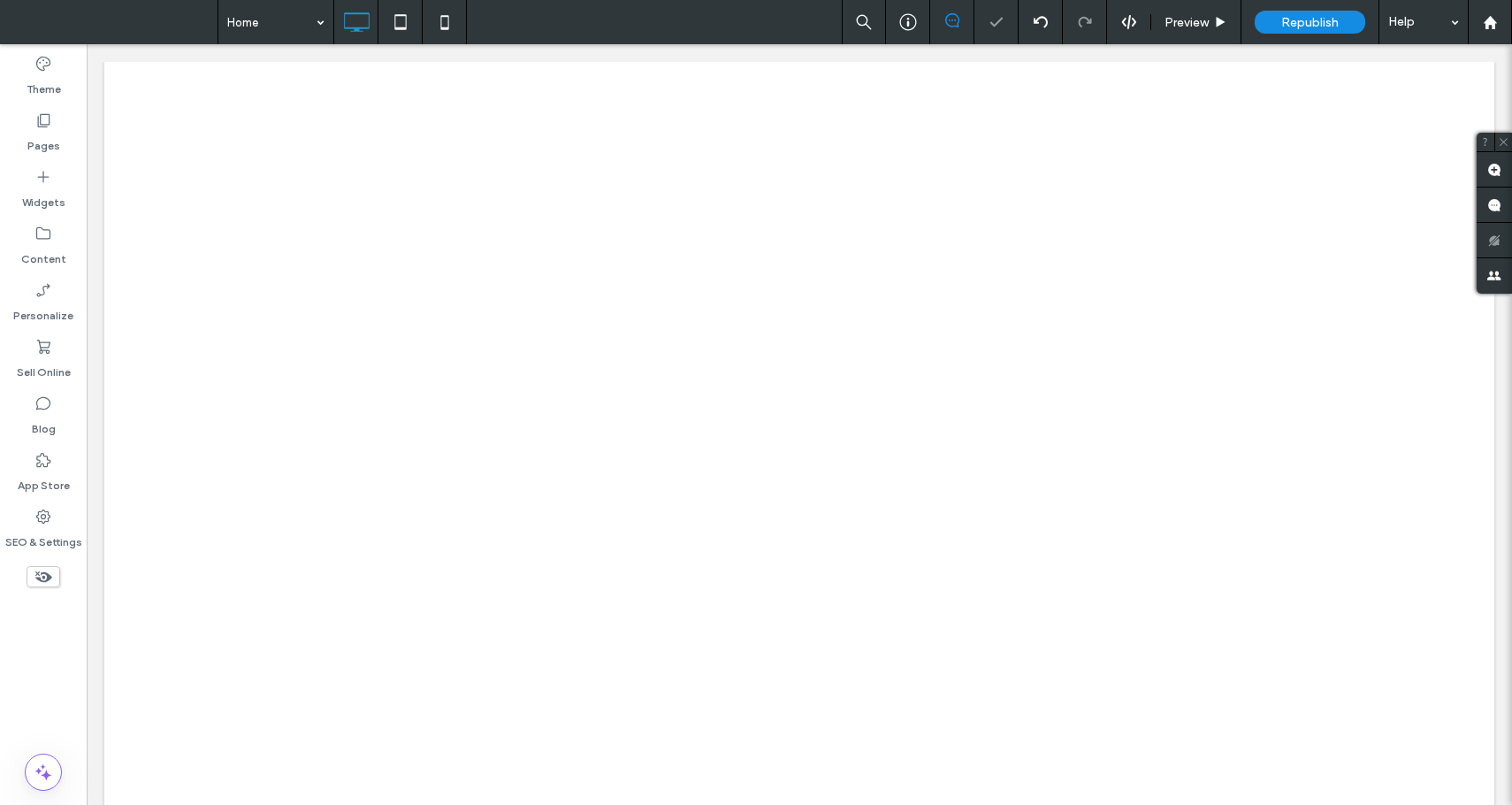
scroll to position [0, 0]
click at [1283, 19] on span "Republish" at bounding box center [1310, 23] width 58 height 15
